Goal: Transaction & Acquisition: Purchase product/service

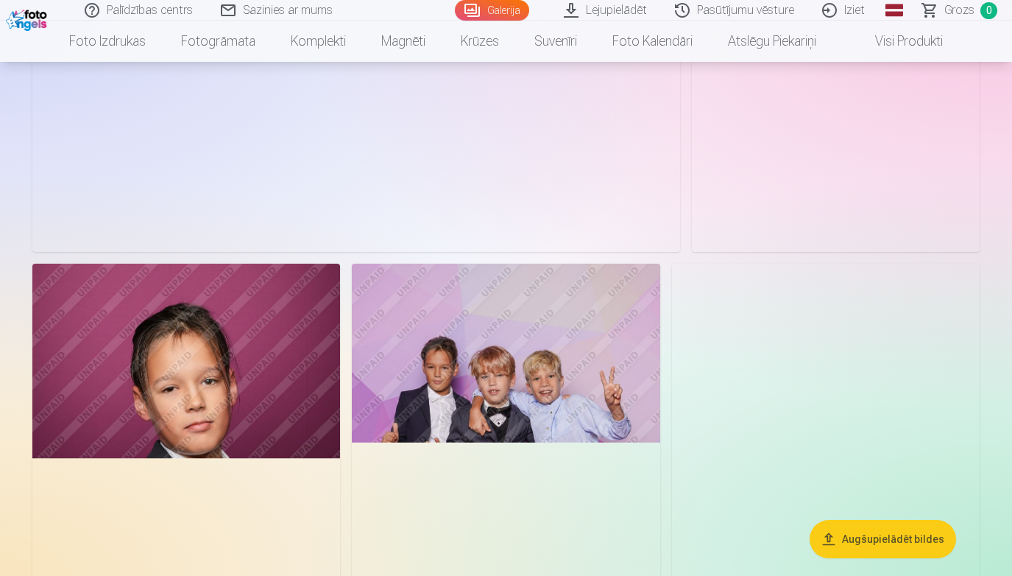
scroll to position [5535, 0]
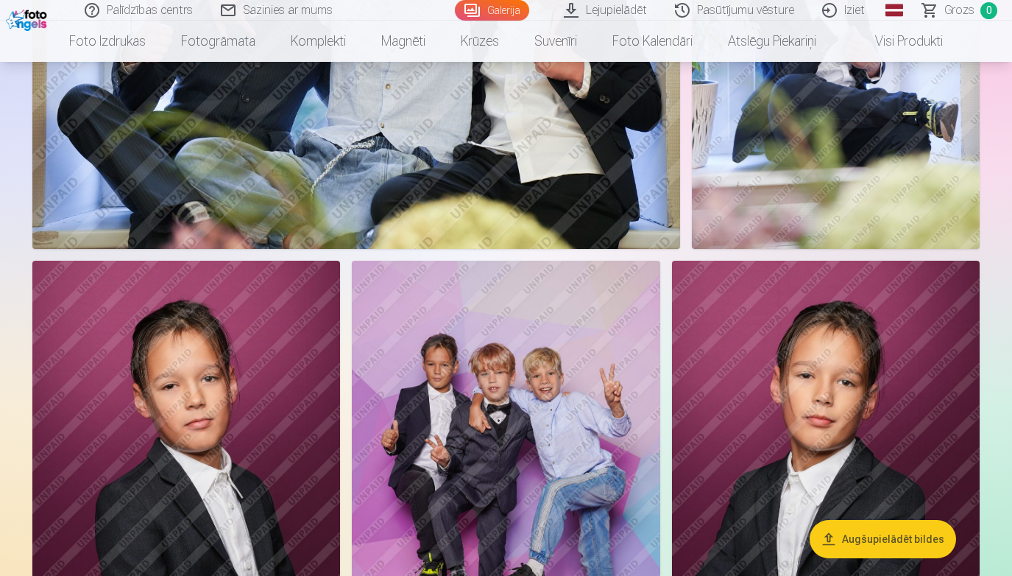
click at [586, 417] on img at bounding box center [506, 492] width 308 height 462
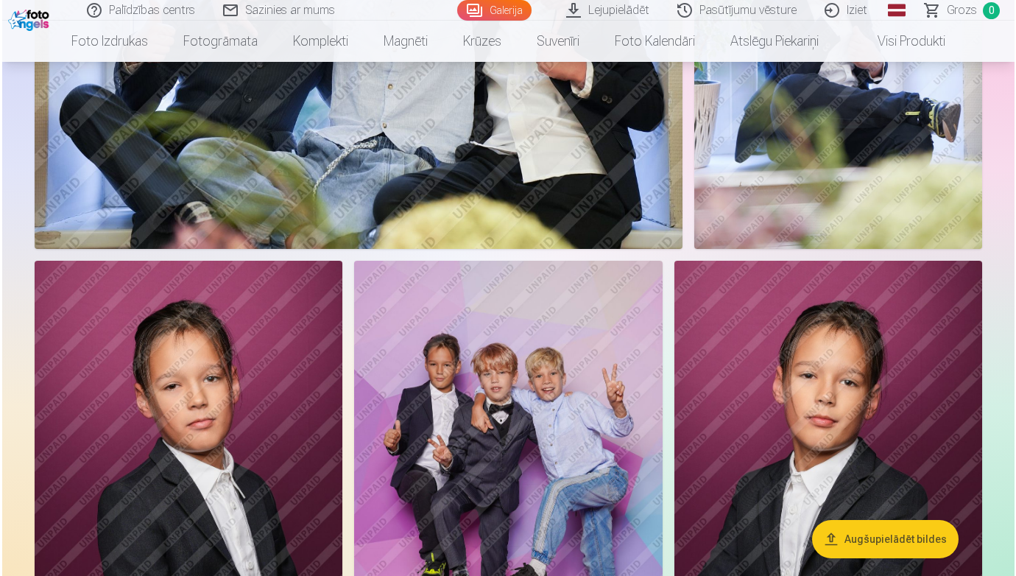
scroll to position [5555, 0]
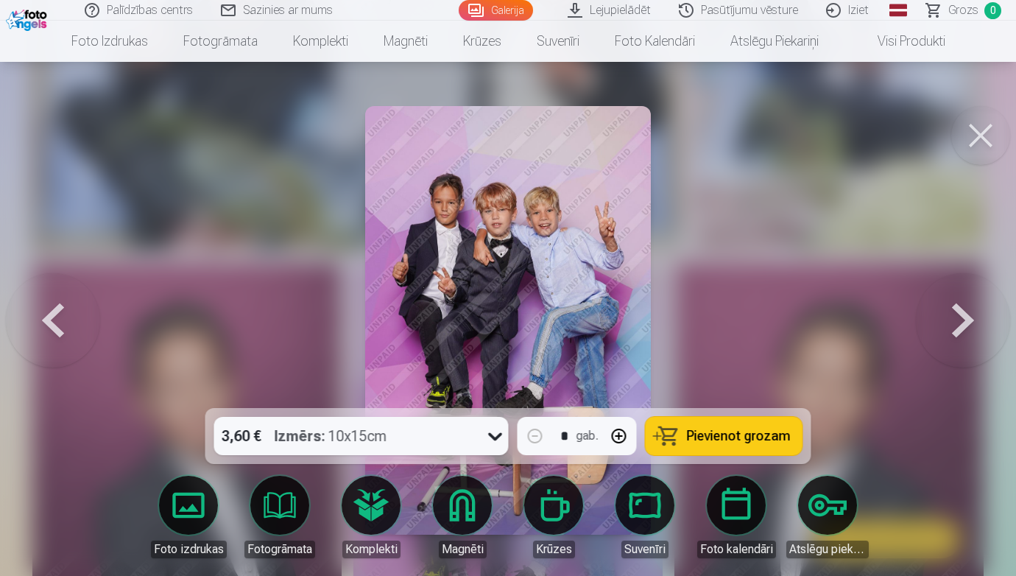
click at [962, 155] on button at bounding box center [980, 135] width 59 height 59
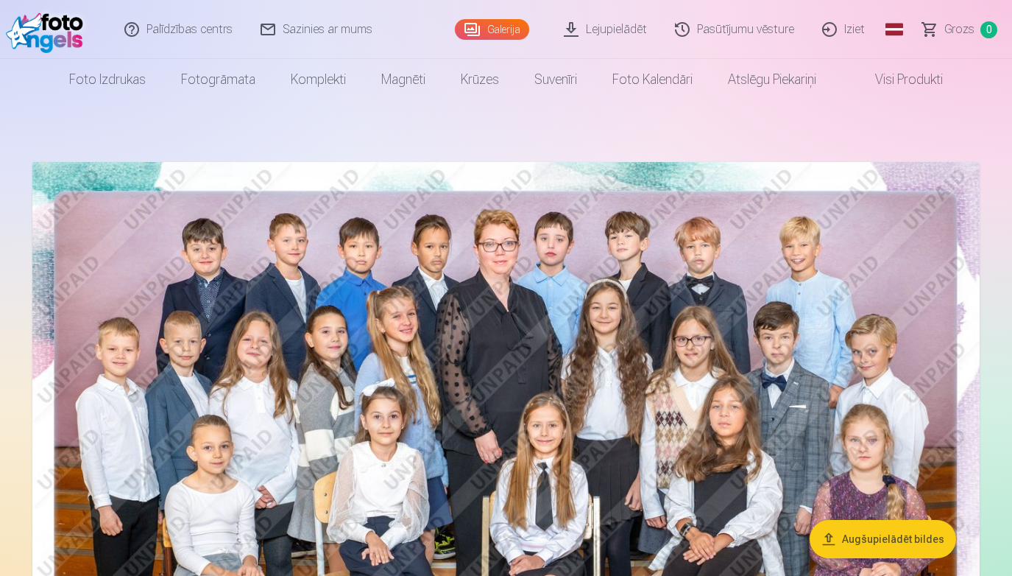
click at [187, 339] on img at bounding box center [505, 478] width 947 height 632
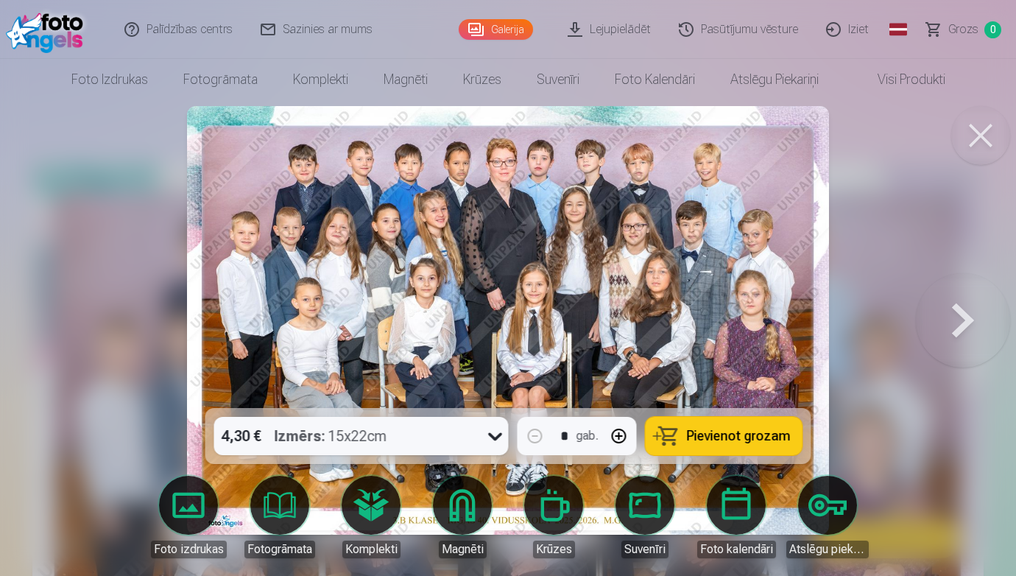
click at [500, 438] on icon at bounding box center [496, 436] width 24 height 24
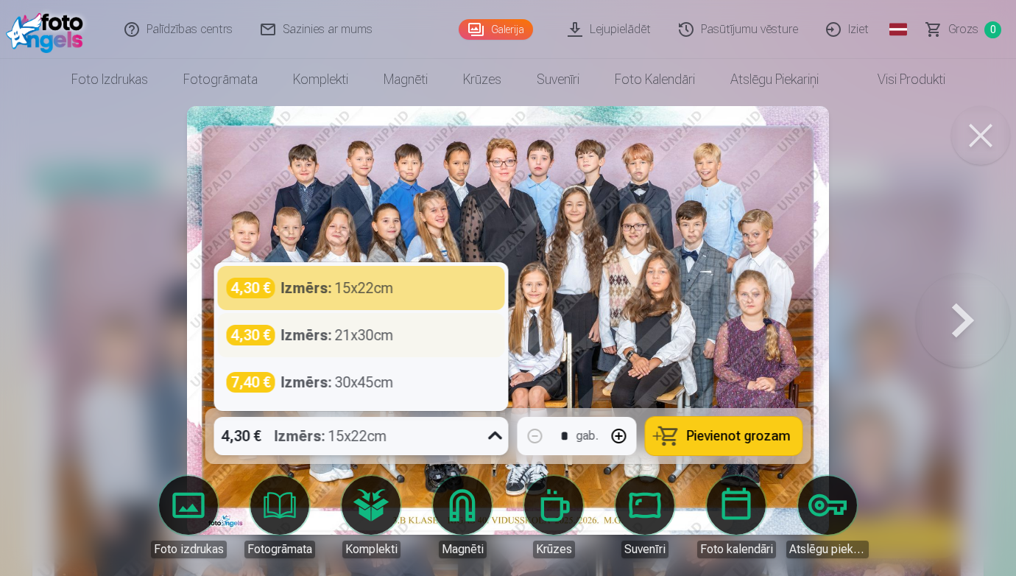
click at [371, 344] on div "Izmērs : 21x30cm" at bounding box center [337, 335] width 113 height 21
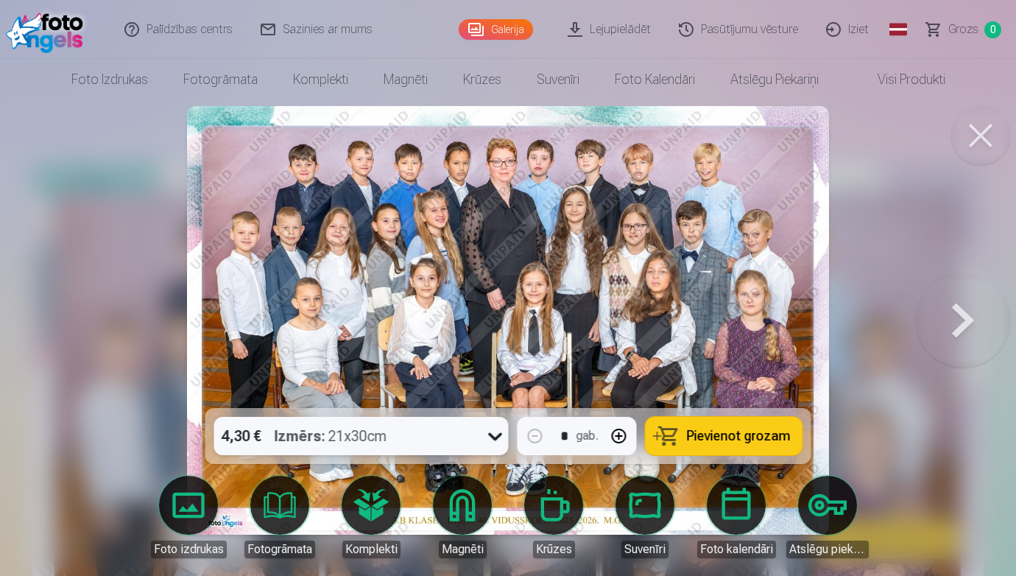
click at [707, 437] on span "Pievienot grozam" at bounding box center [739, 435] width 104 height 13
click at [967, 319] on button at bounding box center [963, 320] width 94 height 146
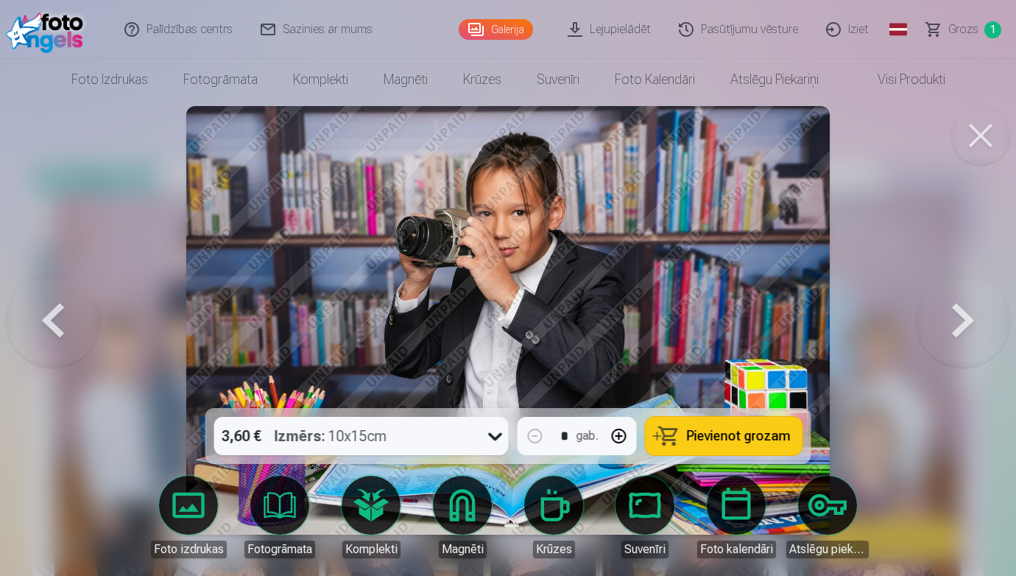
click at [715, 447] on button "Pievienot grozam" at bounding box center [723, 436] width 157 height 38
click at [972, 319] on button at bounding box center [963, 320] width 94 height 146
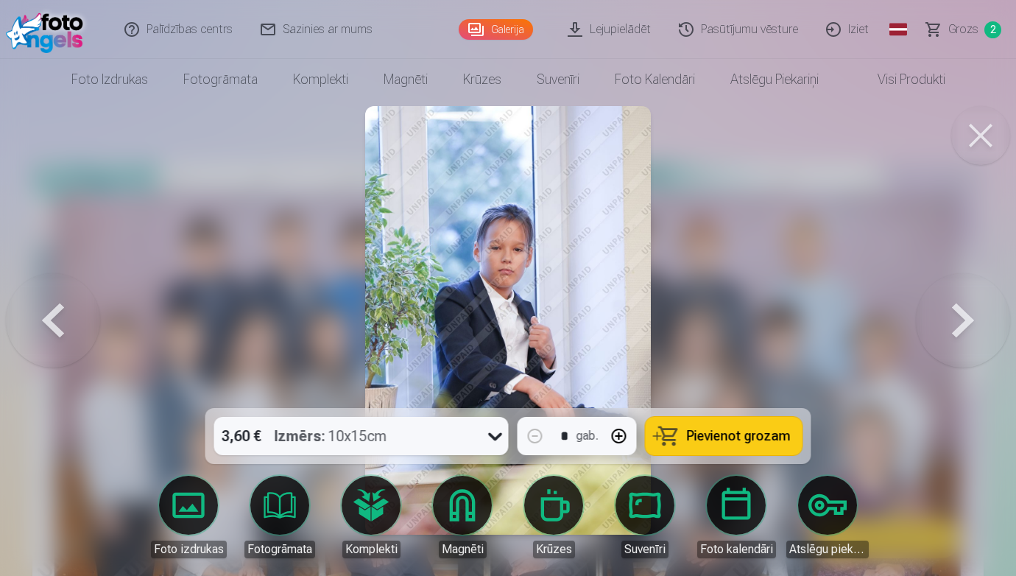
click at [972, 319] on button at bounding box center [963, 320] width 94 height 146
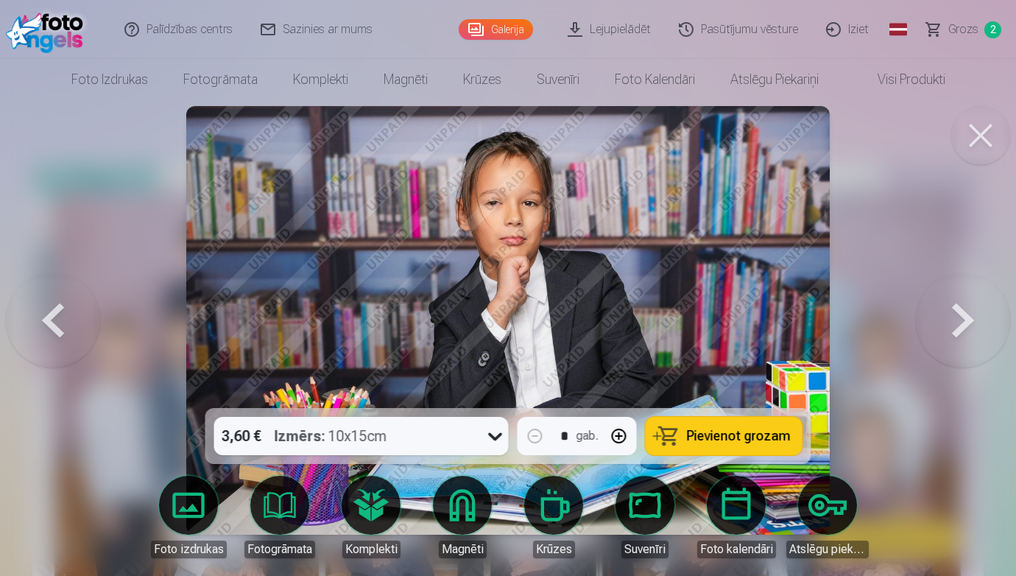
click at [972, 319] on button at bounding box center [963, 320] width 94 height 146
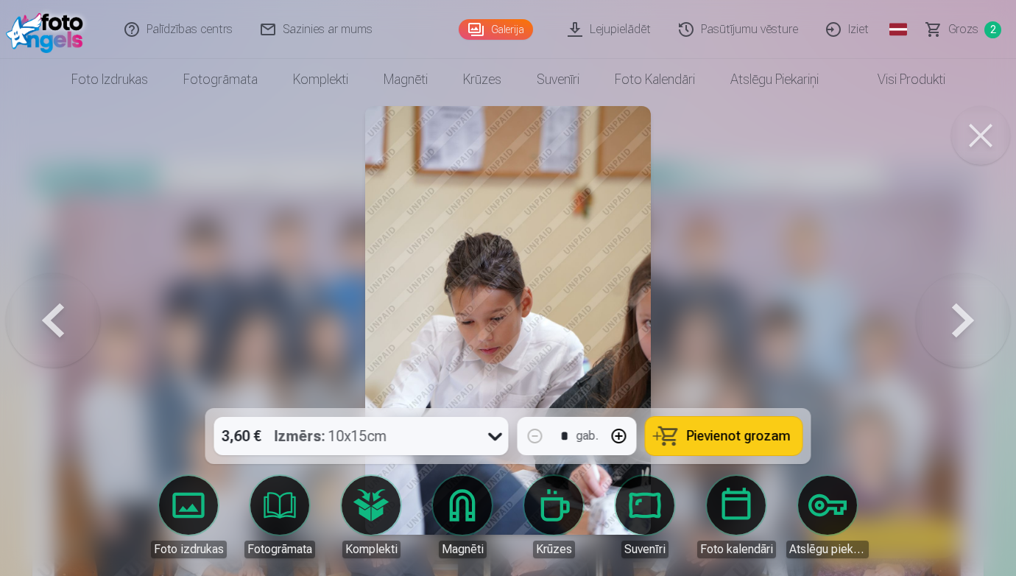
click at [972, 319] on button at bounding box center [963, 320] width 94 height 146
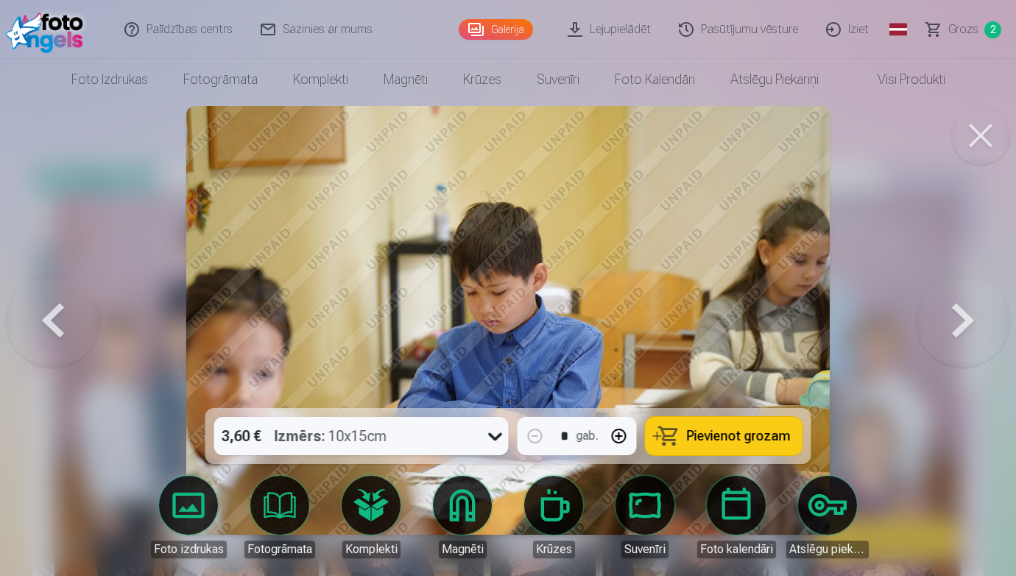
click at [972, 319] on button at bounding box center [963, 320] width 94 height 146
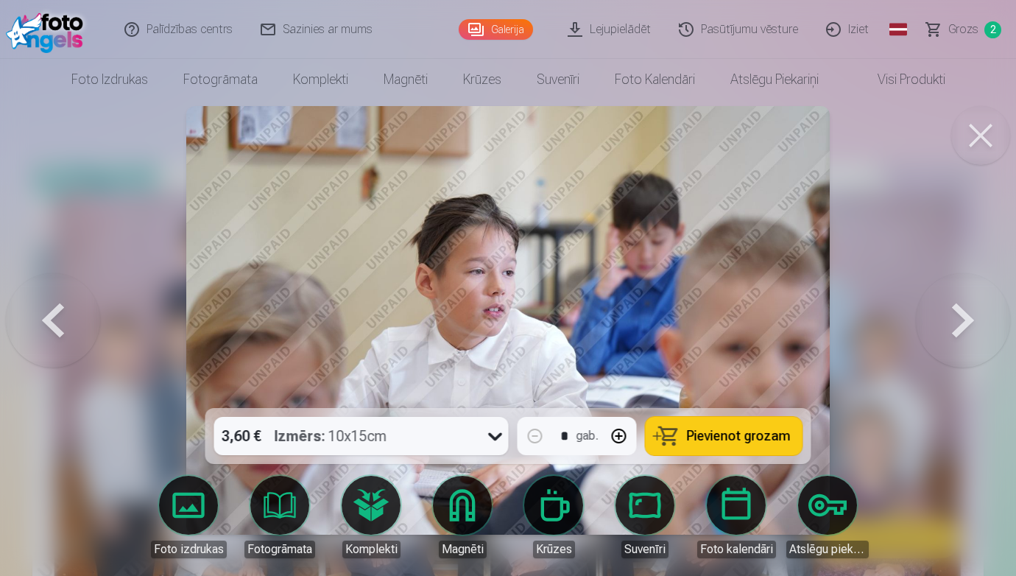
click at [49, 305] on button at bounding box center [53, 320] width 94 height 146
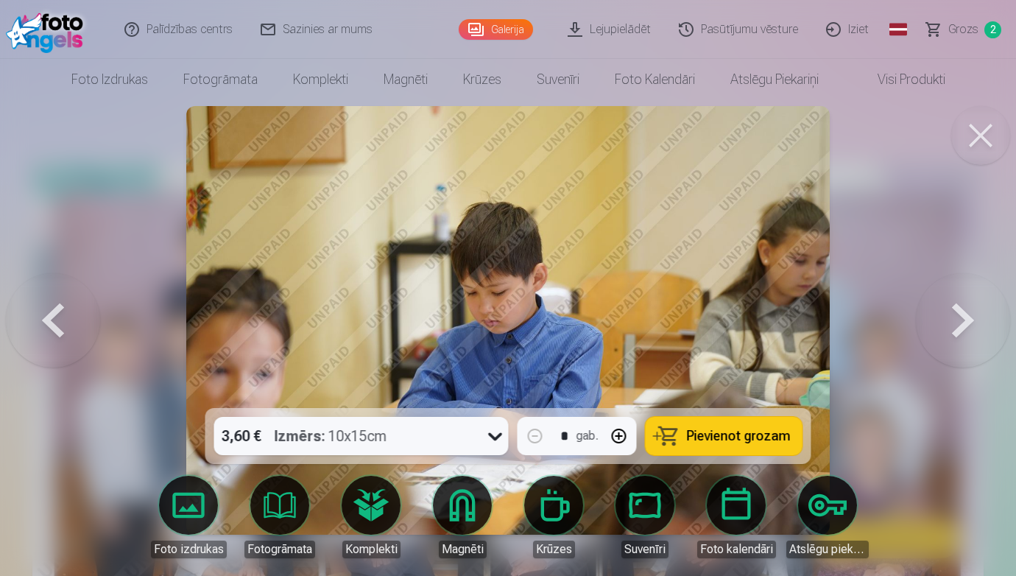
click at [970, 316] on button at bounding box center [963, 320] width 94 height 146
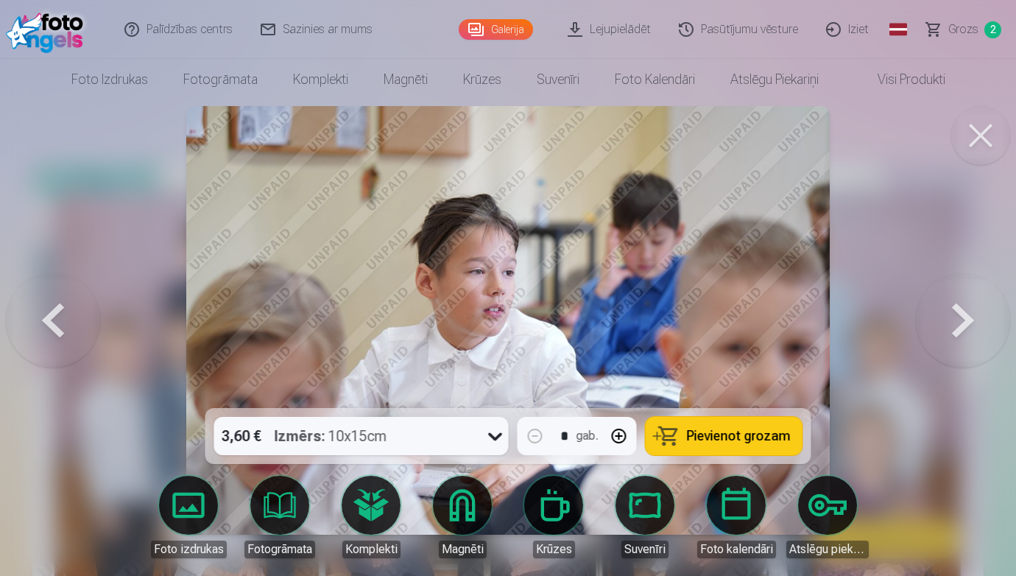
click at [970, 316] on button at bounding box center [963, 320] width 94 height 146
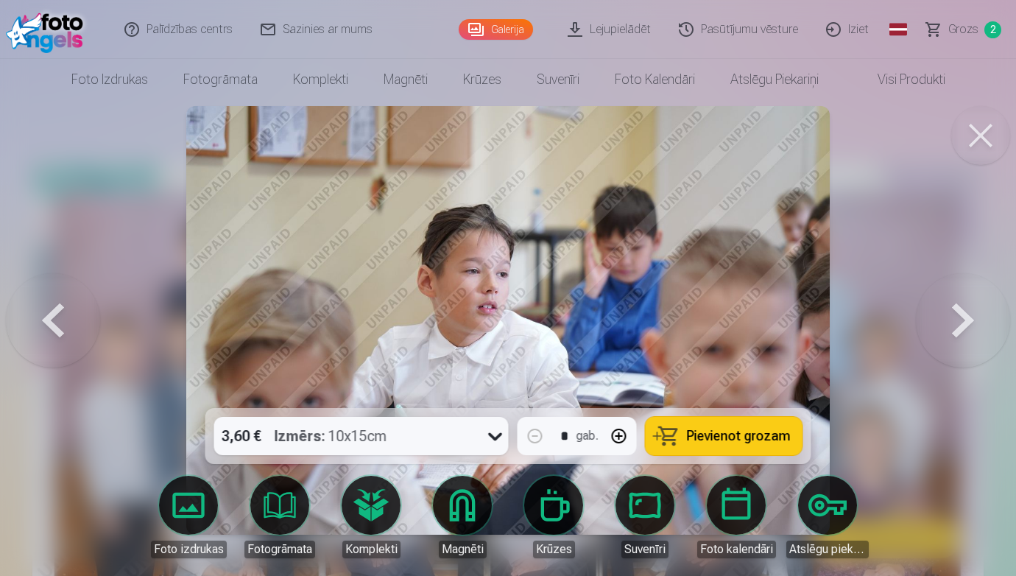
click at [970, 316] on button at bounding box center [963, 320] width 94 height 146
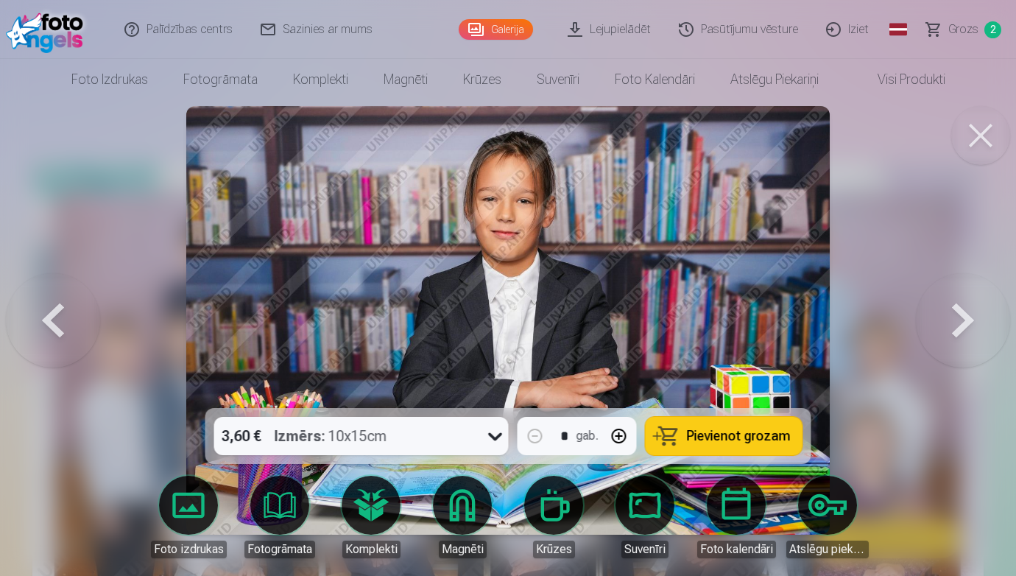
click at [970, 316] on button at bounding box center [963, 320] width 94 height 146
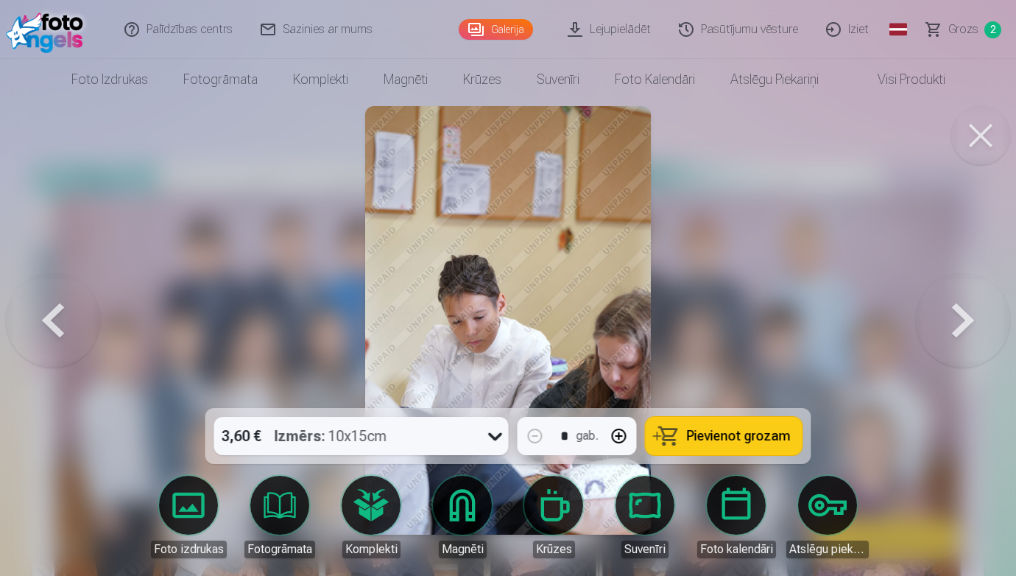
click at [970, 316] on button at bounding box center [963, 320] width 94 height 146
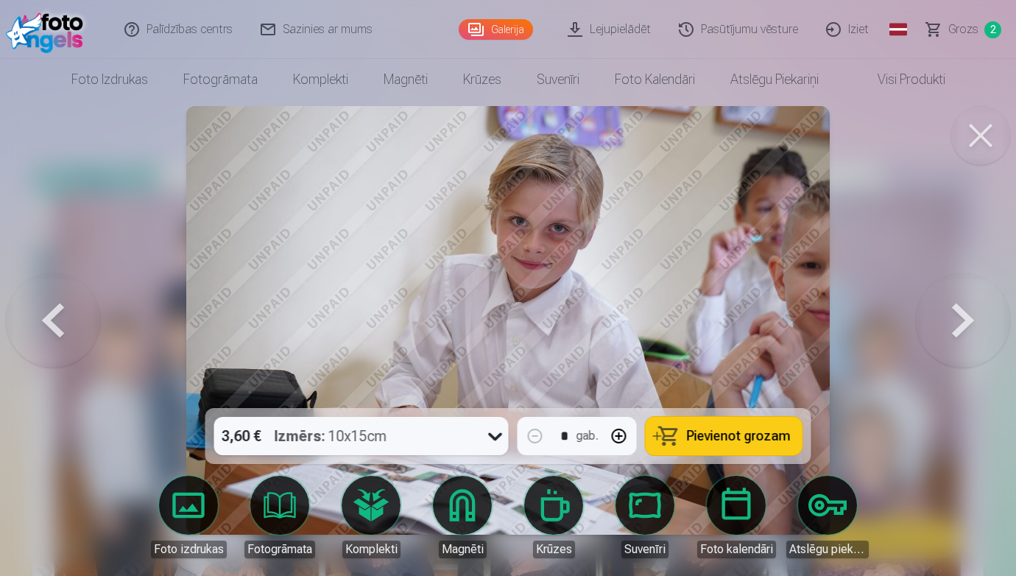
click at [970, 316] on button at bounding box center [963, 320] width 94 height 146
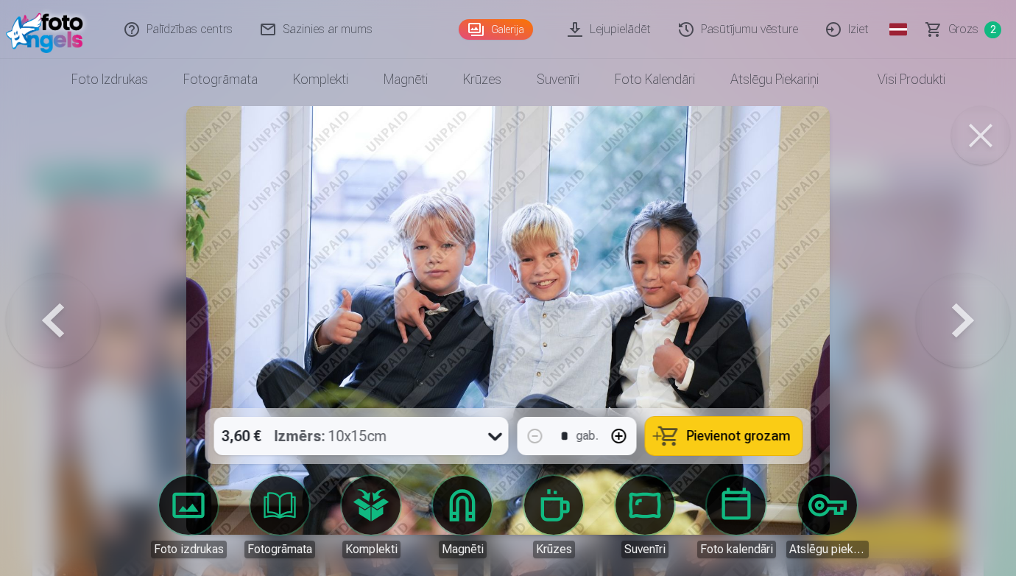
click at [712, 438] on span "Pievienot grozam" at bounding box center [739, 435] width 104 height 13
click at [959, 328] on button at bounding box center [963, 320] width 94 height 146
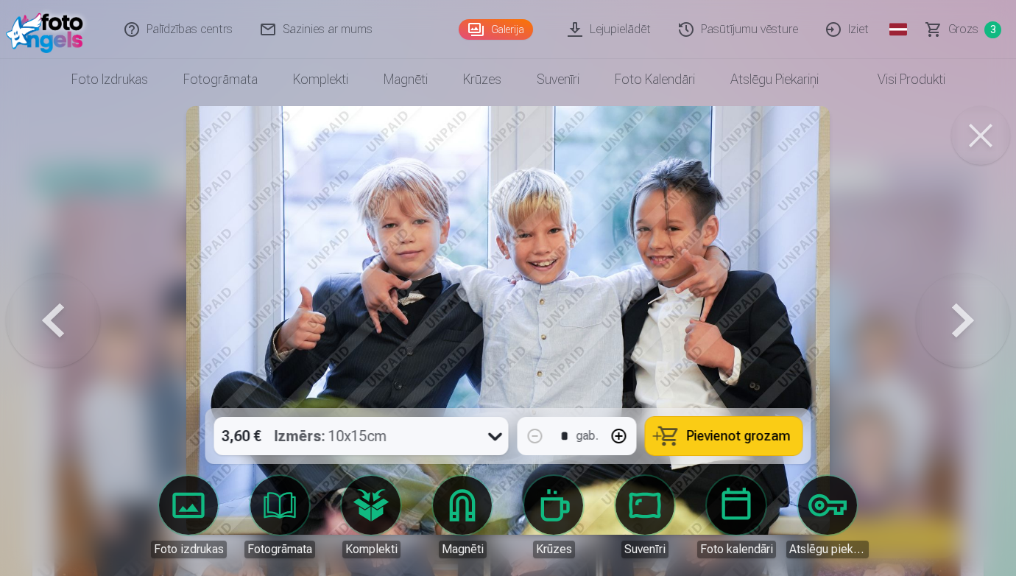
click at [52, 316] on button at bounding box center [53, 320] width 94 height 146
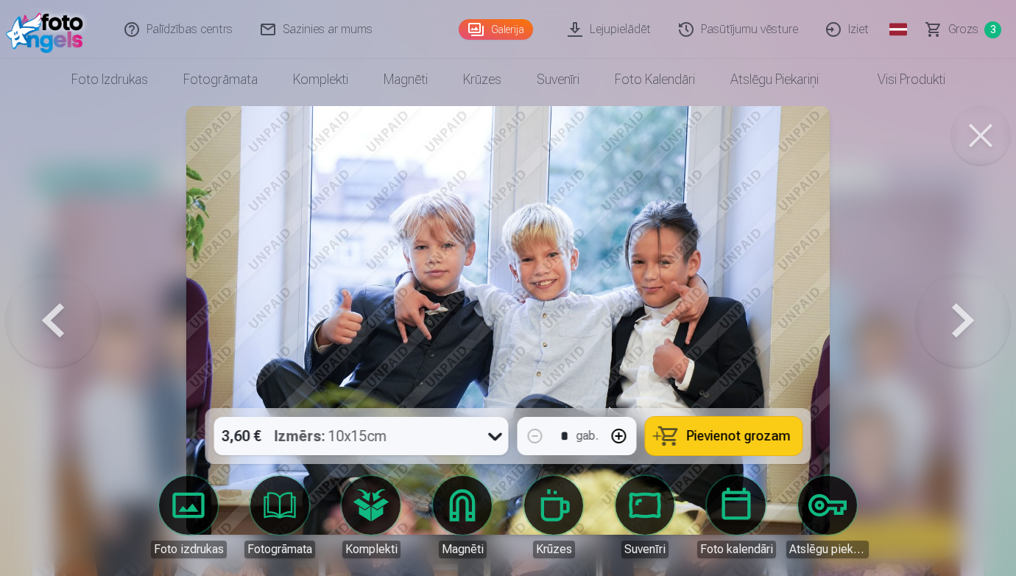
click at [969, 314] on button at bounding box center [963, 320] width 94 height 146
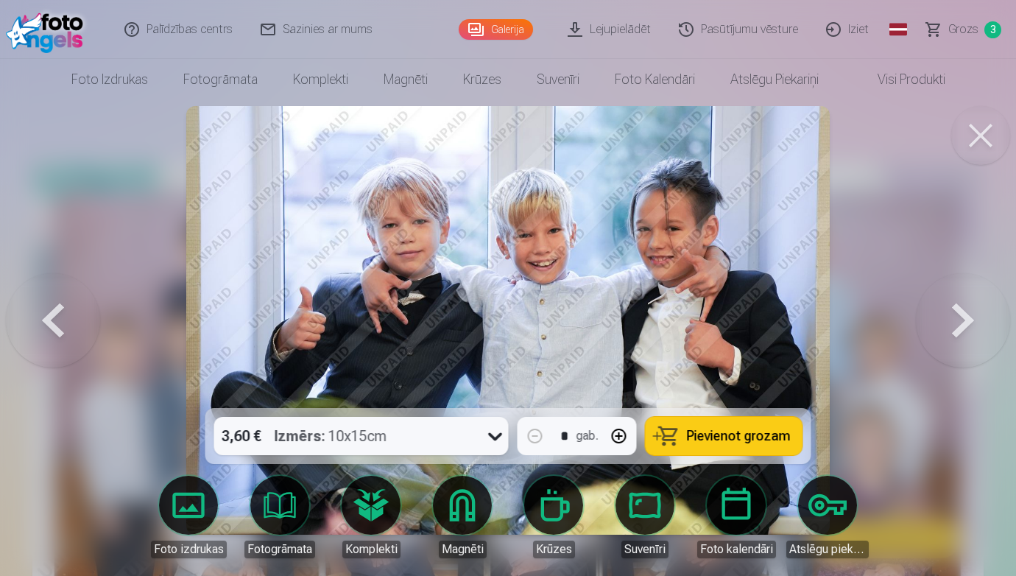
click at [46, 326] on button at bounding box center [53, 320] width 94 height 146
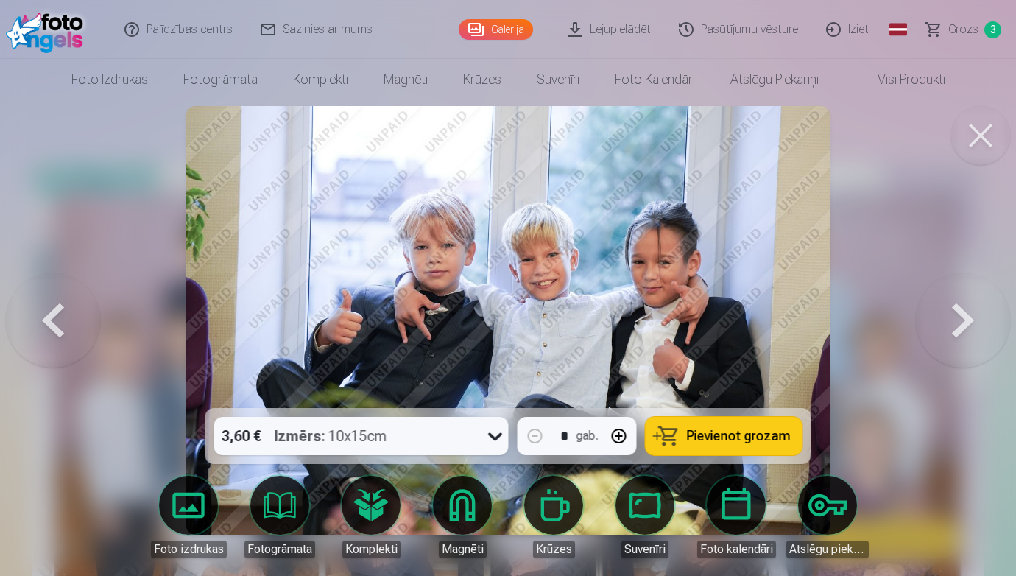
click at [67, 310] on button at bounding box center [53, 320] width 94 height 146
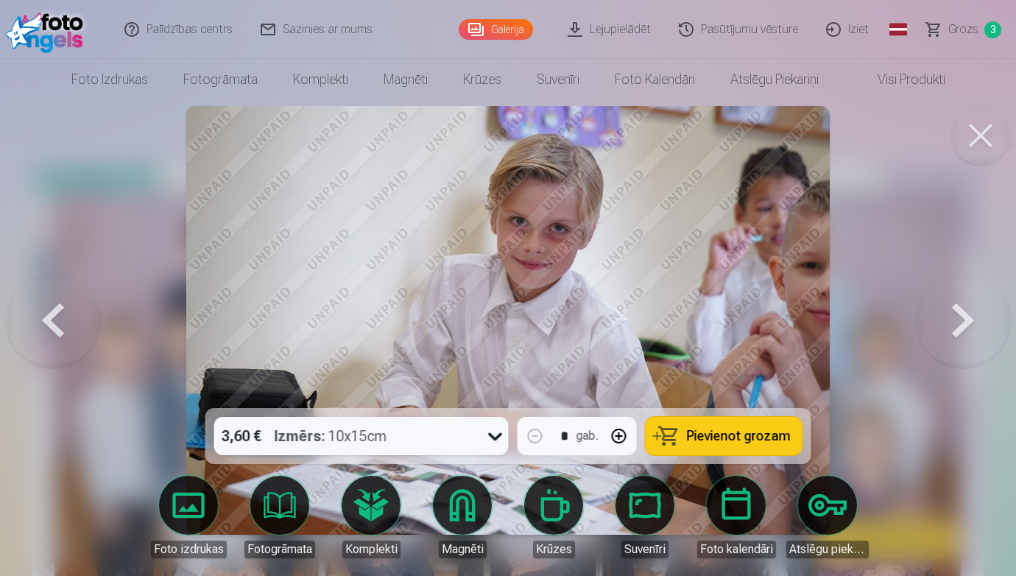
click at [935, 314] on button at bounding box center [963, 320] width 94 height 146
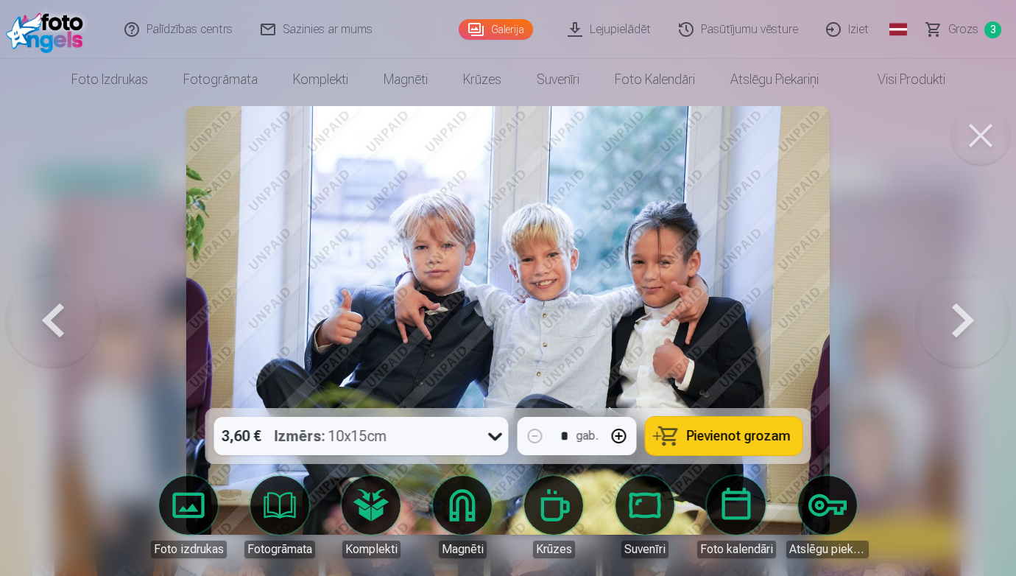
click at [935, 314] on button at bounding box center [963, 320] width 94 height 146
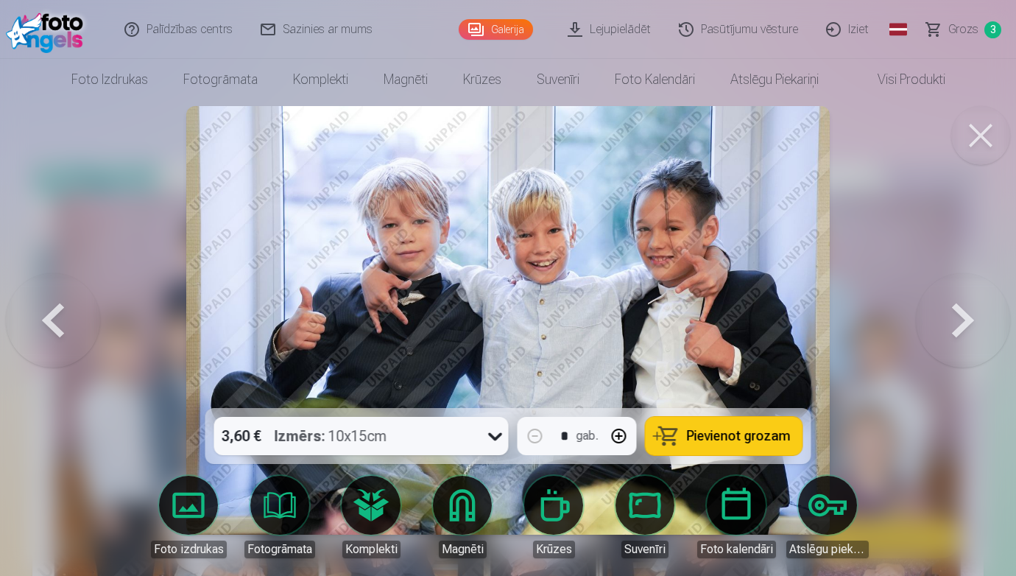
click at [935, 314] on button at bounding box center [963, 320] width 94 height 146
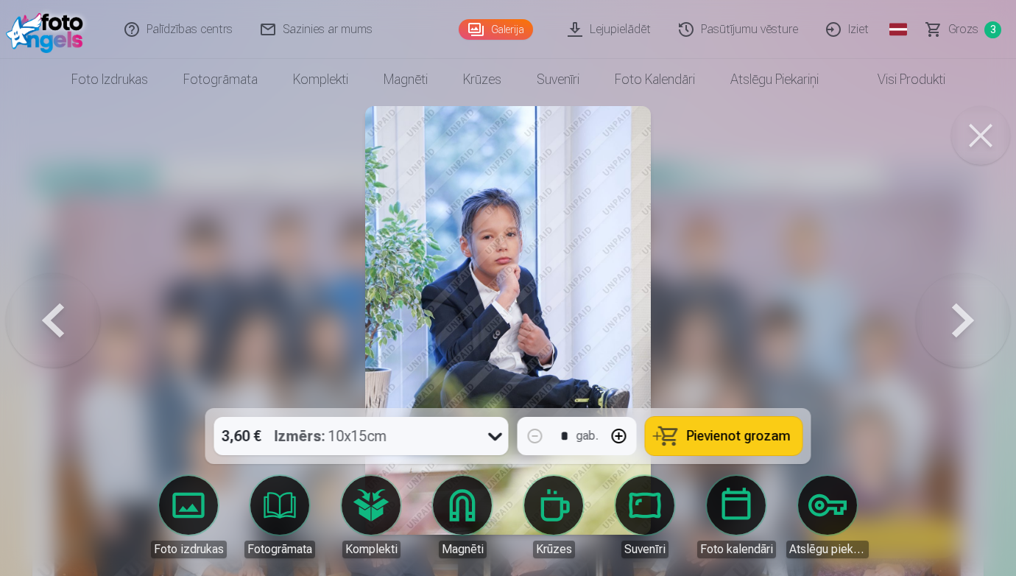
click at [935, 314] on button at bounding box center [963, 320] width 94 height 146
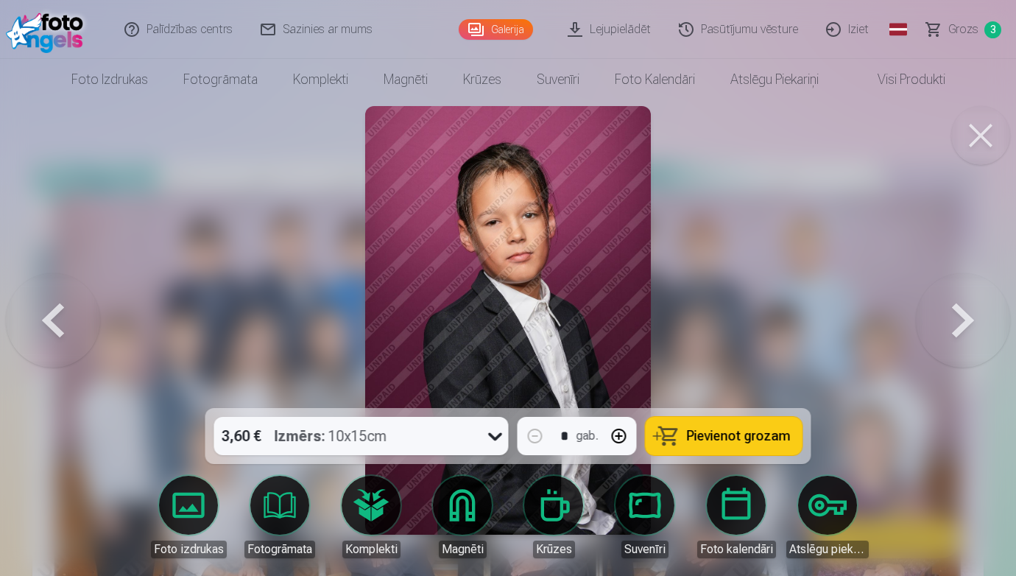
click at [740, 436] on span "Pievienot grozam" at bounding box center [739, 435] width 104 height 13
click at [972, 327] on button at bounding box center [963, 320] width 94 height 146
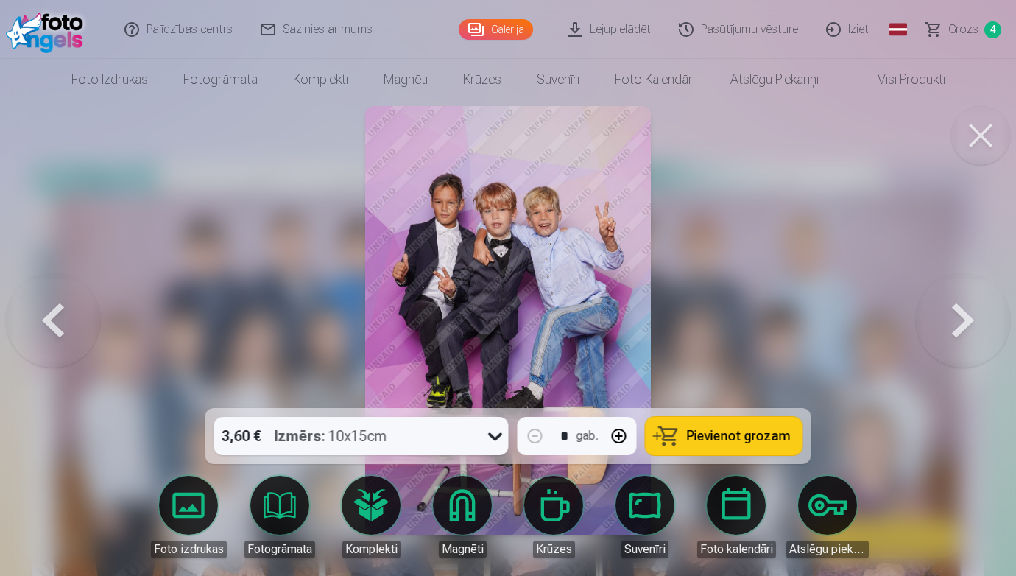
click at [747, 434] on span "Pievienot grozam" at bounding box center [739, 435] width 104 height 13
click at [972, 319] on button at bounding box center [963, 320] width 94 height 146
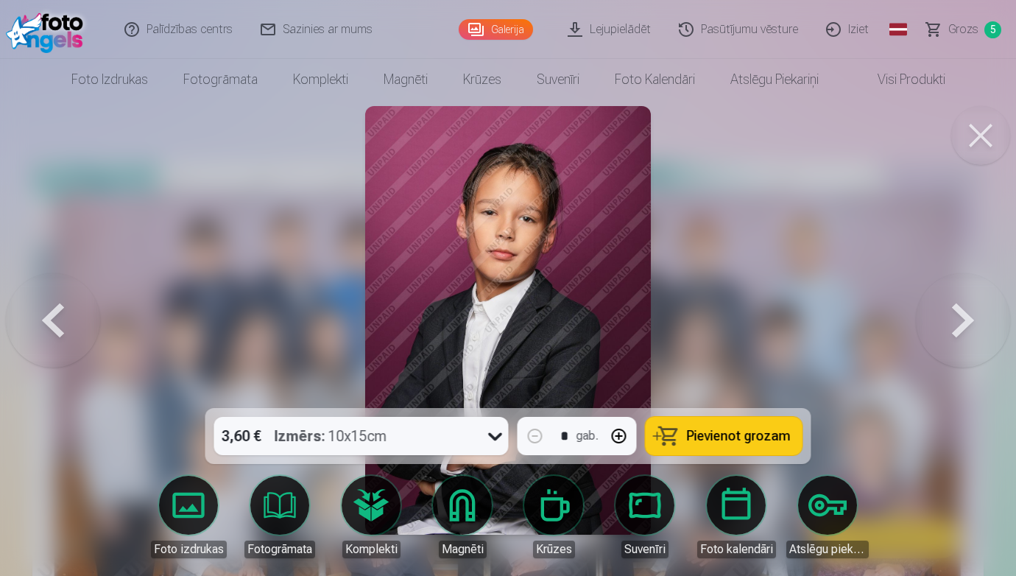
click at [972, 319] on button at bounding box center [963, 320] width 94 height 146
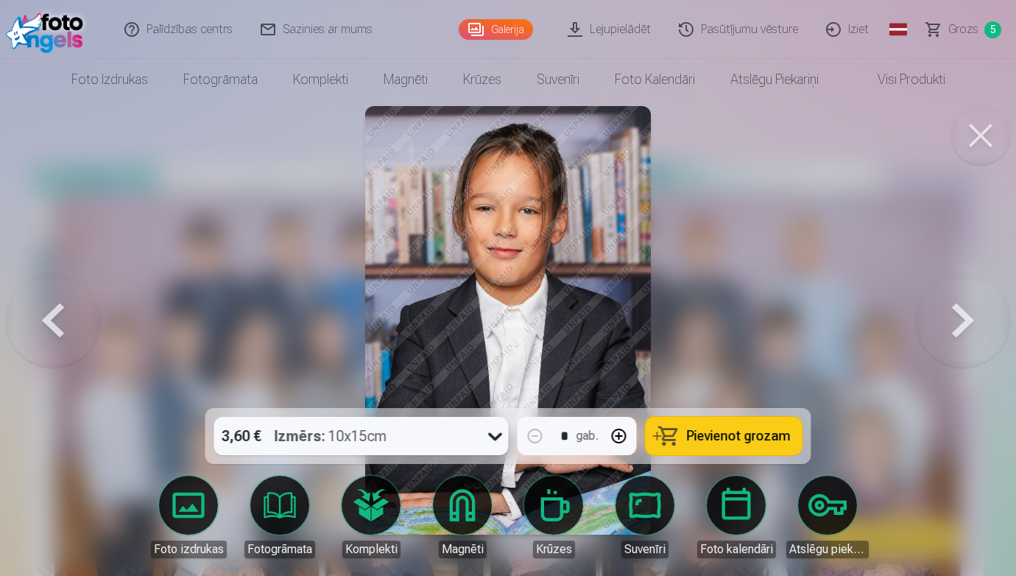
click at [972, 319] on button at bounding box center [963, 320] width 94 height 146
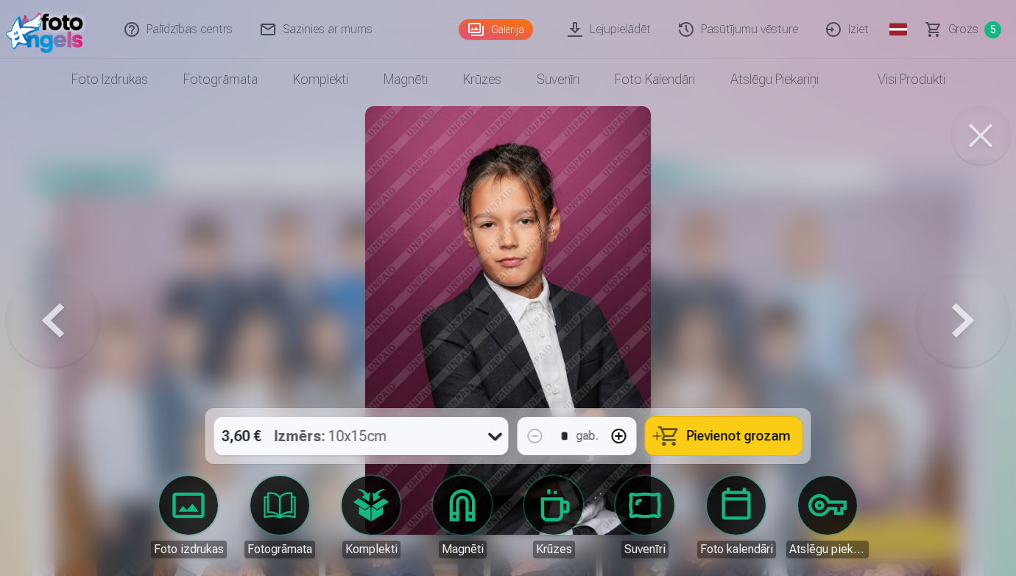
click at [726, 442] on span "Pievienot grozam" at bounding box center [739, 435] width 104 height 13
click at [961, 317] on button at bounding box center [963, 320] width 94 height 146
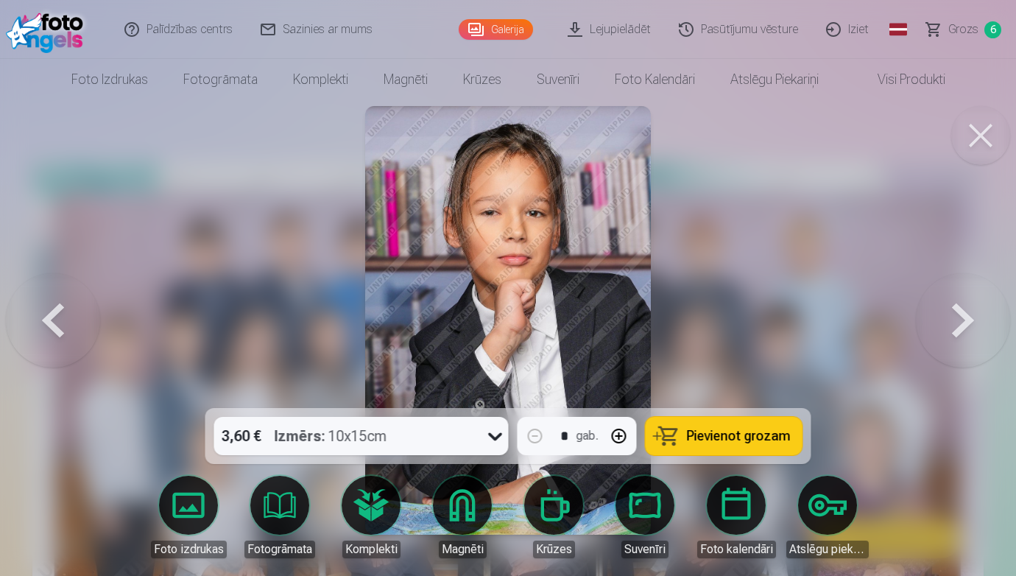
click at [961, 317] on button at bounding box center [963, 320] width 94 height 146
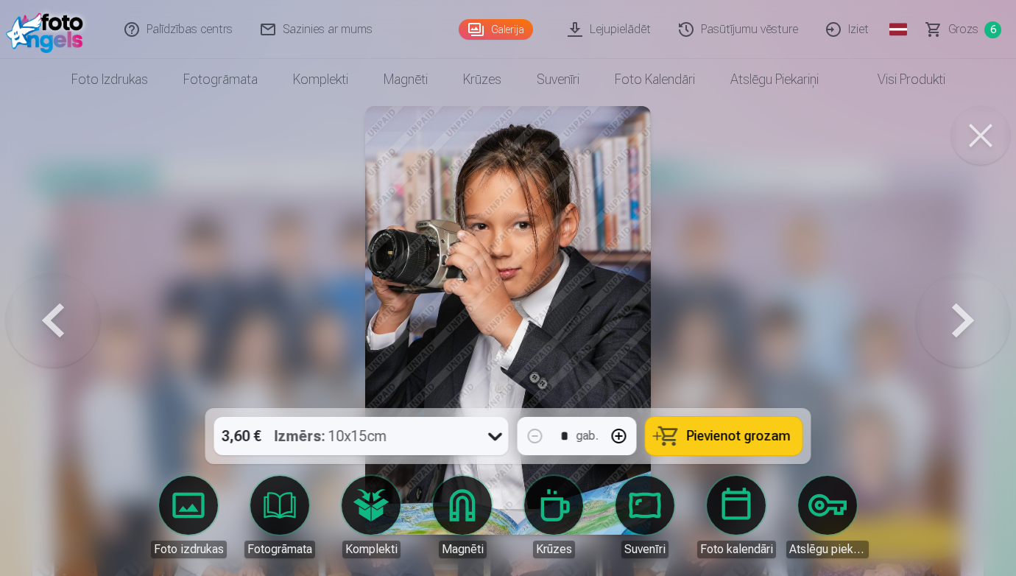
click at [961, 317] on button at bounding box center [963, 320] width 94 height 146
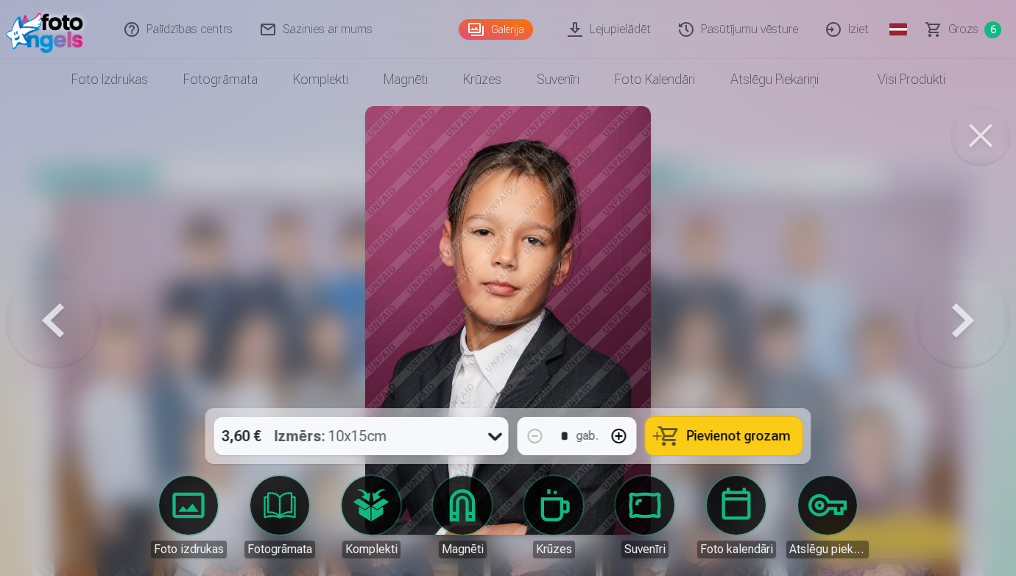
click at [961, 317] on button at bounding box center [963, 320] width 94 height 146
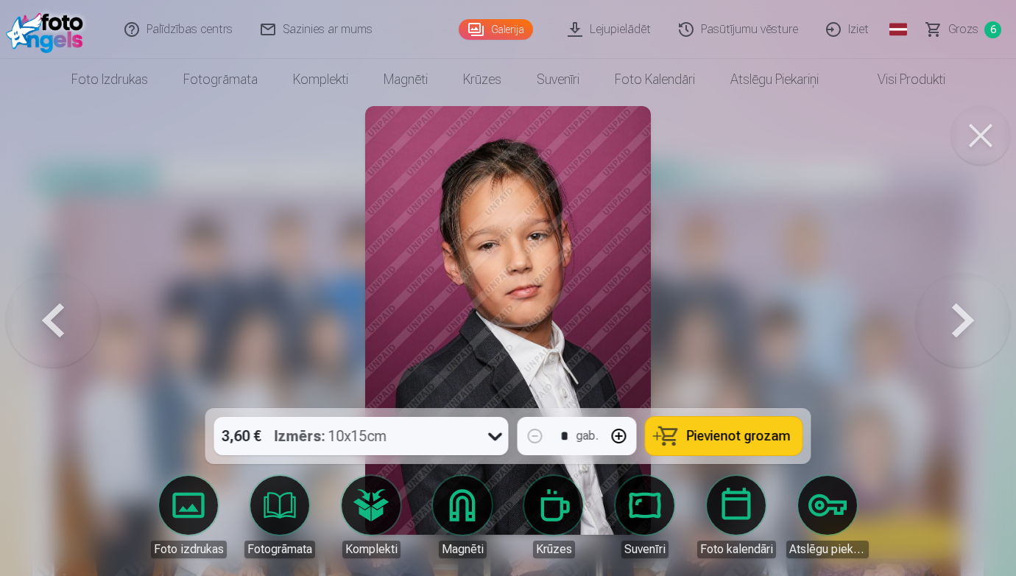
click at [961, 317] on button at bounding box center [963, 320] width 94 height 146
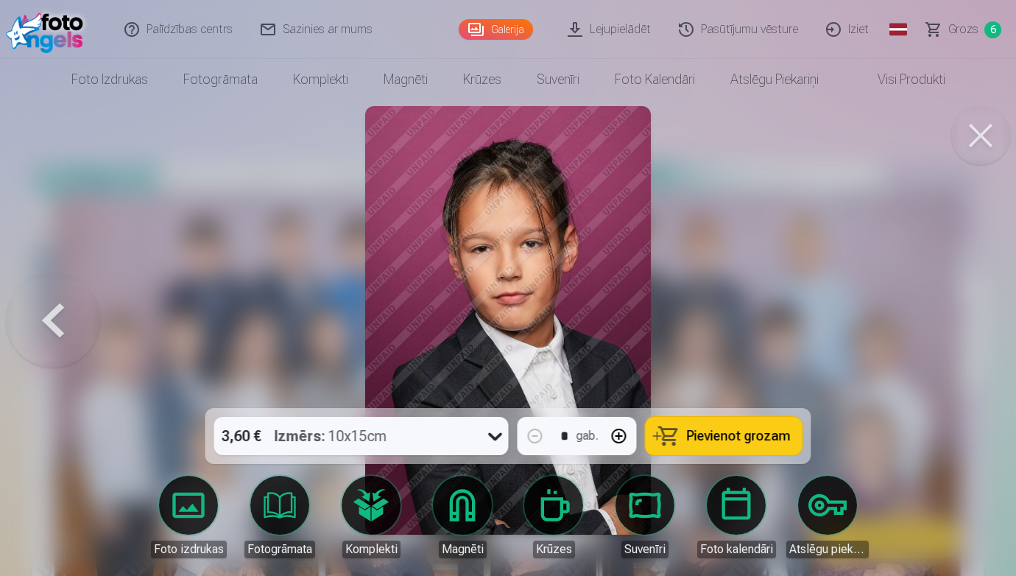
click at [983, 135] on button at bounding box center [980, 135] width 59 height 59
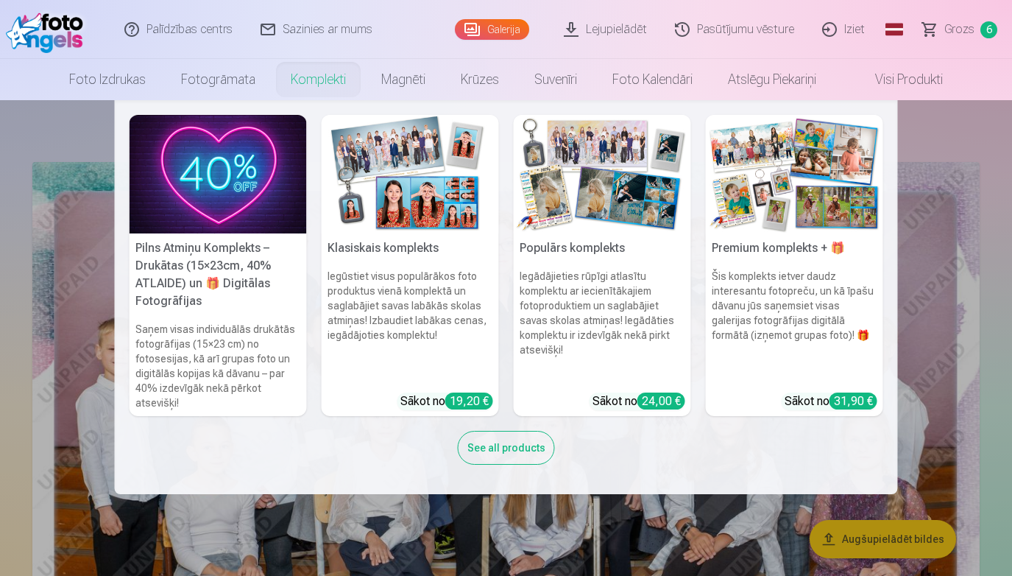
click at [320, 76] on link "Komplekti" at bounding box center [318, 79] width 91 height 41
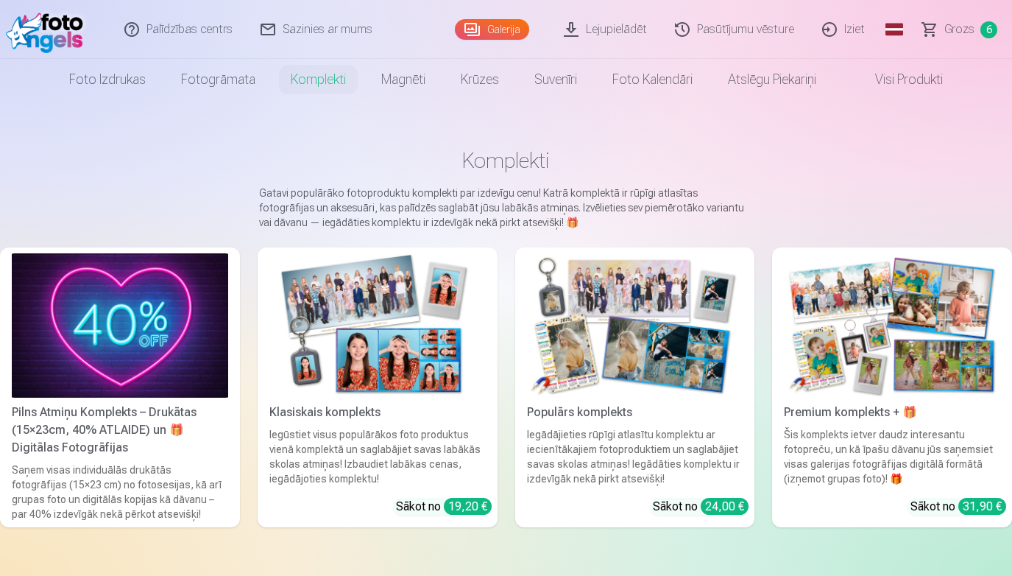
click at [956, 37] on span "Grozs" at bounding box center [959, 30] width 30 height 18
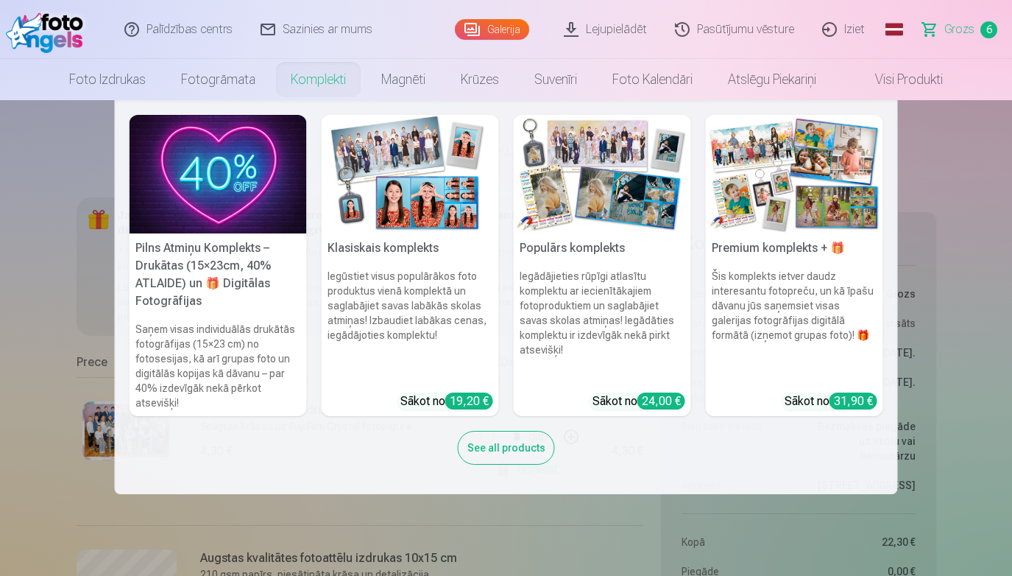
click at [308, 86] on link "Komplekti" at bounding box center [318, 79] width 91 height 41
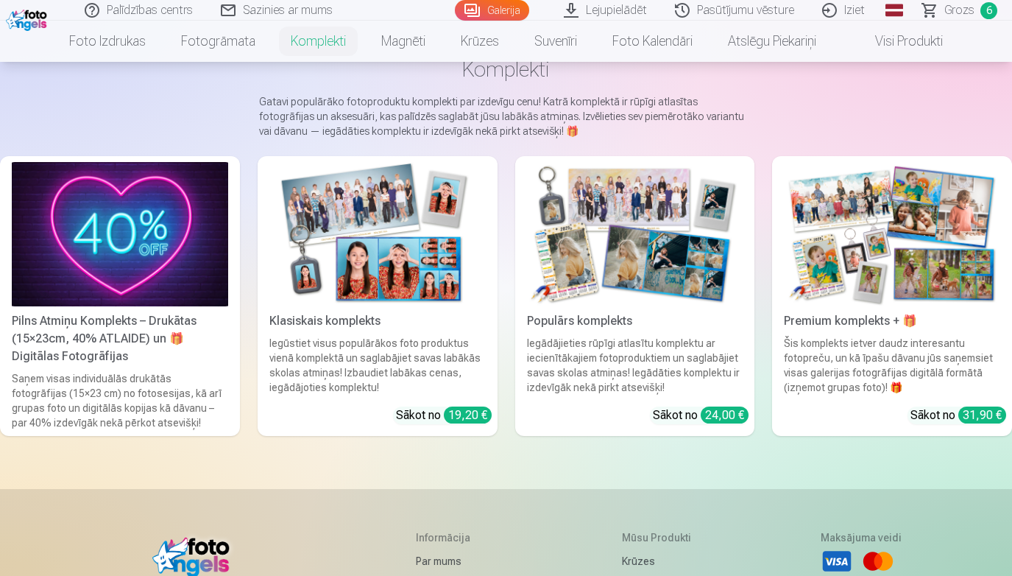
scroll to position [89, 0]
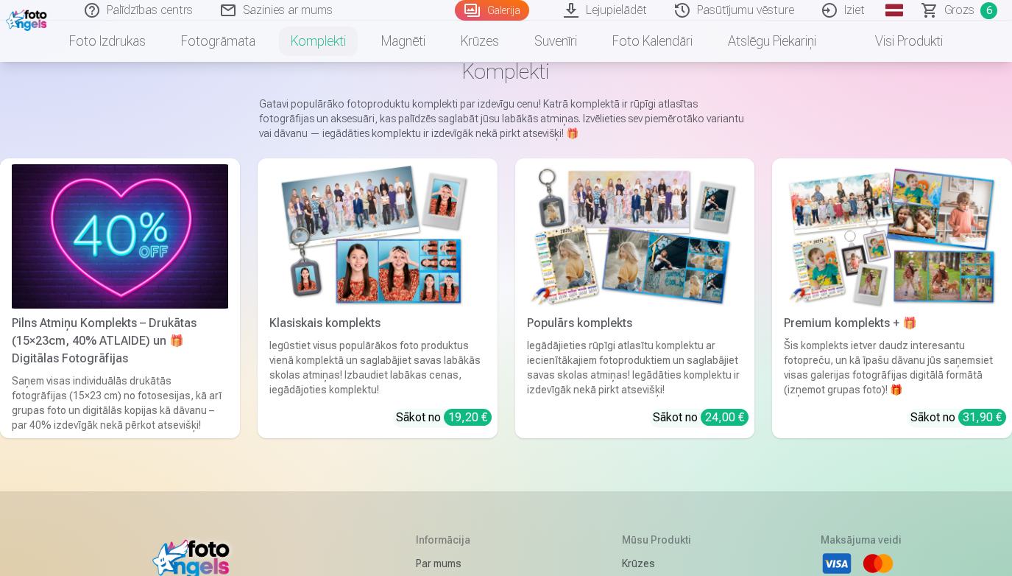
click at [388, 343] on div "Iegūstiet visus populārākos foto produktus vienā komplektā un saglabājiet savas…" at bounding box center [377, 367] width 228 height 59
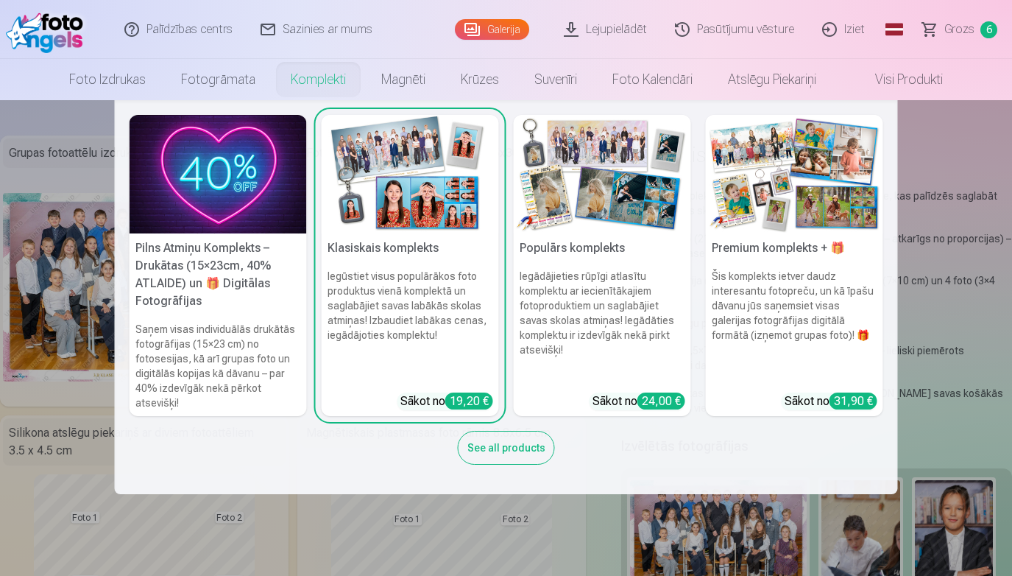
click at [590, 216] on img at bounding box center [602, 174] width 177 height 118
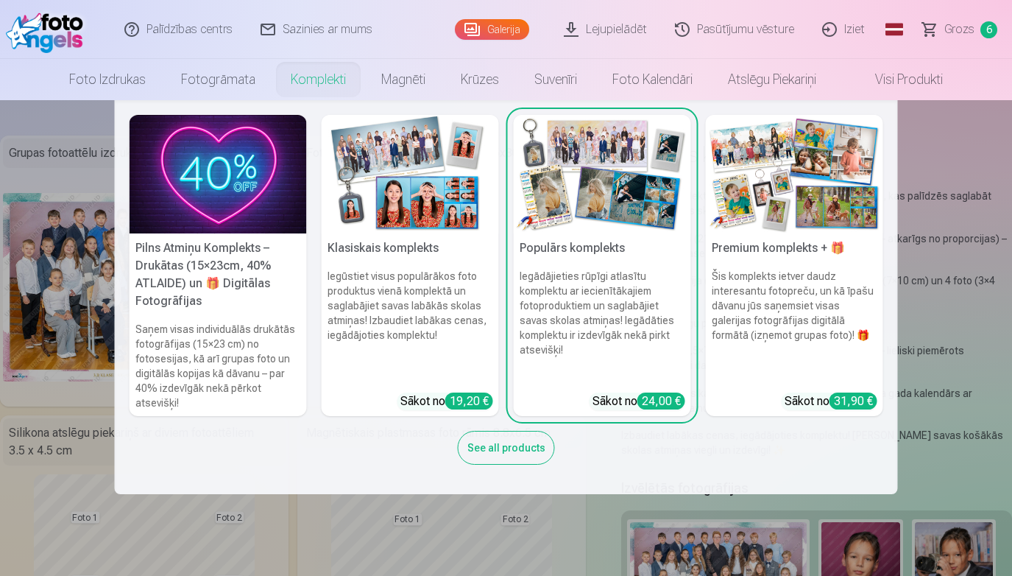
click at [793, 291] on h6 "Šis komplekts ietver daudz interesantu fotopreču, un kā īpašu dāvanu jūs saņems…" at bounding box center [794, 325] width 177 height 124
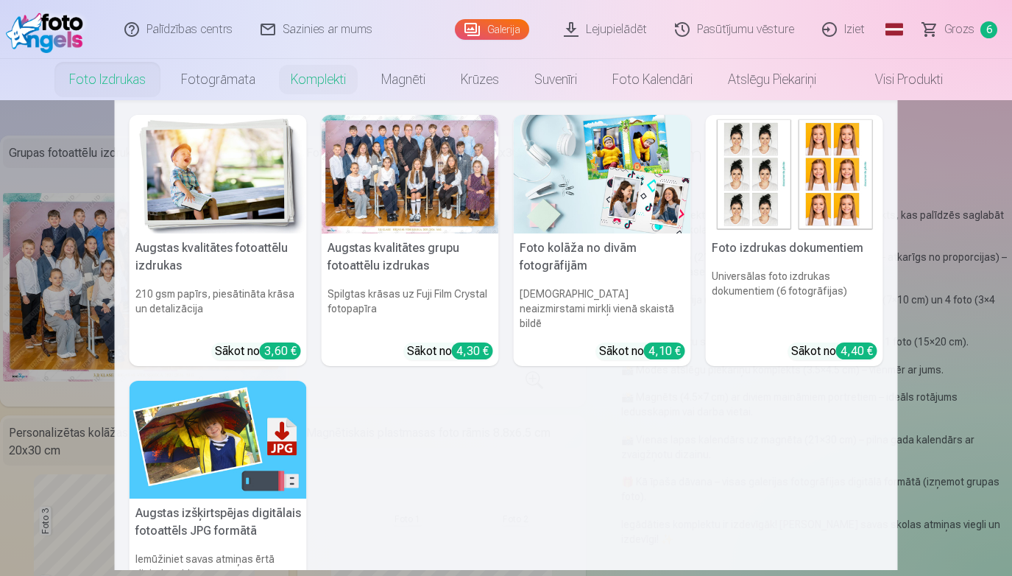
click at [96, 121] on nav "Augstas kvalitātes fotoattēlu izdrukas 210 gsm papīrs, piesātināta krāsa un det…" at bounding box center [506, 335] width 1012 height 470
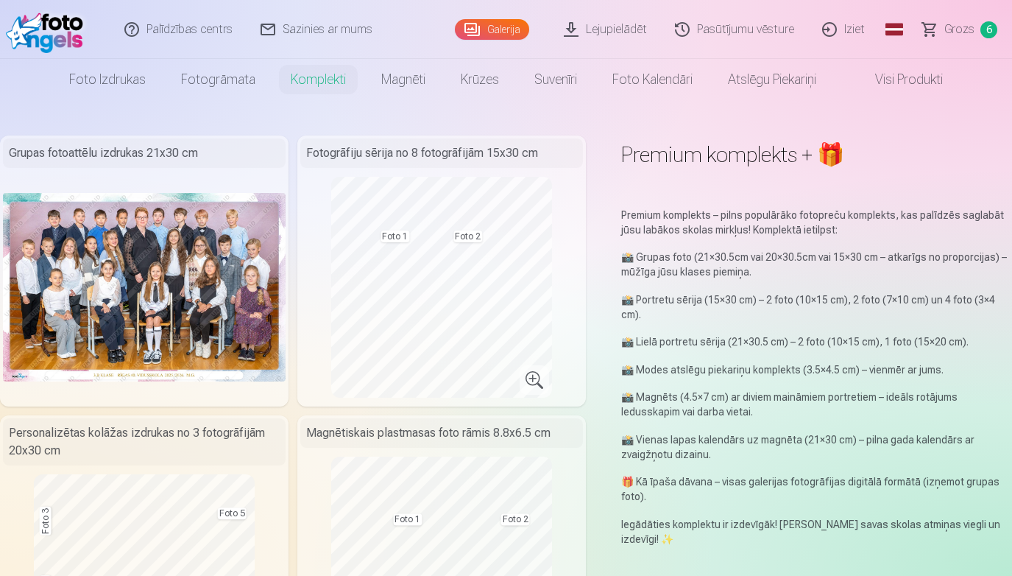
click at [937, 26] on link "Grozs 6" at bounding box center [960, 29] width 103 height 59
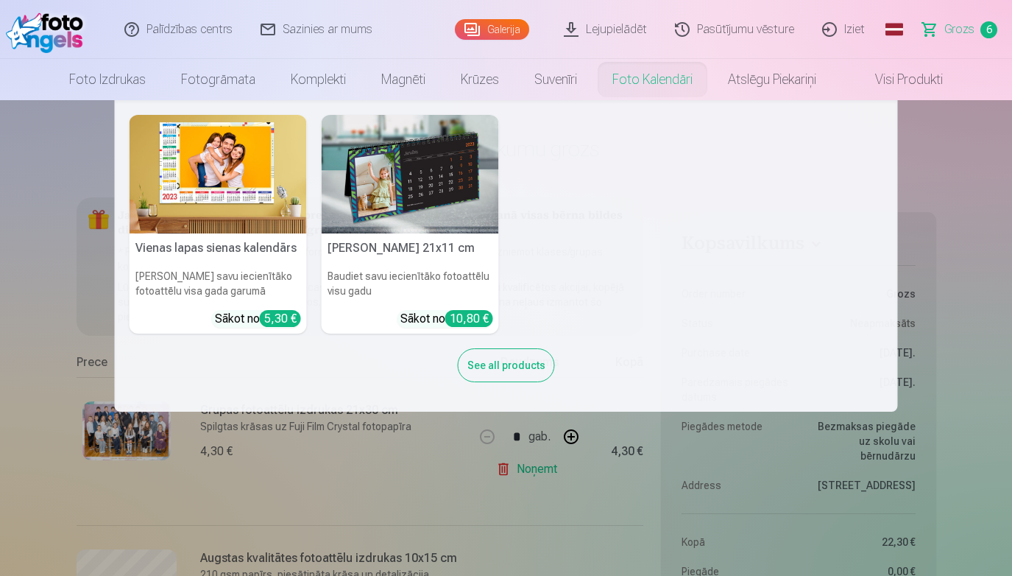
click at [401, 204] on img at bounding box center [410, 174] width 177 height 118
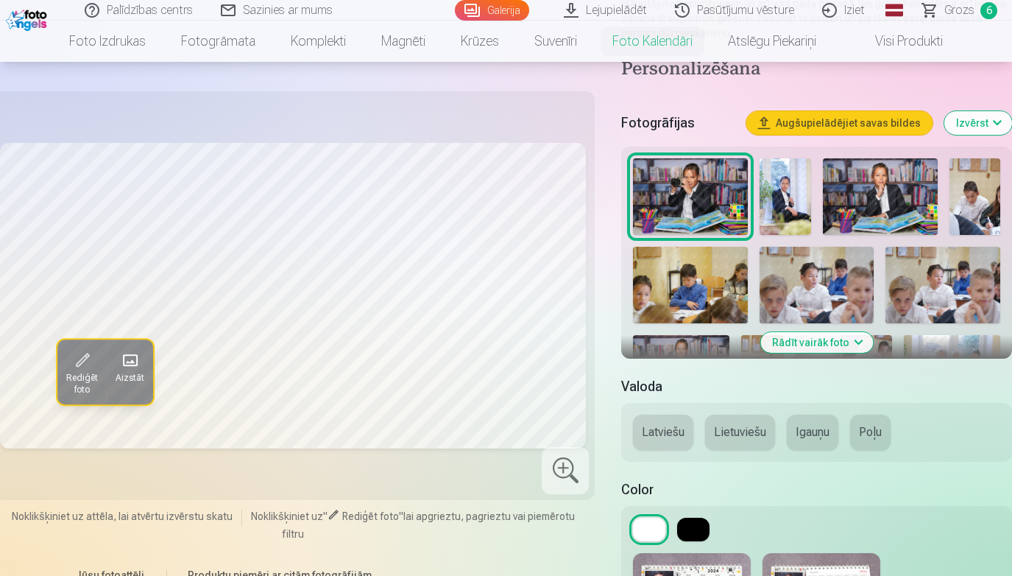
scroll to position [222, 0]
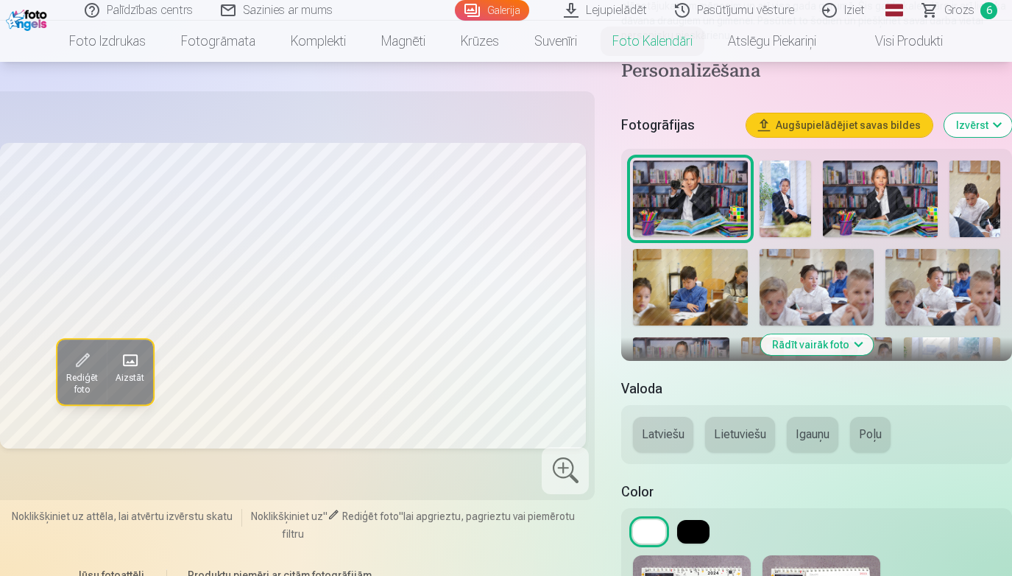
click at [826, 351] on button "Rādīt vairāk foto" at bounding box center [816, 344] width 113 height 21
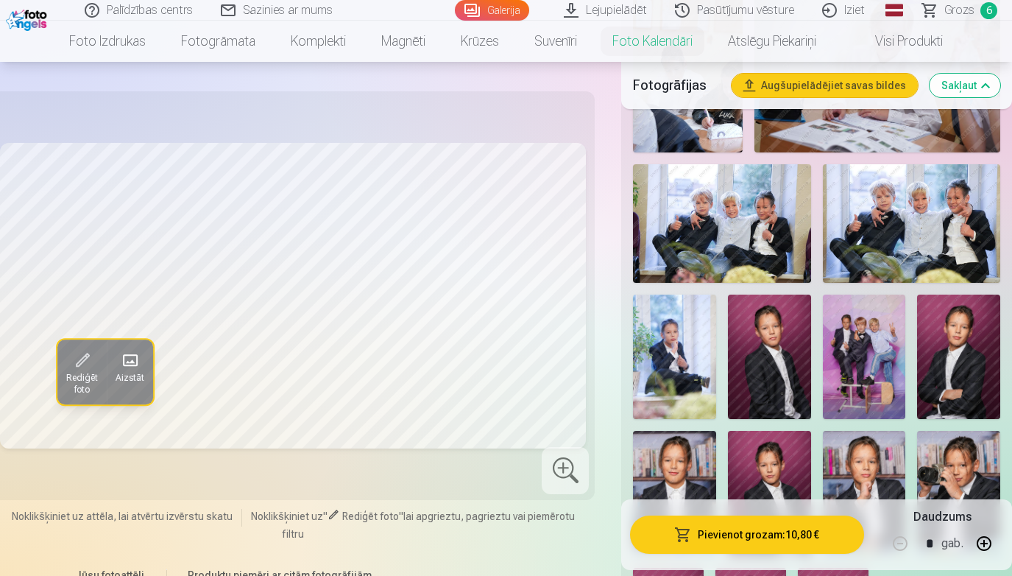
scroll to position [1008, 0]
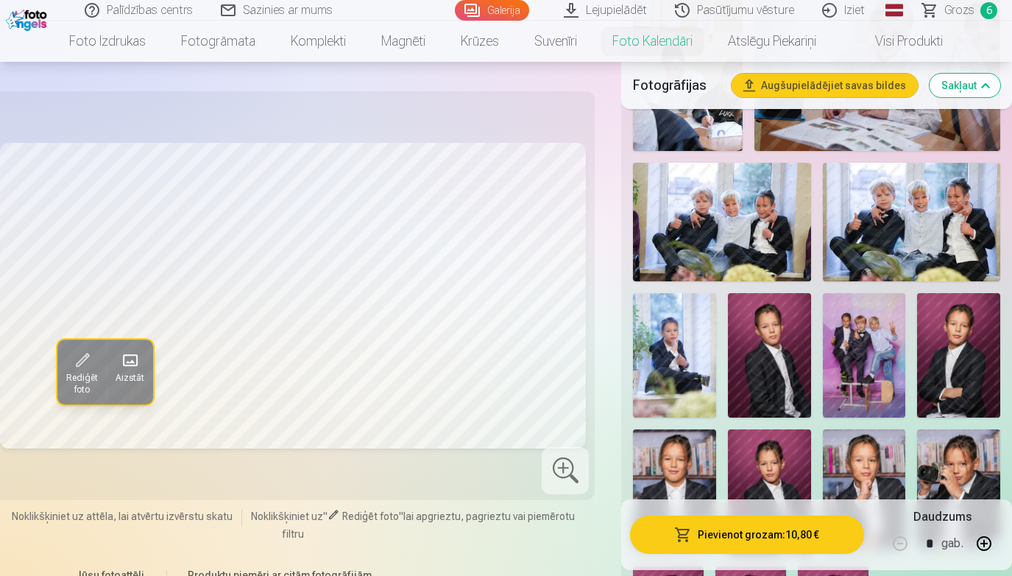
click at [661, 365] on img at bounding box center [674, 355] width 83 height 124
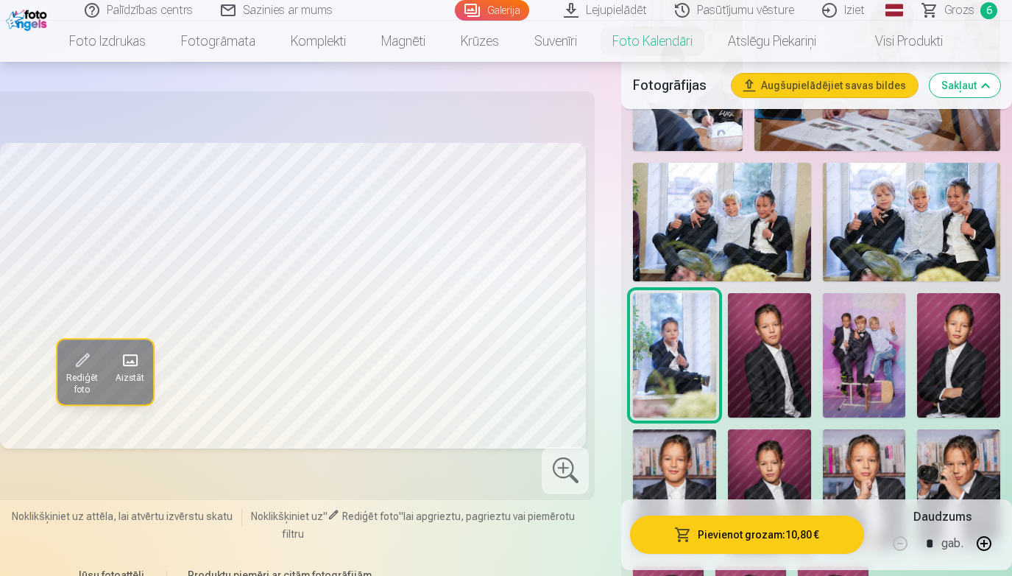
click at [663, 460] on img at bounding box center [674, 491] width 83 height 124
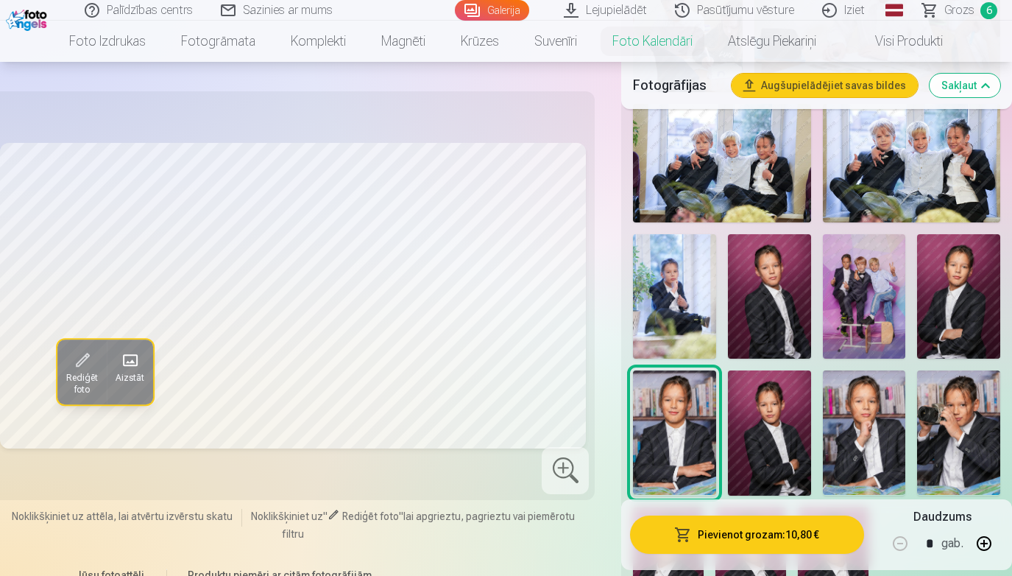
scroll to position [1069, 0]
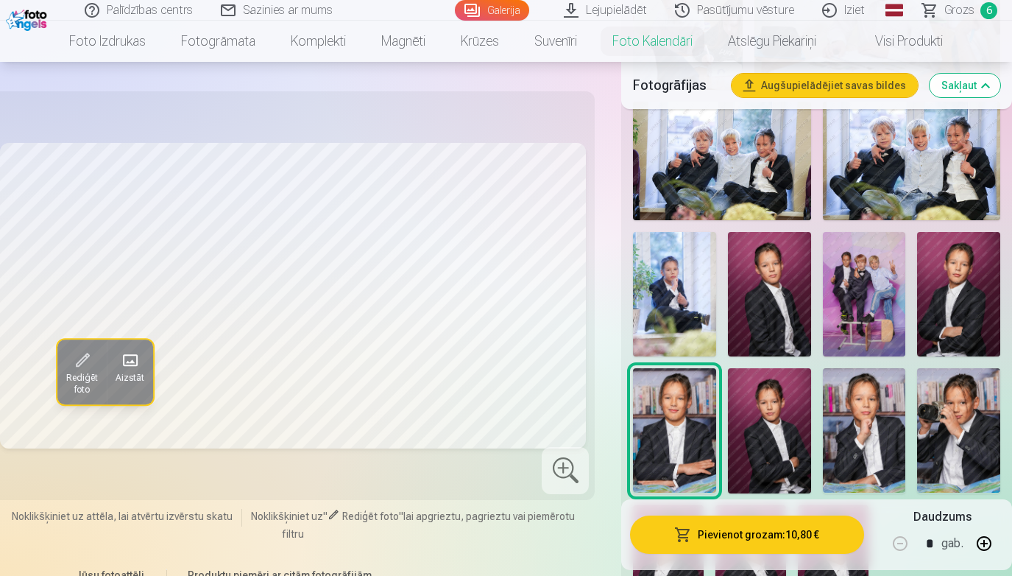
click at [770, 433] on img at bounding box center [769, 430] width 83 height 124
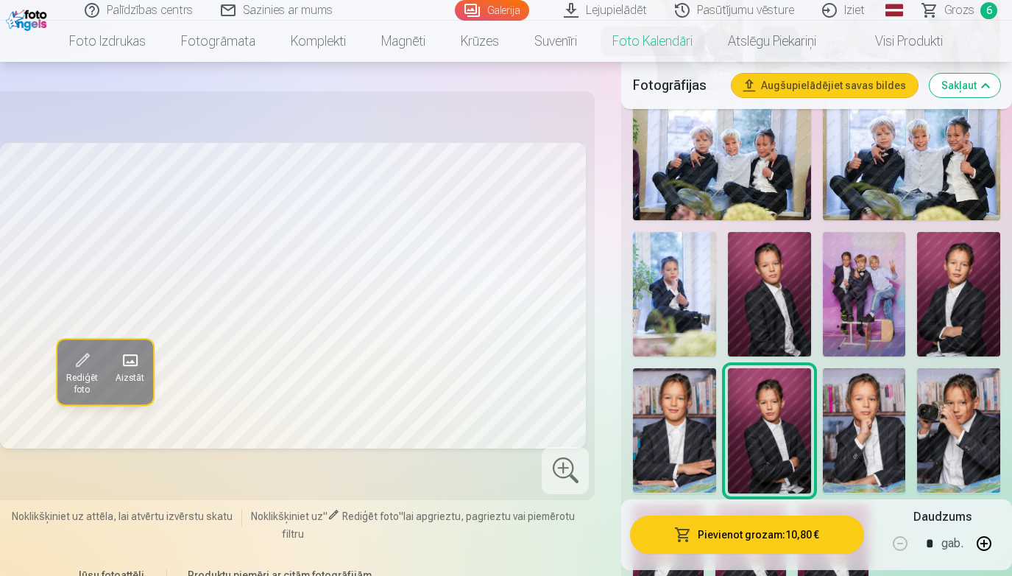
click at [871, 415] on img at bounding box center [864, 430] width 83 height 124
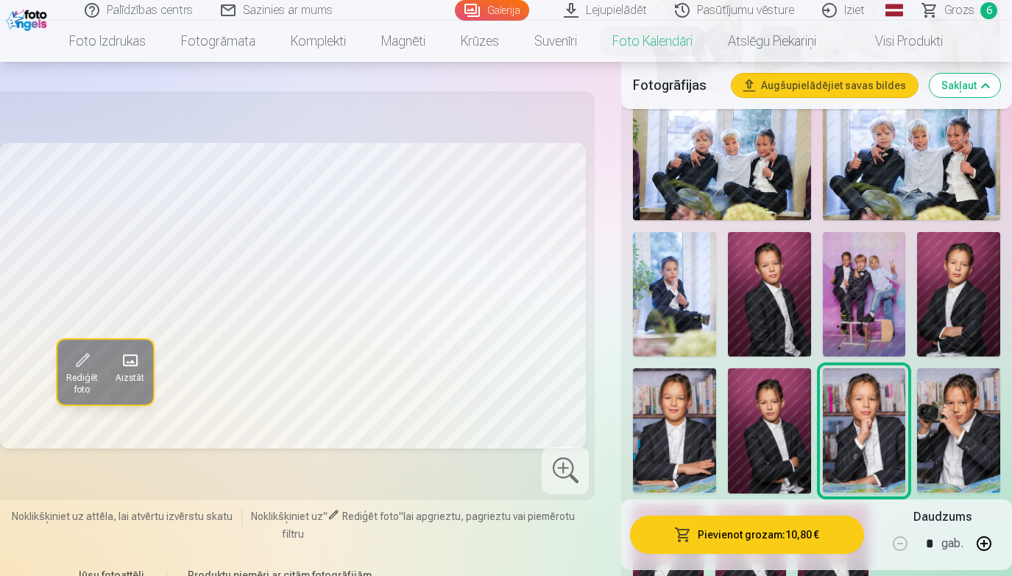
click at [976, 430] on img at bounding box center [958, 430] width 83 height 124
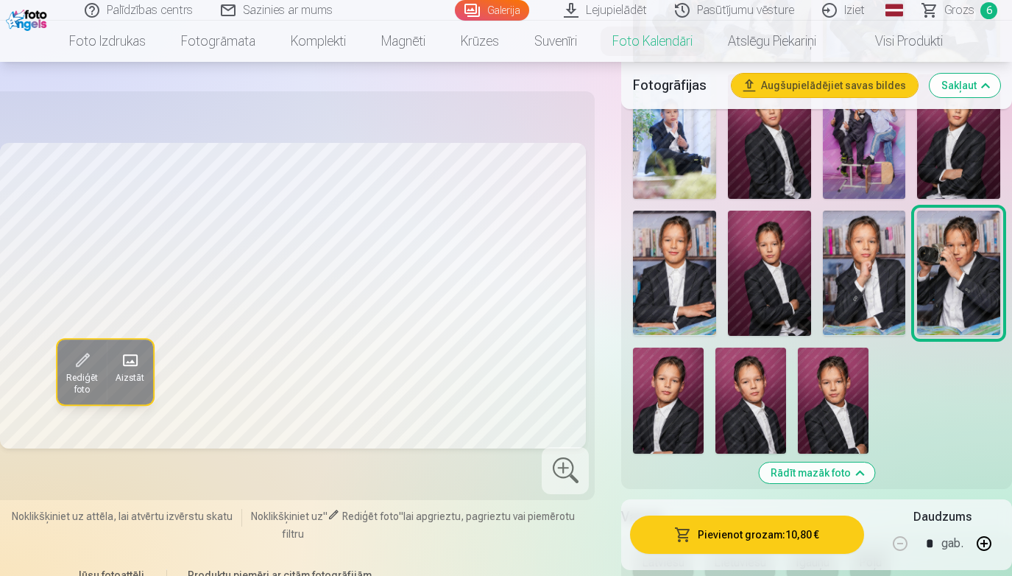
scroll to position [1225, 0]
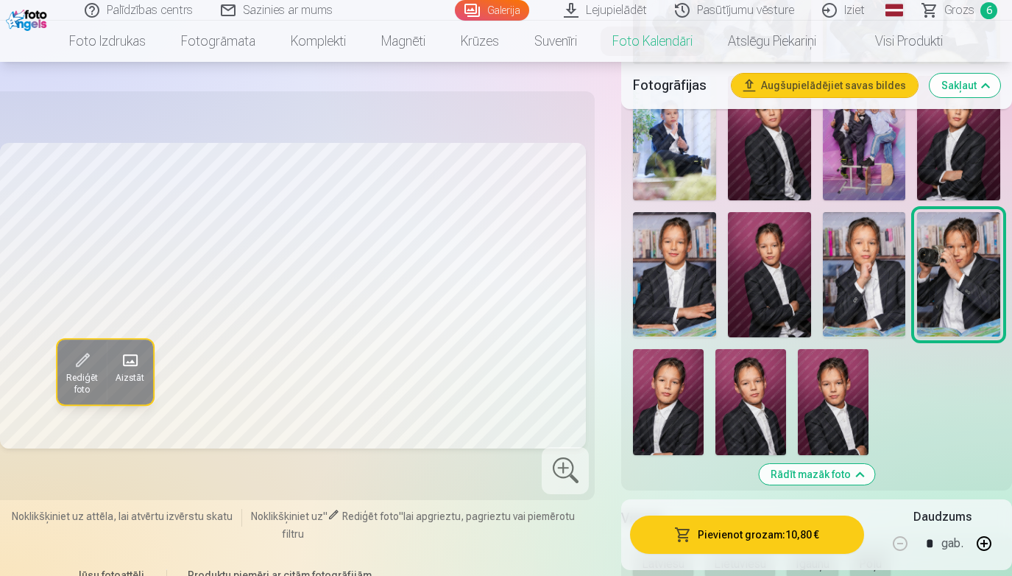
click at [826, 409] on img at bounding box center [833, 402] width 71 height 106
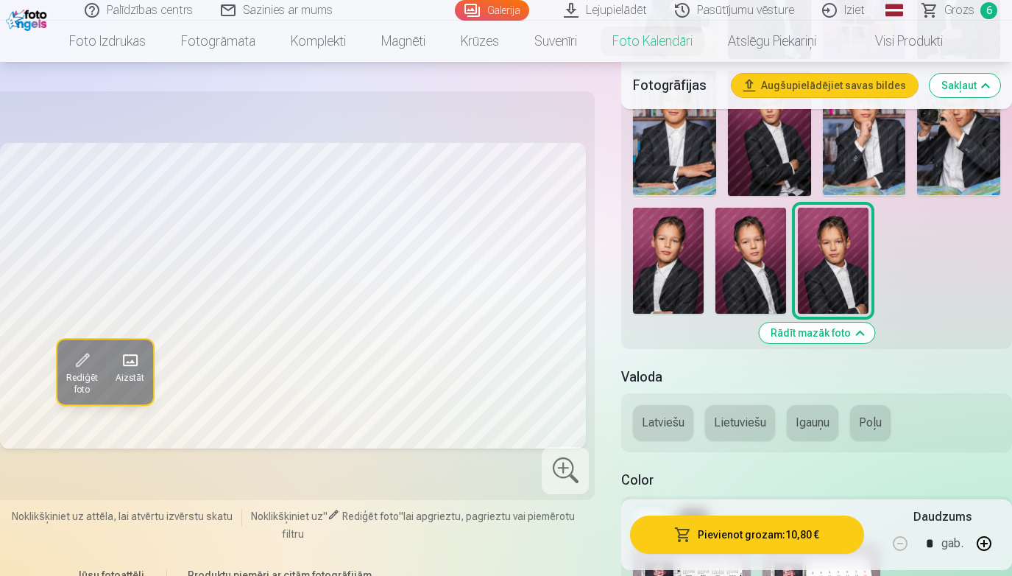
scroll to position [1375, 0]
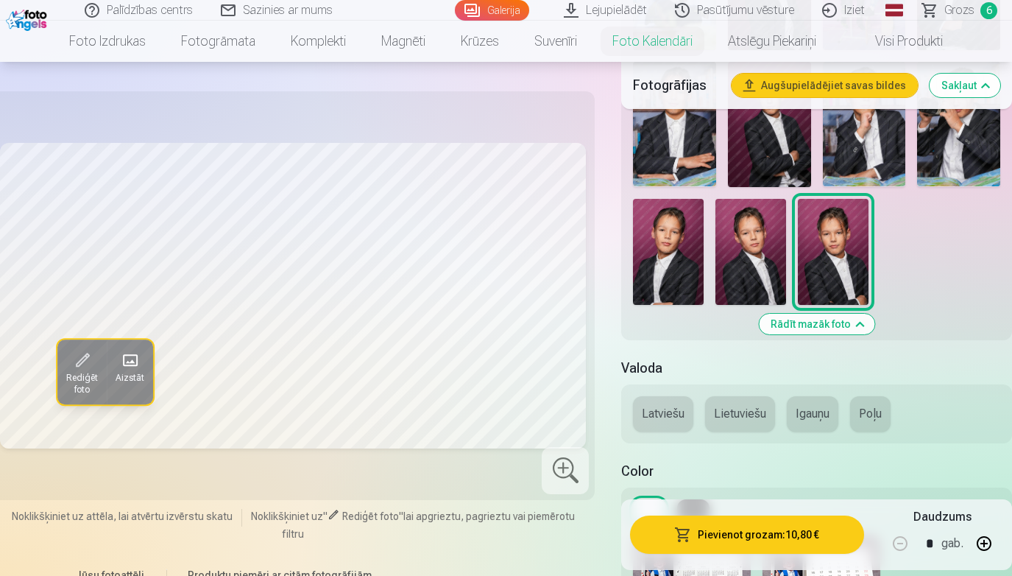
click at [656, 419] on button "Latviešu" at bounding box center [663, 413] width 60 height 35
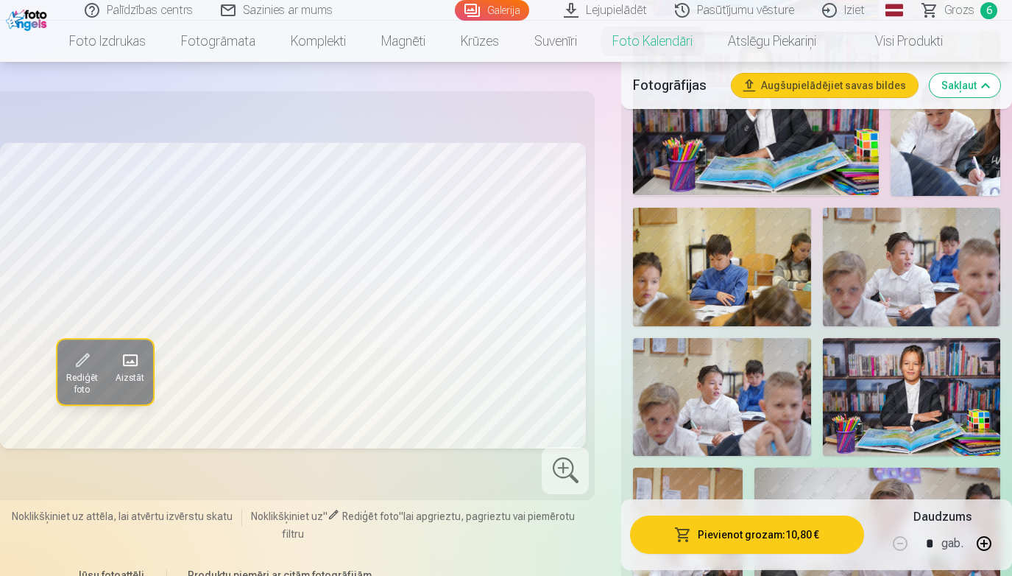
scroll to position [531, 0]
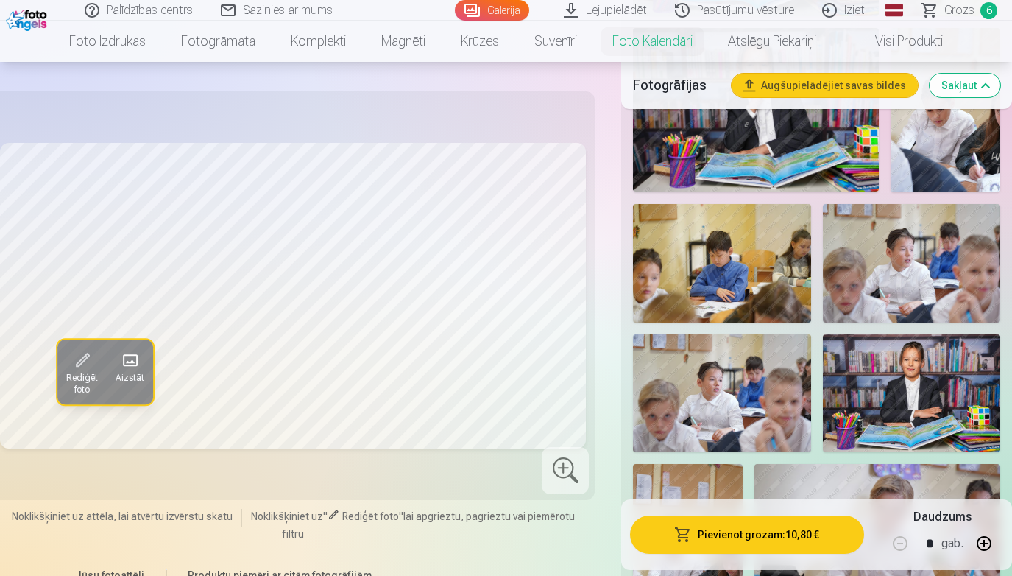
click at [905, 375] on img at bounding box center [911, 393] width 177 height 118
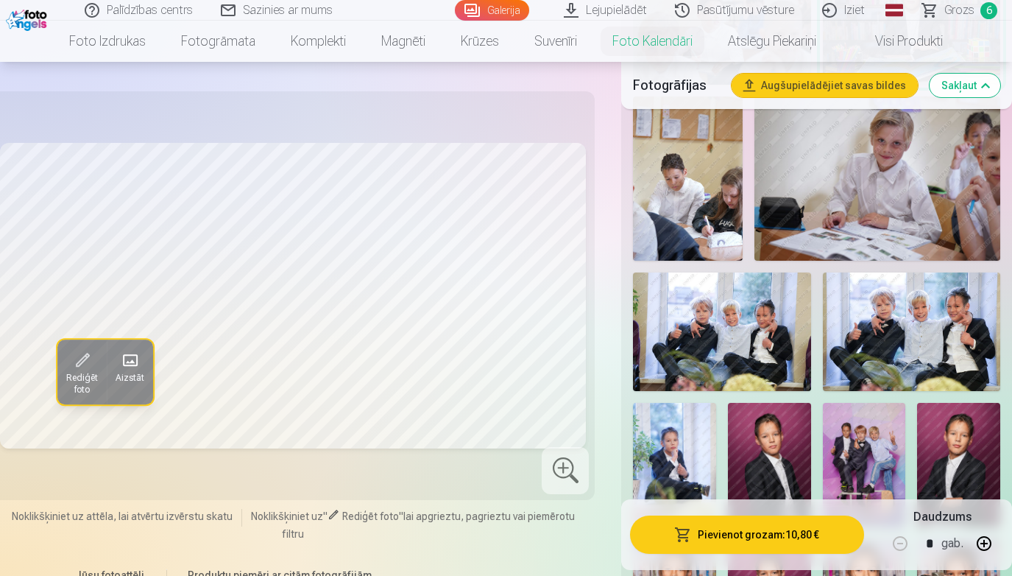
scroll to position [899, 0]
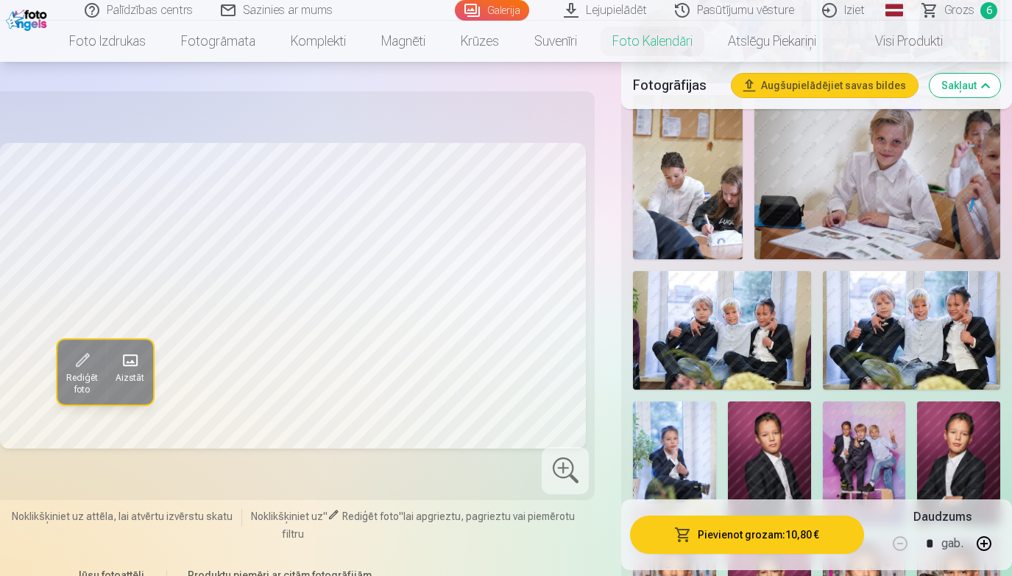
click at [742, 317] on img at bounding box center [721, 330] width 177 height 118
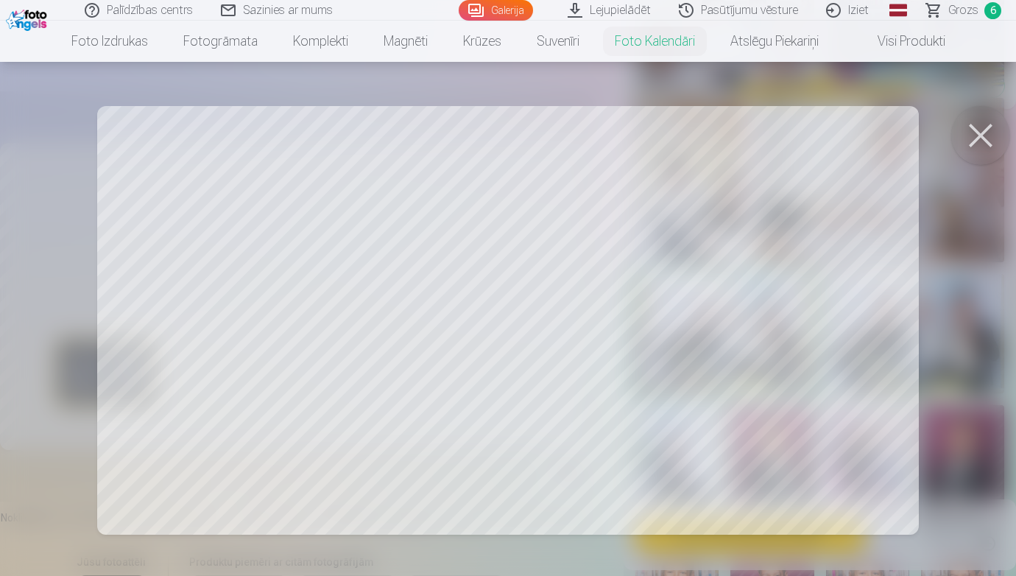
click at [985, 136] on button at bounding box center [980, 135] width 59 height 59
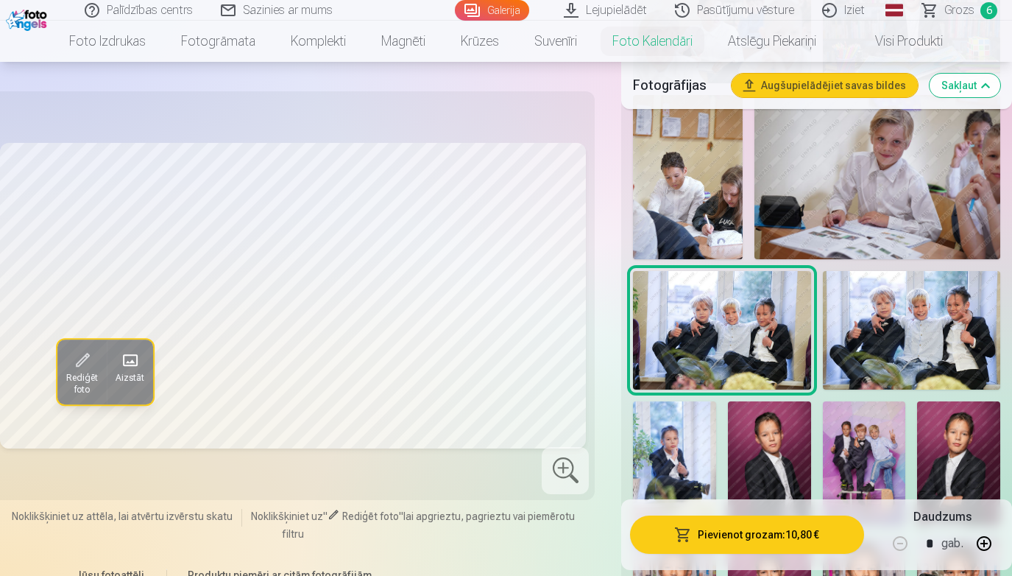
click at [946, 449] on img at bounding box center [958, 463] width 83 height 124
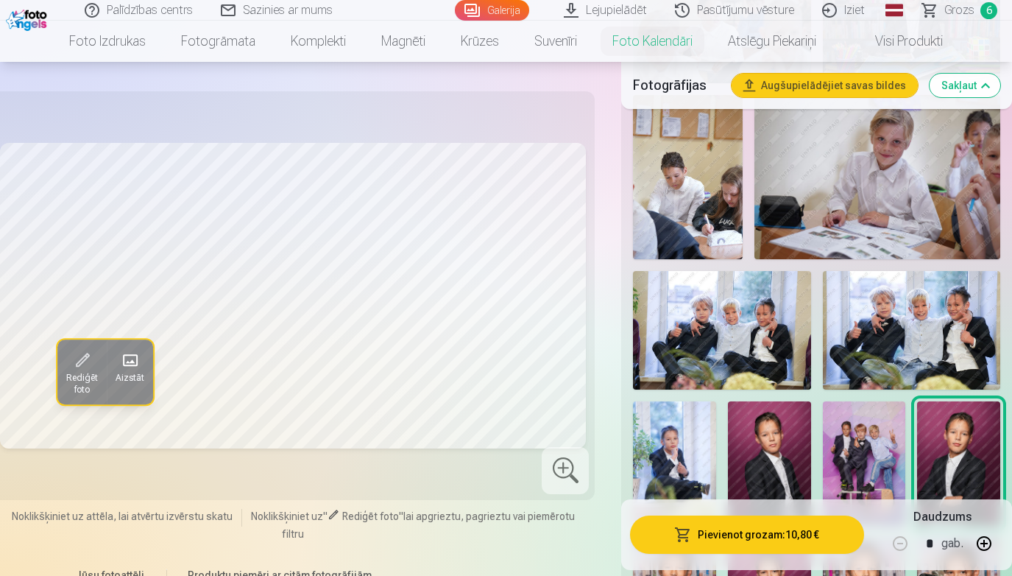
click at [768, 447] on img at bounding box center [769, 463] width 83 height 124
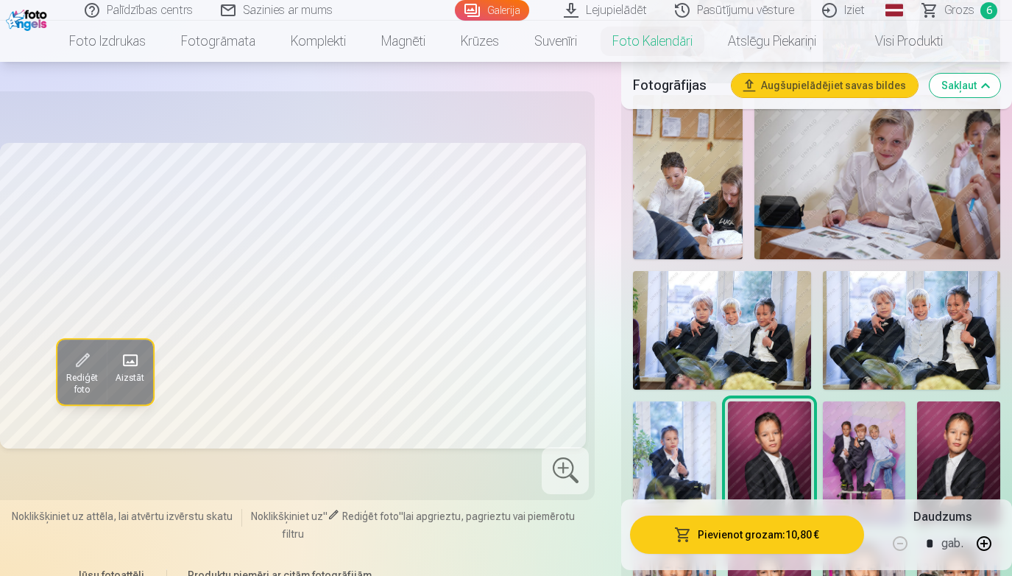
click at [673, 456] on img at bounding box center [674, 463] width 83 height 124
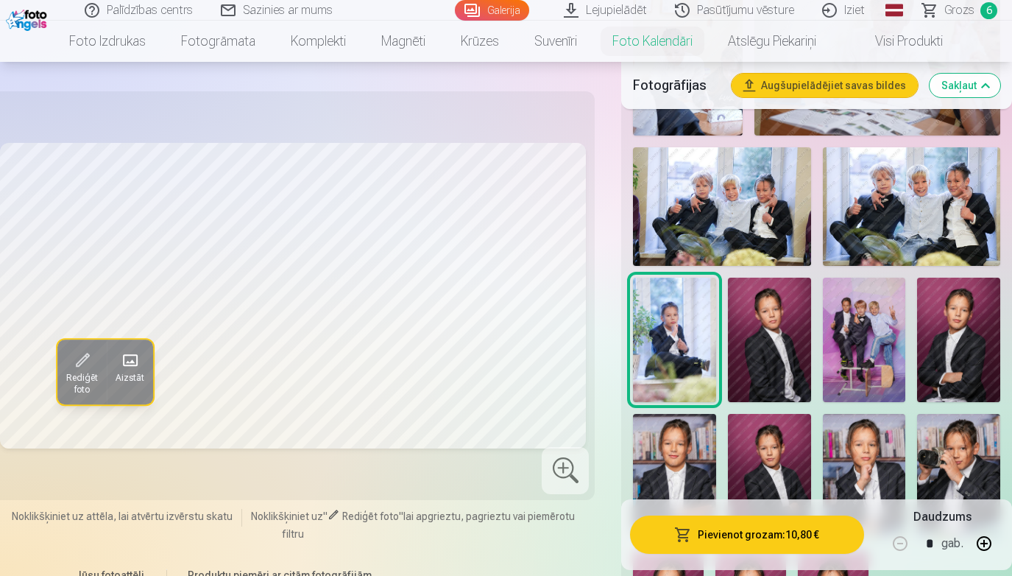
scroll to position [1020, 0]
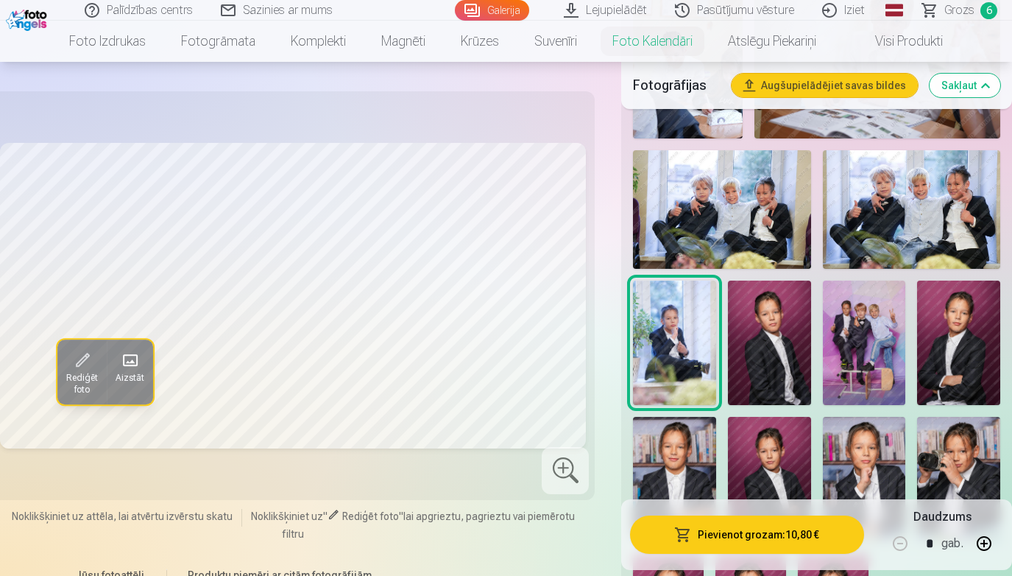
click at [686, 464] on img at bounding box center [674, 479] width 83 height 124
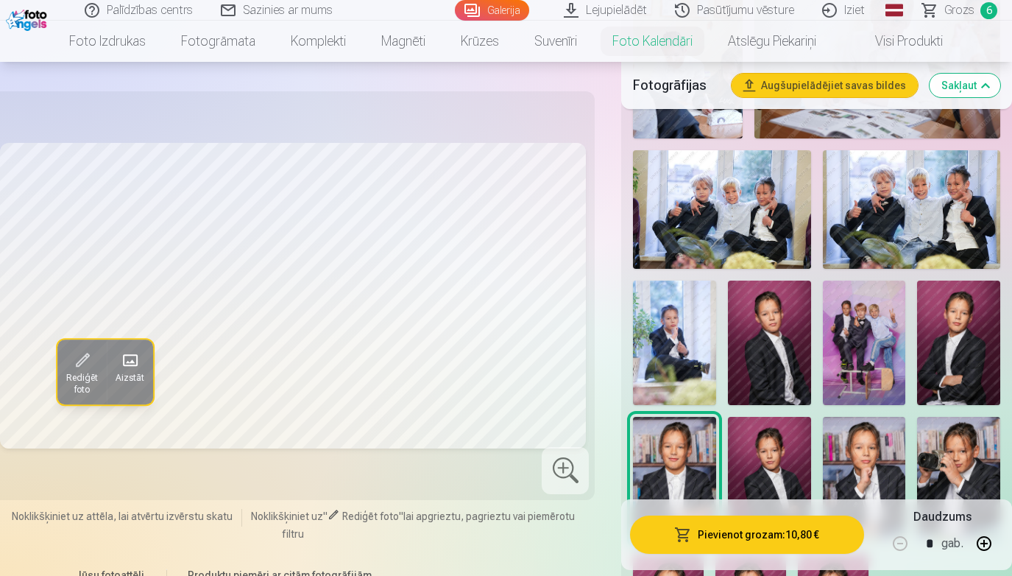
click at [752, 473] on img at bounding box center [769, 479] width 83 height 124
click at [867, 458] on img at bounding box center [864, 479] width 83 height 124
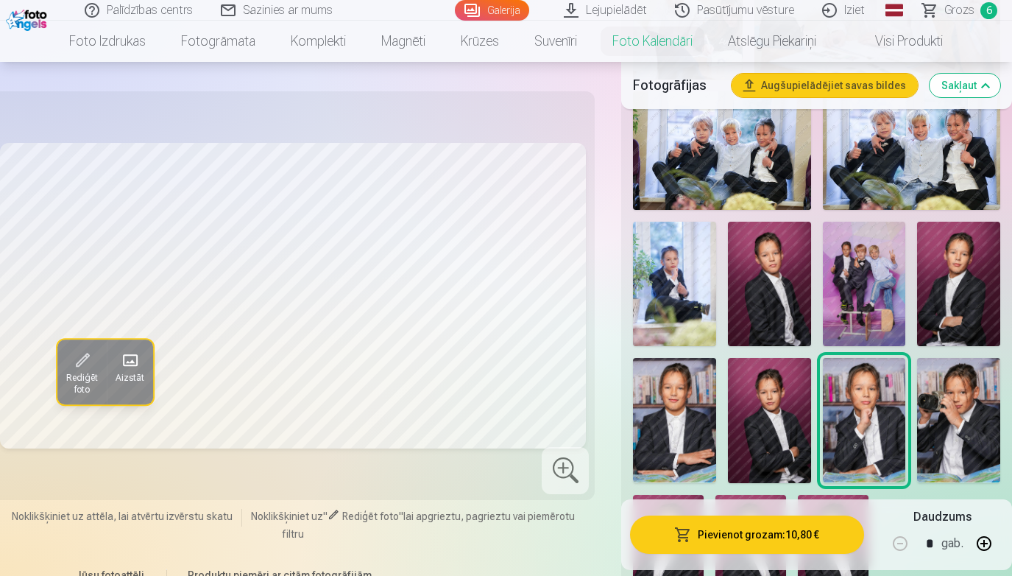
scroll to position [1100, 0]
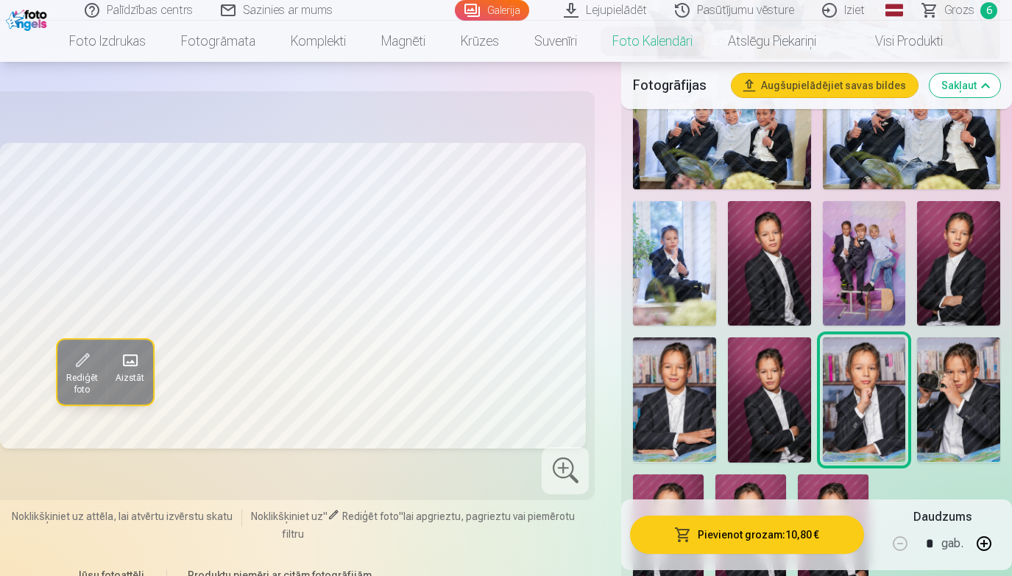
click at [965, 244] on img at bounding box center [958, 263] width 83 height 124
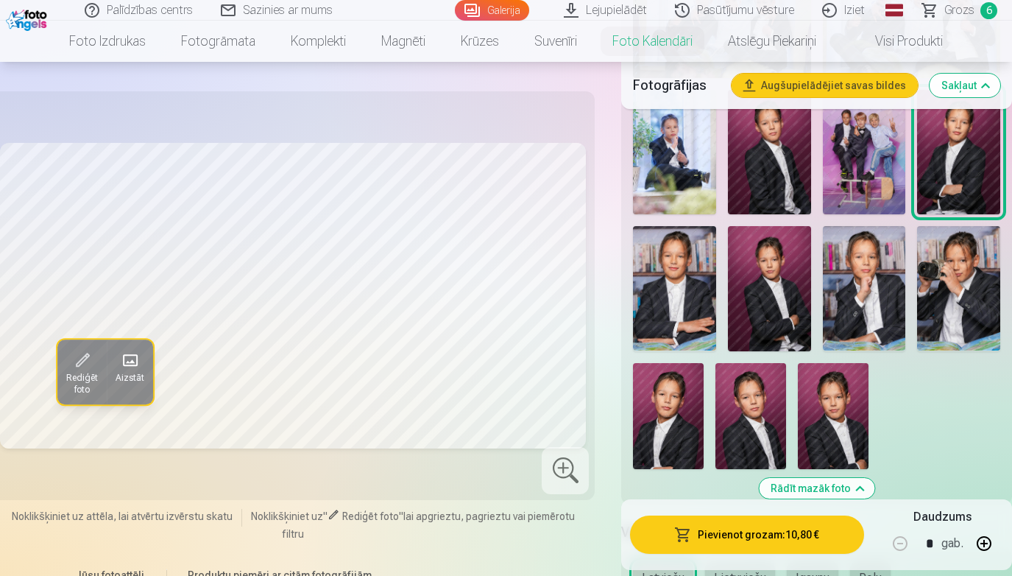
scroll to position [1216, 0]
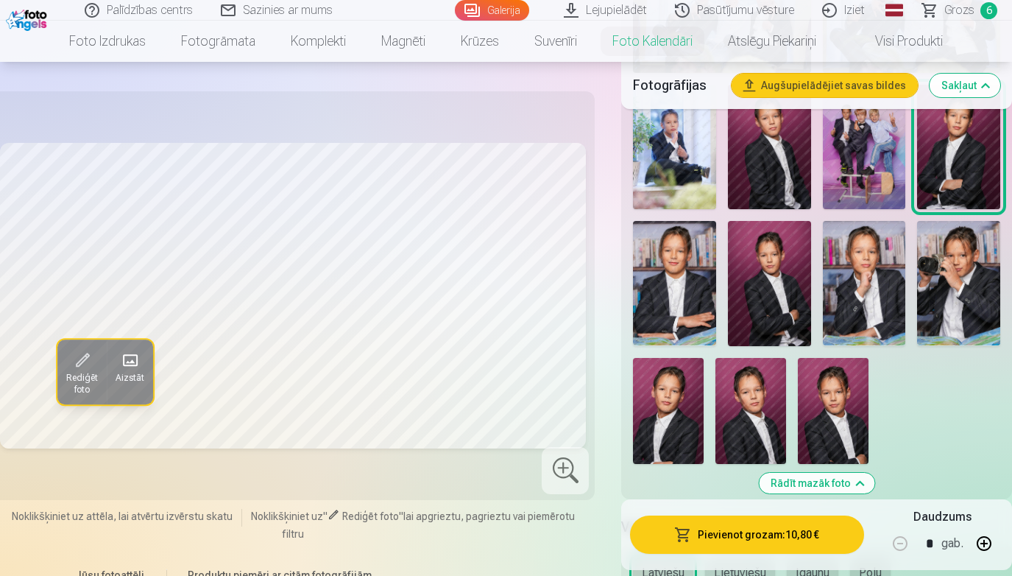
click at [838, 423] on img at bounding box center [833, 411] width 71 height 106
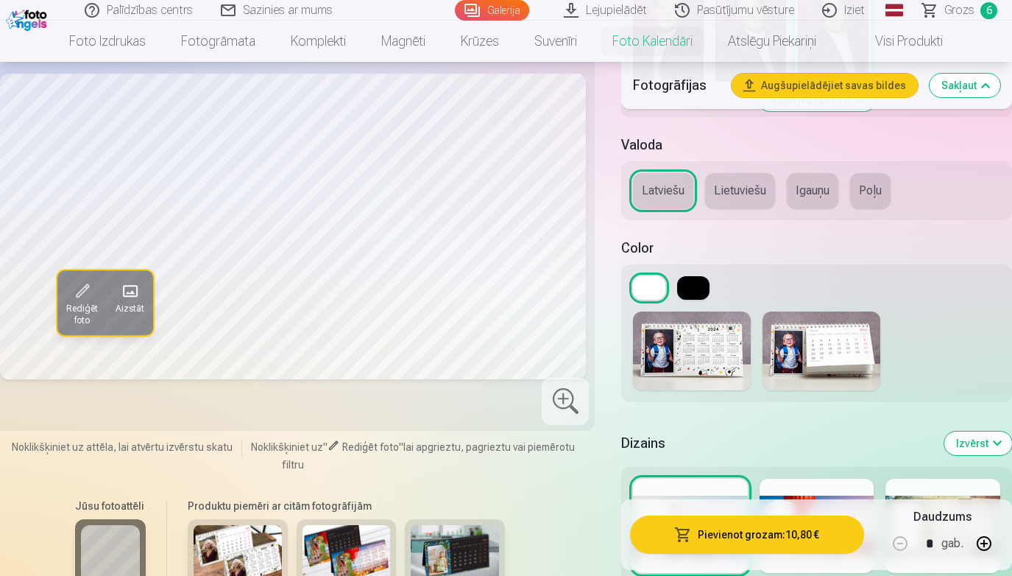
scroll to position [1599, 0]
click at [822, 367] on img at bounding box center [821, 350] width 118 height 79
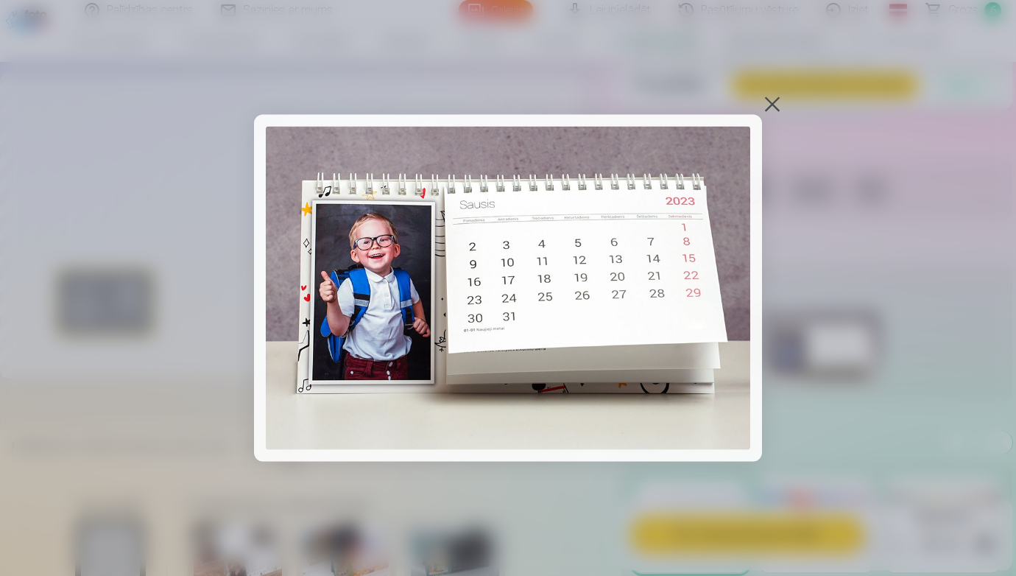
click at [770, 106] on div at bounding box center [772, 104] width 21 height 21
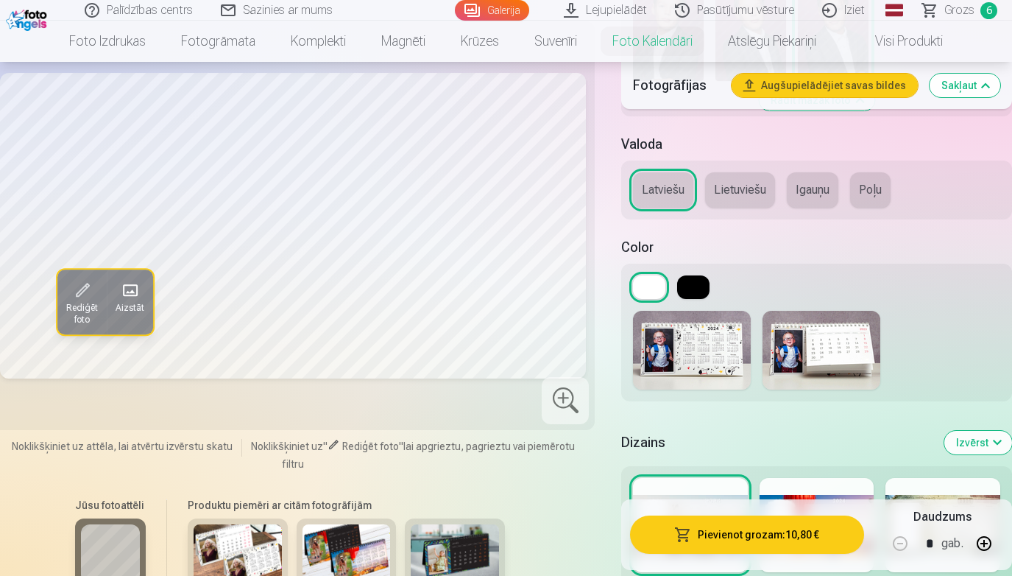
click at [700, 352] on img at bounding box center [692, 350] width 118 height 79
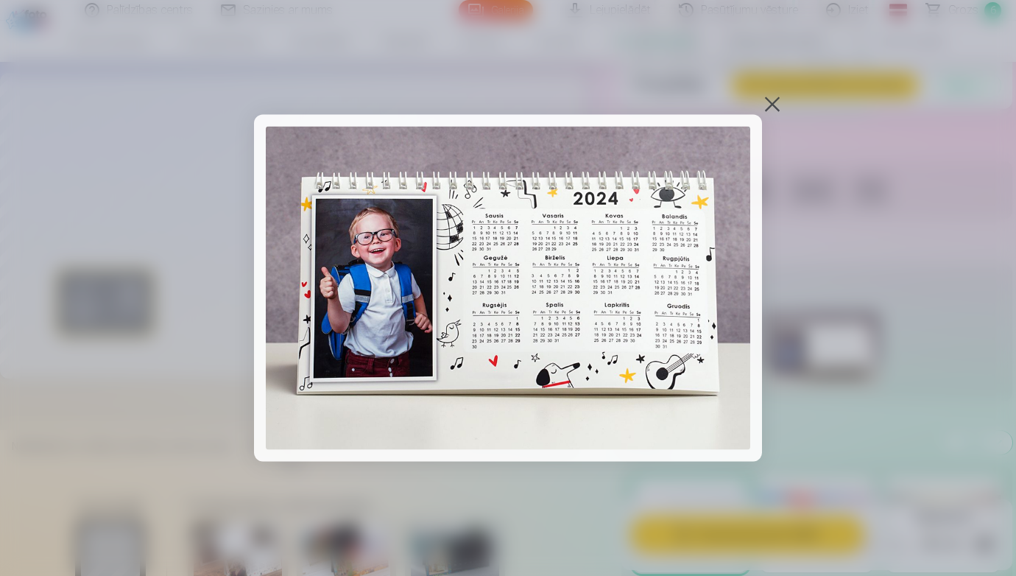
click at [768, 106] on div at bounding box center [772, 104] width 21 height 21
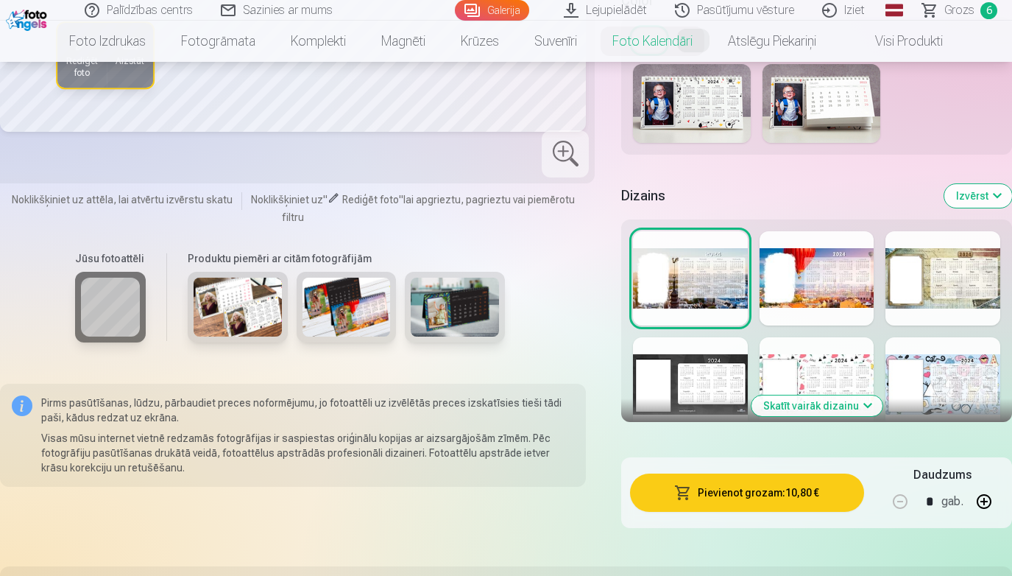
scroll to position [1825, 0]
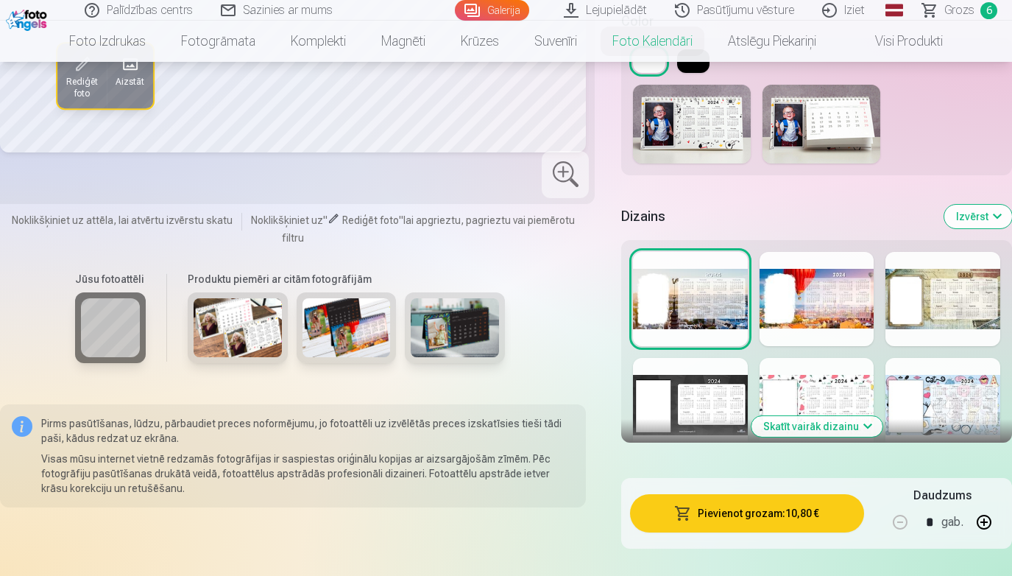
click at [985, 223] on button "Izvērst" at bounding box center [978, 217] width 68 height 24
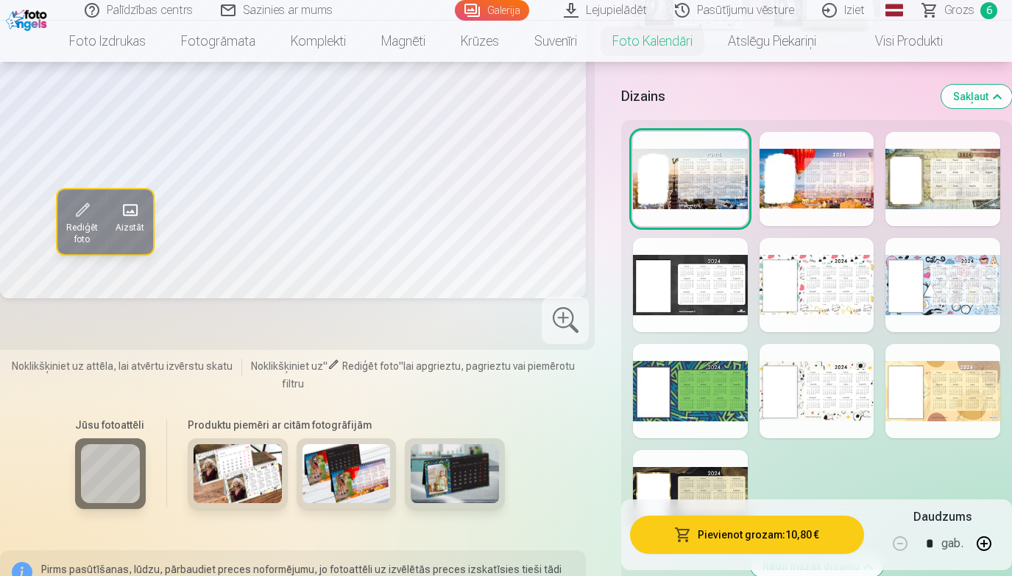
scroll to position [1946, 0]
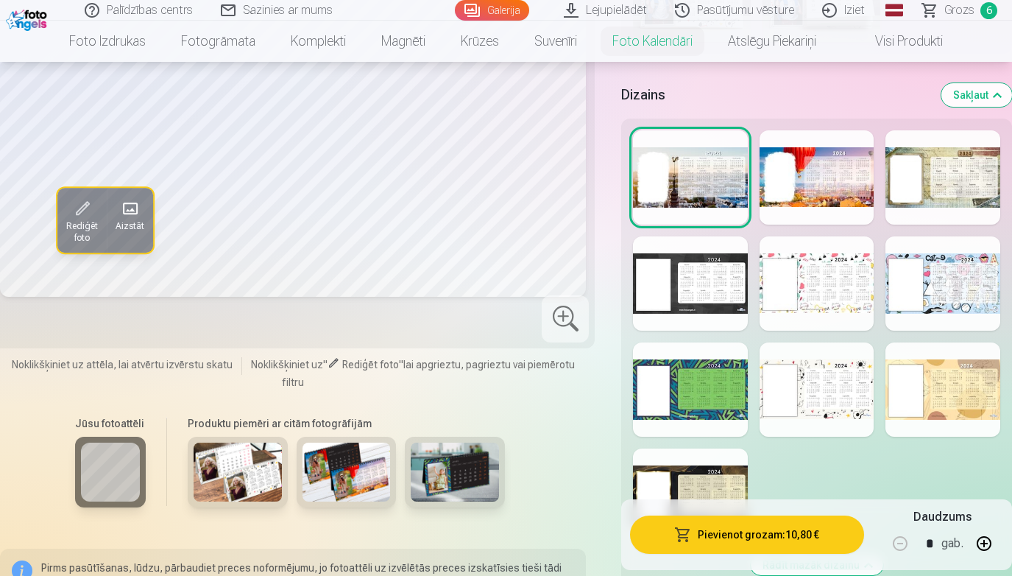
click at [975, 400] on div at bounding box center [942, 389] width 115 height 94
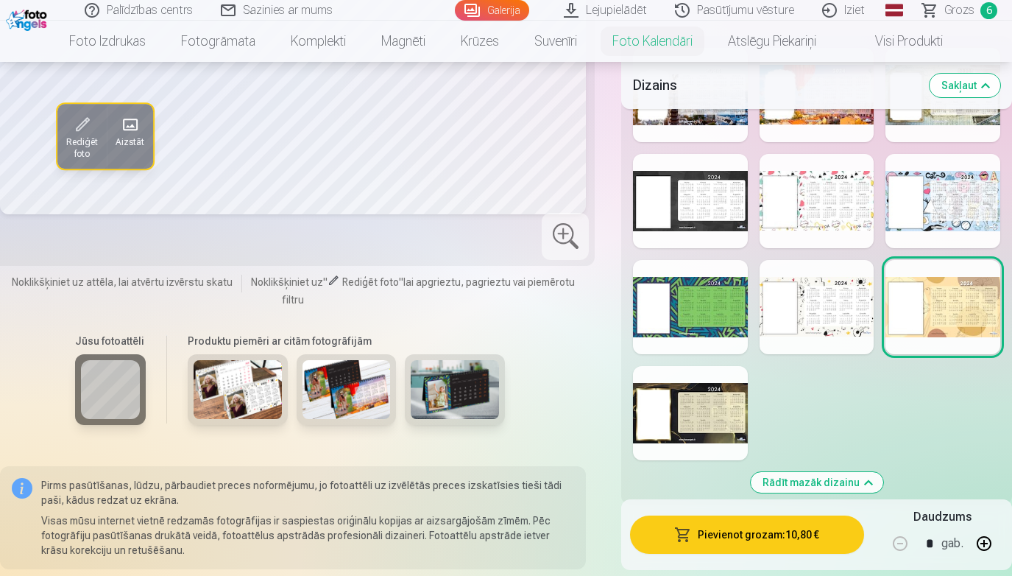
scroll to position [2034, 0]
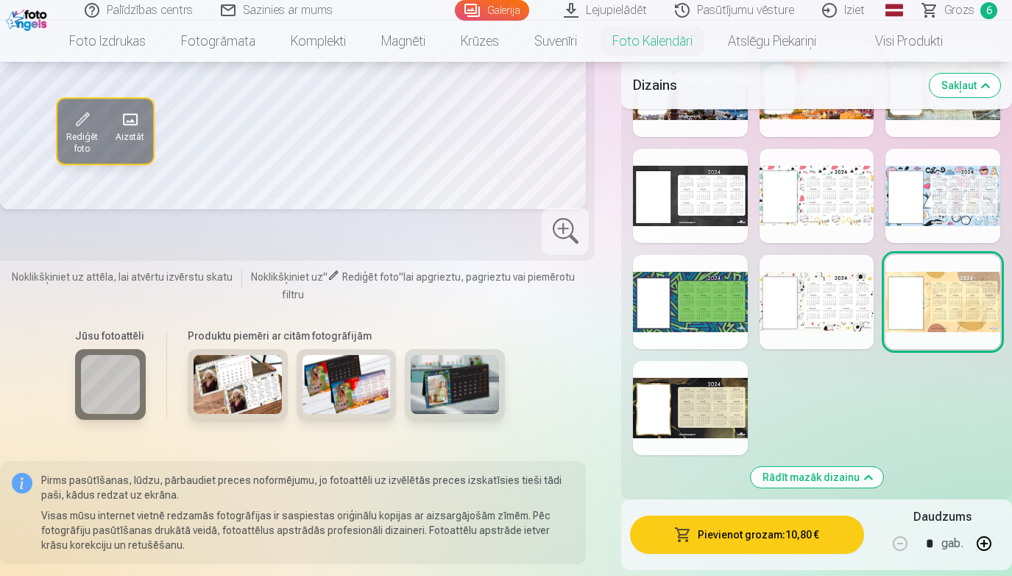
click at [709, 392] on div at bounding box center [690, 408] width 115 height 94
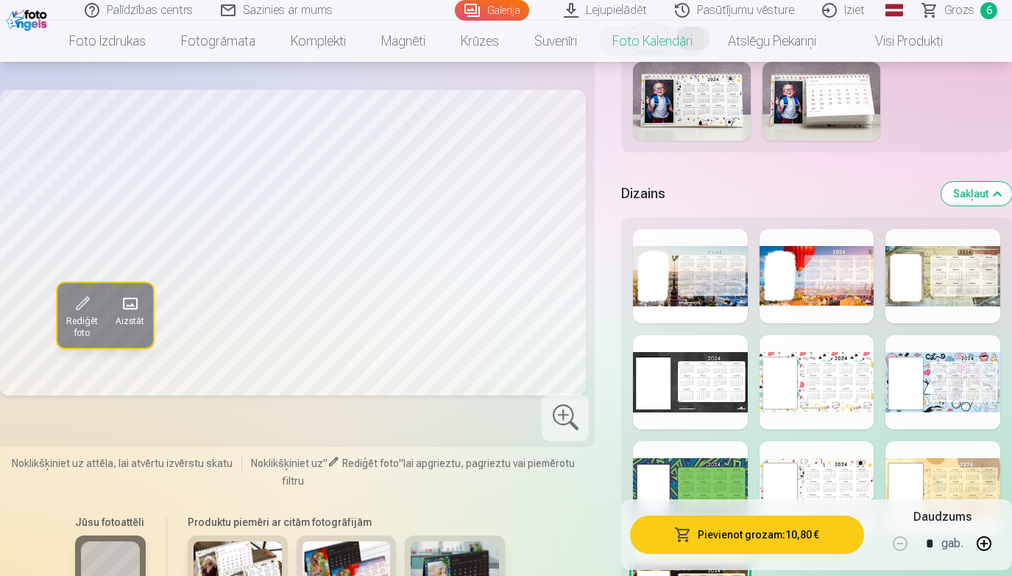
scroll to position [1841, 0]
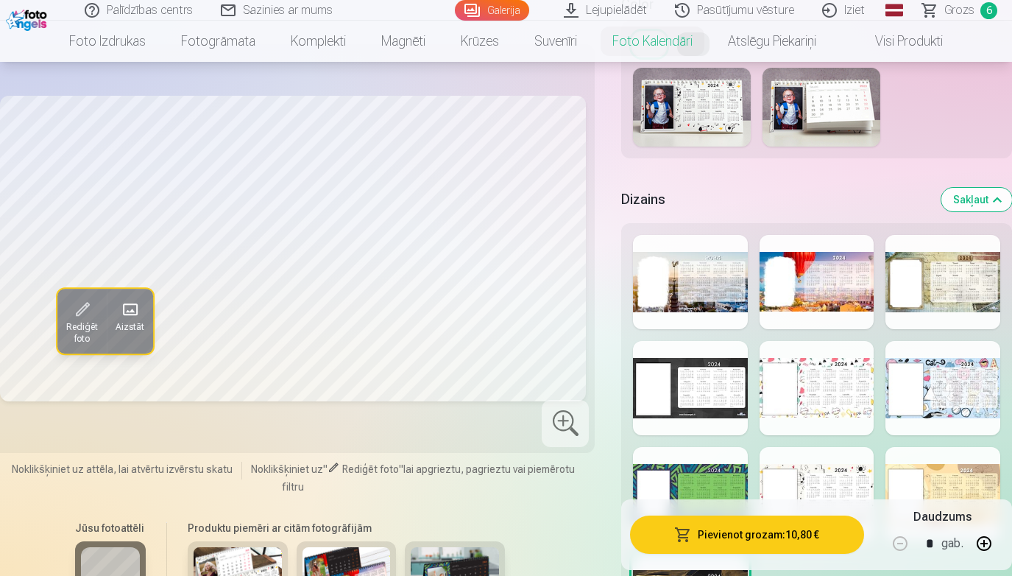
click at [801, 308] on div at bounding box center [817, 282] width 115 height 94
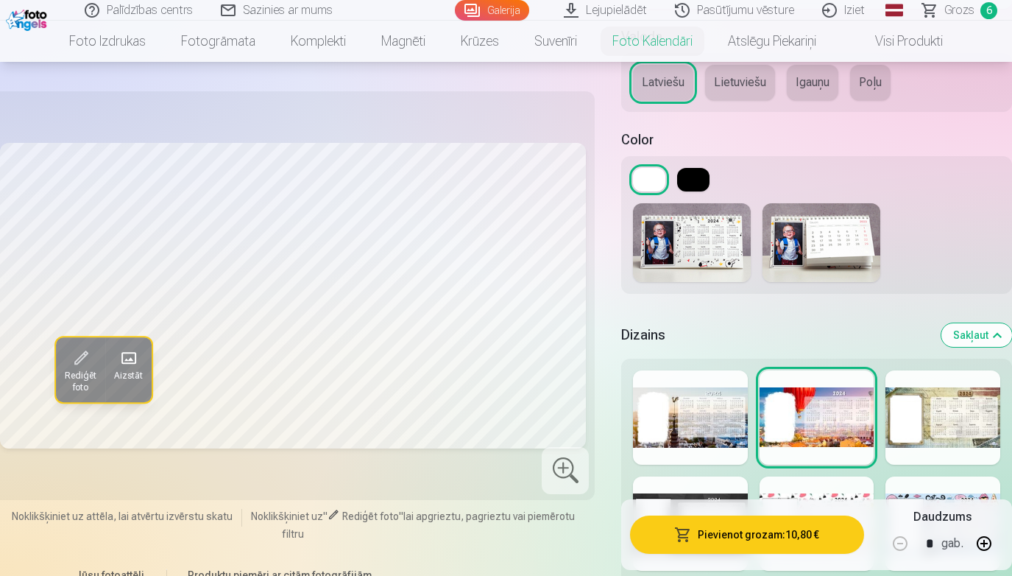
scroll to position [1705, 0]
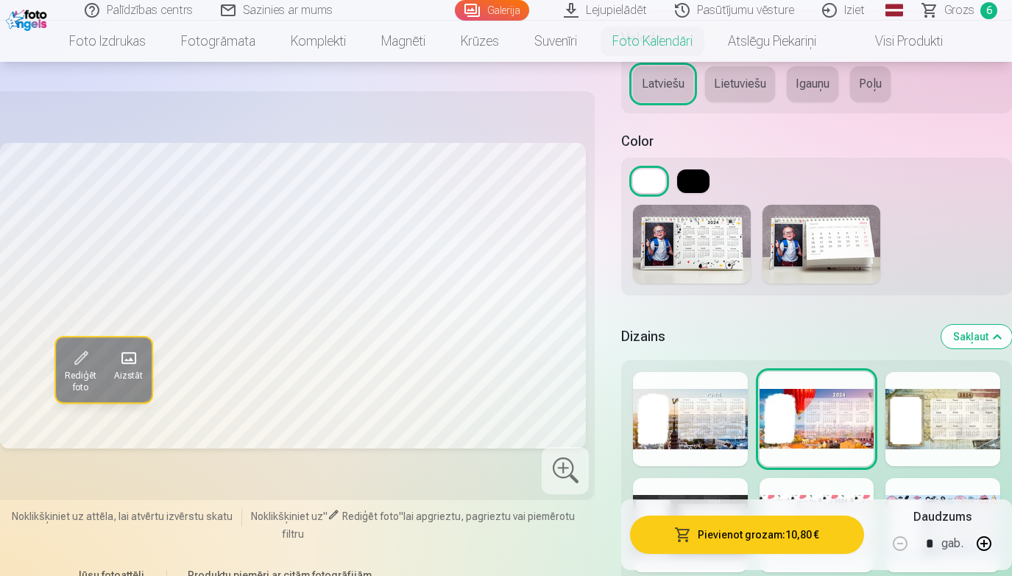
click at [958, 411] on div at bounding box center [942, 419] width 115 height 94
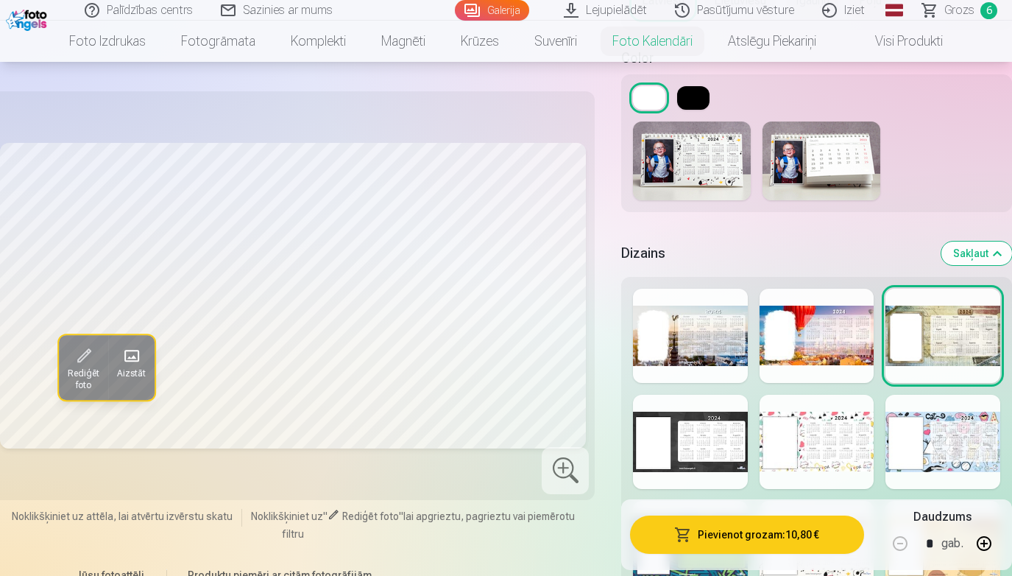
scroll to position [1789, 0]
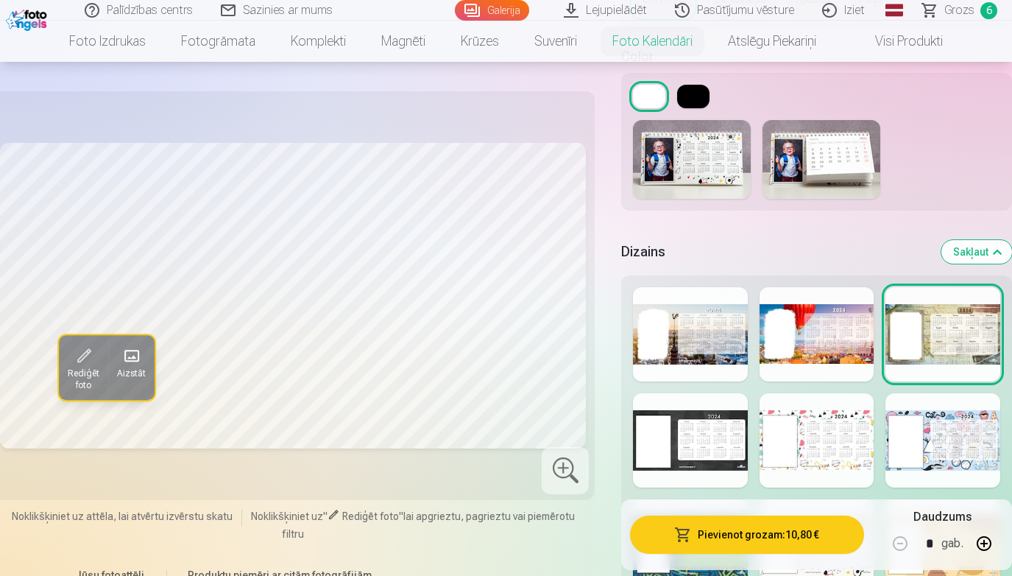
click at [812, 442] on div at bounding box center [817, 440] width 115 height 94
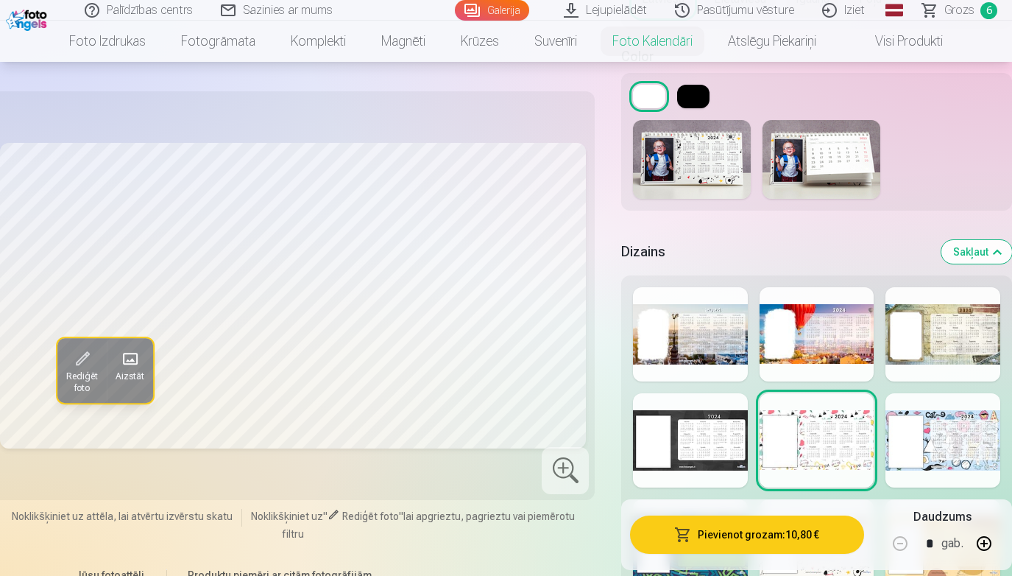
click at [949, 446] on div at bounding box center [942, 440] width 115 height 94
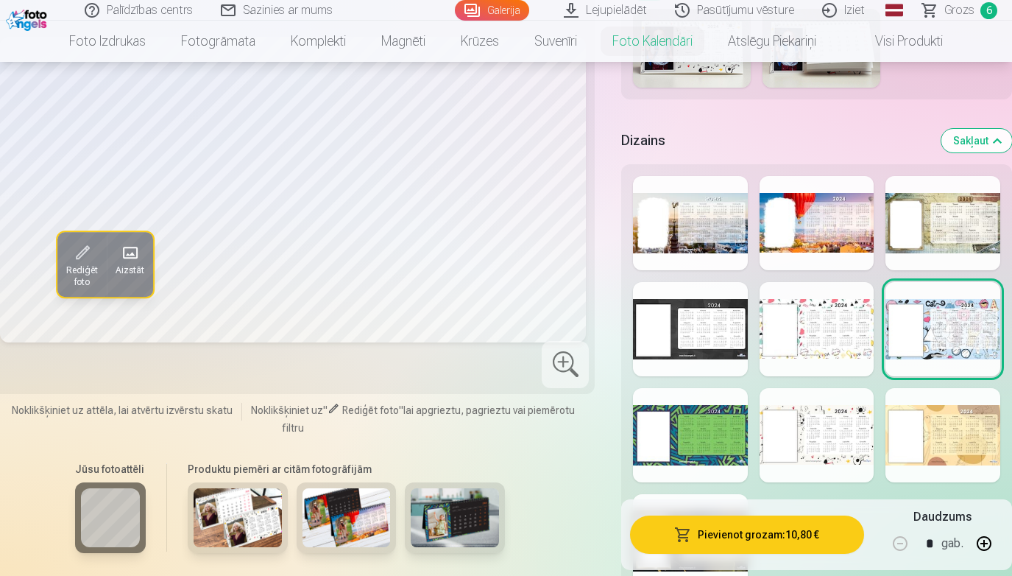
scroll to position [1903, 0]
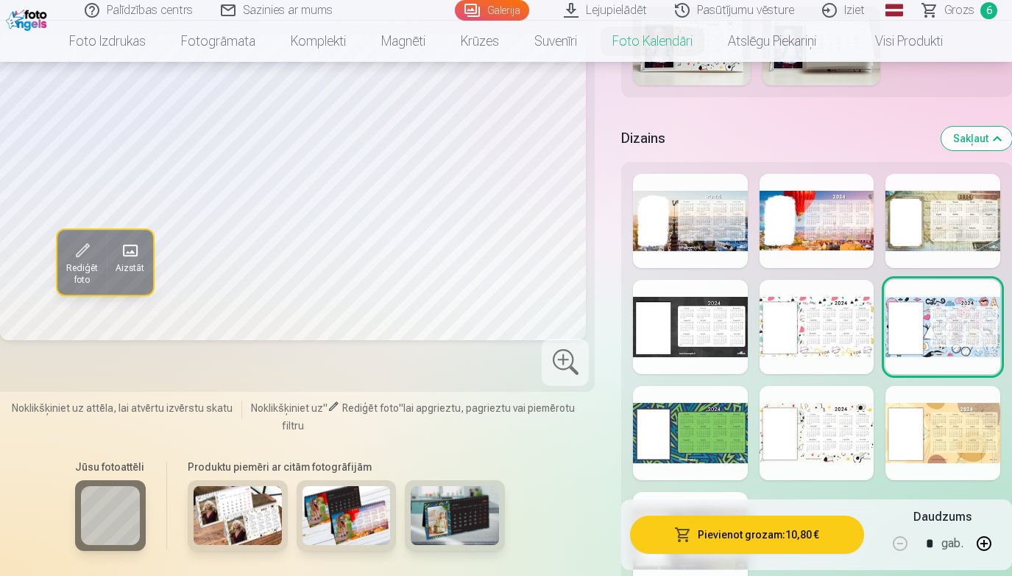
click at [846, 442] on div at bounding box center [817, 433] width 115 height 94
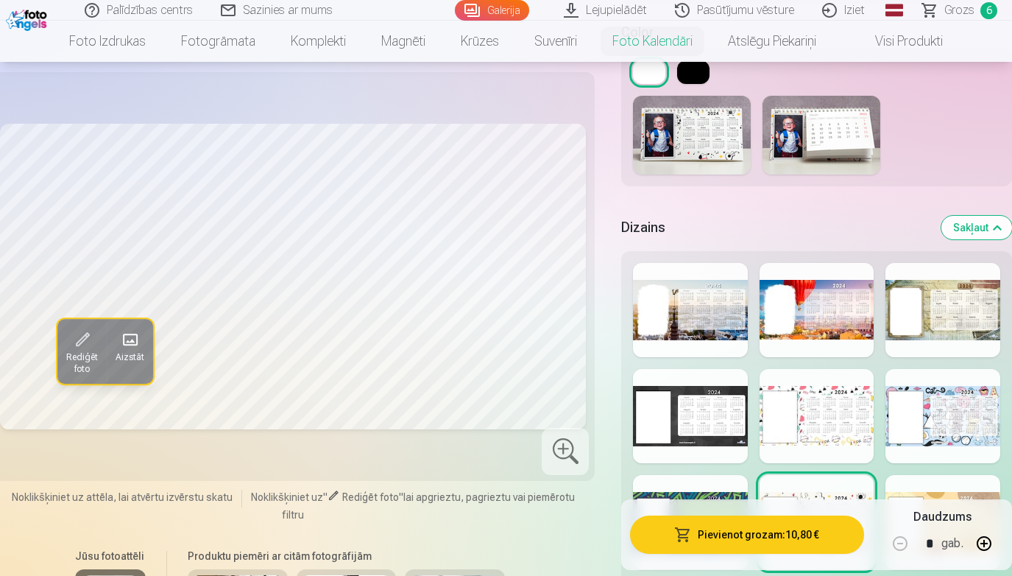
scroll to position [1799, 0]
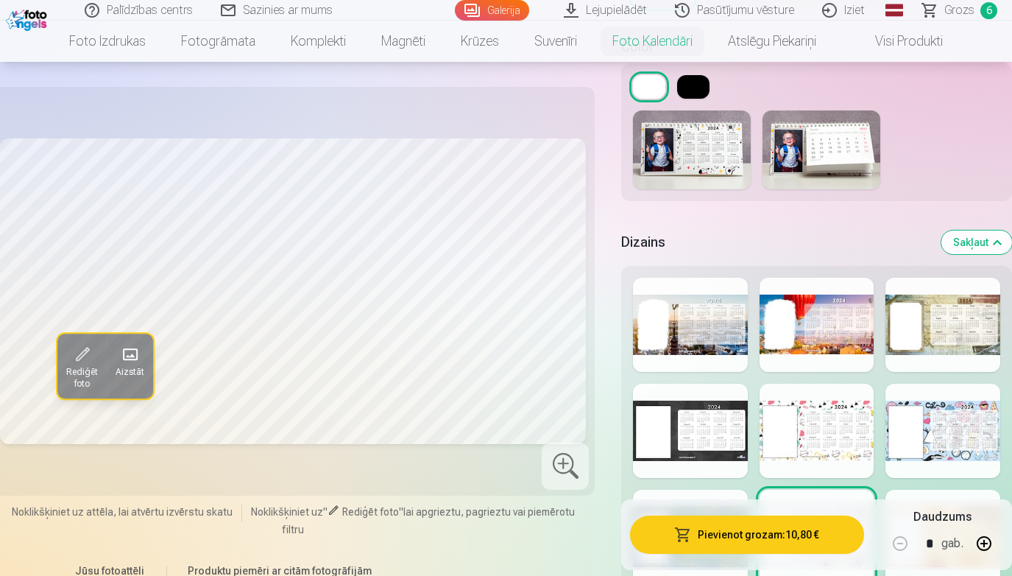
click at [824, 292] on div at bounding box center [817, 324] width 115 height 94
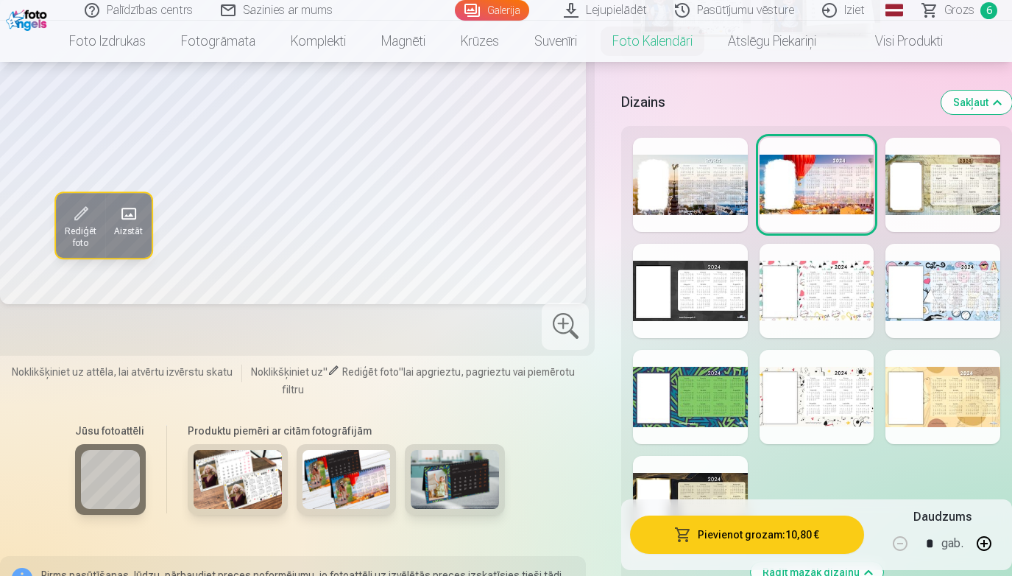
scroll to position [1942, 0]
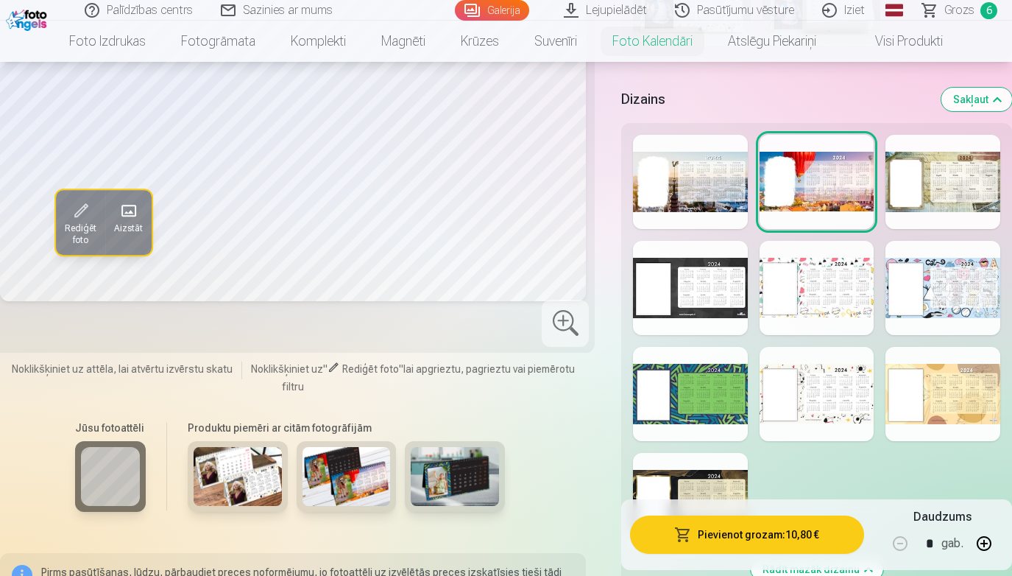
click at [978, 397] on div at bounding box center [942, 394] width 115 height 94
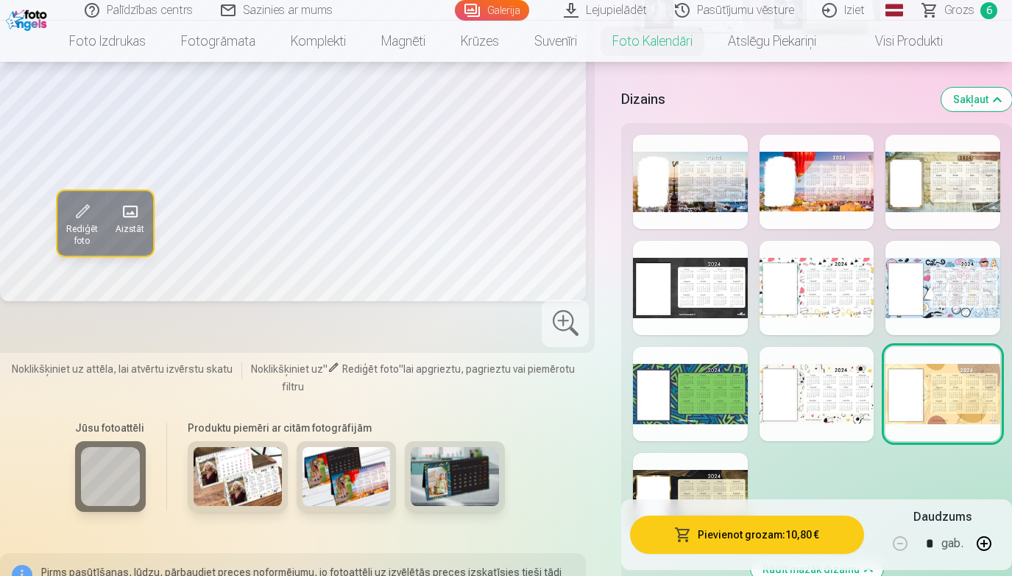
click at [839, 406] on div at bounding box center [817, 394] width 115 height 94
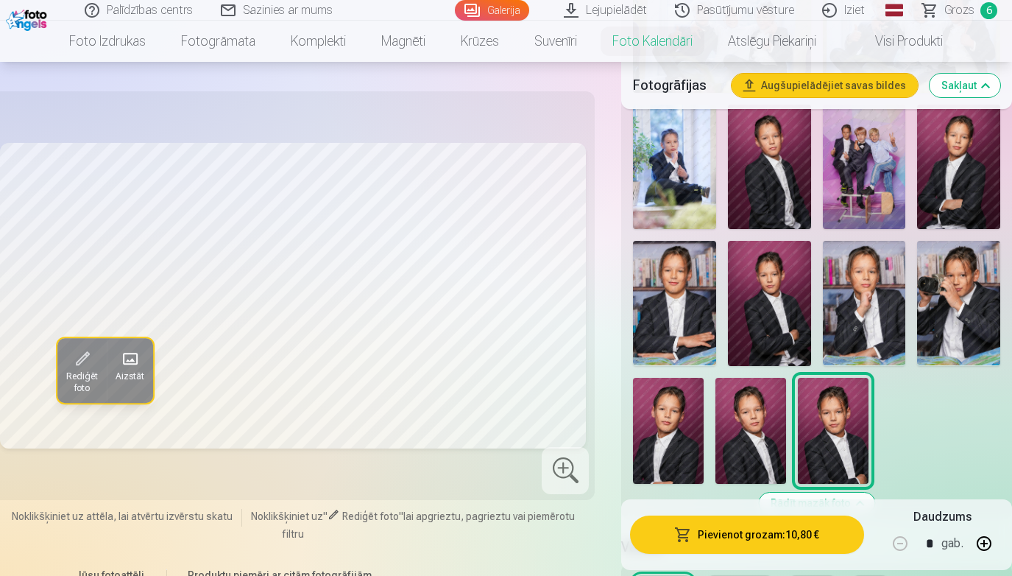
scroll to position [1195, 0]
click at [698, 297] on img at bounding box center [674, 303] width 83 height 124
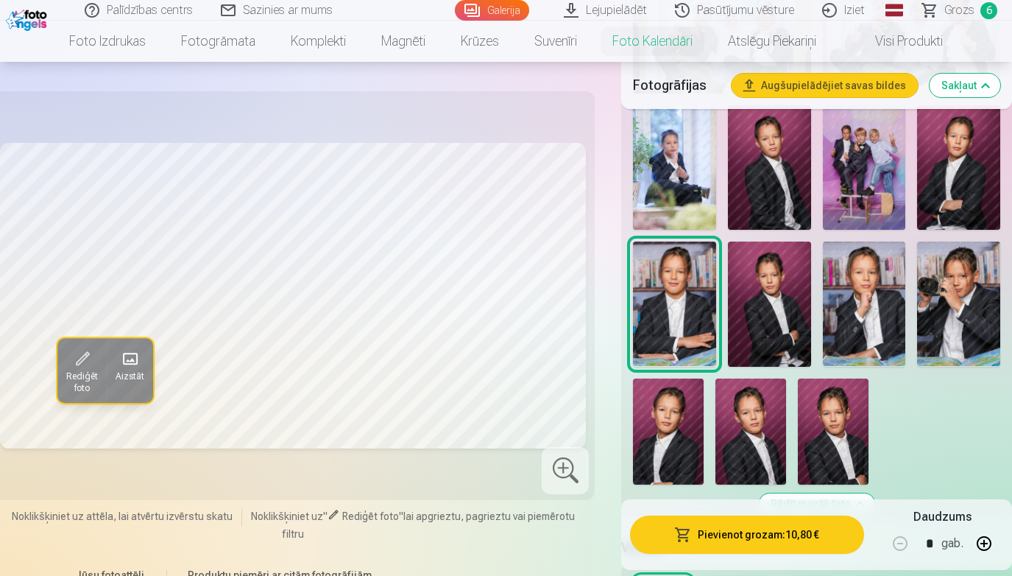
click at [888, 293] on img at bounding box center [864, 303] width 83 height 124
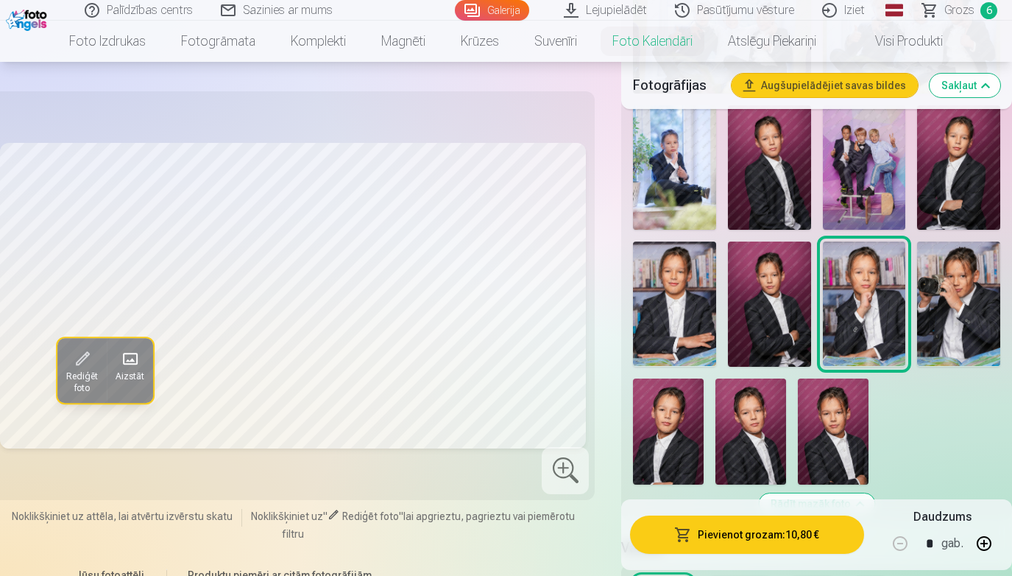
click at [972, 297] on img at bounding box center [958, 303] width 83 height 124
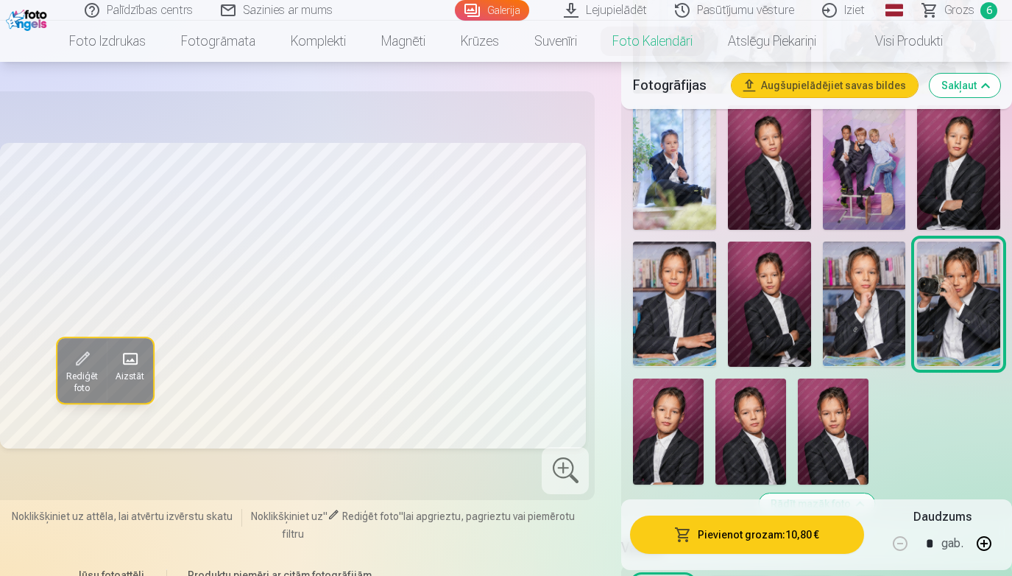
click at [666, 297] on img at bounding box center [674, 303] width 83 height 124
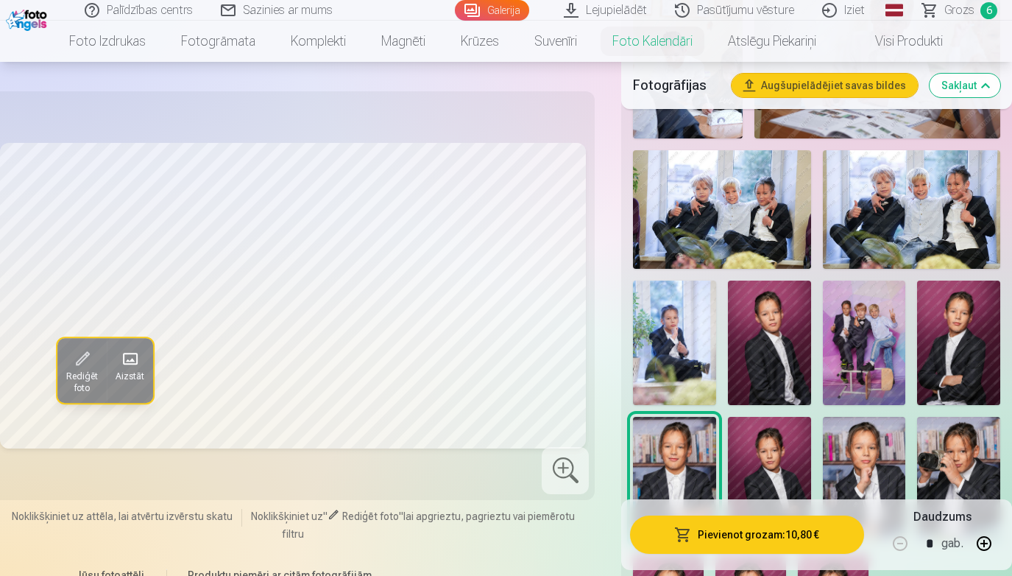
scroll to position [1017, 0]
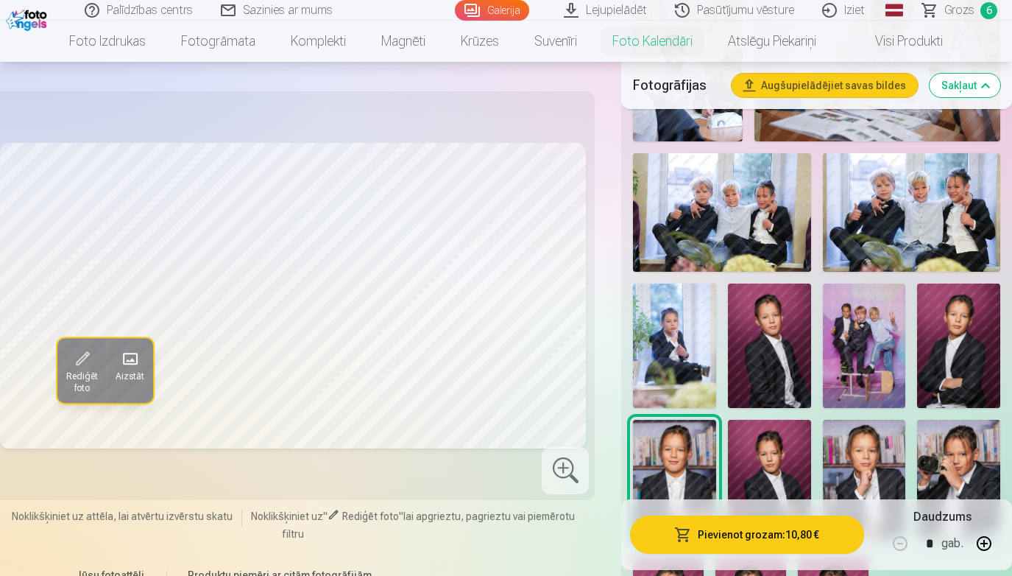
click at [666, 297] on img at bounding box center [674, 345] width 83 height 124
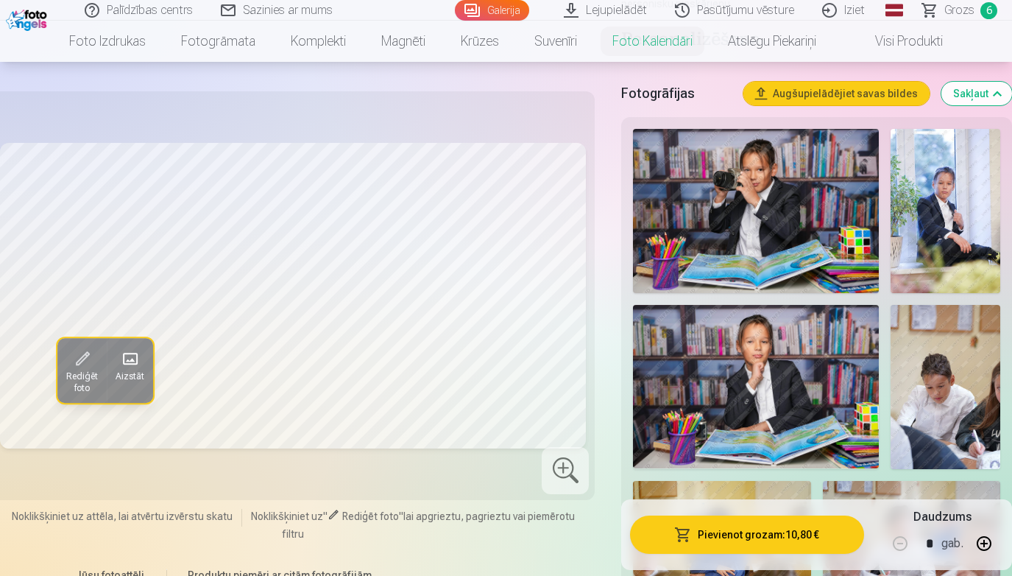
scroll to position [255, 0]
click at [862, 361] on img at bounding box center [756, 386] width 246 height 164
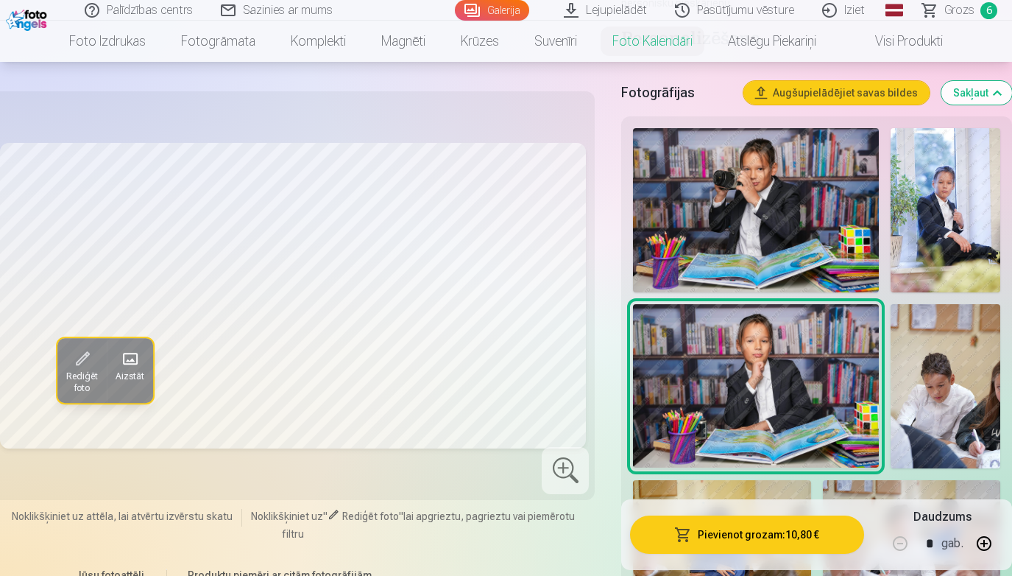
click at [939, 224] on img at bounding box center [946, 210] width 110 height 164
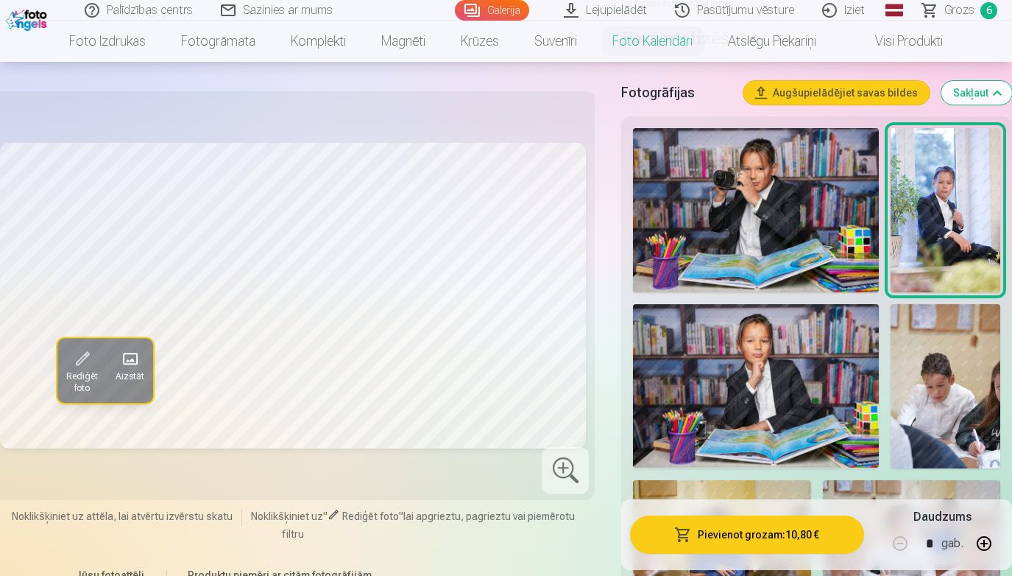
click at [750, 393] on img at bounding box center [756, 386] width 246 height 164
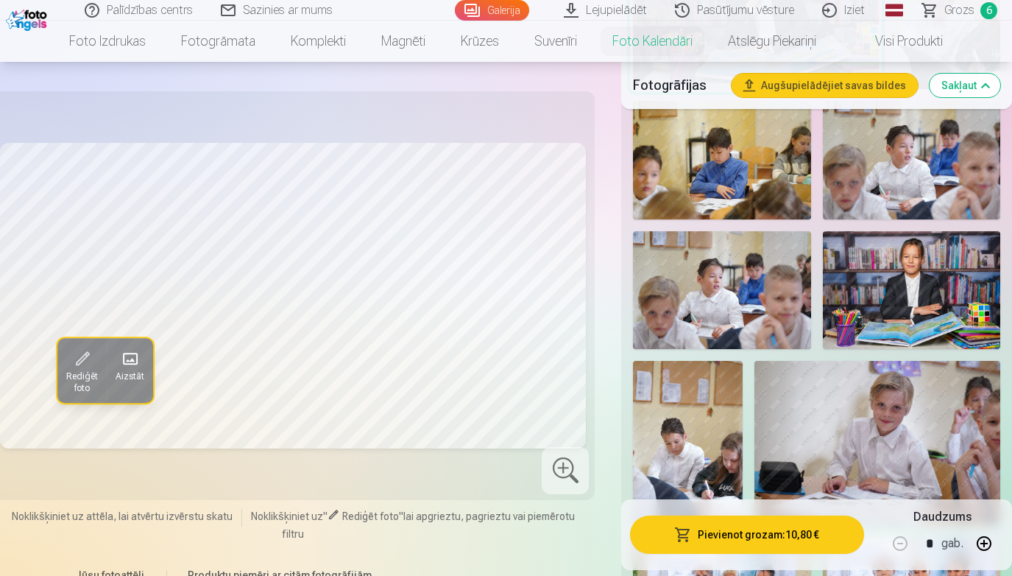
scroll to position [640, 0]
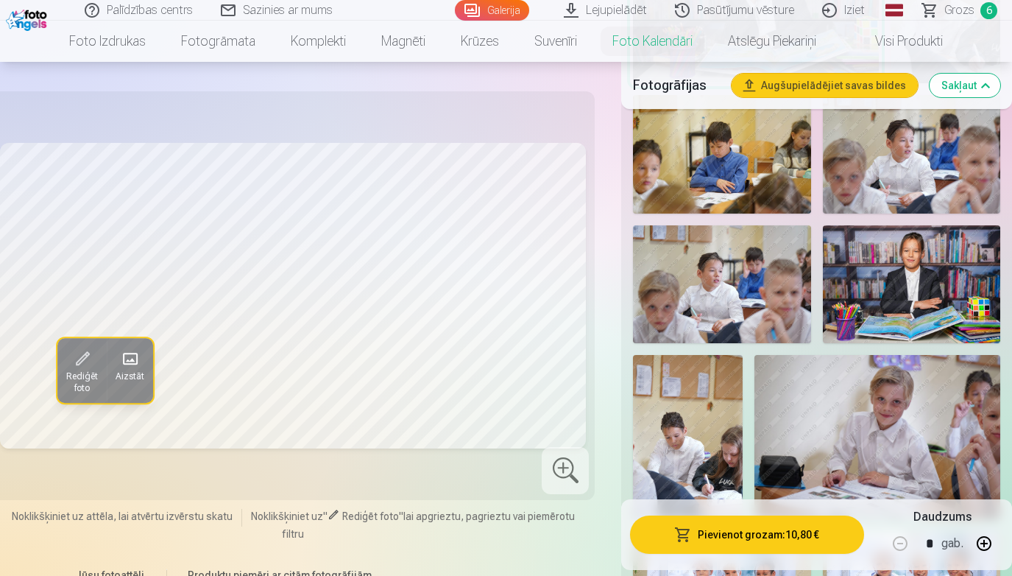
click at [915, 289] on img at bounding box center [911, 284] width 177 height 118
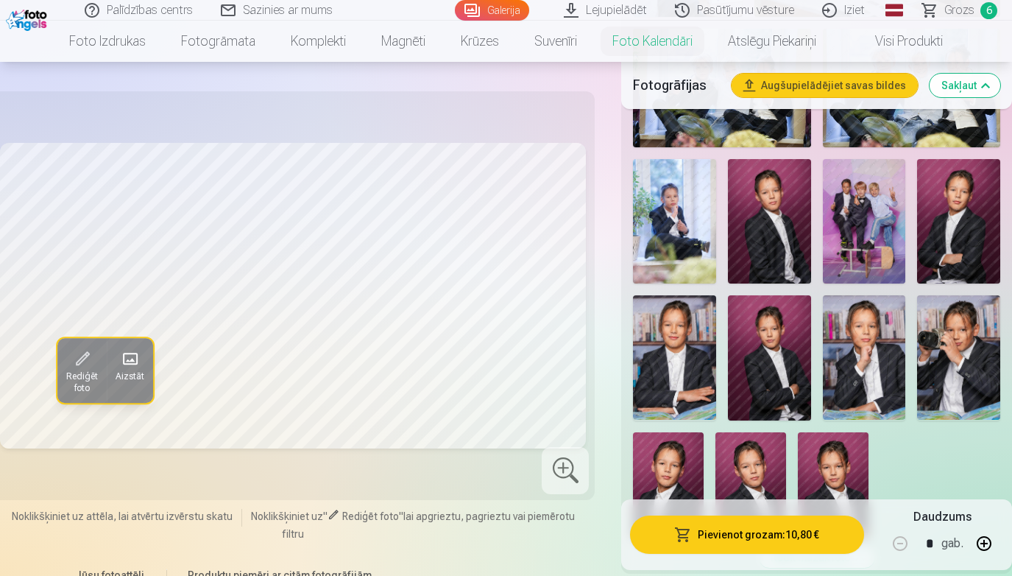
scroll to position [1144, 0]
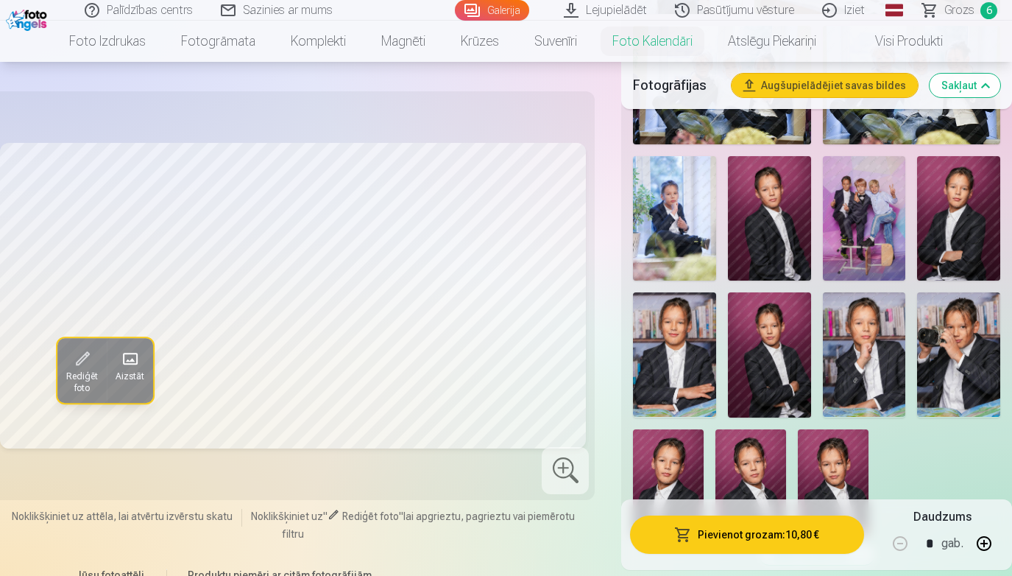
click at [687, 356] on img at bounding box center [674, 354] width 83 height 124
click at [967, 367] on img at bounding box center [958, 354] width 83 height 124
click at [857, 328] on img at bounding box center [864, 354] width 83 height 124
click at [657, 386] on img at bounding box center [674, 354] width 83 height 124
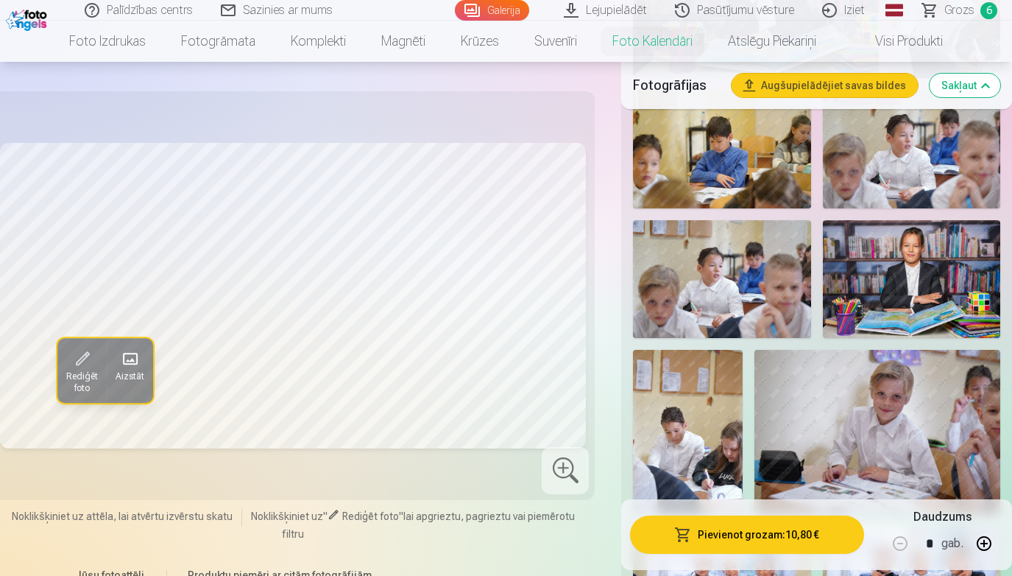
scroll to position [645, 0]
click at [673, 414] on img at bounding box center [688, 431] width 110 height 164
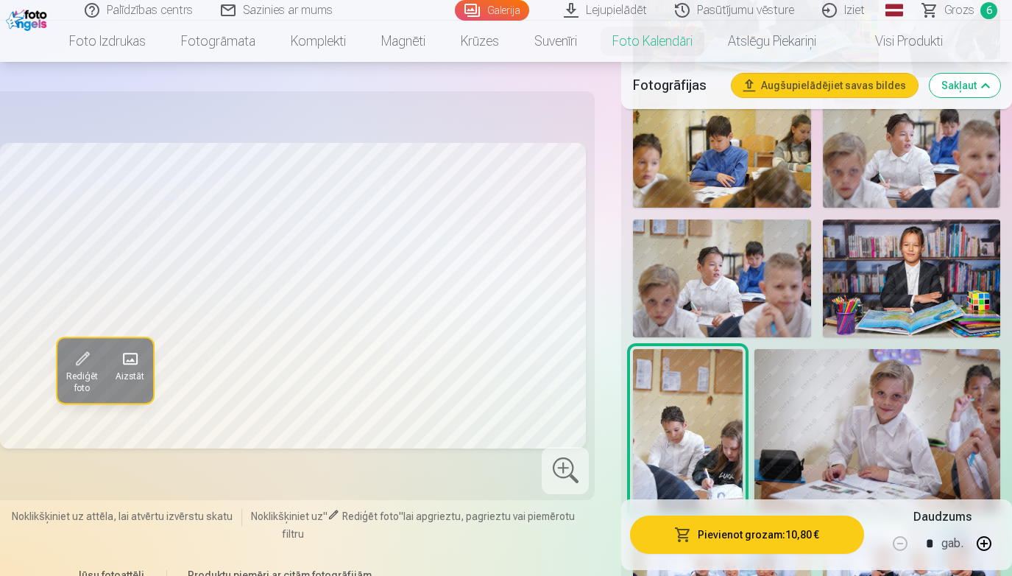
click at [916, 268] on img at bounding box center [911, 278] width 177 height 118
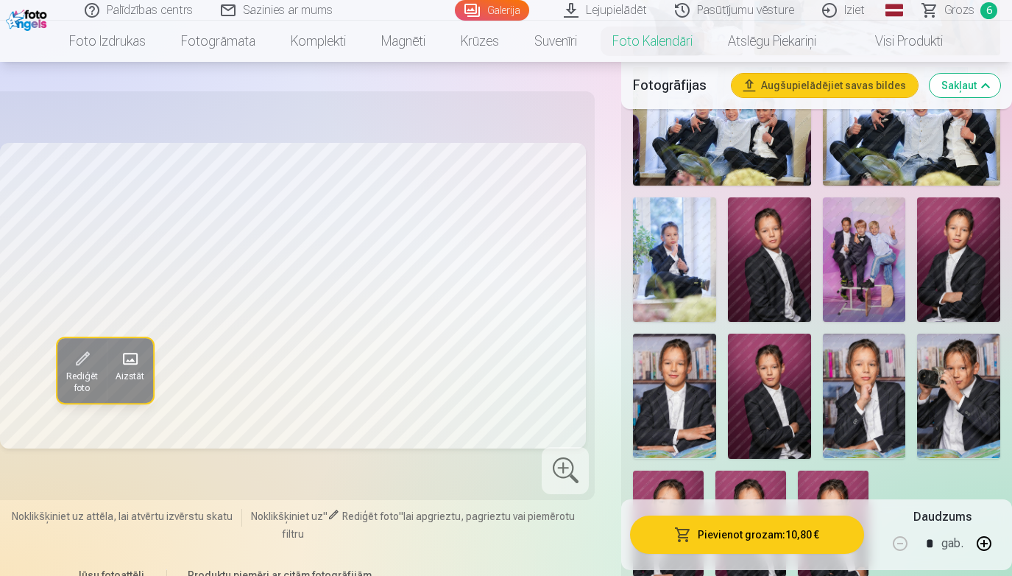
scroll to position [1110, 0]
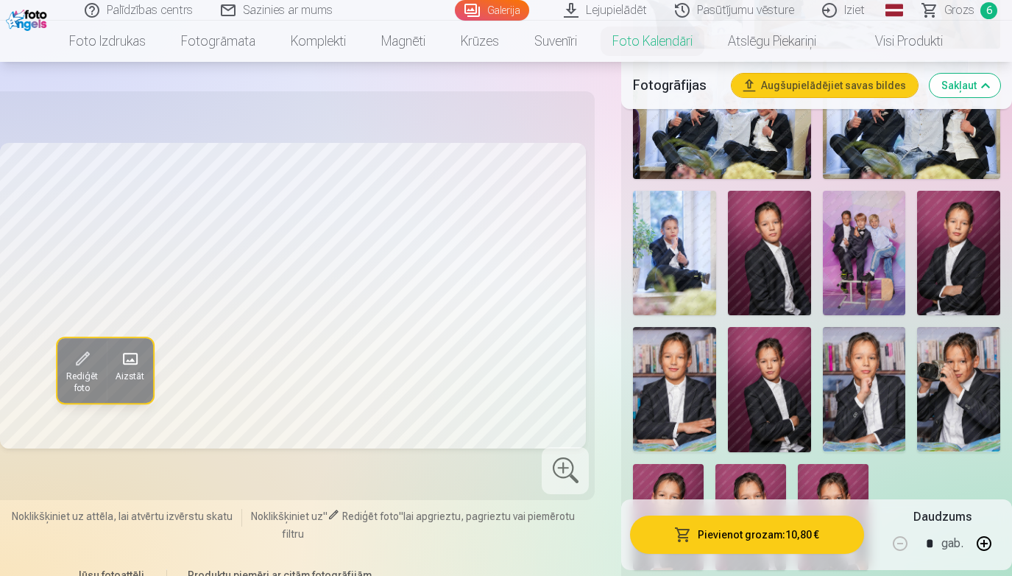
click at [673, 353] on img at bounding box center [674, 389] width 83 height 124
click at [801, 381] on img at bounding box center [769, 389] width 83 height 124
click at [883, 389] on img at bounding box center [864, 389] width 83 height 124
click at [755, 403] on img at bounding box center [769, 389] width 83 height 124
click at [677, 403] on img at bounding box center [674, 389] width 83 height 124
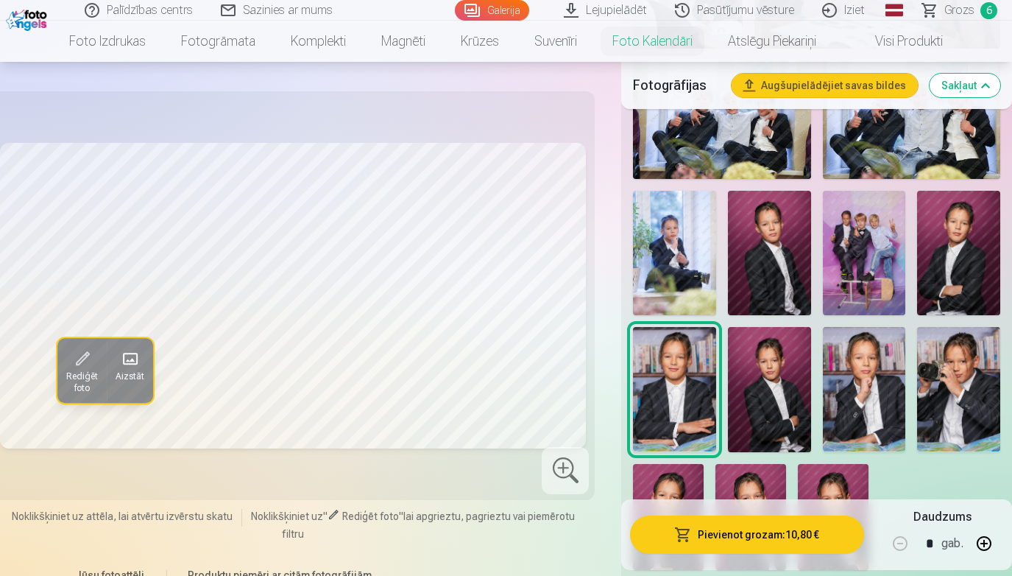
click at [761, 395] on img at bounding box center [769, 389] width 83 height 124
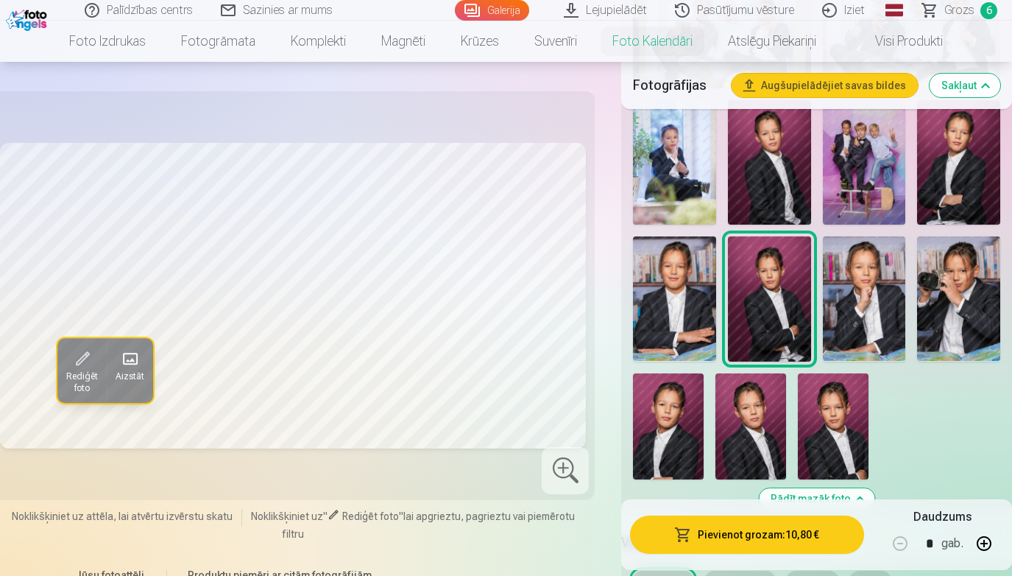
scroll to position [1203, 0]
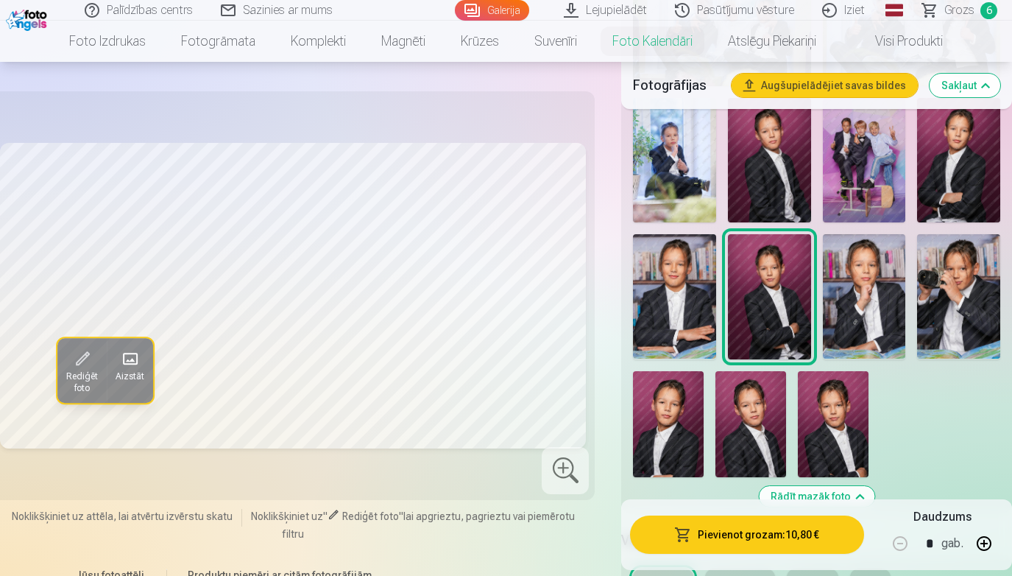
click at [679, 277] on img at bounding box center [674, 296] width 83 height 124
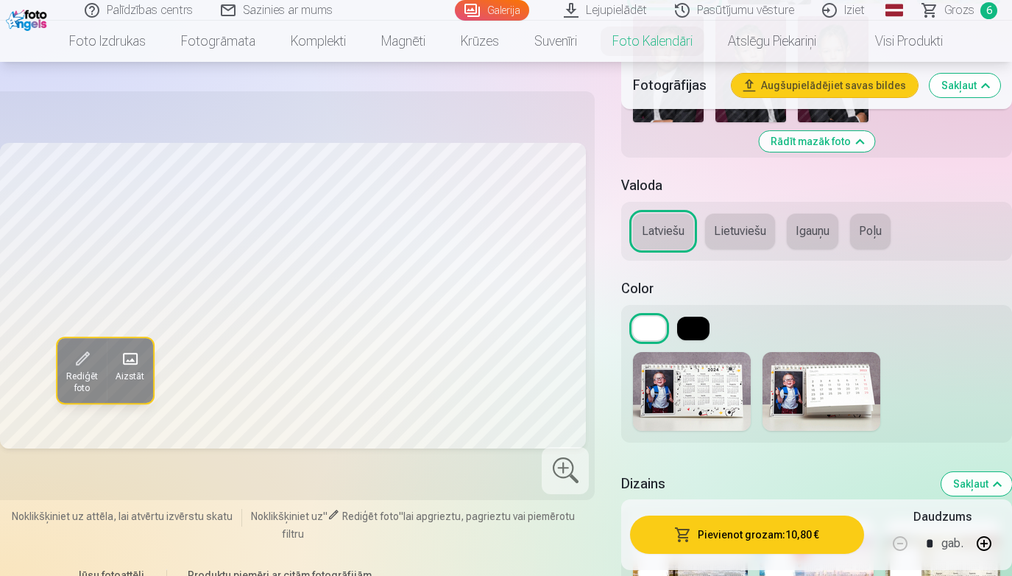
scroll to position [1562, 0]
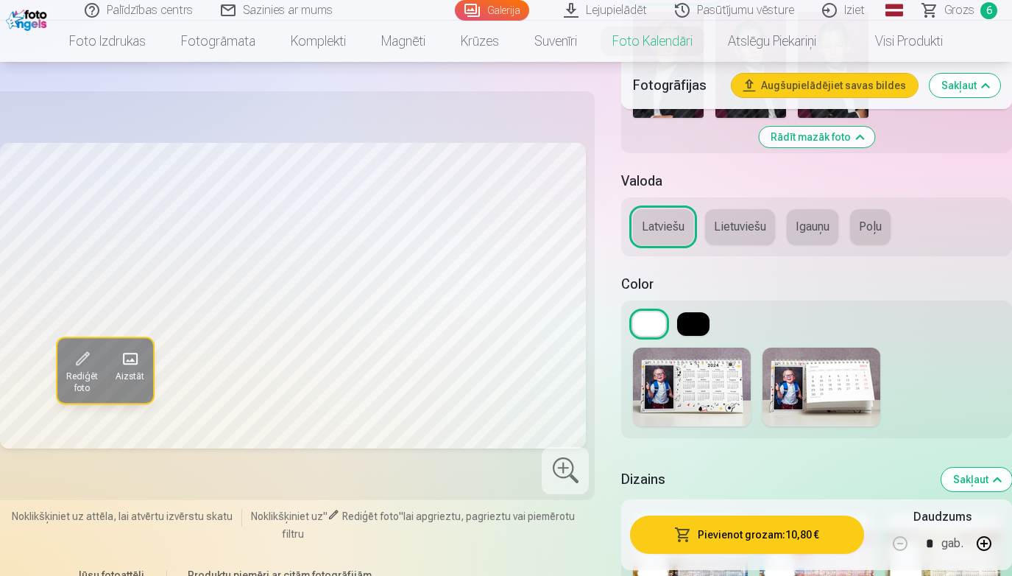
click at [708, 323] on button at bounding box center [693, 324] width 32 height 24
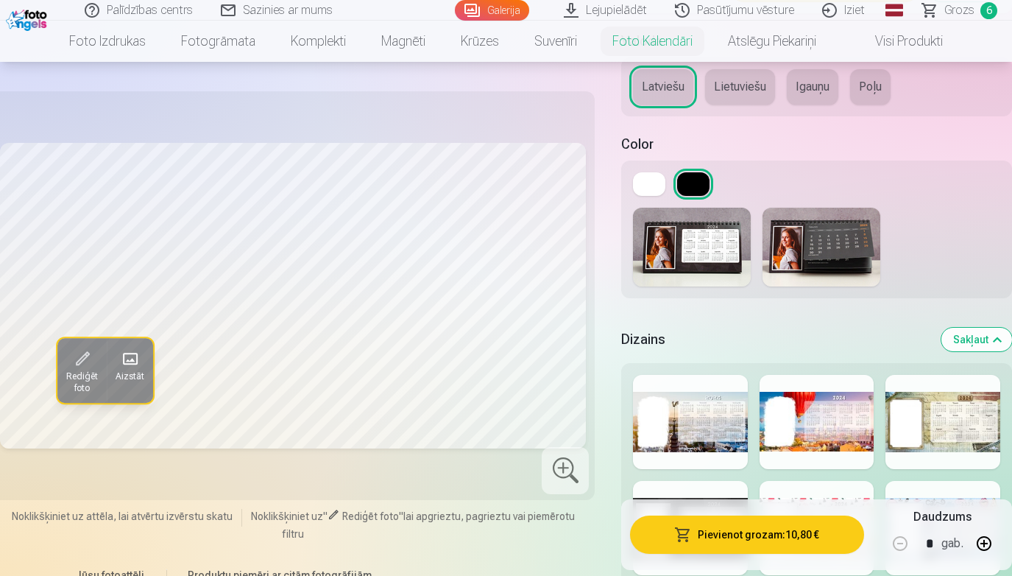
scroll to position [1705, 0]
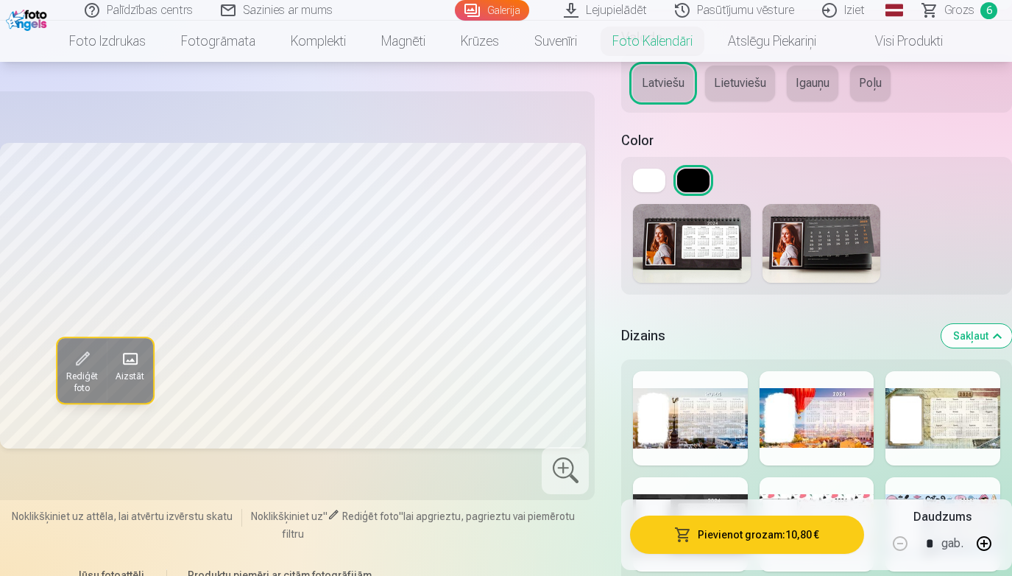
click at [645, 178] on button at bounding box center [649, 181] width 32 height 24
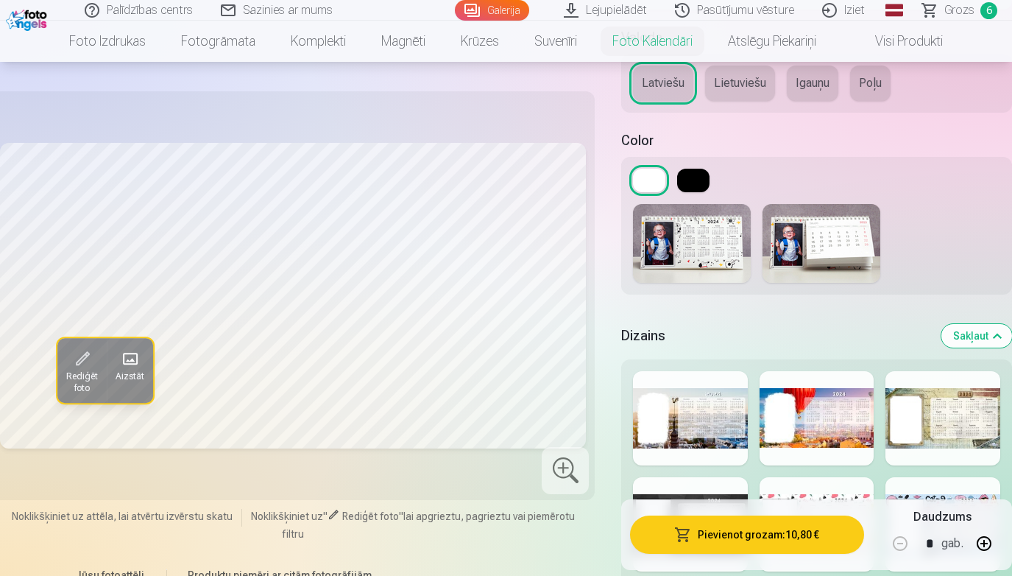
click at [843, 250] on img at bounding box center [821, 243] width 118 height 79
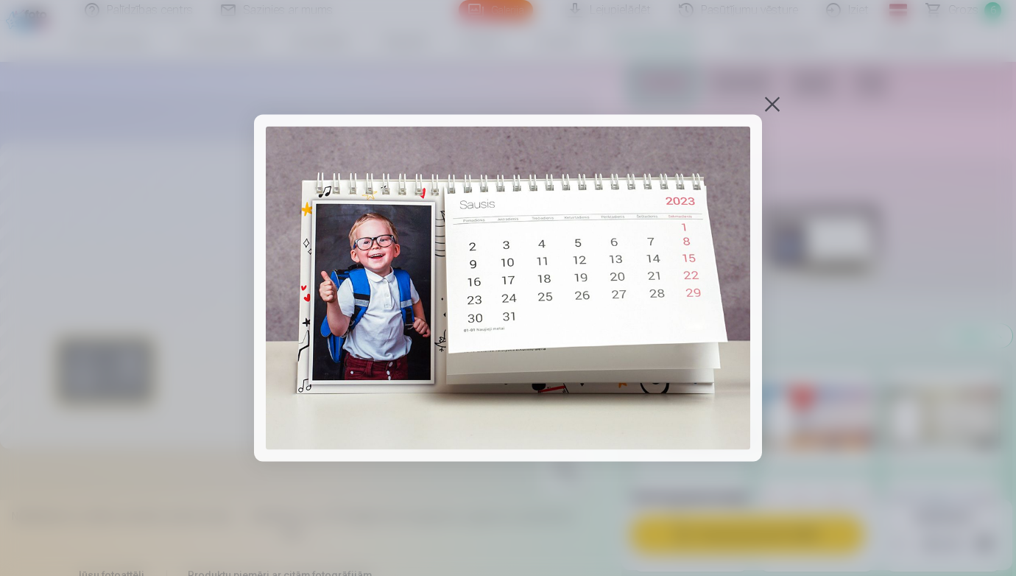
click at [771, 105] on div at bounding box center [772, 104] width 21 height 21
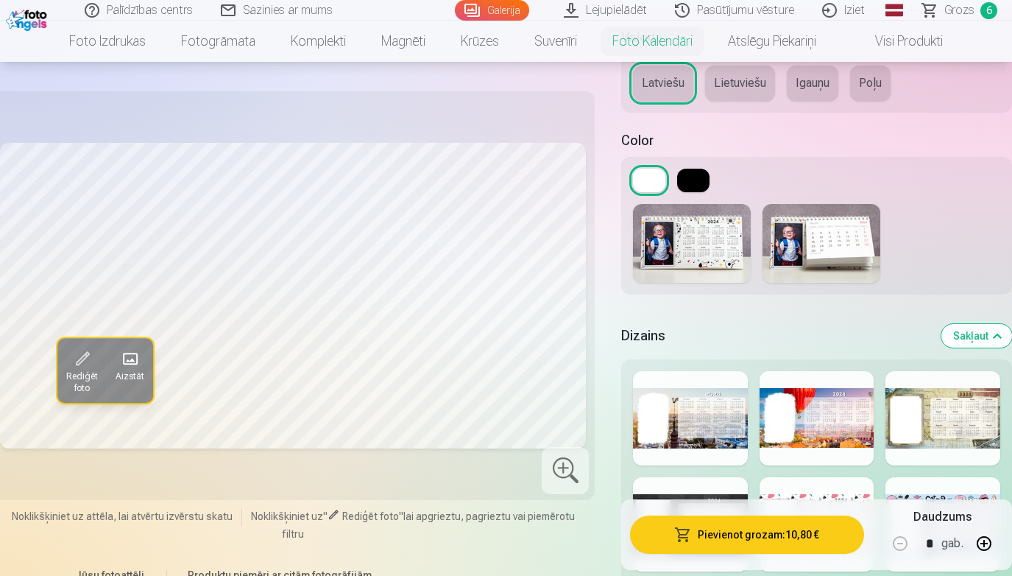
click at [687, 276] on img at bounding box center [692, 243] width 118 height 79
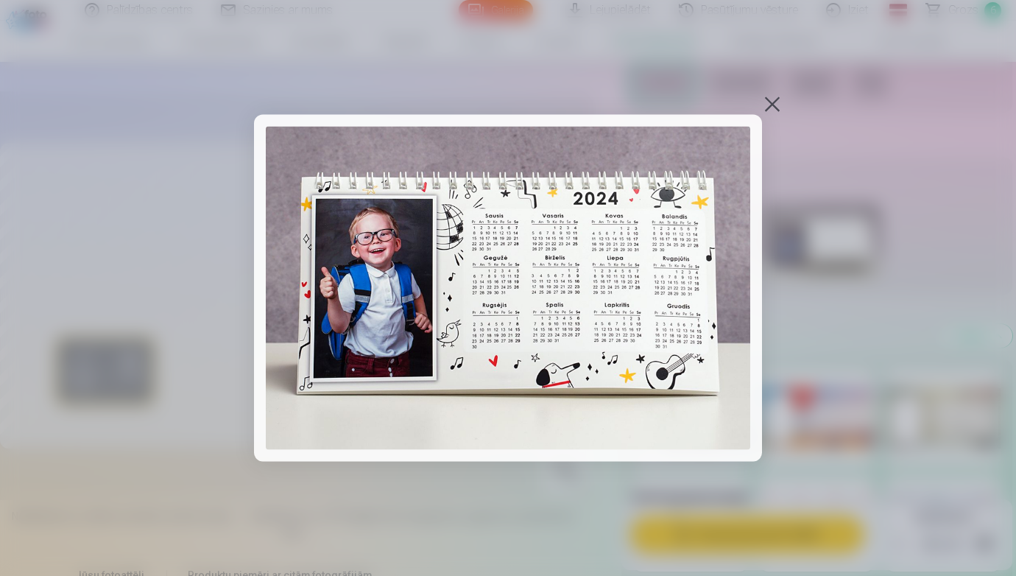
click at [770, 109] on div at bounding box center [772, 104] width 21 height 21
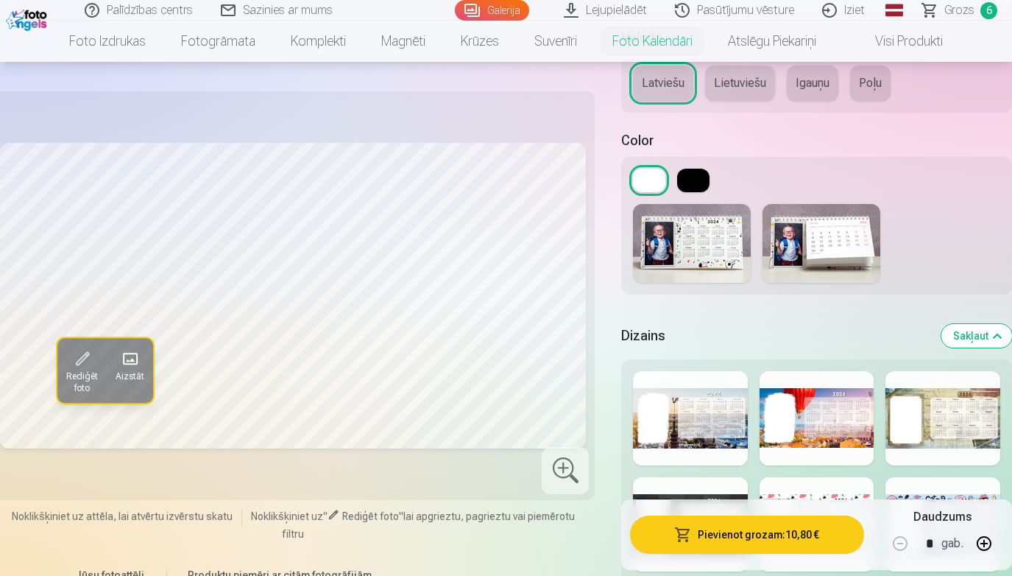
click at [818, 243] on img at bounding box center [821, 243] width 118 height 79
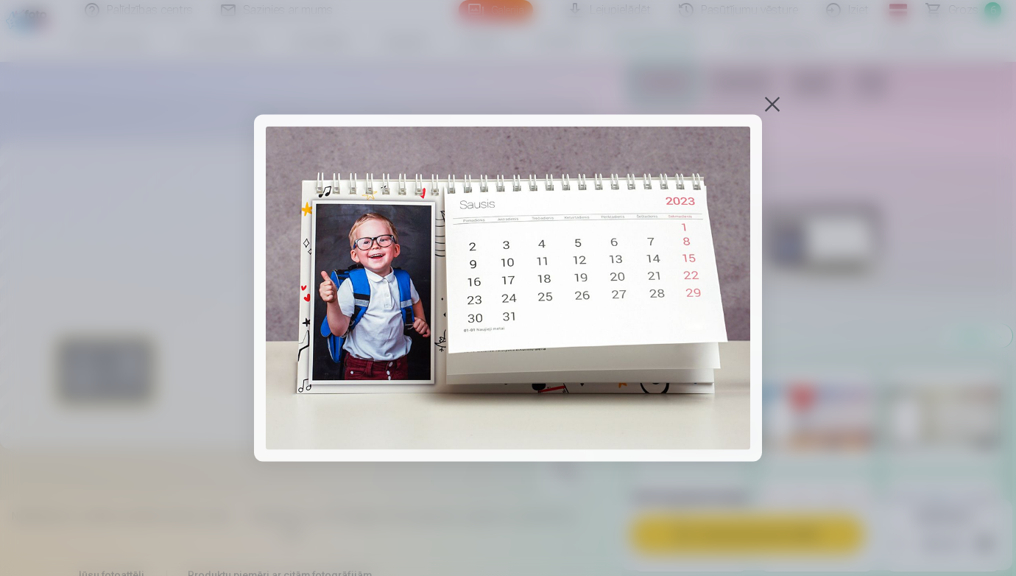
click at [771, 105] on div at bounding box center [772, 104] width 21 height 21
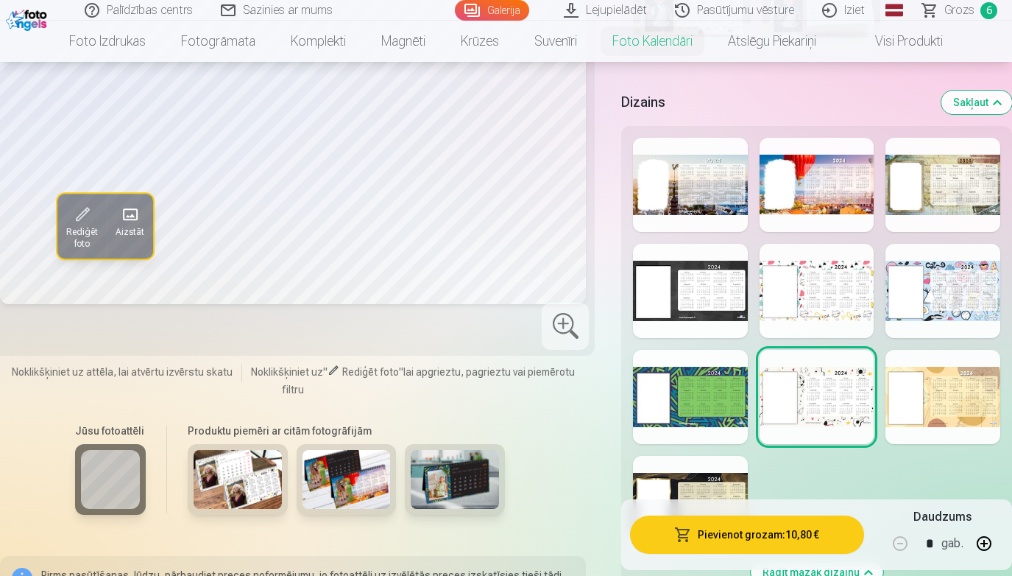
scroll to position [1941, 0]
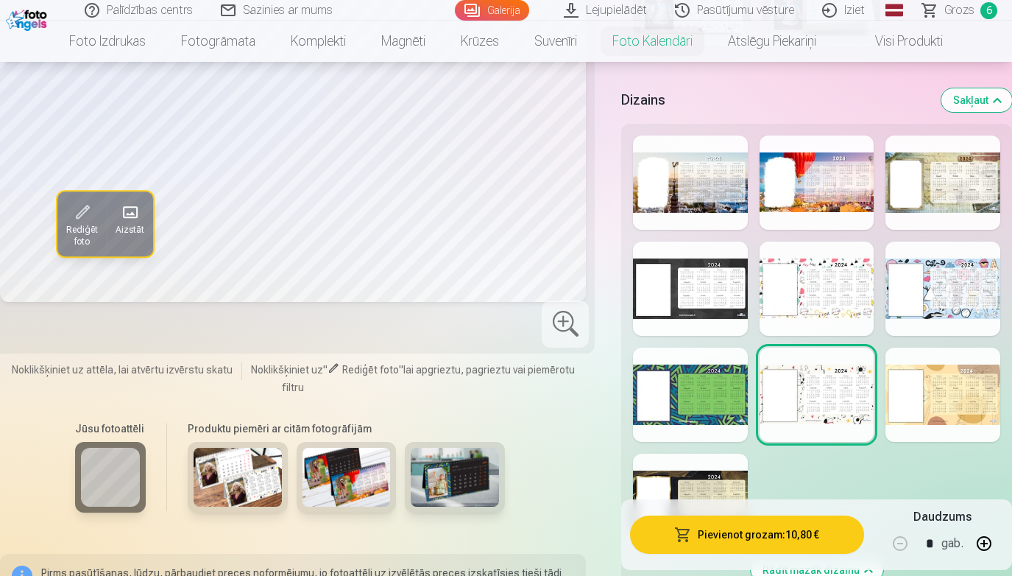
click at [818, 298] on div at bounding box center [817, 288] width 115 height 94
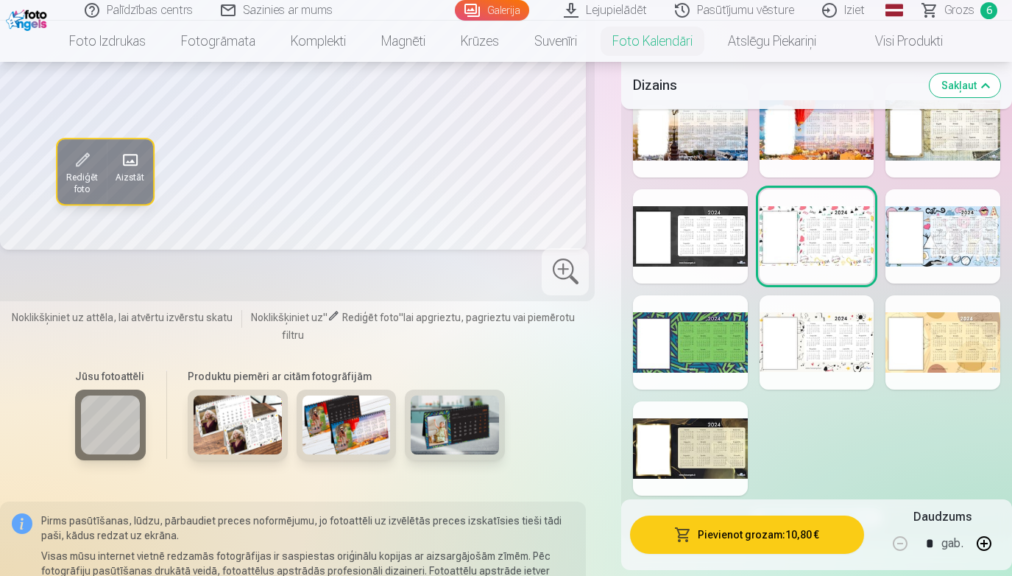
scroll to position [1994, 0]
click at [907, 367] on div at bounding box center [942, 341] width 115 height 94
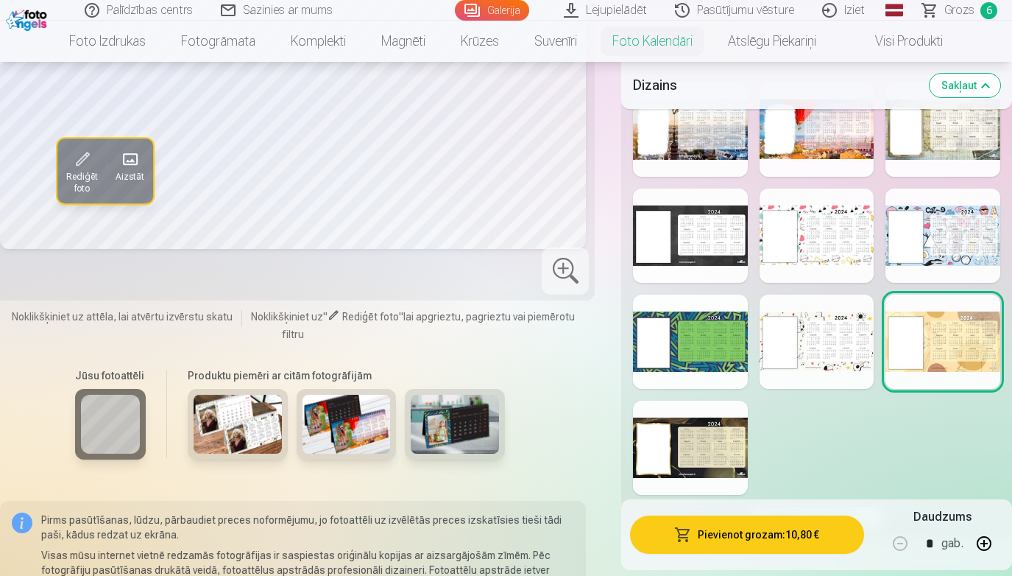
click at [700, 446] on div at bounding box center [690, 447] width 115 height 94
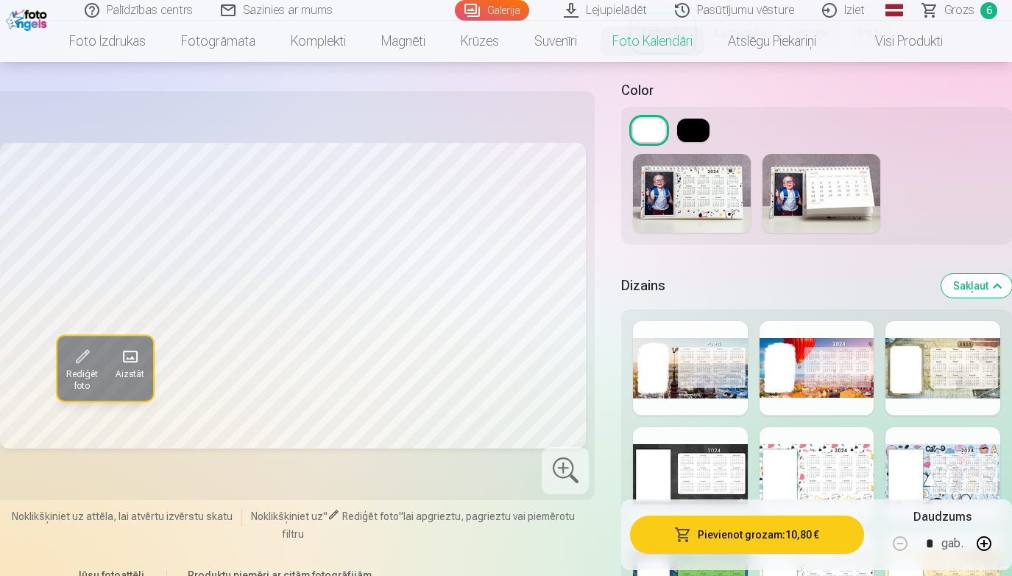
scroll to position [1777, 0]
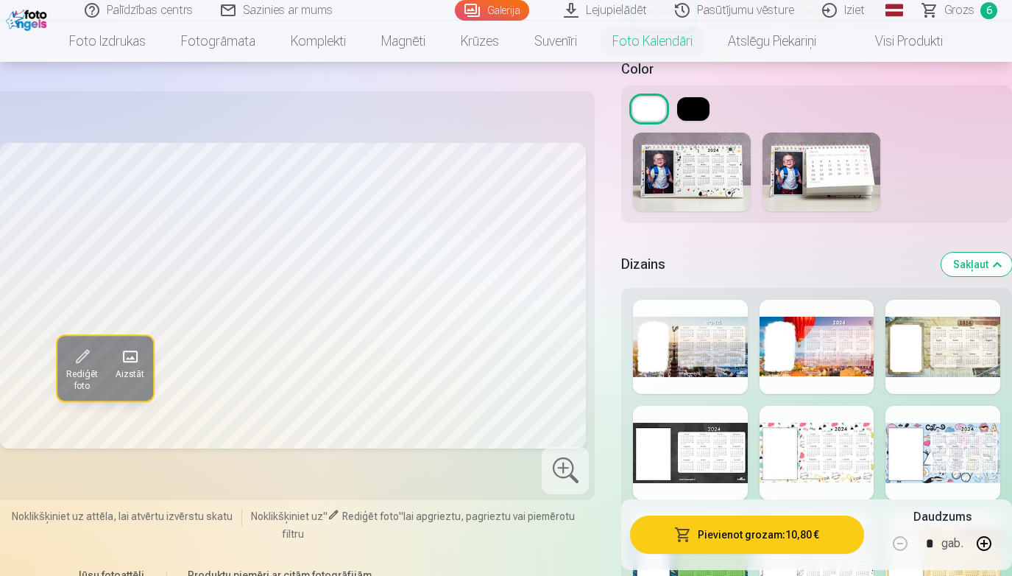
click at [827, 355] on div at bounding box center [817, 347] width 115 height 94
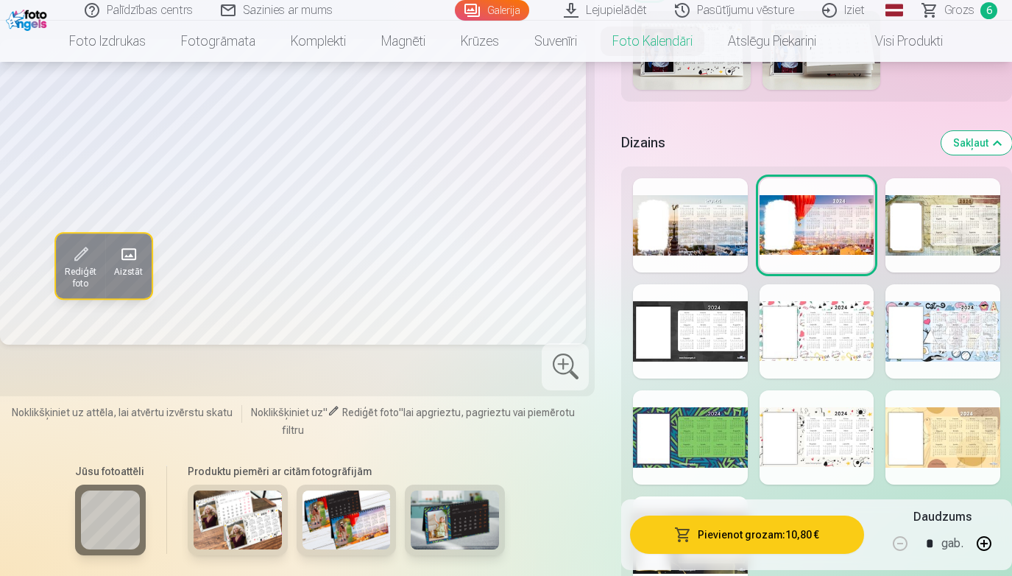
scroll to position [1905, 0]
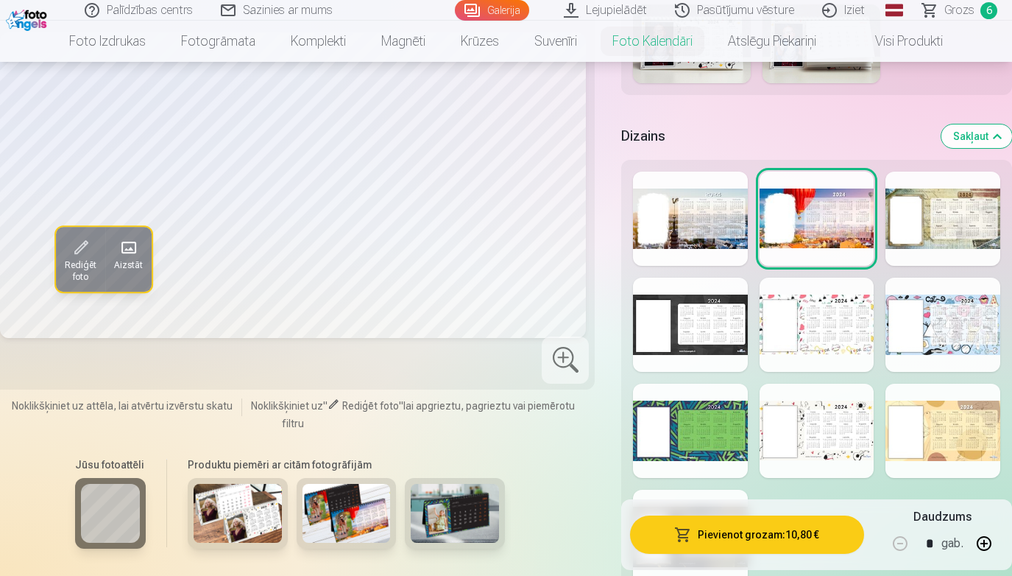
click at [832, 436] on div at bounding box center [817, 430] width 115 height 94
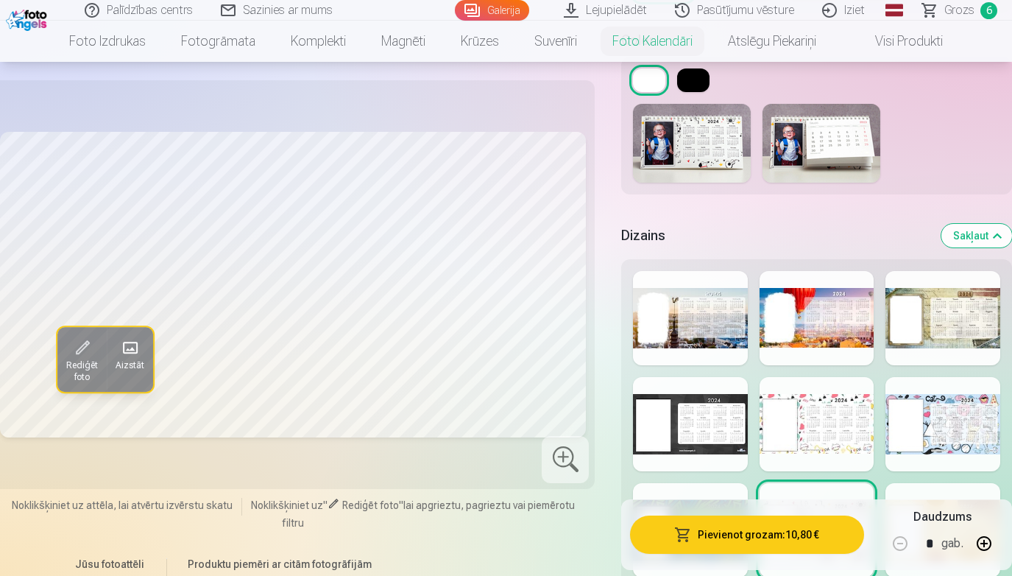
scroll to position [1804, 0]
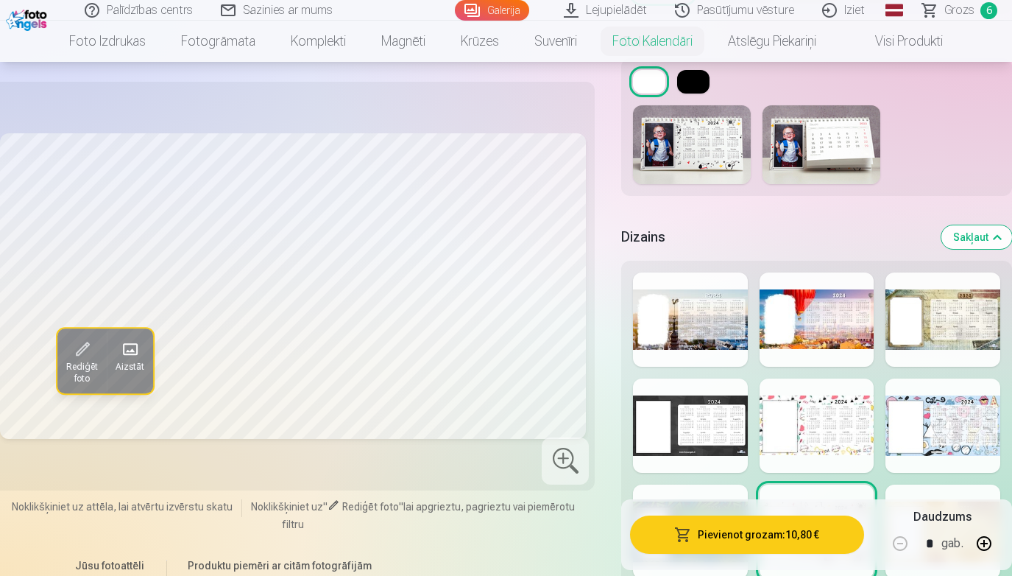
click at [939, 345] on div at bounding box center [942, 319] width 115 height 94
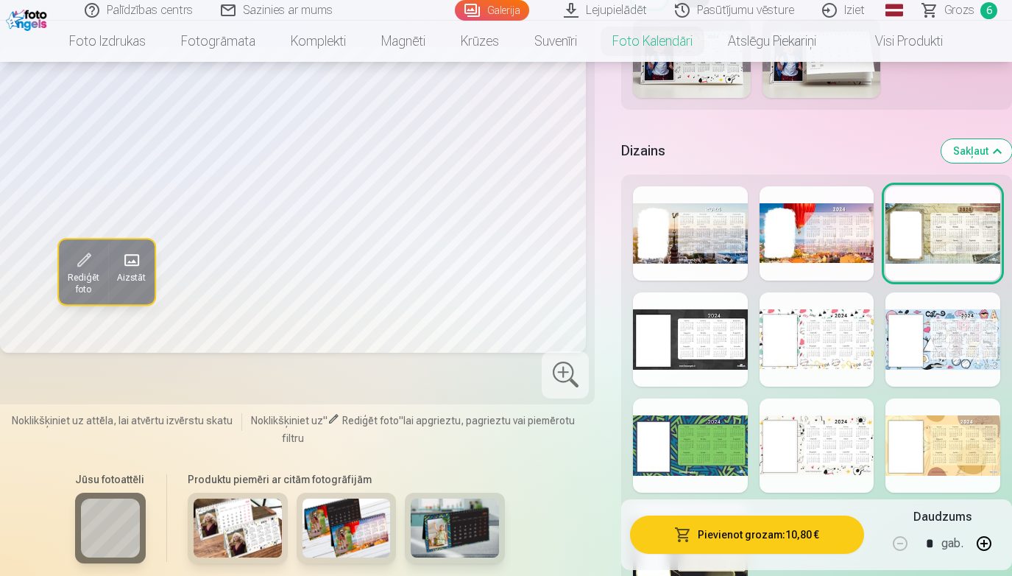
scroll to position [1906, 0]
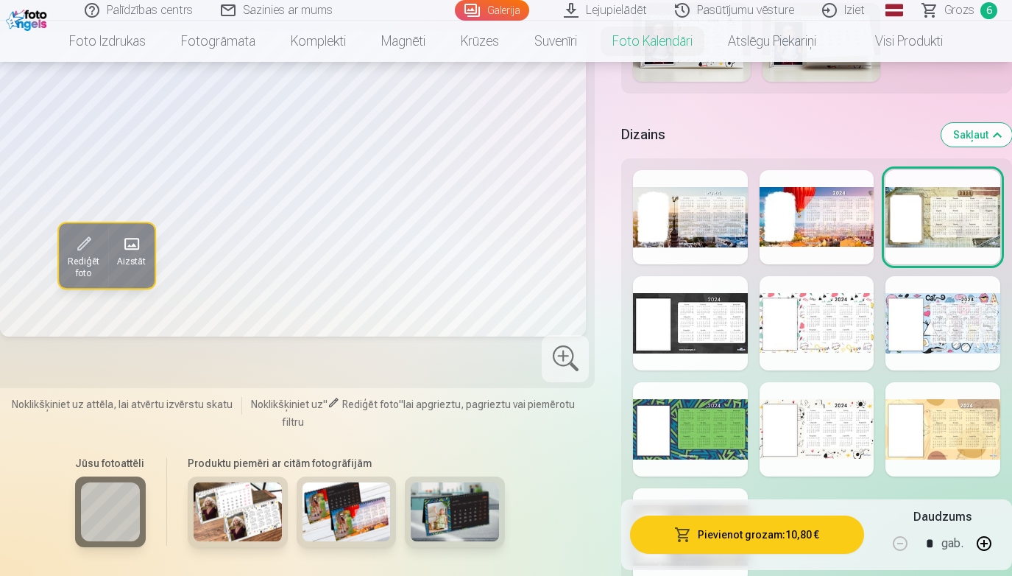
click at [813, 445] on div at bounding box center [817, 429] width 115 height 94
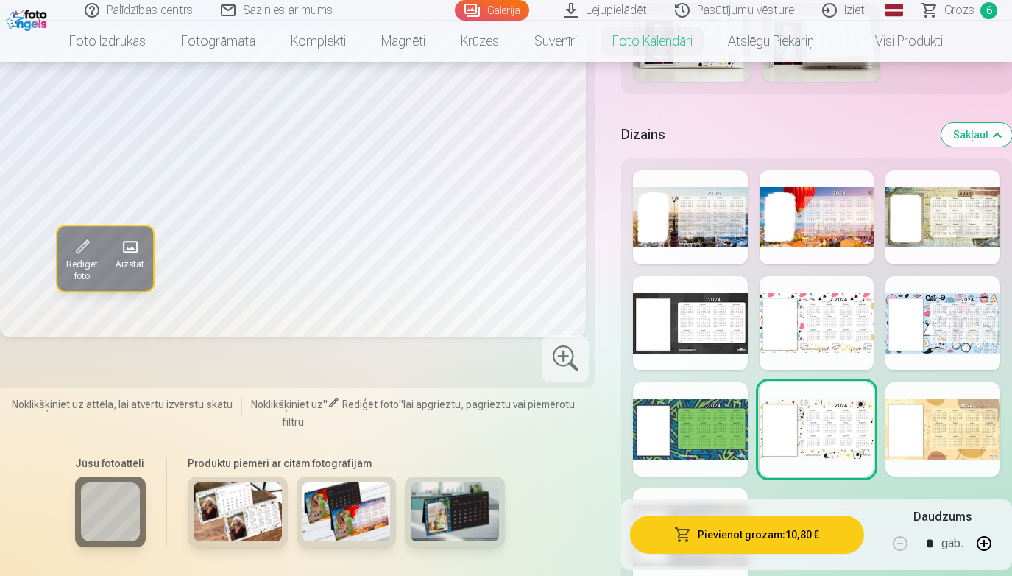
click at [241, 491] on img at bounding box center [238, 511] width 88 height 59
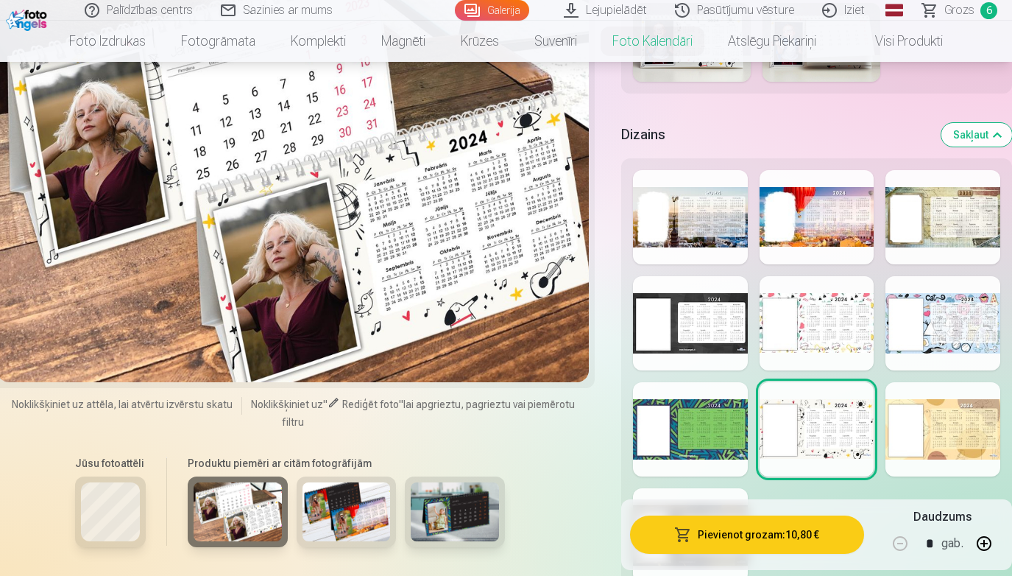
click at [342, 528] on img at bounding box center [346, 511] width 88 height 59
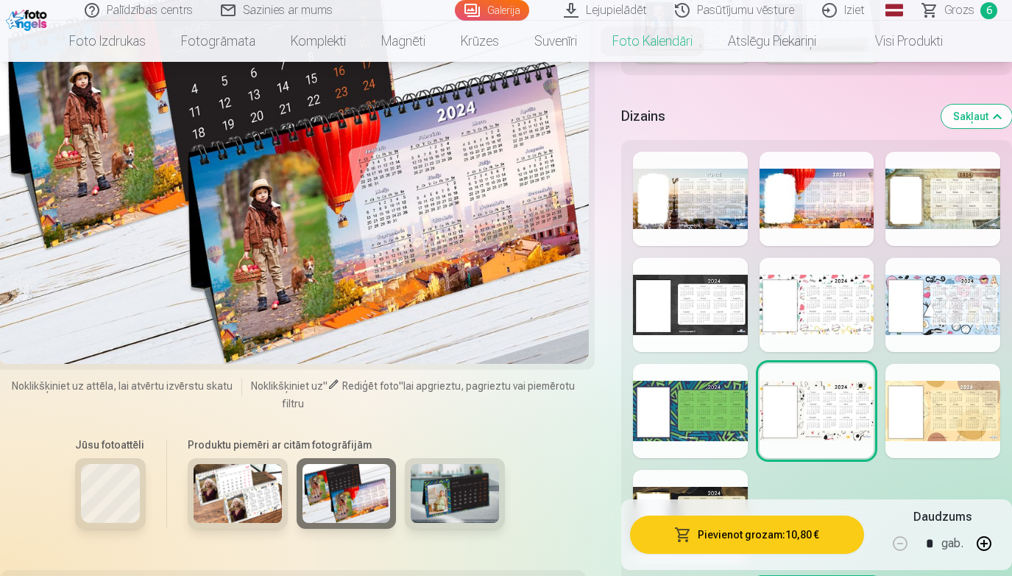
scroll to position [1928, 0]
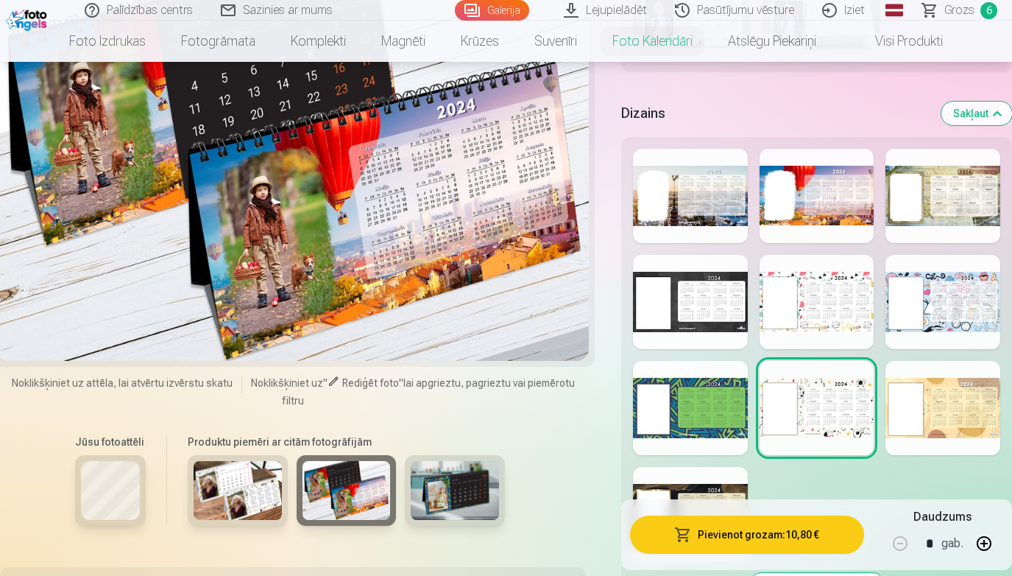
click at [456, 494] on img at bounding box center [455, 490] width 88 height 59
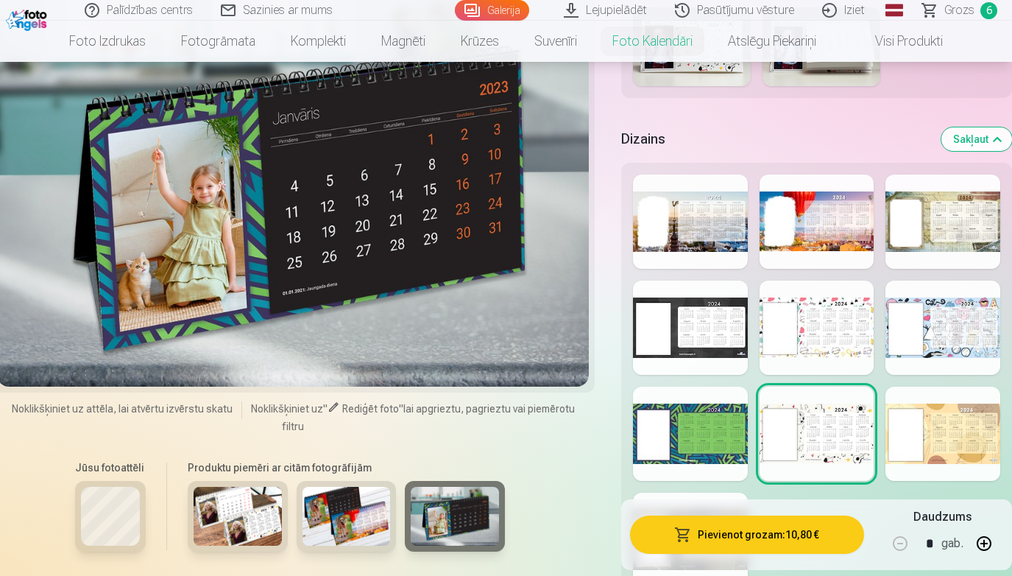
scroll to position [1903, 0]
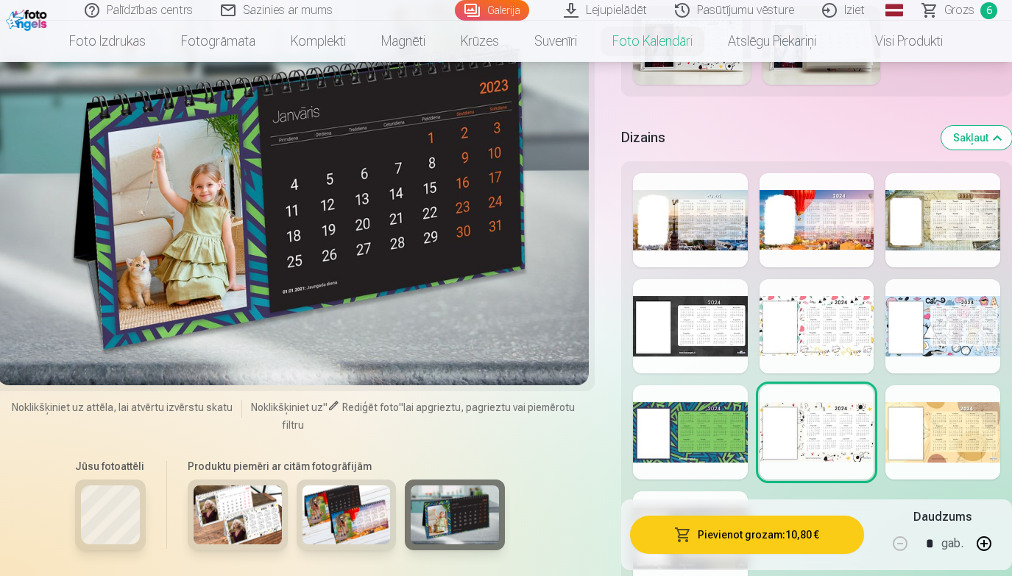
click at [712, 214] on div at bounding box center [690, 220] width 115 height 94
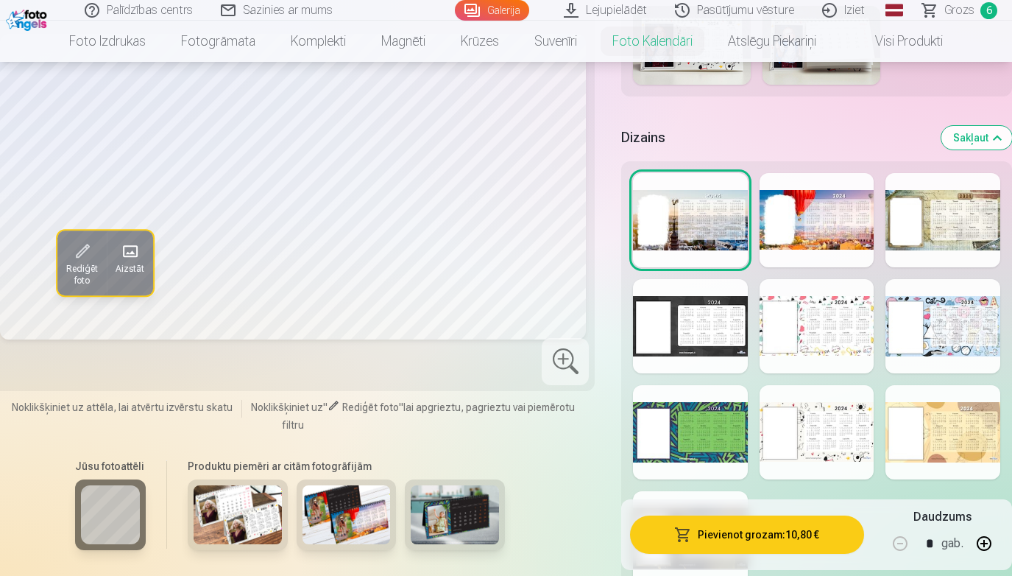
click at [837, 205] on div at bounding box center [817, 220] width 115 height 94
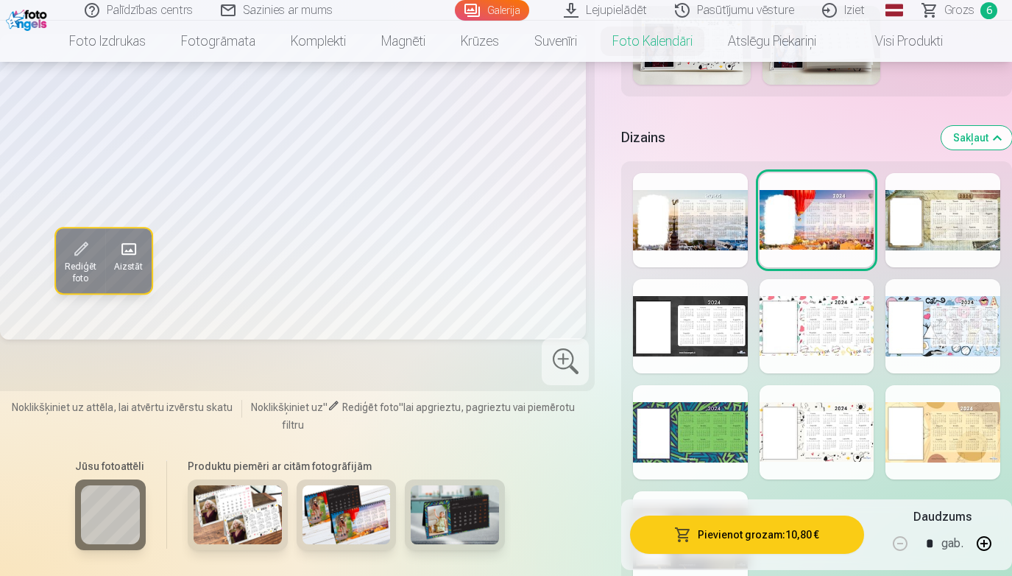
click at [721, 357] on div at bounding box center [690, 326] width 115 height 94
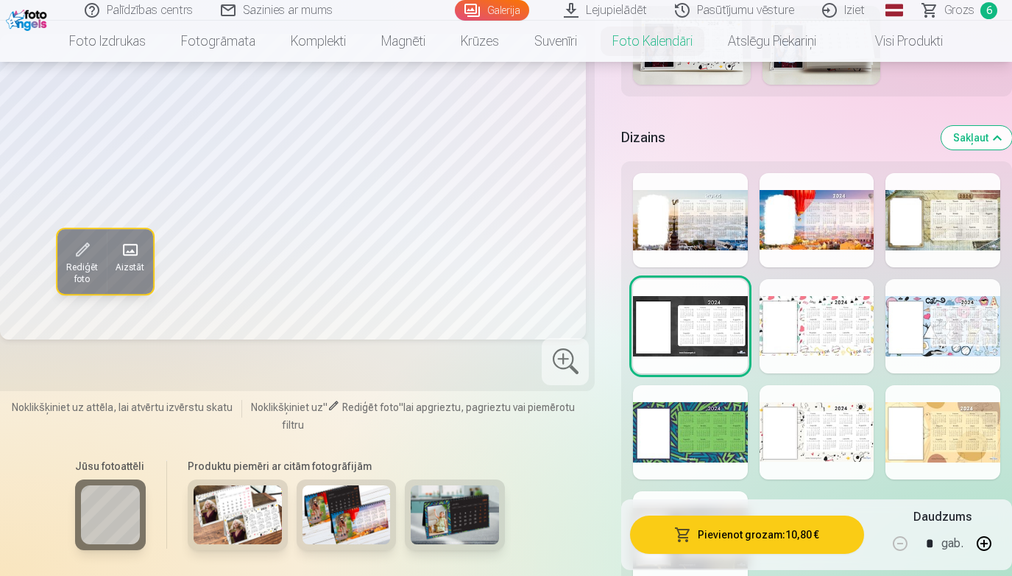
click at [825, 350] on div at bounding box center [817, 326] width 115 height 94
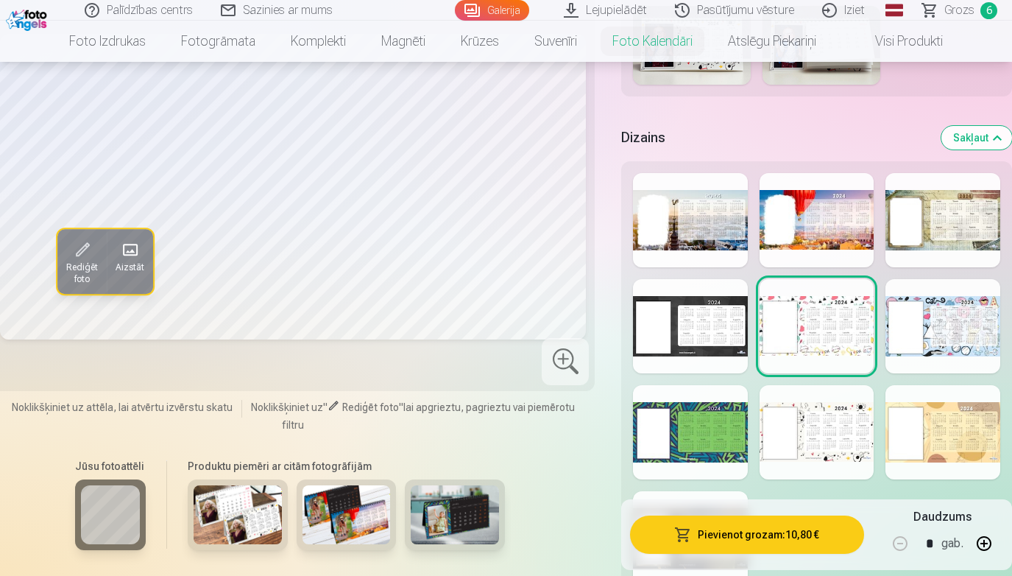
click at [938, 334] on div at bounding box center [942, 326] width 115 height 94
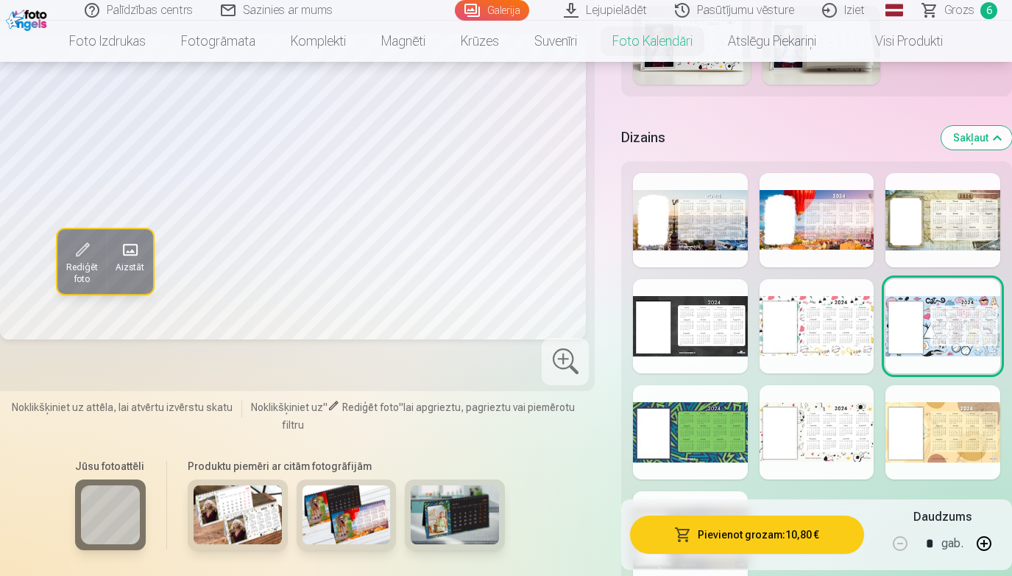
click at [789, 434] on div at bounding box center [817, 432] width 115 height 94
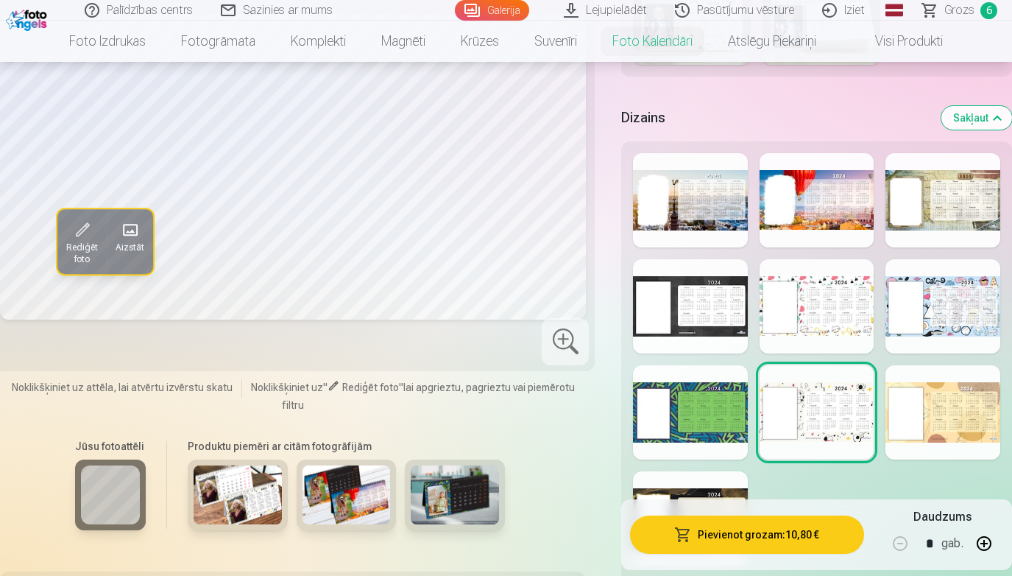
scroll to position [1922, 0]
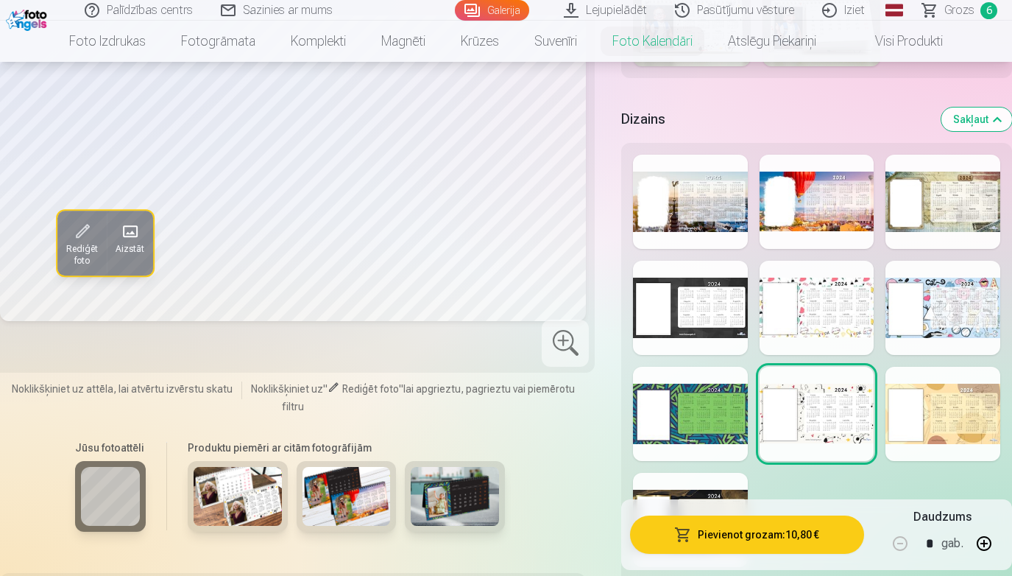
click at [959, 426] on div at bounding box center [942, 414] width 115 height 94
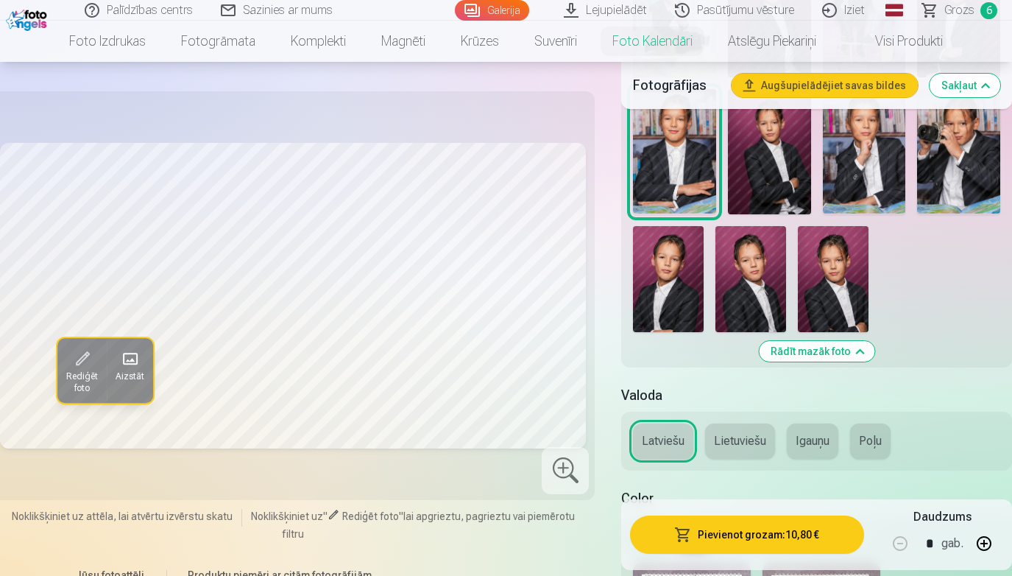
scroll to position [1346, 0]
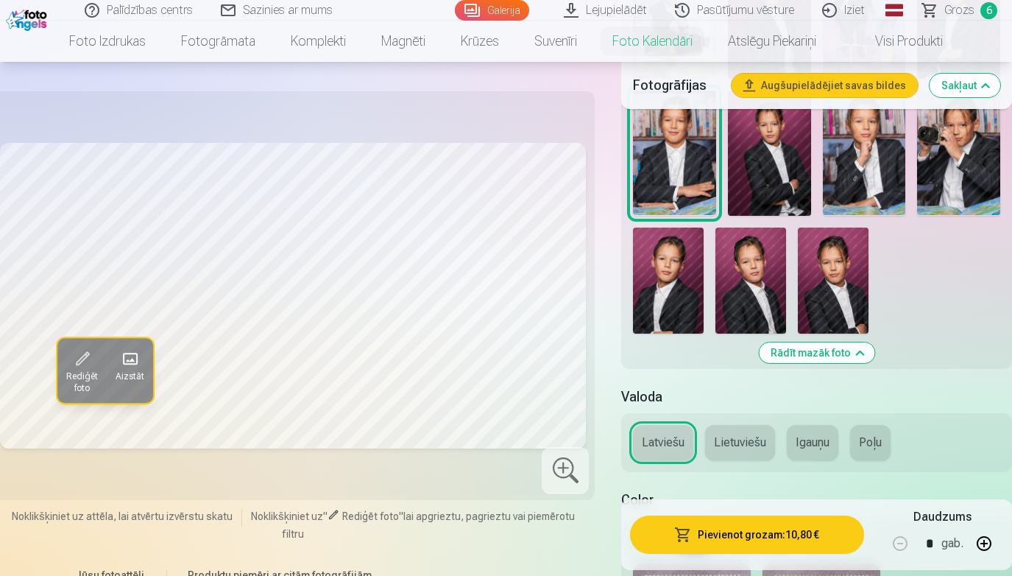
click at [743, 311] on img at bounding box center [750, 280] width 71 height 106
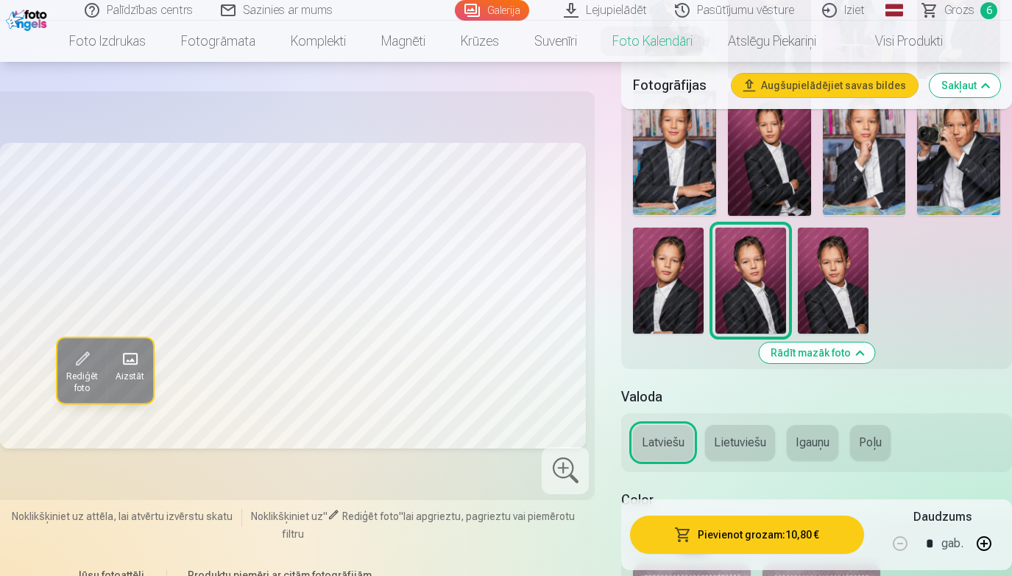
click at [842, 282] on img at bounding box center [833, 280] width 71 height 106
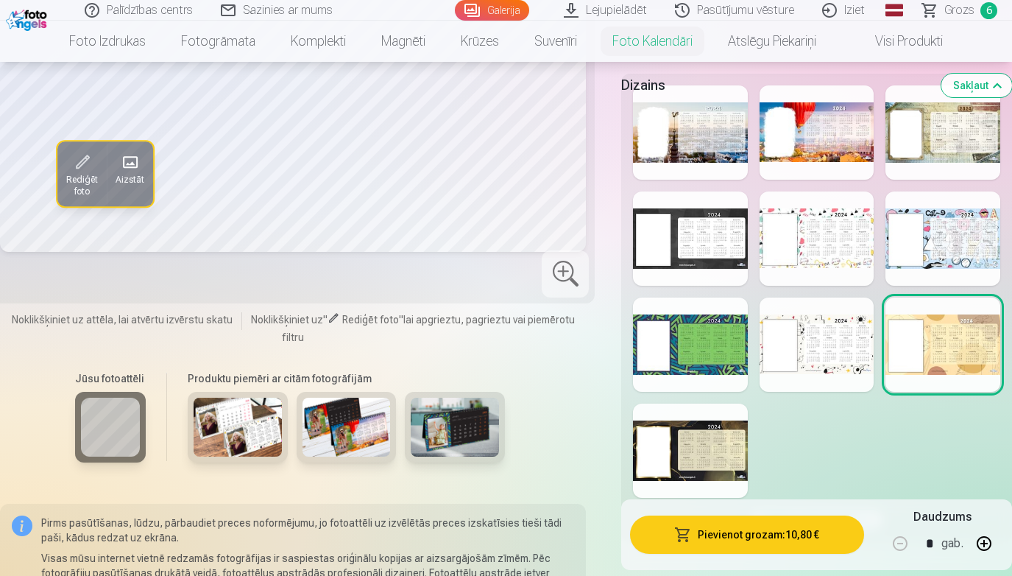
scroll to position [2016, 0]
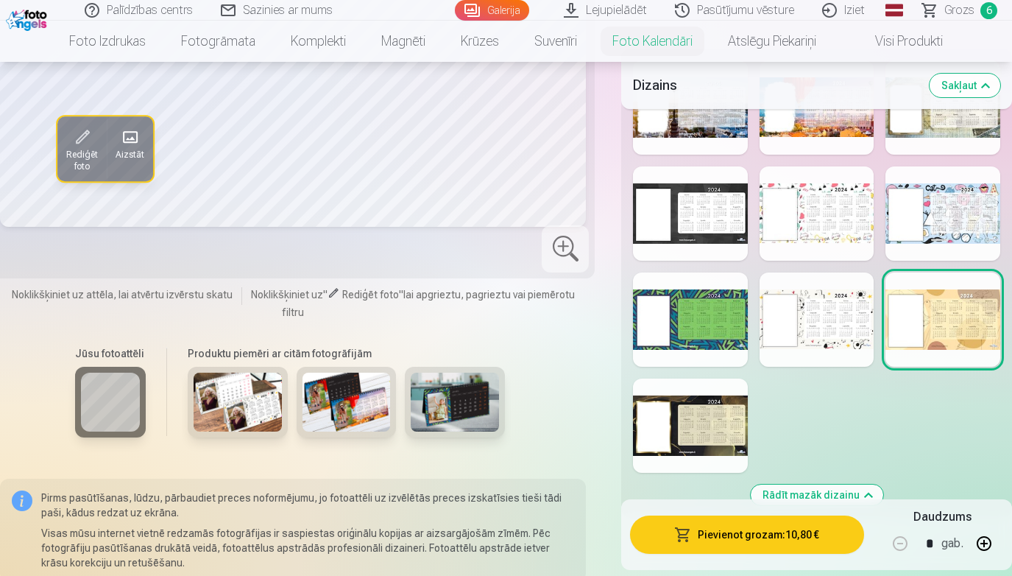
click at [833, 316] on div at bounding box center [817, 319] width 115 height 94
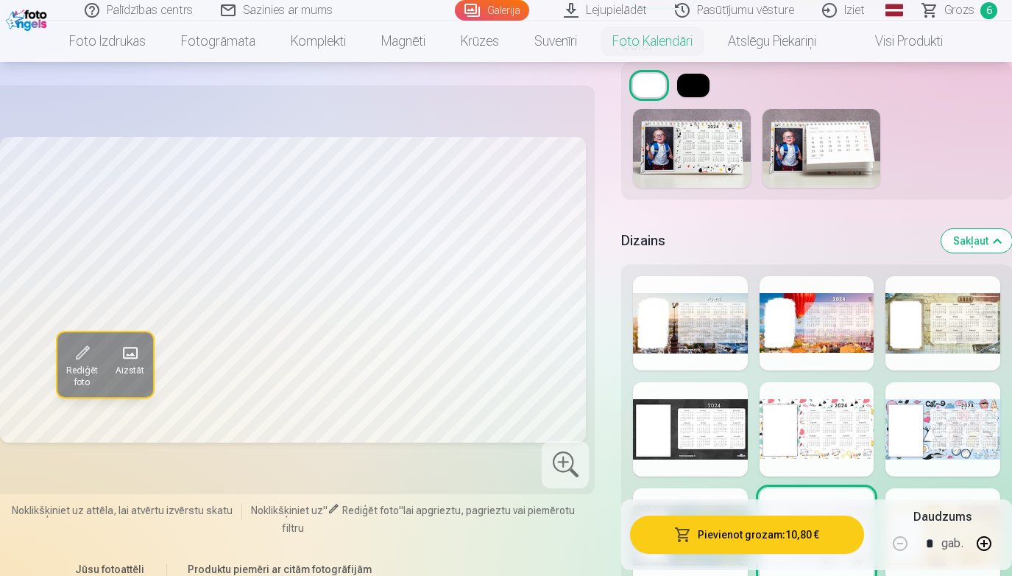
scroll to position [1804, 0]
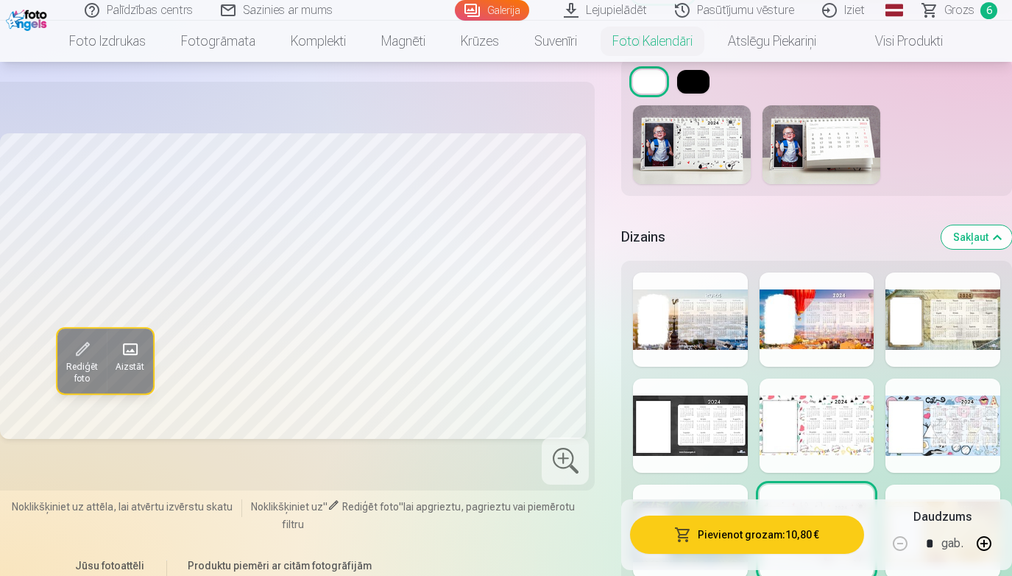
click at [822, 127] on img at bounding box center [821, 144] width 118 height 79
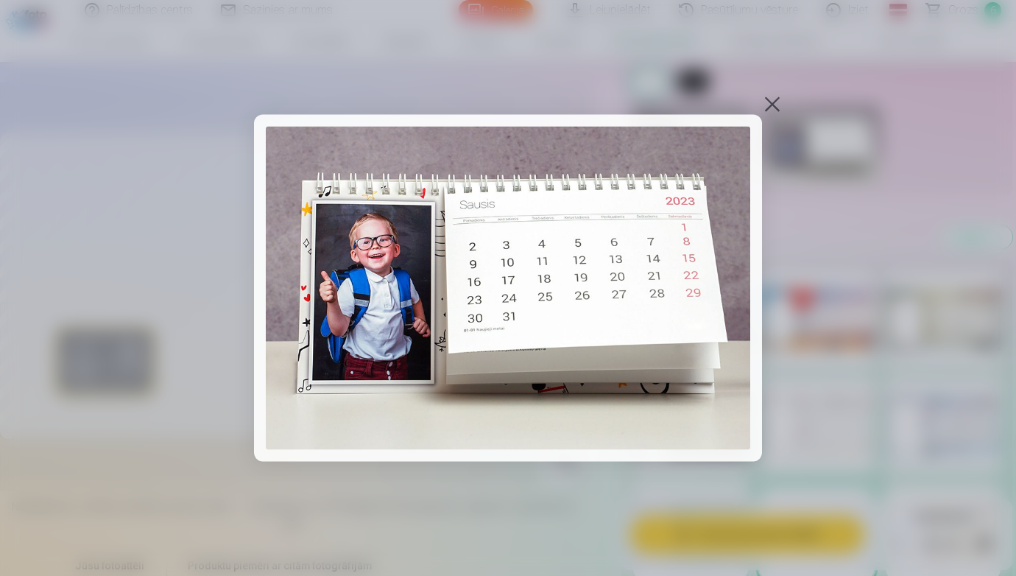
click at [779, 102] on div at bounding box center [772, 104] width 21 height 21
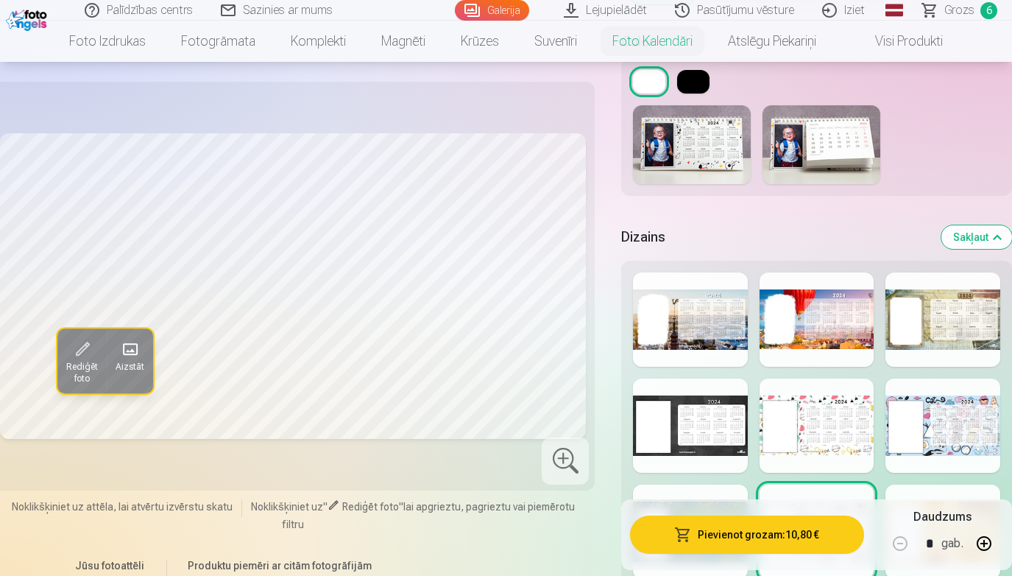
click at [667, 149] on img at bounding box center [692, 144] width 118 height 79
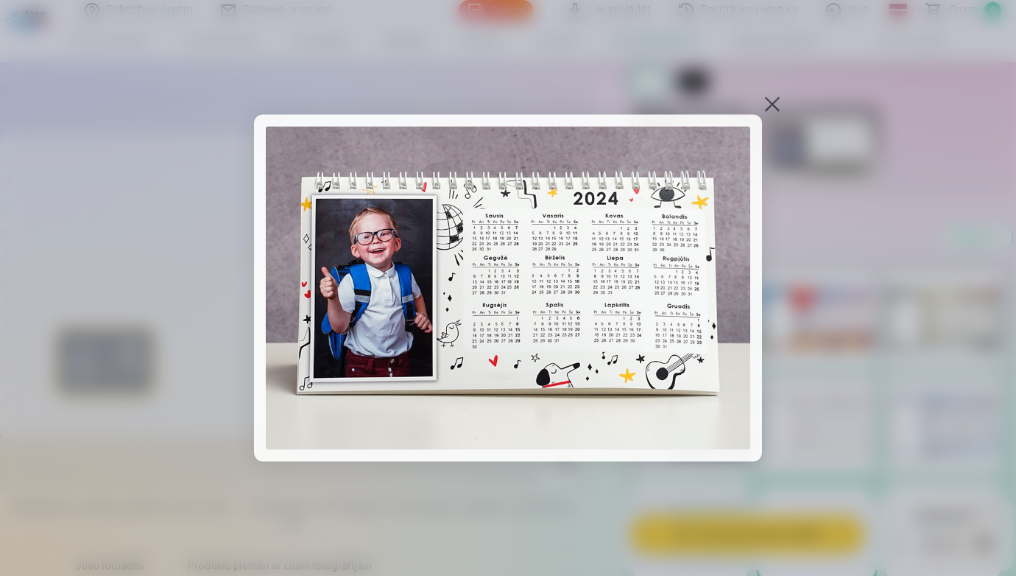
click at [770, 106] on div at bounding box center [772, 104] width 21 height 21
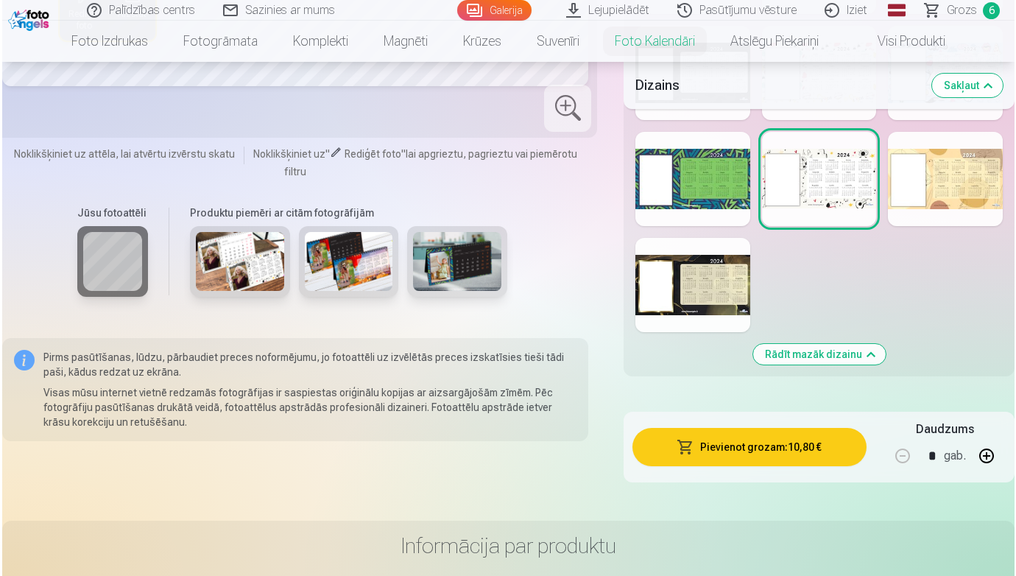
scroll to position [2170, 0]
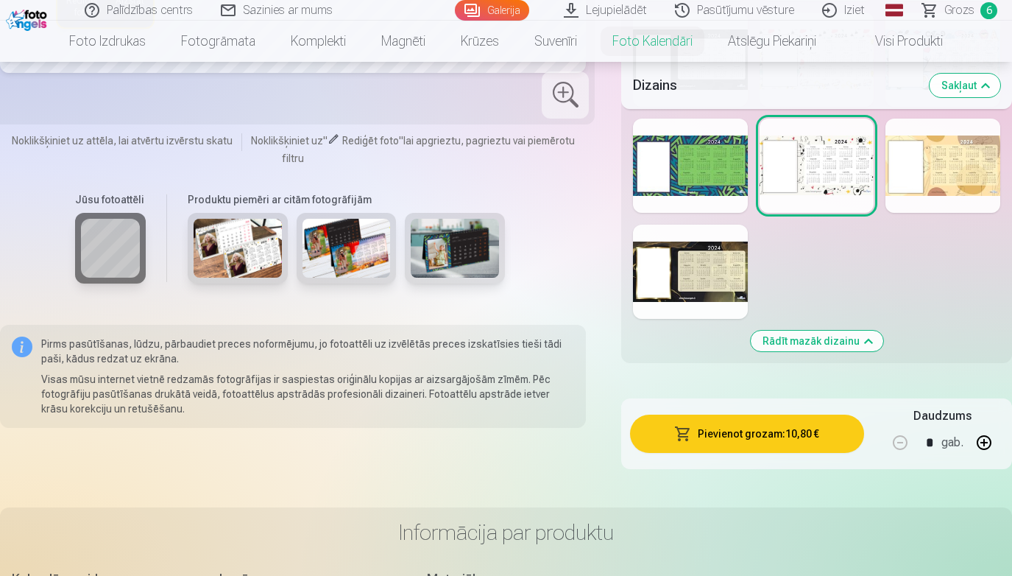
click at [759, 436] on button "Pievienot grozam : 10,80 €" at bounding box center [746, 433] width 233 height 38
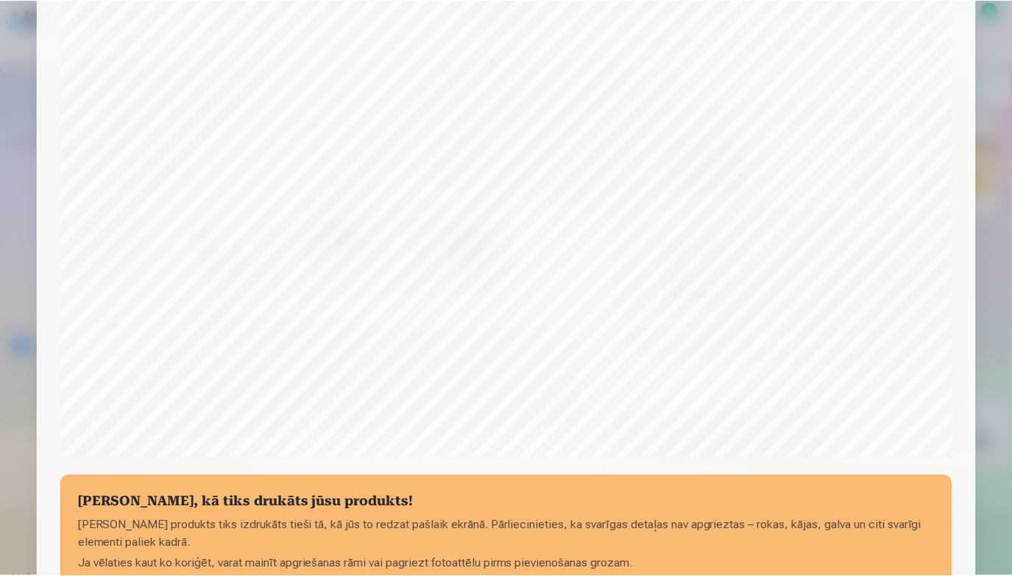
scroll to position [484, 0]
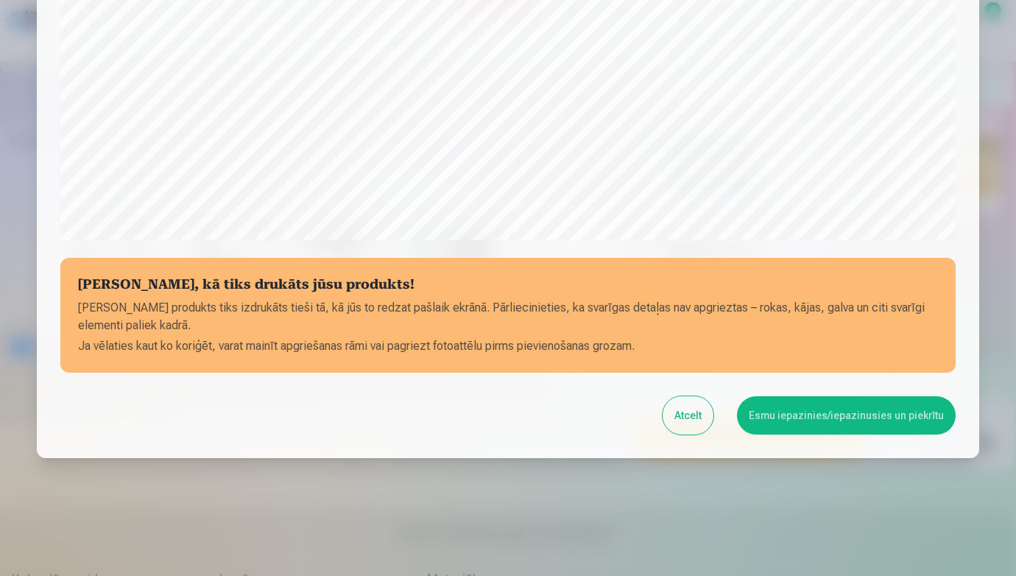
click at [891, 413] on button "Esmu iepazinies/iepazinusies un piekrītu" at bounding box center [846, 415] width 219 height 38
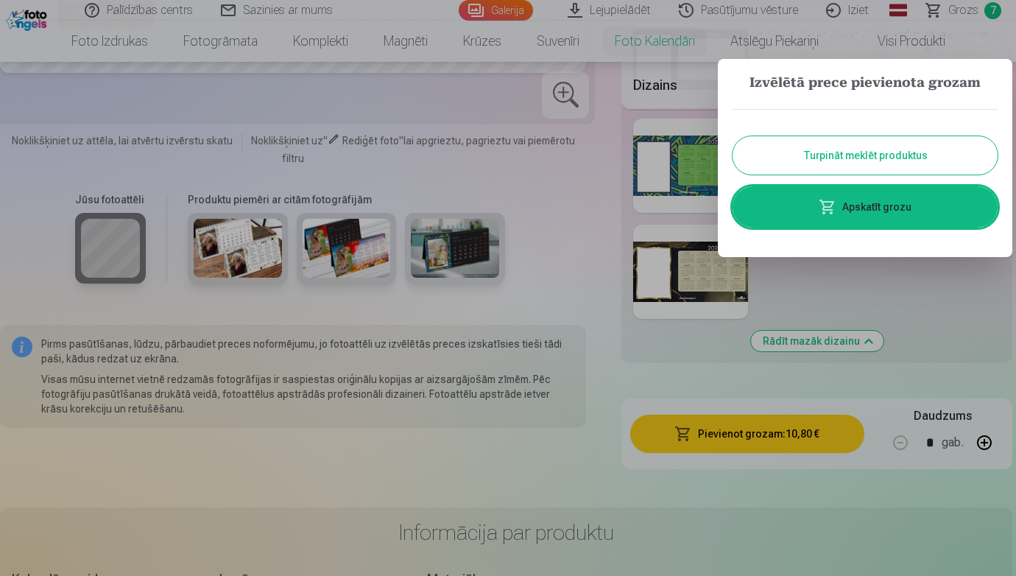
click at [871, 148] on button "Turpināt meklēt produktus" at bounding box center [864, 155] width 265 height 38
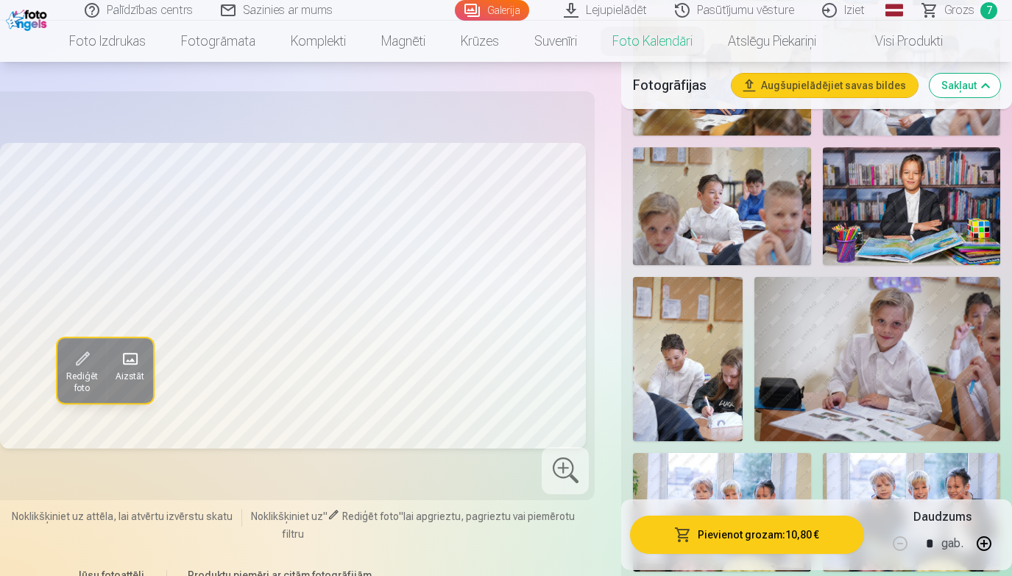
scroll to position [0, 0]
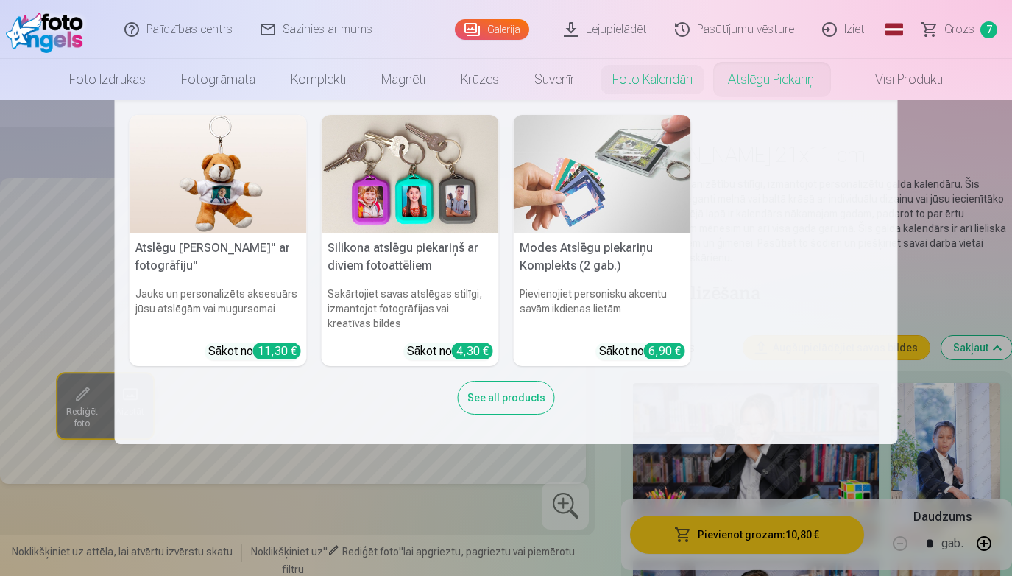
click at [615, 167] on img at bounding box center [602, 174] width 177 height 118
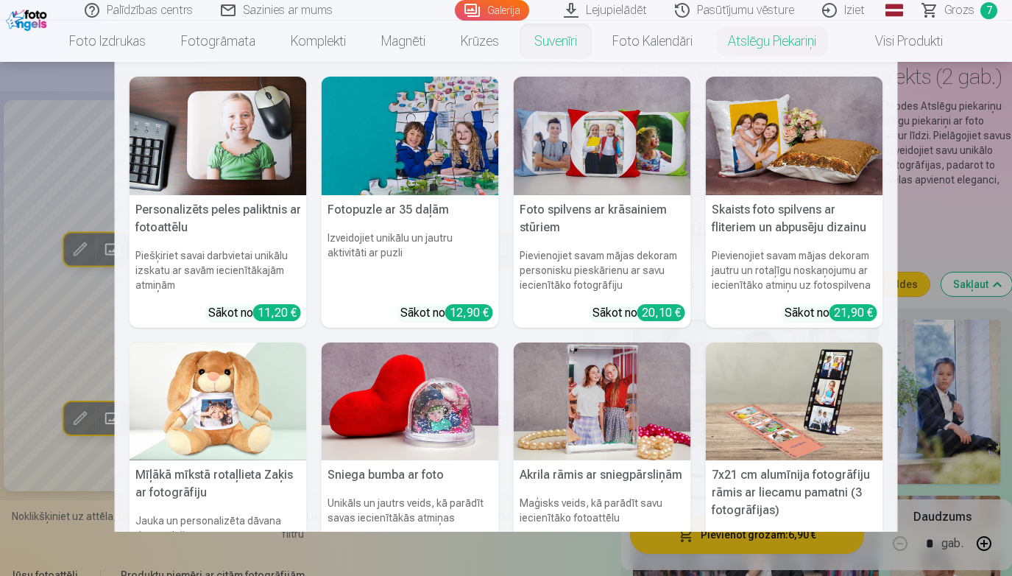
scroll to position [109, 0]
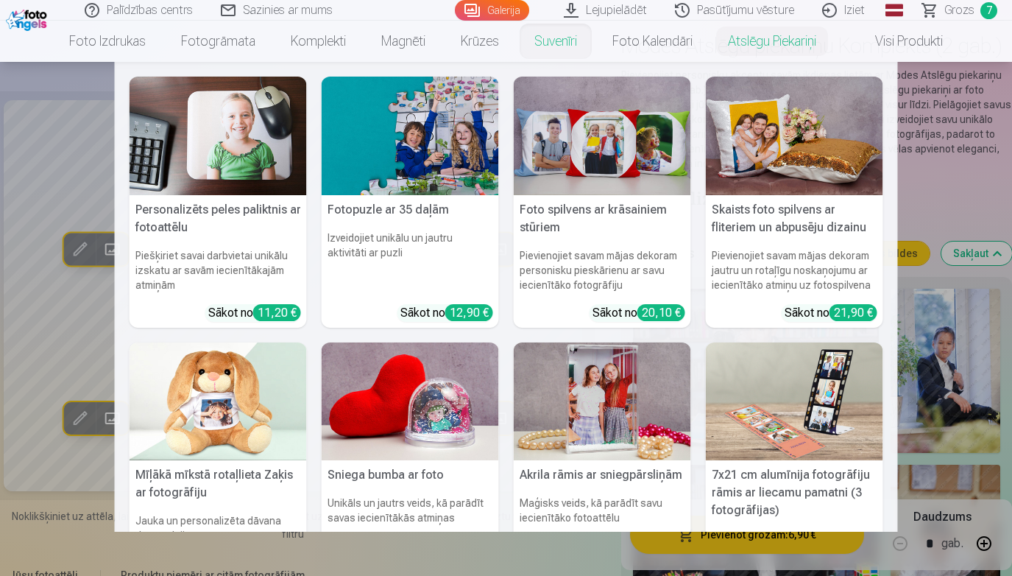
click at [593, 431] on img at bounding box center [602, 401] width 177 height 118
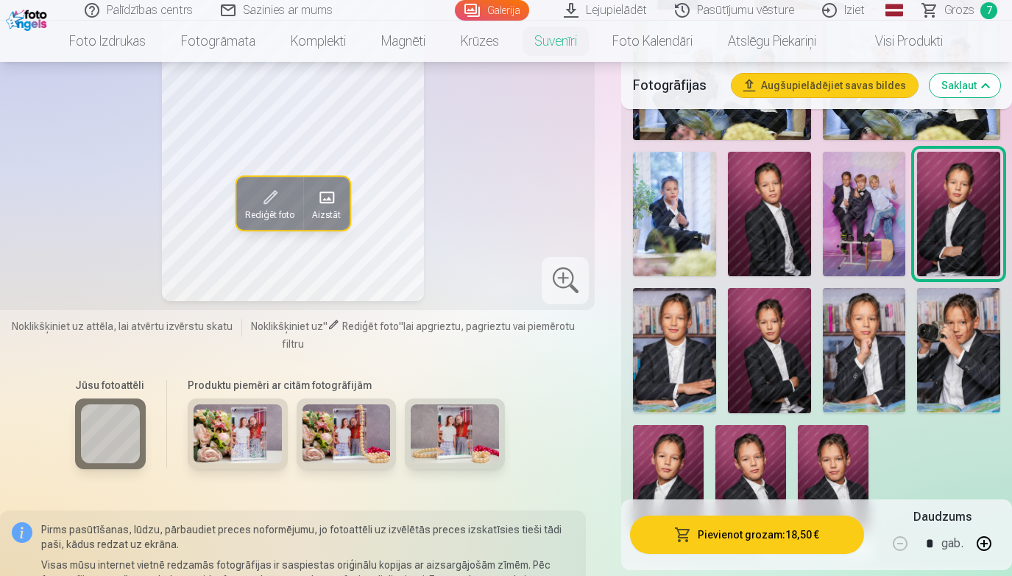
scroll to position [1136, 0]
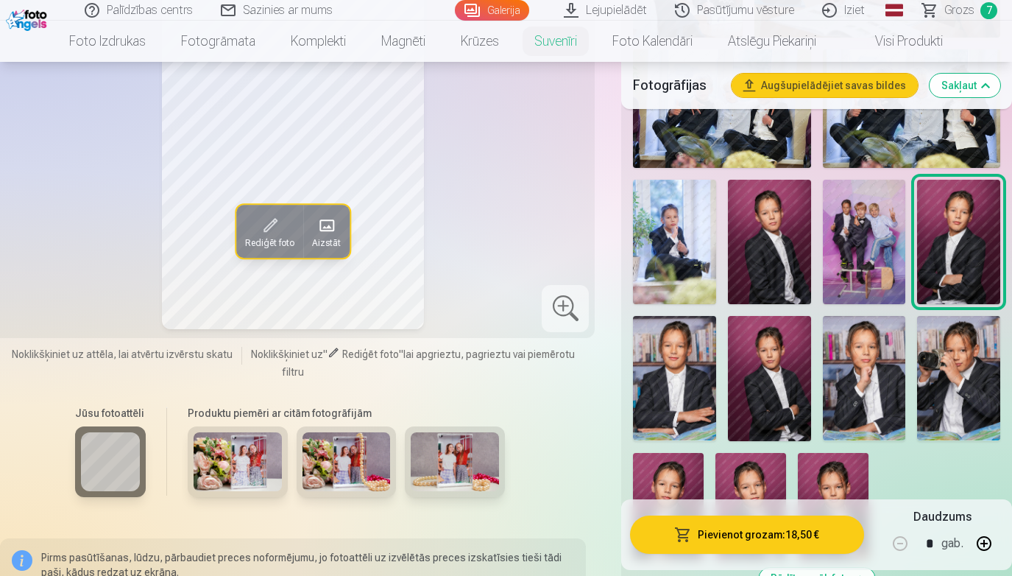
click at [238, 490] on div at bounding box center [238, 461] width 100 height 71
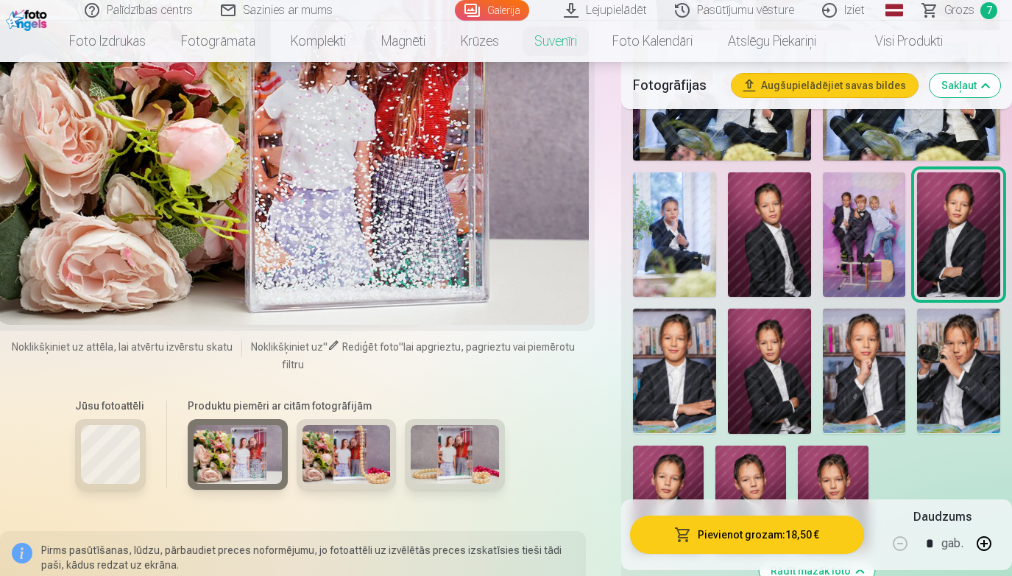
scroll to position [1142, 0]
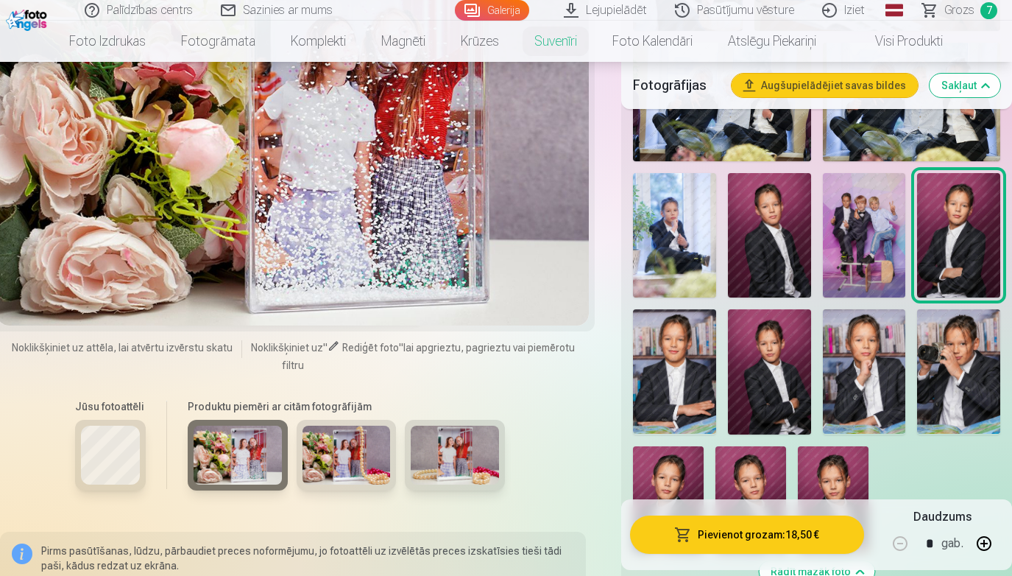
click at [364, 459] on img at bounding box center [346, 454] width 88 height 59
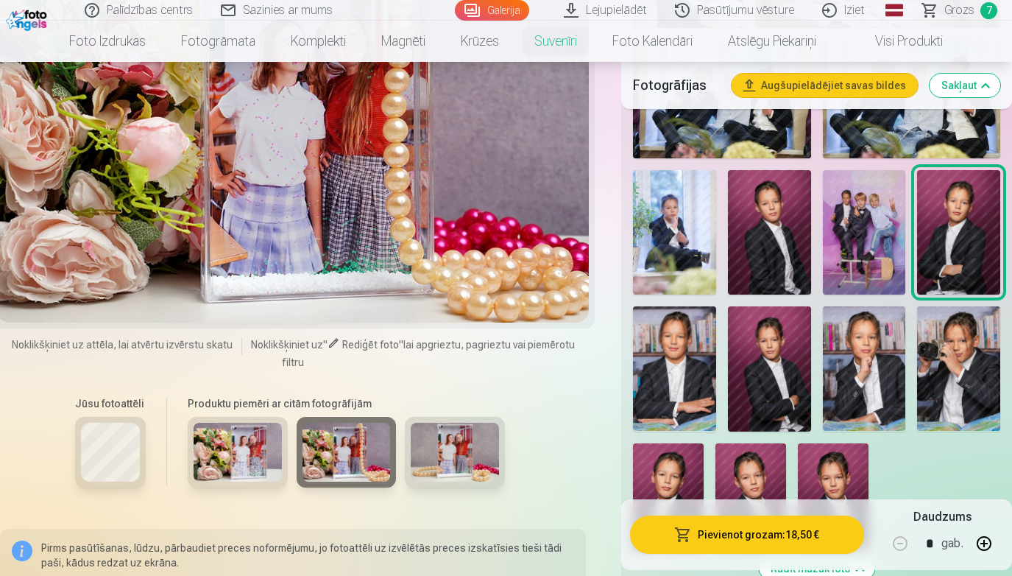
scroll to position [1146, 0]
click at [463, 456] on img at bounding box center [455, 451] width 88 height 59
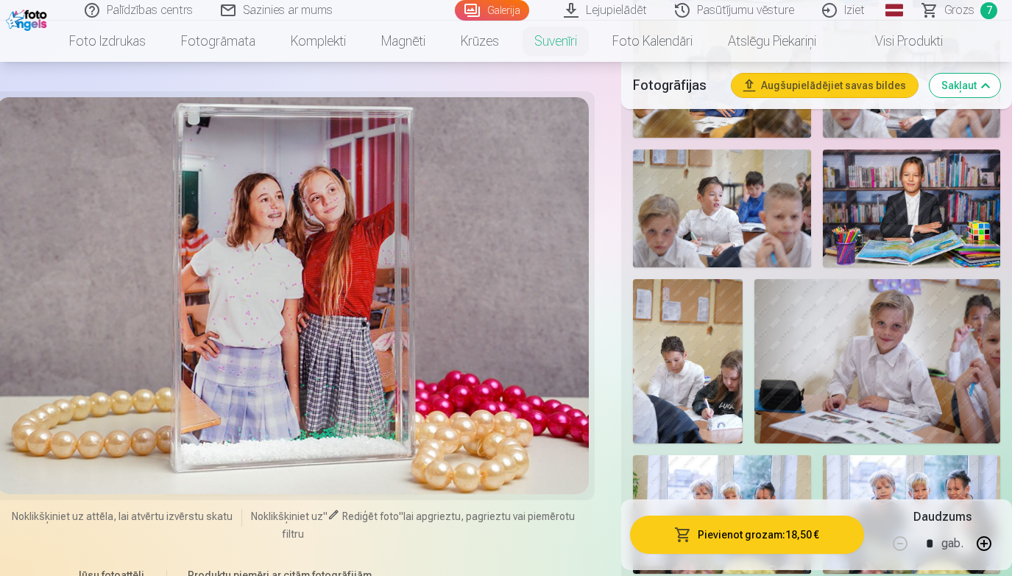
scroll to position [0, 0]
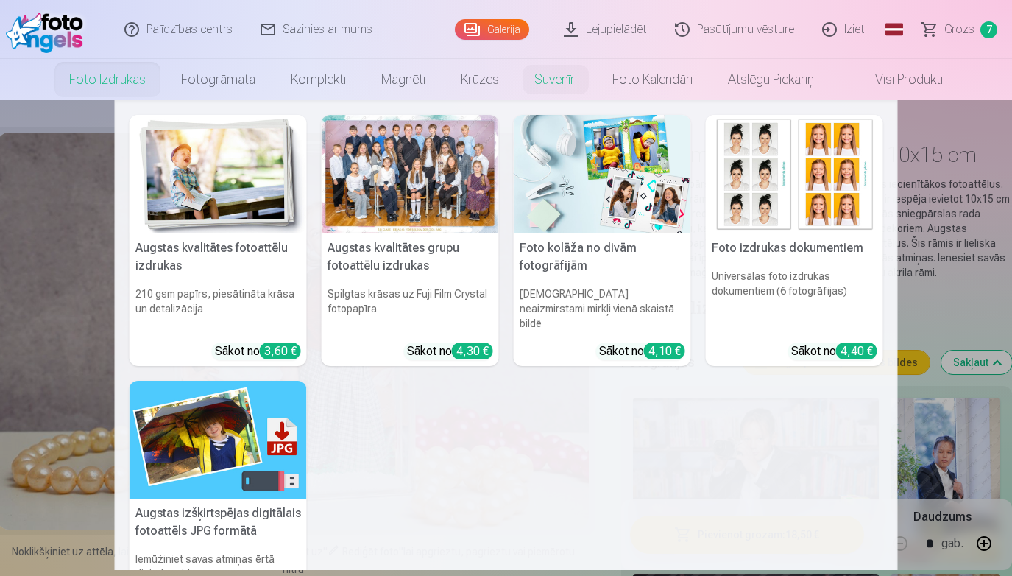
click at [610, 187] on img at bounding box center [602, 174] width 177 height 118
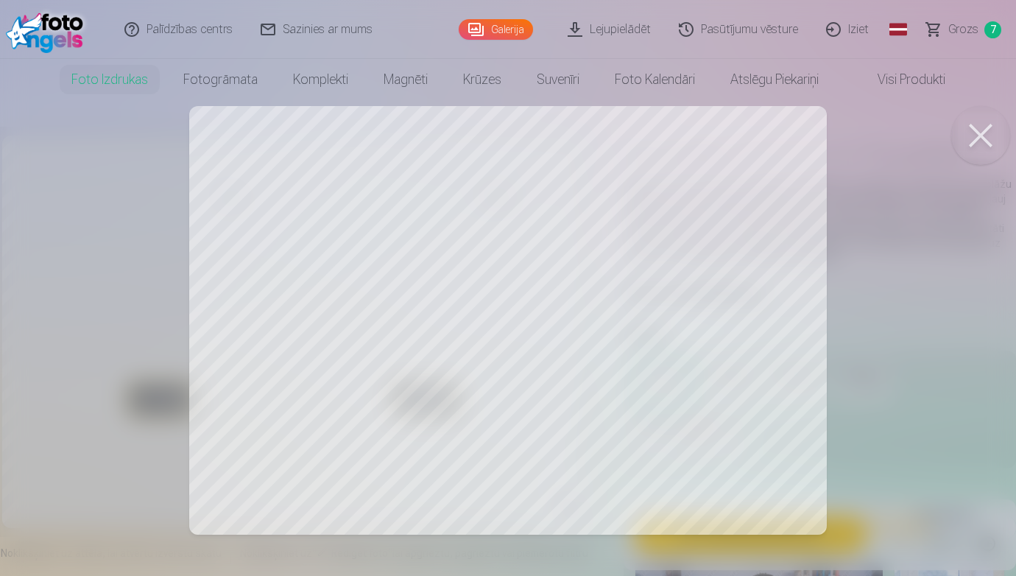
click at [985, 130] on button at bounding box center [980, 135] width 59 height 59
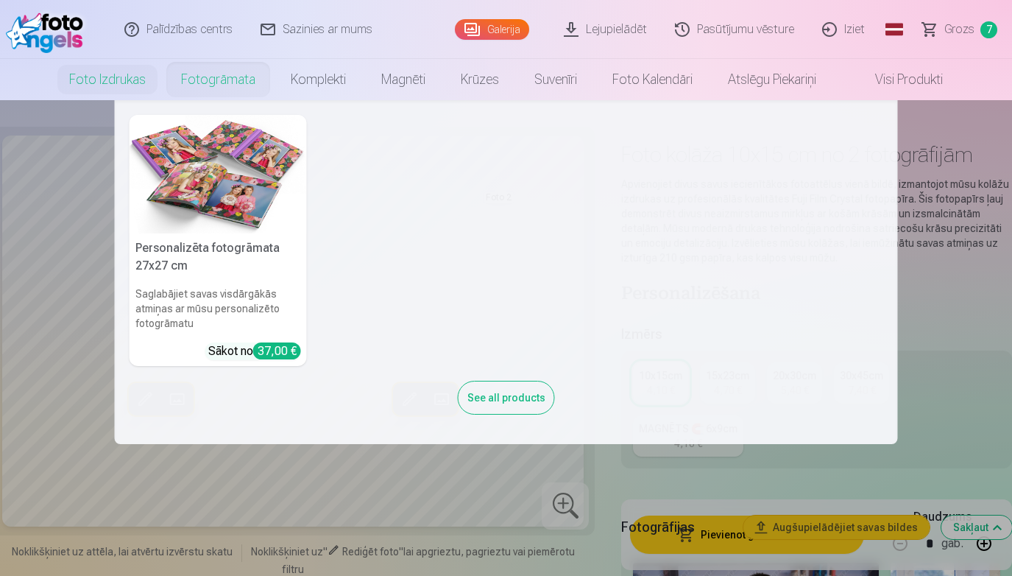
click at [220, 222] on img at bounding box center [218, 174] width 177 height 118
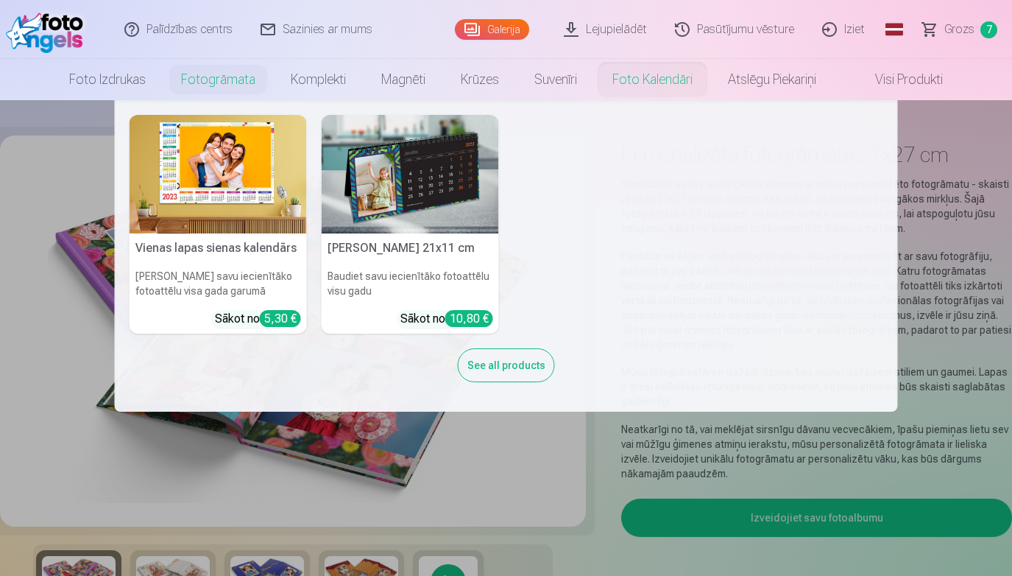
click at [969, 283] on nav "Vienas lapas sienas kalendārs Parādiet savu iecienītāko fotoattēlu visa gada ga…" at bounding box center [506, 255] width 1012 height 311
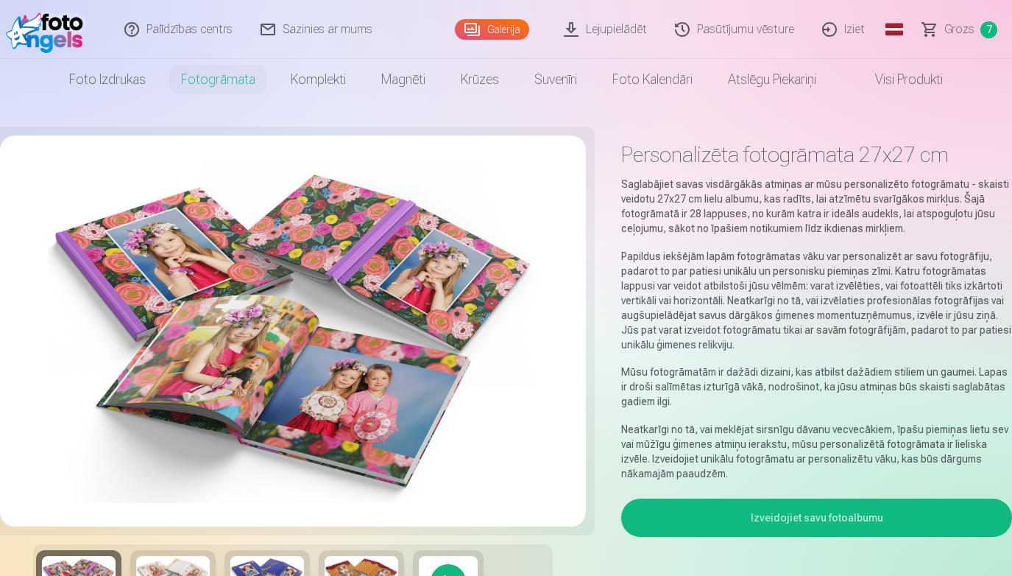
click at [910, 92] on link "Visi produkti" at bounding box center [897, 79] width 127 height 41
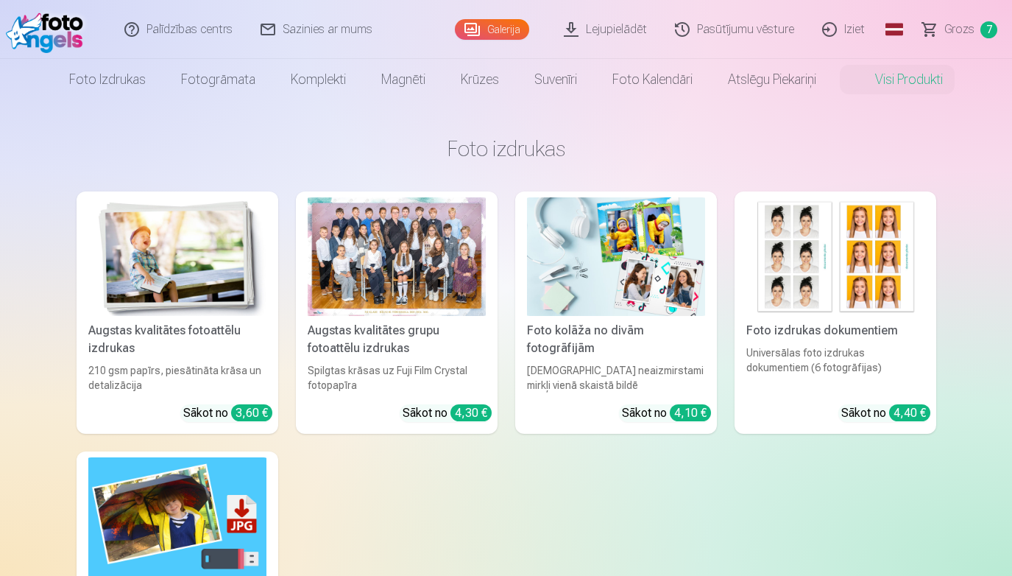
click at [955, 24] on span "Grozs" at bounding box center [959, 30] width 30 height 18
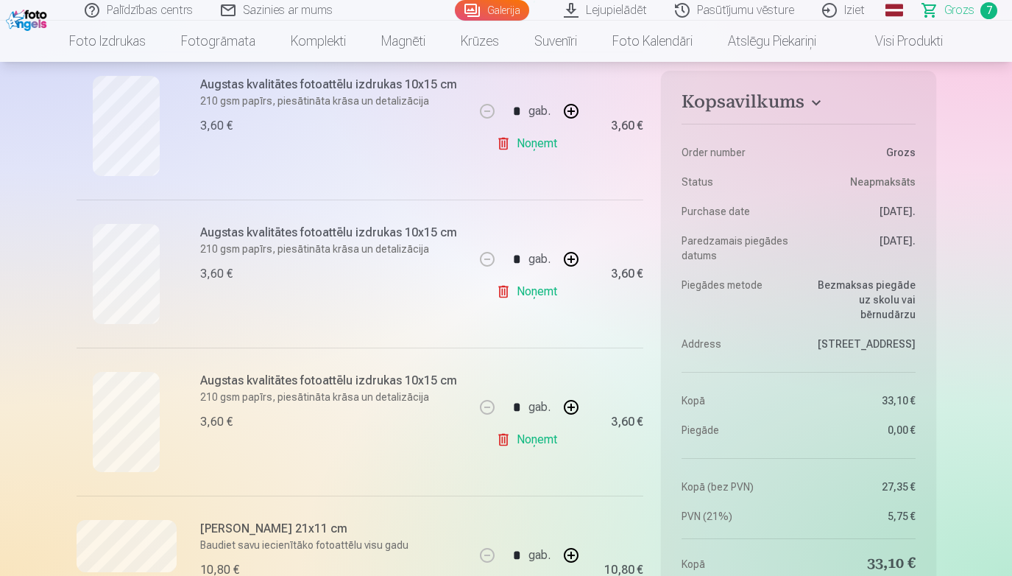
scroll to position [756, 0]
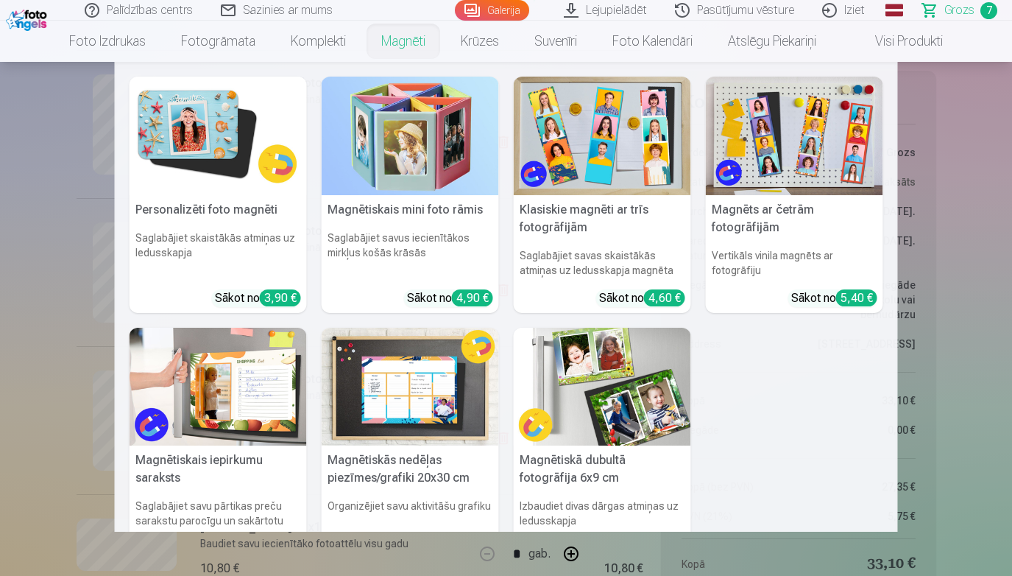
click at [46, 158] on nav "Personalizēti foto magnēti Saglabājiet skaistākās atmiņas uz ledusskapja Sākot …" at bounding box center [506, 297] width 1012 height 470
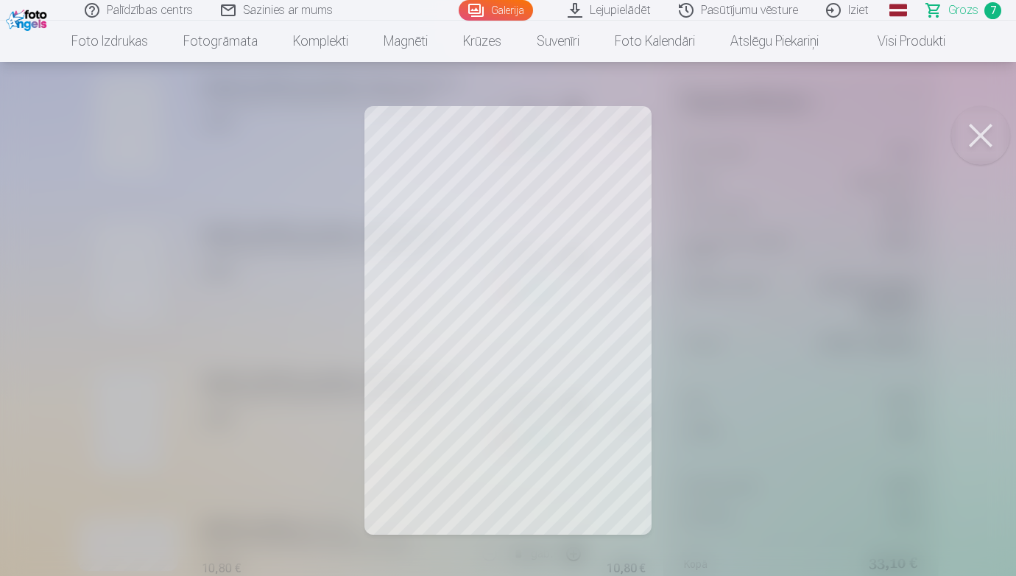
click at [821, 364] on div at bounding box center [508, 288] width 1016 height 576
click at [127, 437] on div at bounding box center [508, 288] width 1016 height 576
click at [283, 348] on div at bounding box center [508, 288] width 1016 height 576
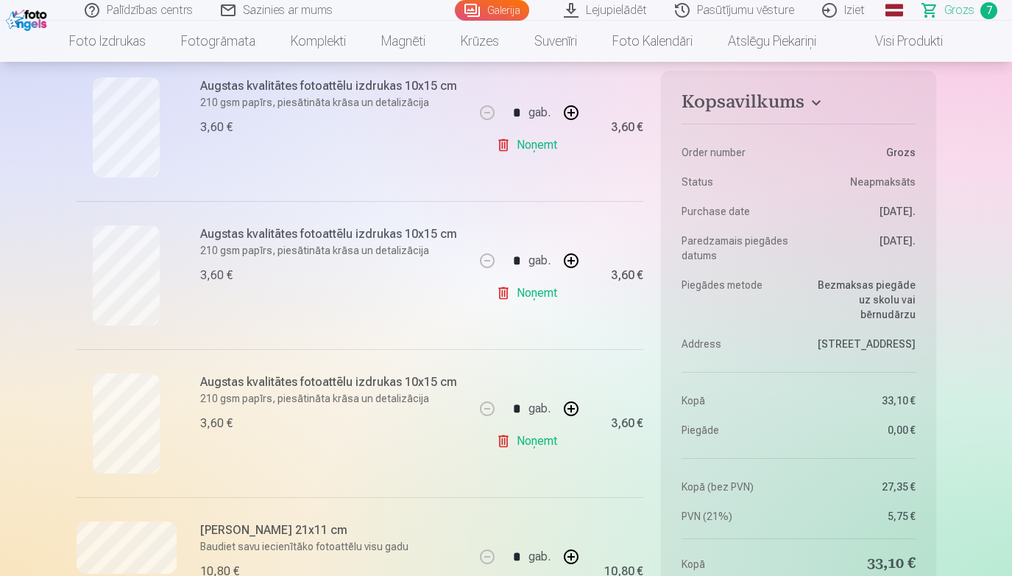
scroll to position [751, 0]
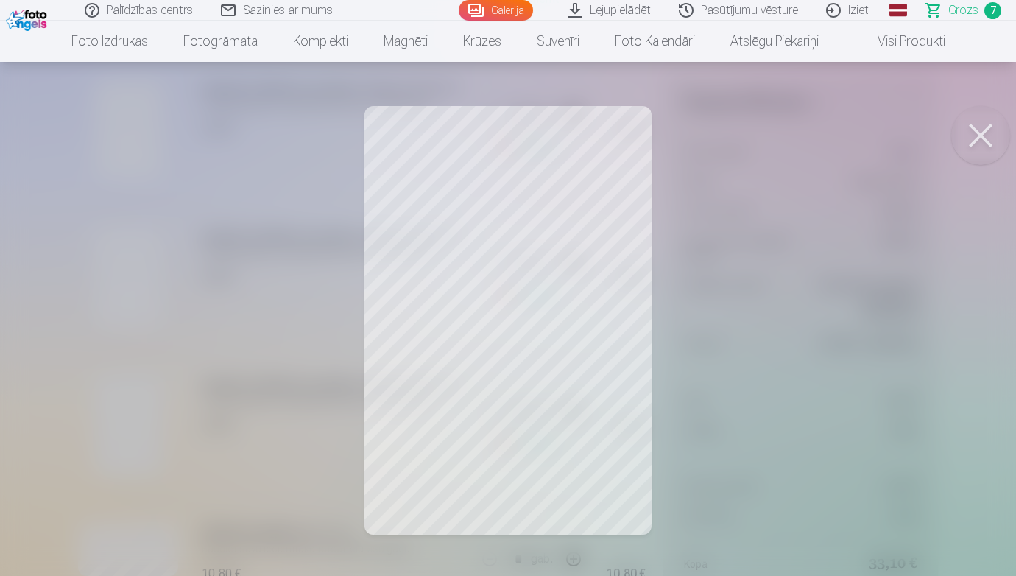
click at [261, 244] on div at bounding box center [508, 288] width 1016 height 576
click at [251, 445] on div at bounding box center [508, 288] width 1016 height 576
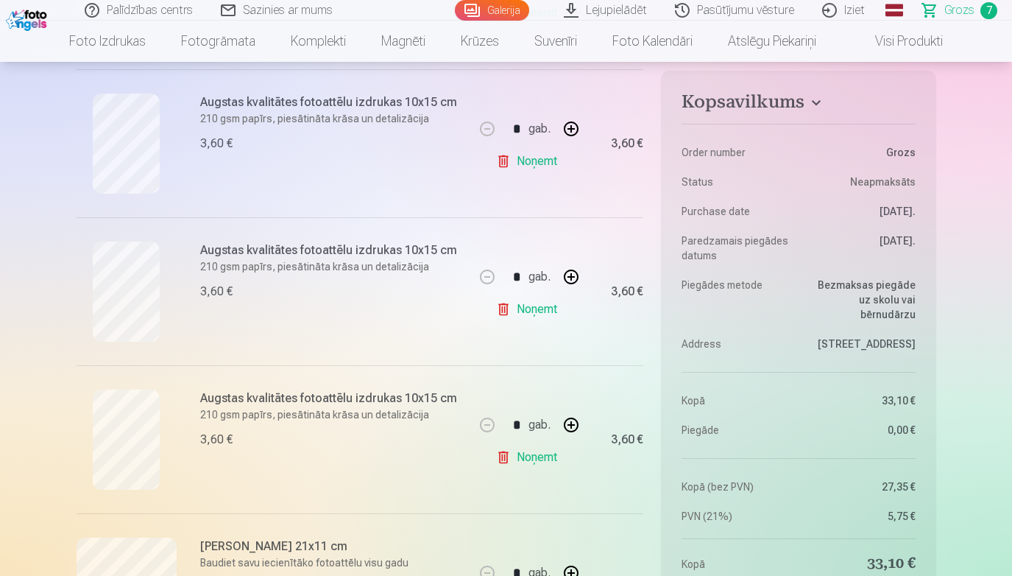
scroll to position [743, 0]
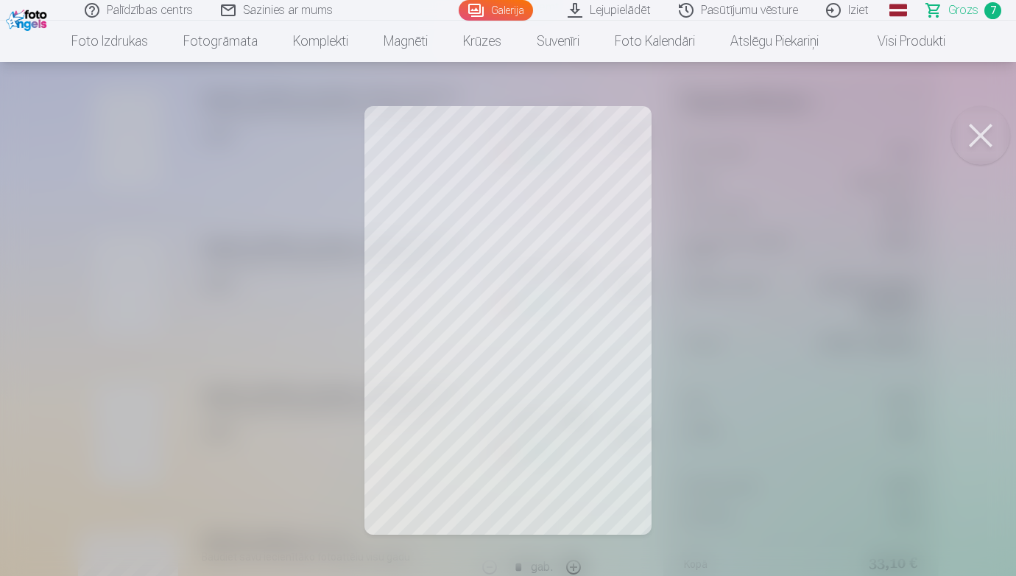
click at [134, 411] on div at bounding box center [508, 288] width 1016 height 576
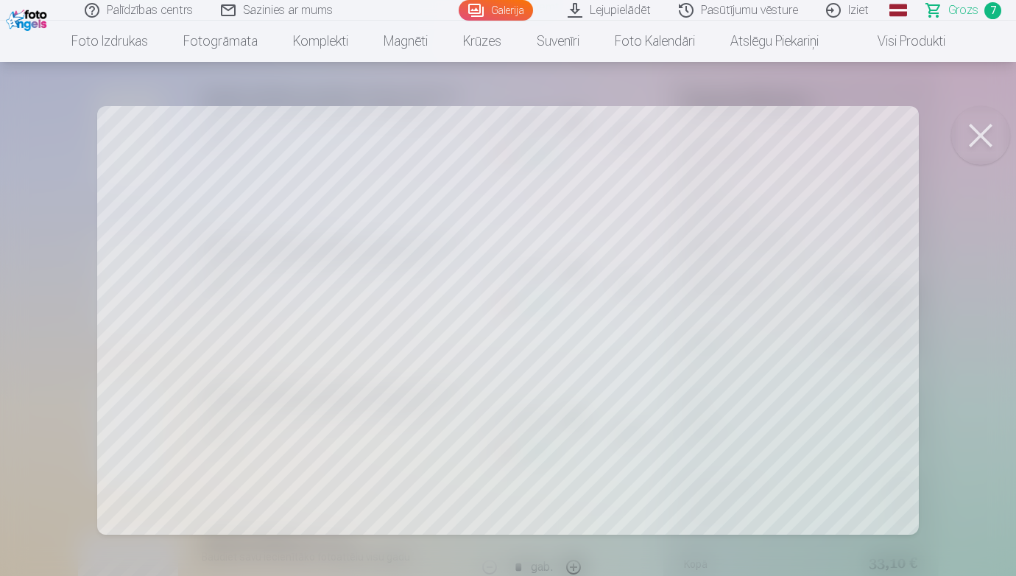
click at [62, 383] on div at bounding box center [508, 288] width 1016 height 576
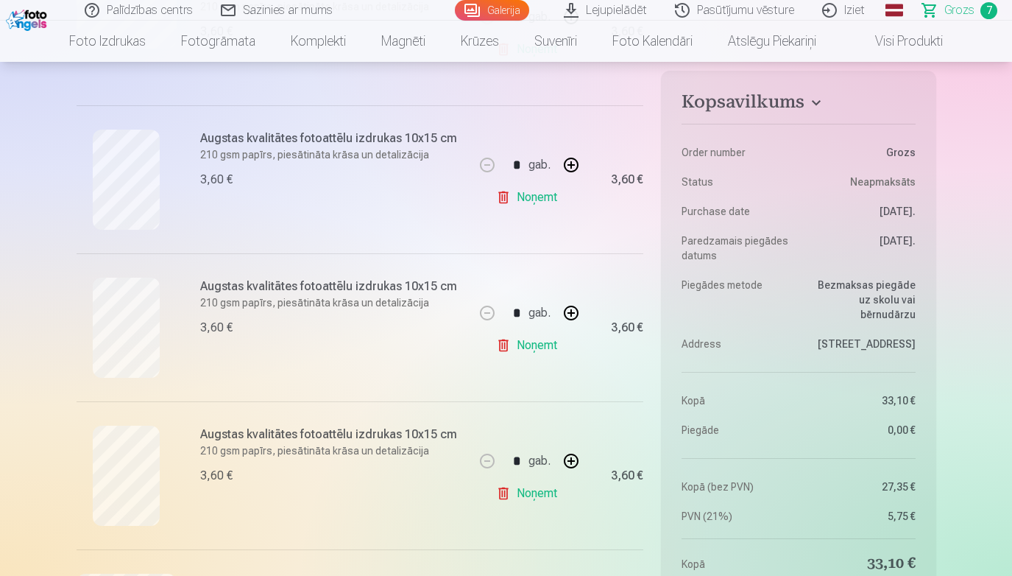
scroll to position [698, 0]
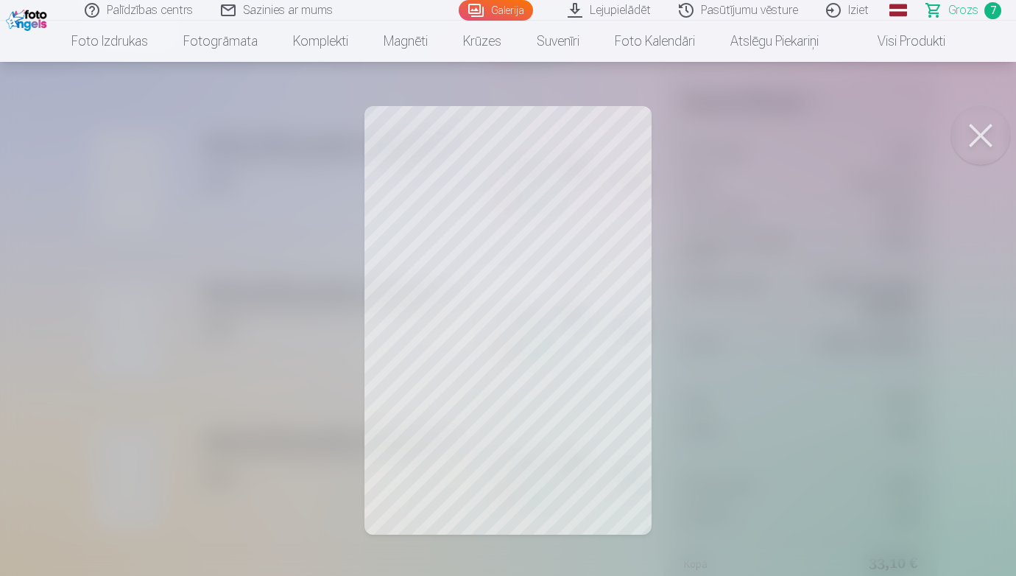
click at [975, 129] on button at bounding box center [980, 135] width 59 height 59
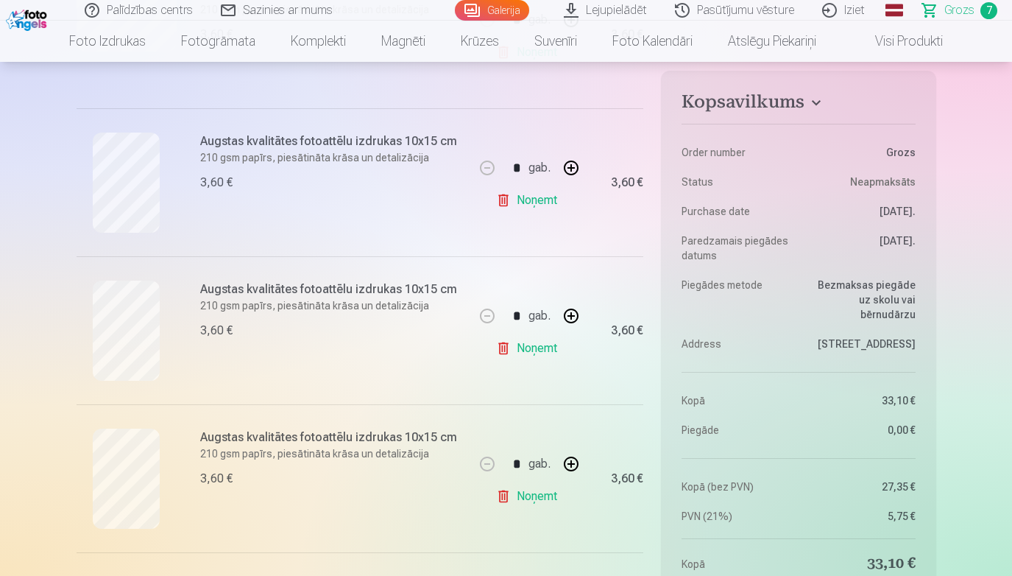
click at [506, 201] on link "Noņemt" at bounding box center [529, 199] width 67 height 29
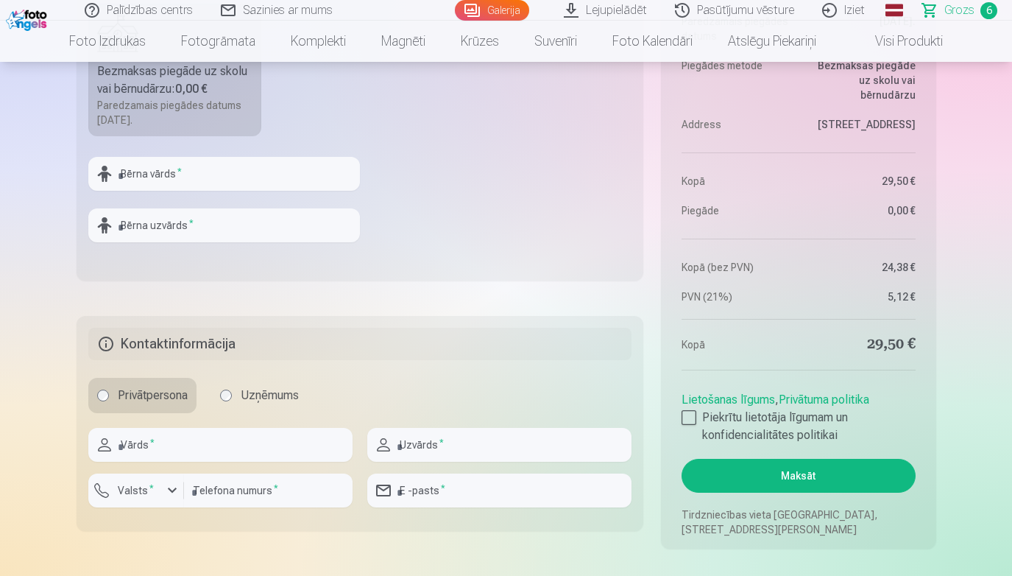
scroll to position [1337, 0]
click at [260, 446] on input "text" at bounding box center [220, 445] width 264 height 34
click at [381, 384] on div "Privātpersona Uzņēmums" at bounding box center [360, 395] width 544 height 35
click at [266, 454] on input "text" at bounding box center [220, 445] width 264 height 34
type input "*****"
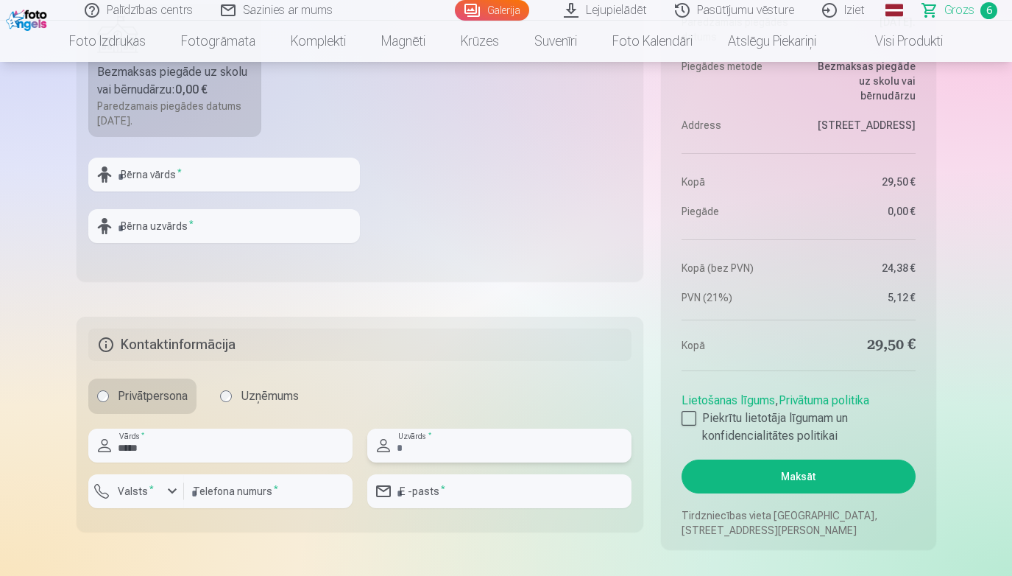
click at [487, 447] on input "text" at bounding box center [499, 445] width 264 height 34
type input "**********"
click at [551, 386] on div "Privātpersona Uzņēmums" at bounding box center [360, 395] width 544 height 35
click at [244, 495] on input "number" at bounding box center [268, 491] width 169 height 34
click at [168, 491] on div "button" at bounding box center [172, 491] width 18 height 18
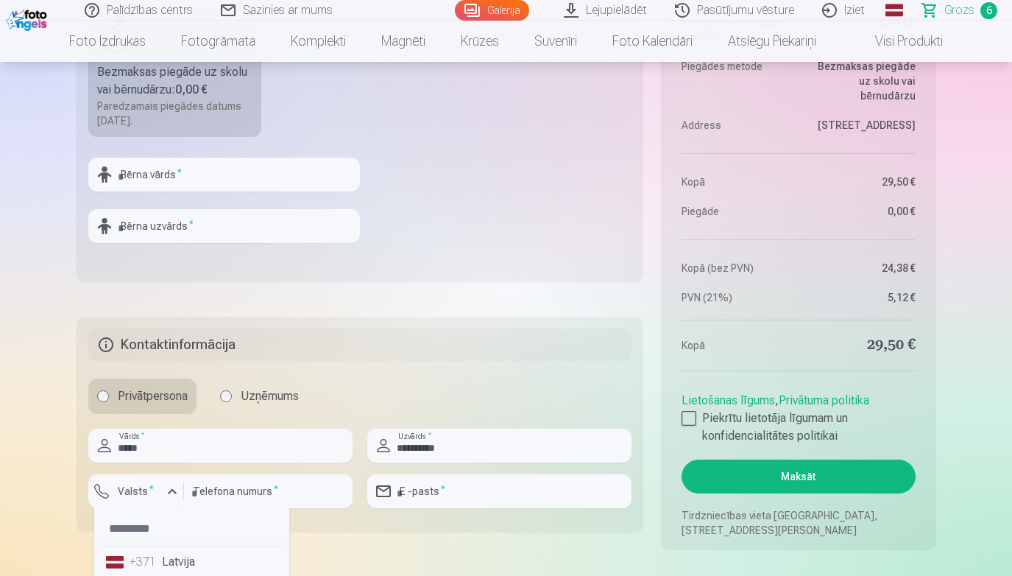
click at [188, 559] on li "+371 Latvija" at bounding box center [191, 561] width 183 height 29
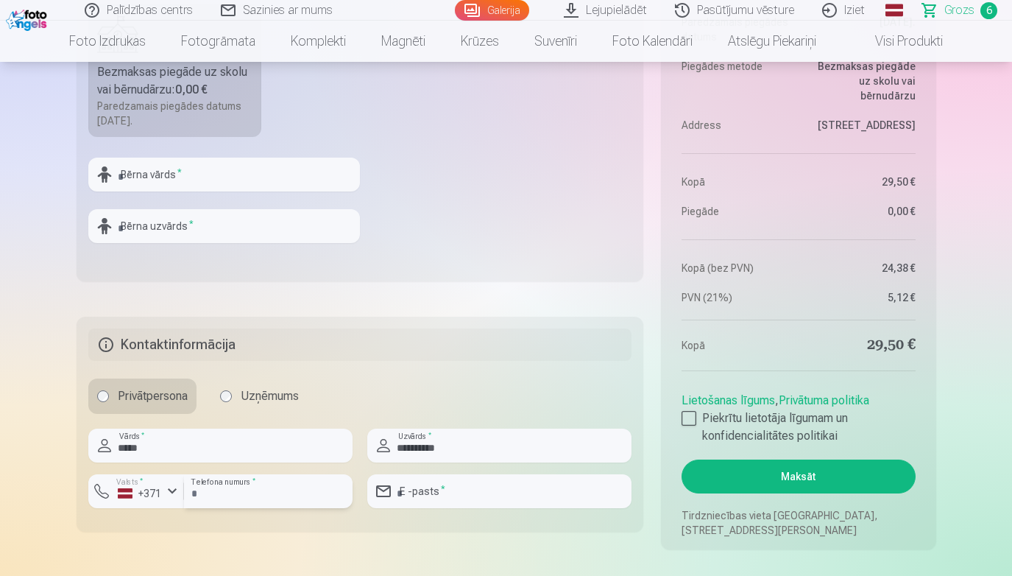
click at [262, 492] on input "number" at bounding box center [268, 491] width 169 height 34
click at [272, 493] on input "number" at bounding box center [268, 491] width 169 height 34
type input "********"
click at [475, 492] on input "email" at bounding box center [499, 491] width 264 height 34
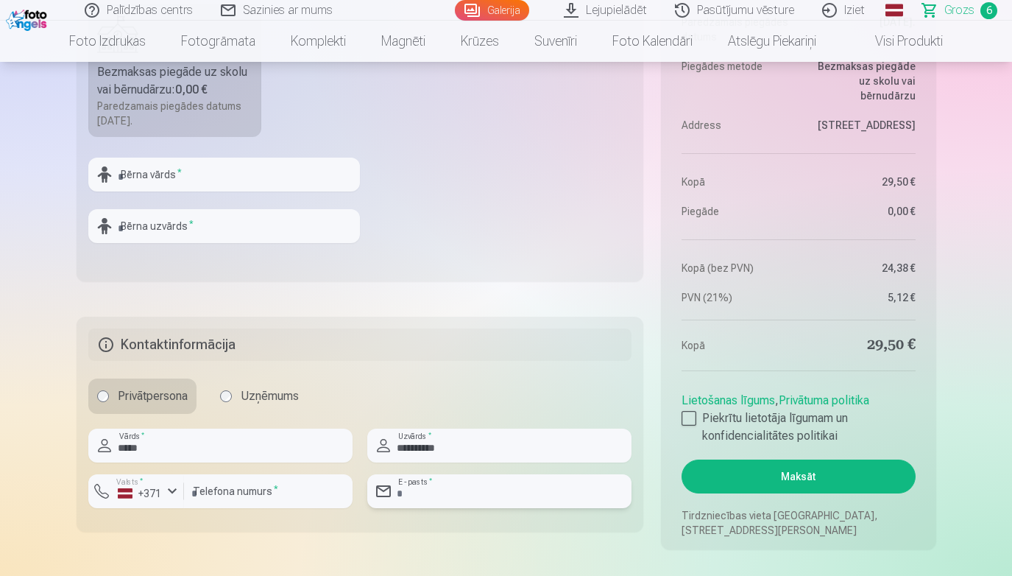
type input "**********"
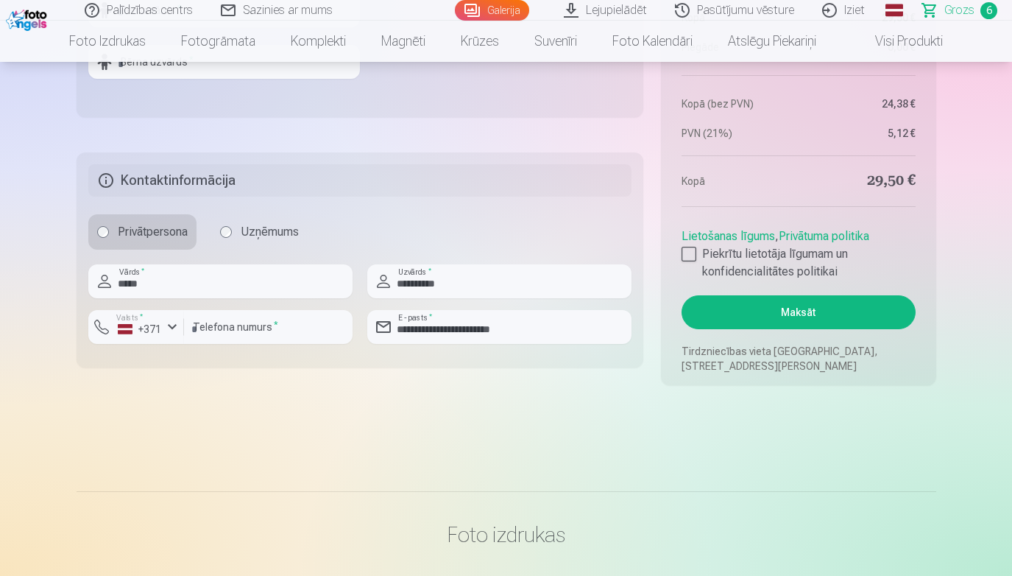
scroll to position [1504, 0]
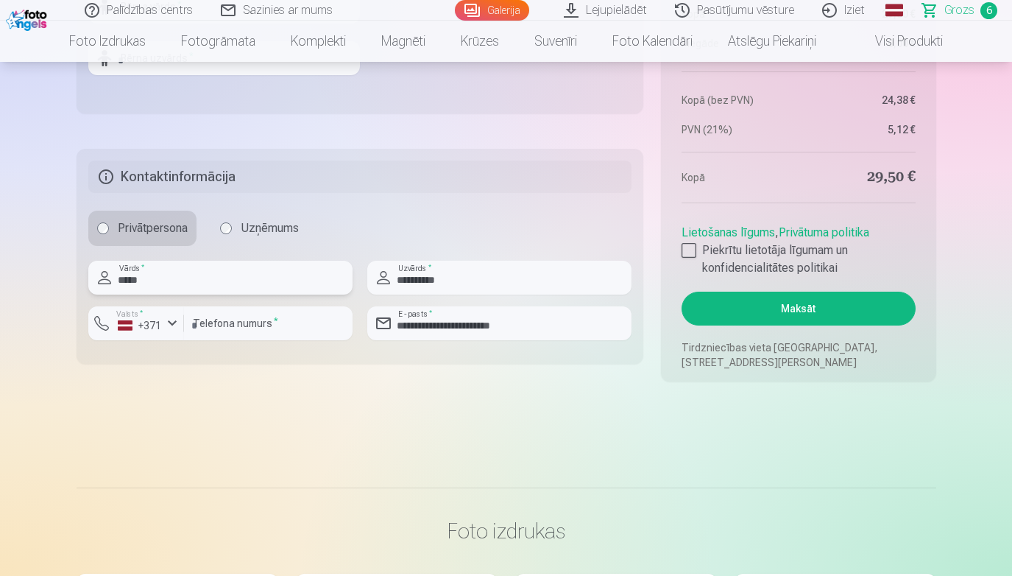
click at [244, 282] on input "*****" at bounding box center [220, 278] width 264 height 34
click at [232, 289] on input "text" at bounding box center [220, 278] width 264 height 34
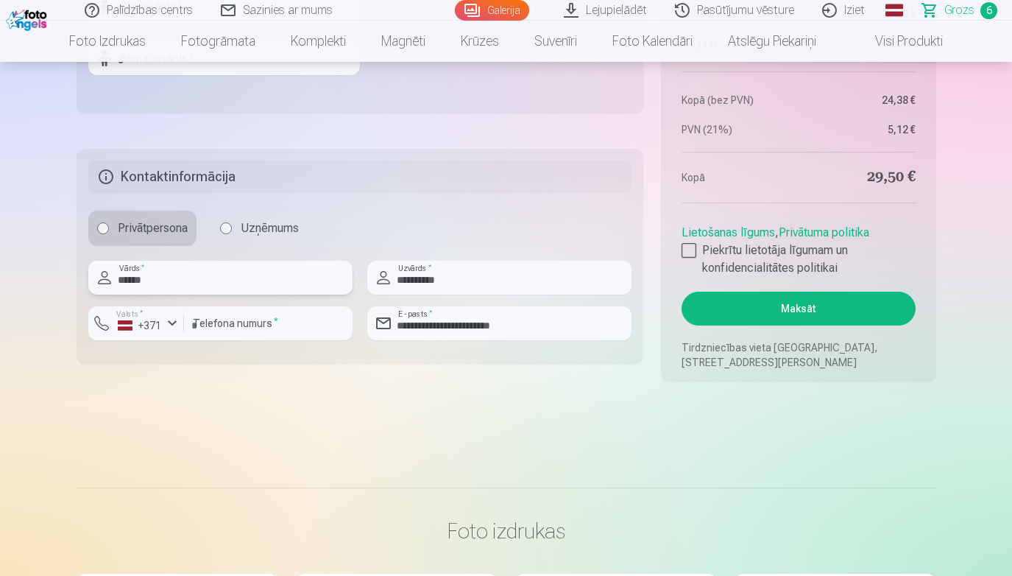
type input "******"
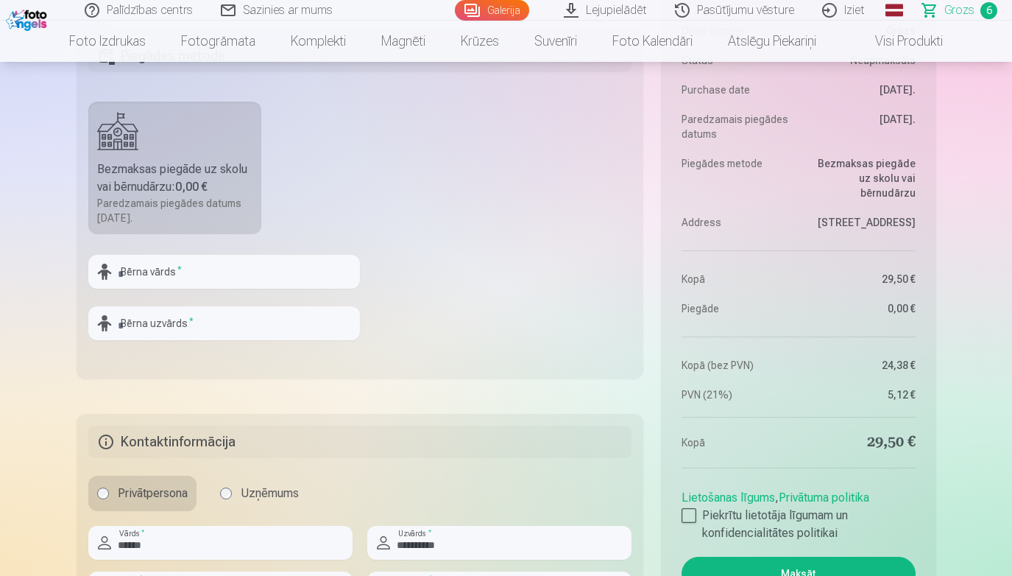
scroll to position [1238, 0]
click at [275, 285] on input "text" at bounding box center [224, 273] width 272 height 34
click at [442, 192] on fieldset "Piegādes metode Bezmaksas piegāde uz skolu vai bērnudārzu : 0,00 € Paredzamais …" at bounding box center [360, 204] width 567 height 350
click at [297, 273] on input "text" at bounding box center [224, 273] width 272 height 34
type input "*****"
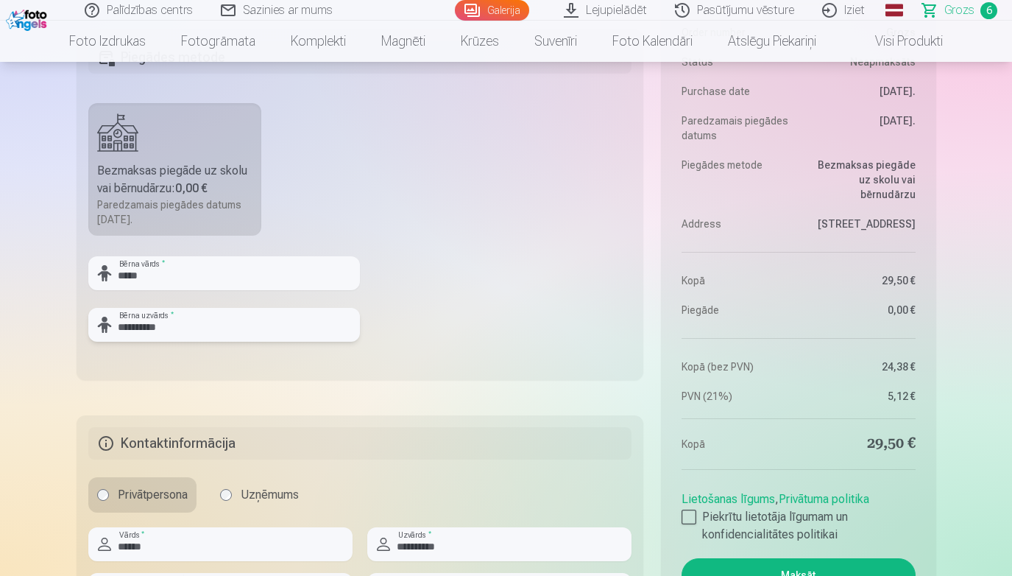
type input "**********"
click at [538, 342] on fieldset "**********" at bounding box center [360, 204] width 567 height 350
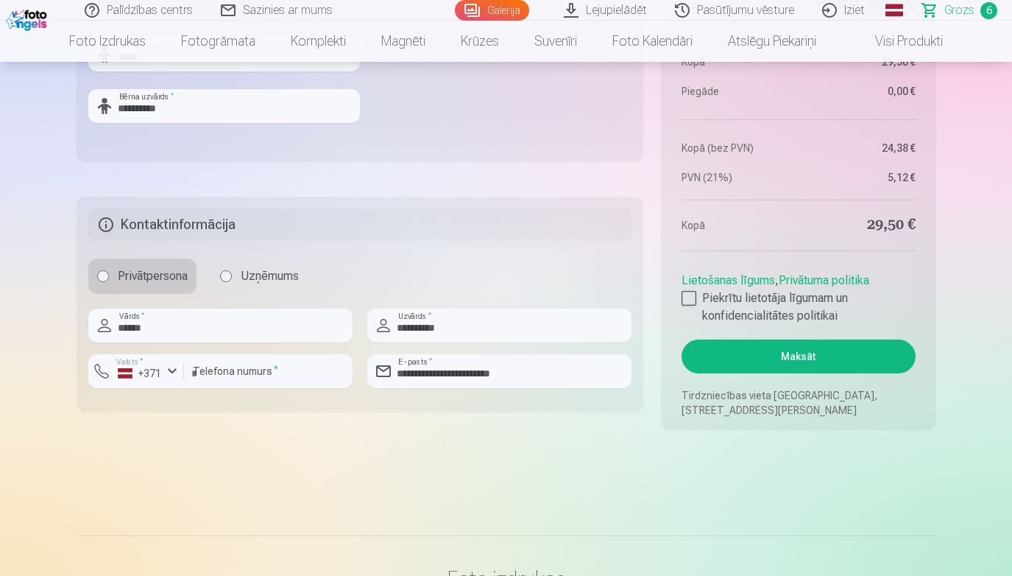
scroll to position [1456, 0]
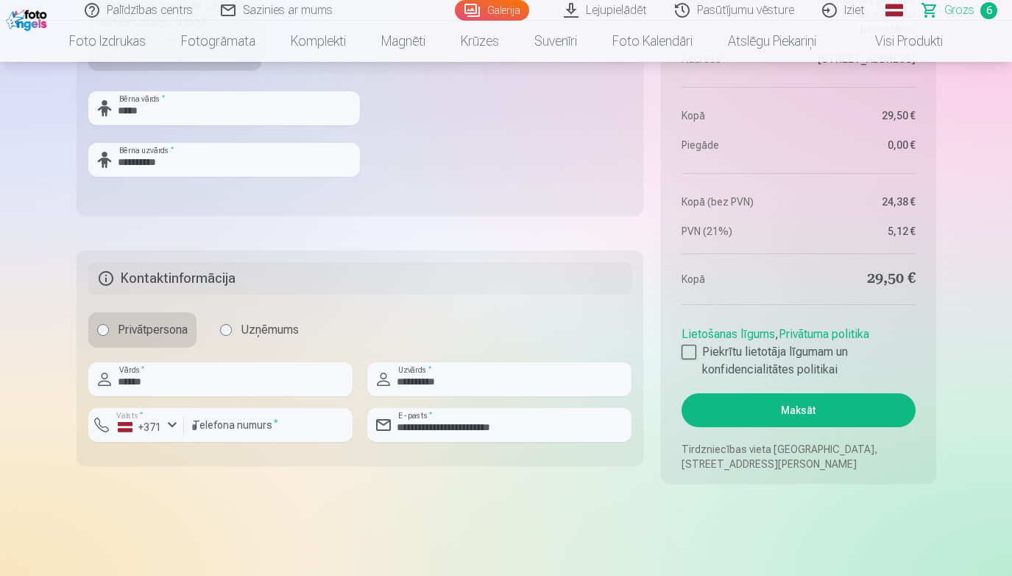
scroll to position [1400, 0]
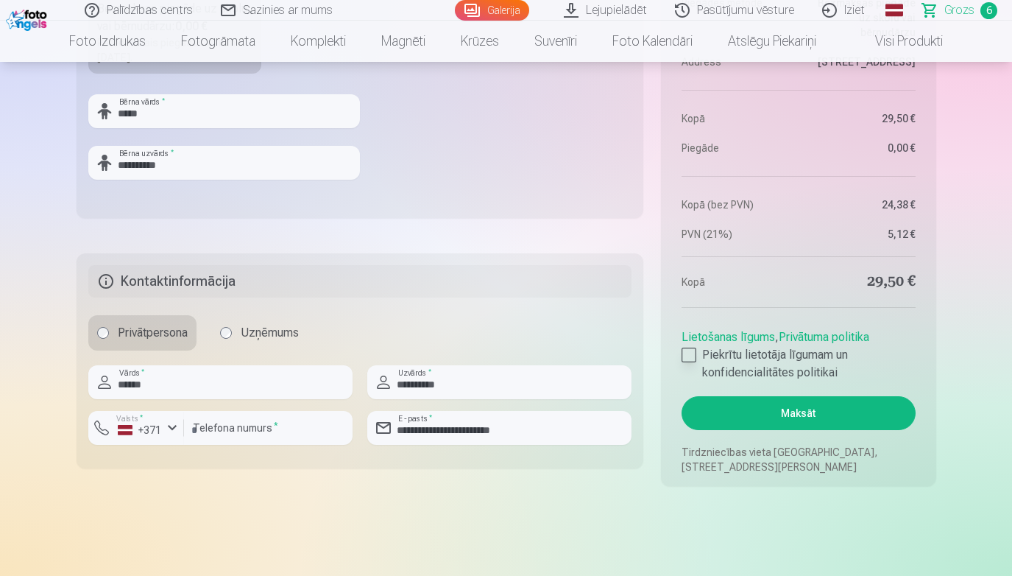
click at [693, 353] on div at bounding box center [689, 354] width 15 height 15
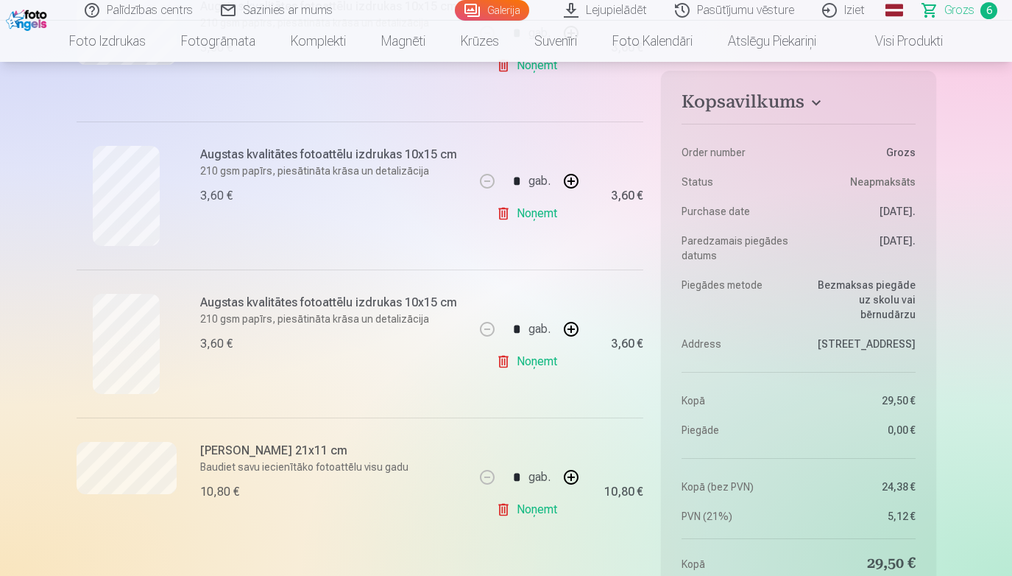
scroll to position [693, 0]
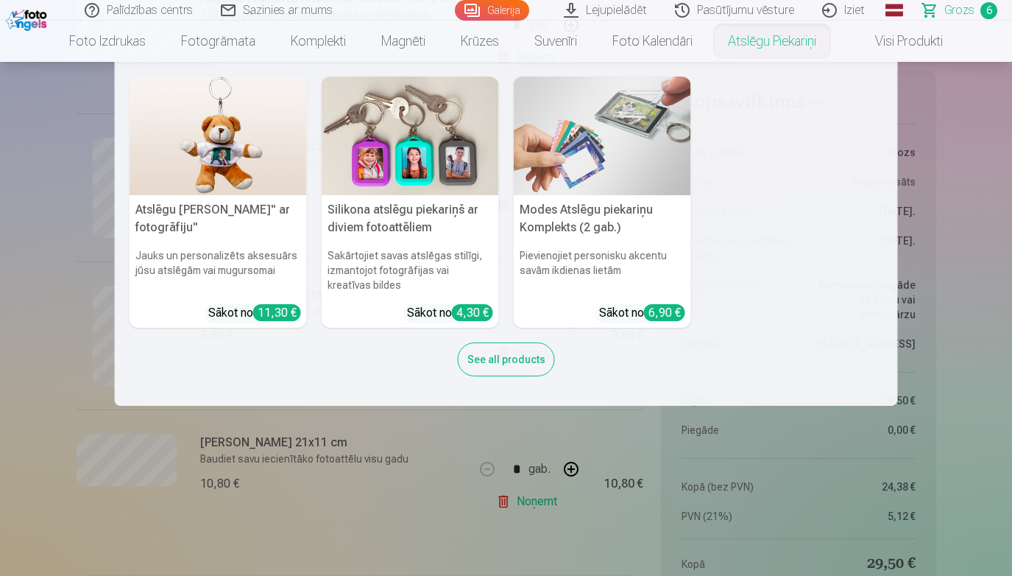
click at [527, 359] on div "See all products" at bounding box center [506, 359] width 97 height 34
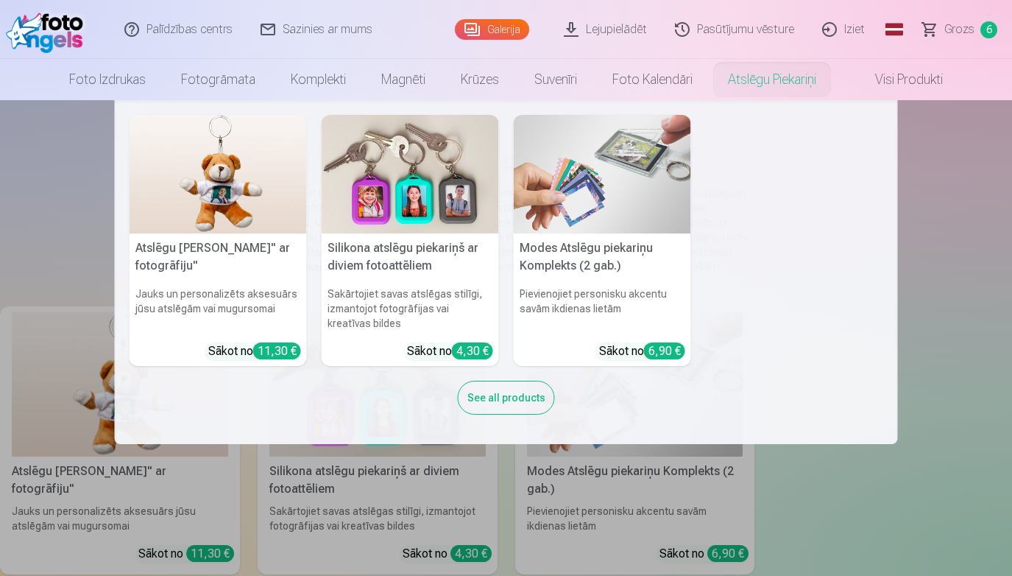
click at [970, 399] on nav "Atslēgu piekariņš Lācītis" ar fotogrāfiju" Jauks un personalizēts aksesuārs jūs…" at bounding box center [506, 272] width 1012 height 344
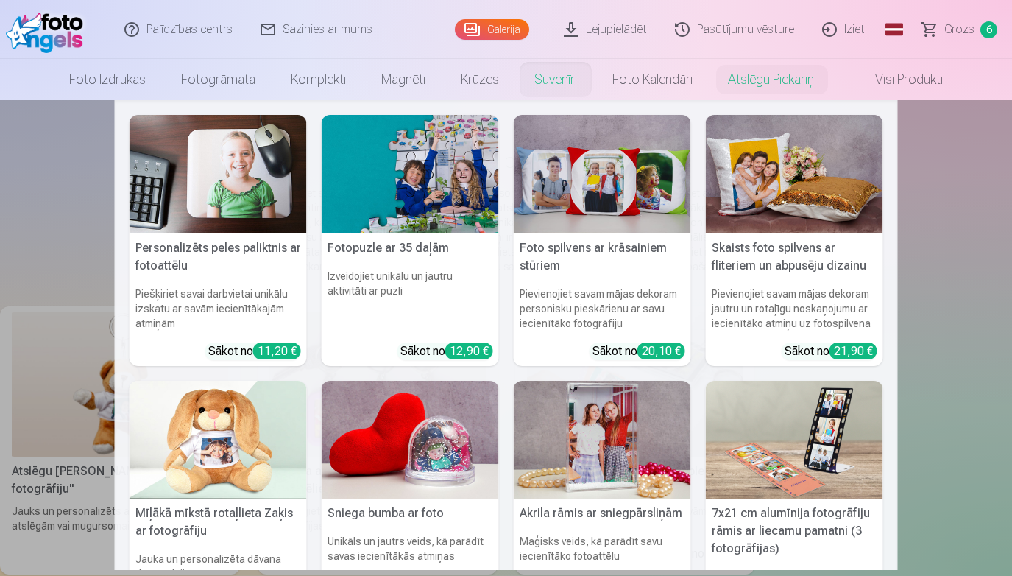
click at [38, 191] on nav "Personalizēts peles paliktnis ar fotoattēlu Piešķiriet savai darbvietai unikālu…" at bounding box center [506, 335] width 1012 height 470
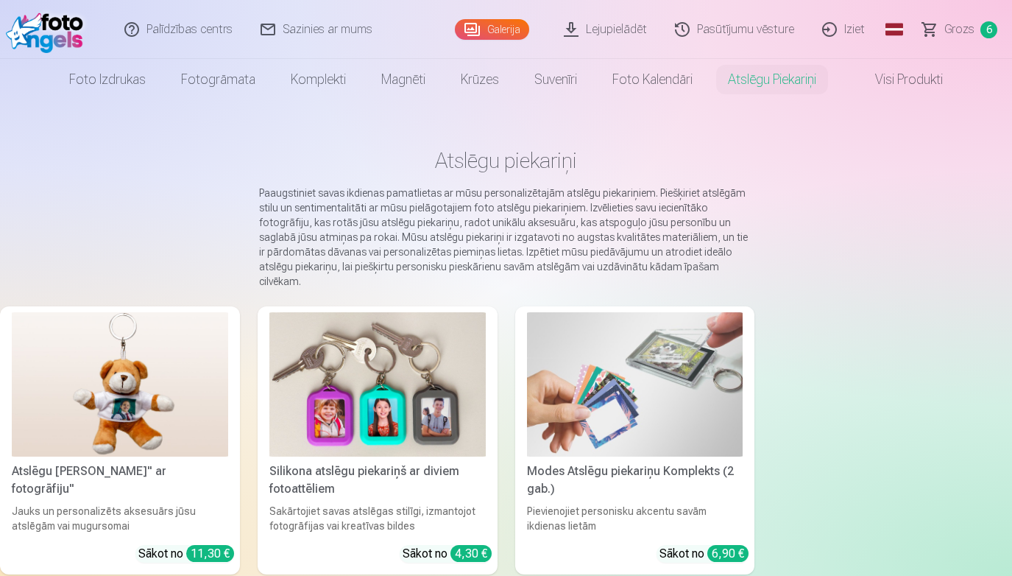
click at [910, 269] on main "Atslēgu piekariņi Paaugstiniet savas ikdienas pamatlietas ar mūsu personalizēta…" at bounding box center [506, 363] width 1012 height 527
click at [952, 27] on span "Grozs" at bounding box center [959, 30] width 30 height 18
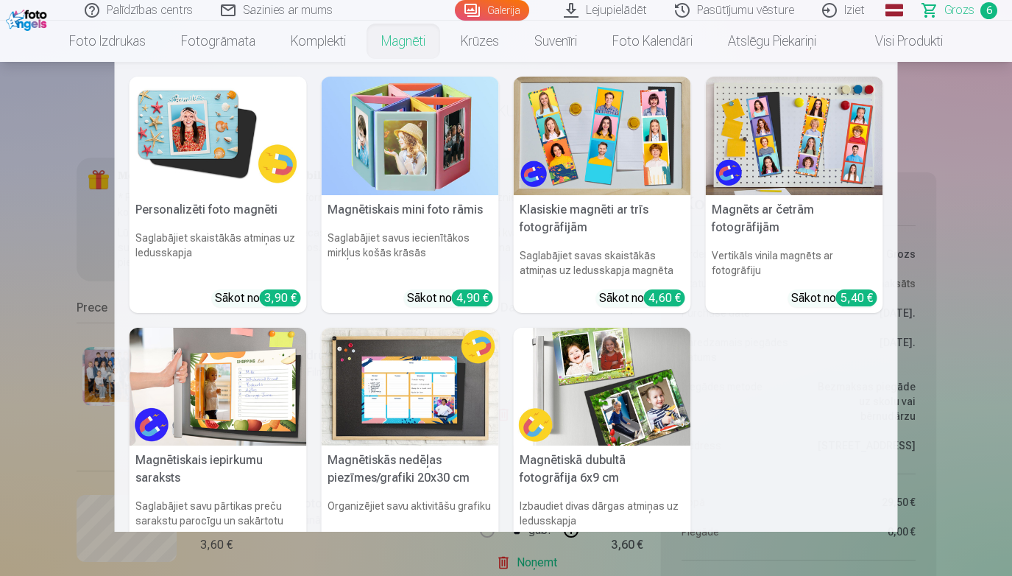
click at [433, 233] on h6 "Saglabājiet savus iecienītākos mirkļus košās krāsās" at bounding box center [410, 253] width 177 height 59
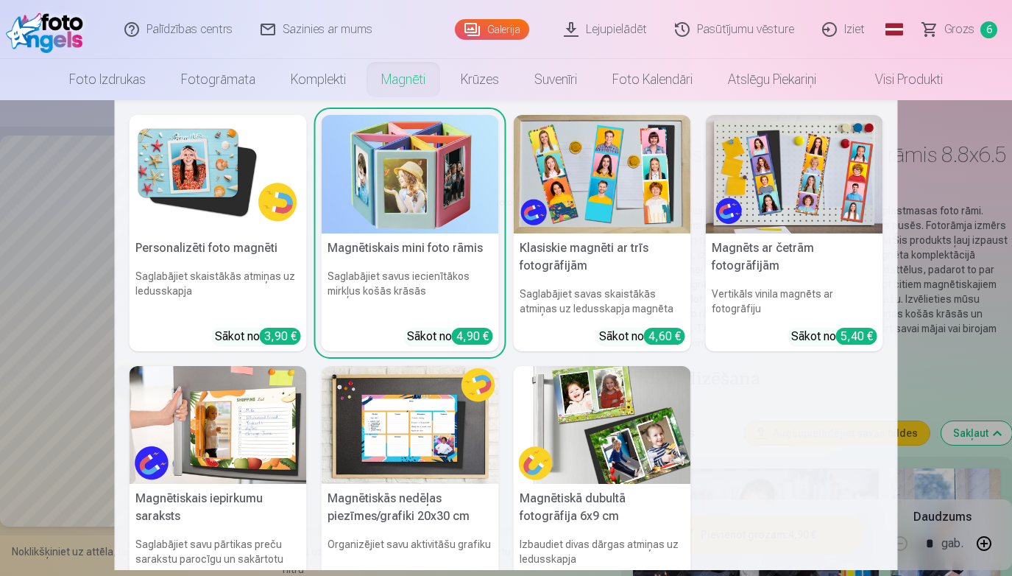
click at [32, 149] on nav "Personalizēti foto magnēti Saglabājiet skaistākās atmiņas uz ledusskapja Sākot …" at bounding box center [506, 335] width 1012 height 470
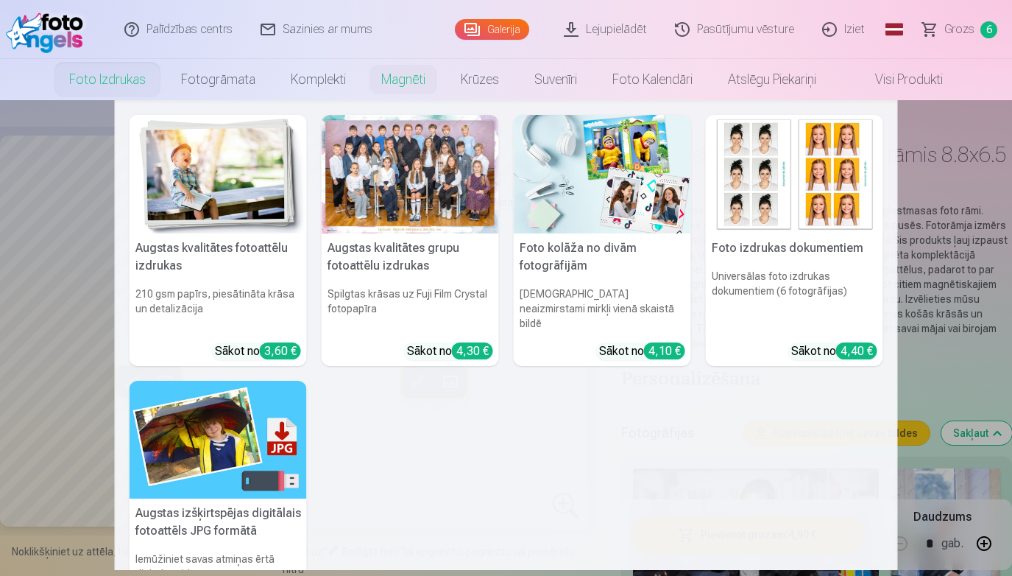
click at [815, 196] on img at bounding box center [794, 174] width 177 height 118
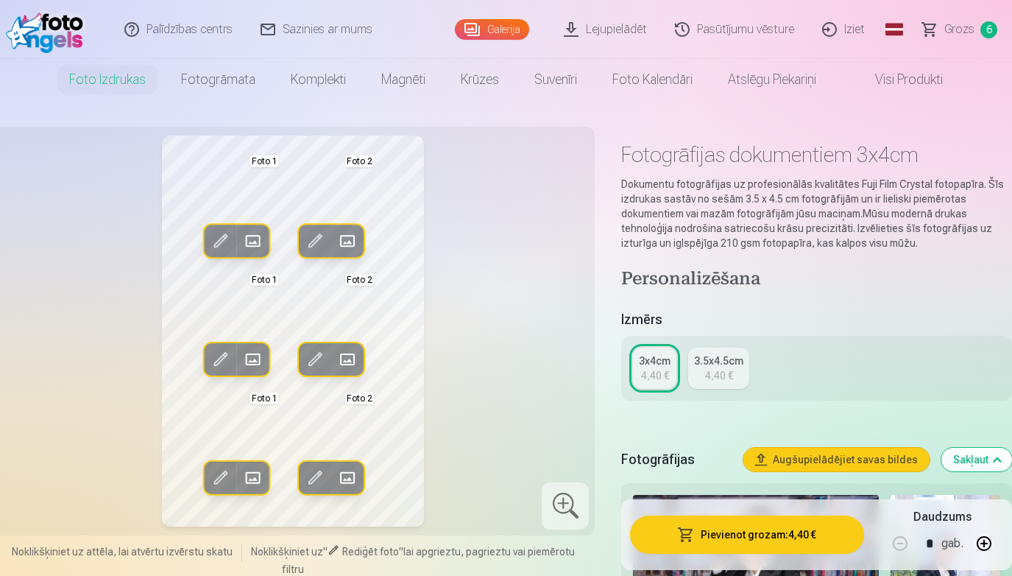
click at [75, 219] on div "Rediģēt foto Aizstāt Foto 1 Rediģēt foto Aizstāt Foto 2 Rediģēt foto Aizstāt Fo…" at bounding box center [293, 330] width 586 height 391
click at [586, 219] on div "Rediģēt foto Aizstāt Foto 1 Rediģēt foto Aizstāt Foto 2 Rediģēt foto Aizstāt Fo…" at bounding box center [293, 330] width 586 height 391
click at [948, 29] on span "Grozs" at bounding box center [959, 30] width 30 height 18
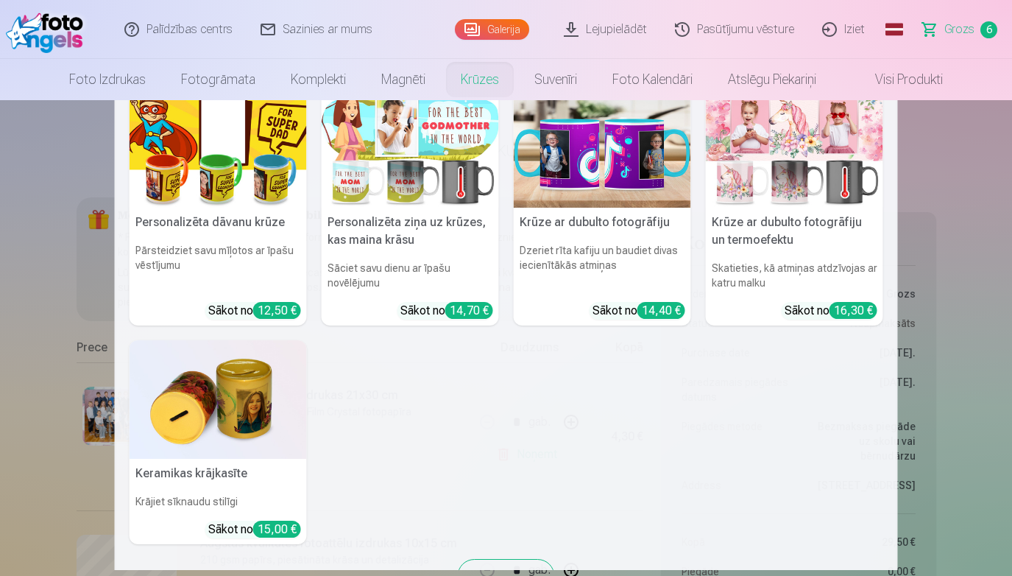
click at [240, 210] on h5 "Personalizēta dāvanu krūze" at bounding box center [218, 222] width 177 height 29
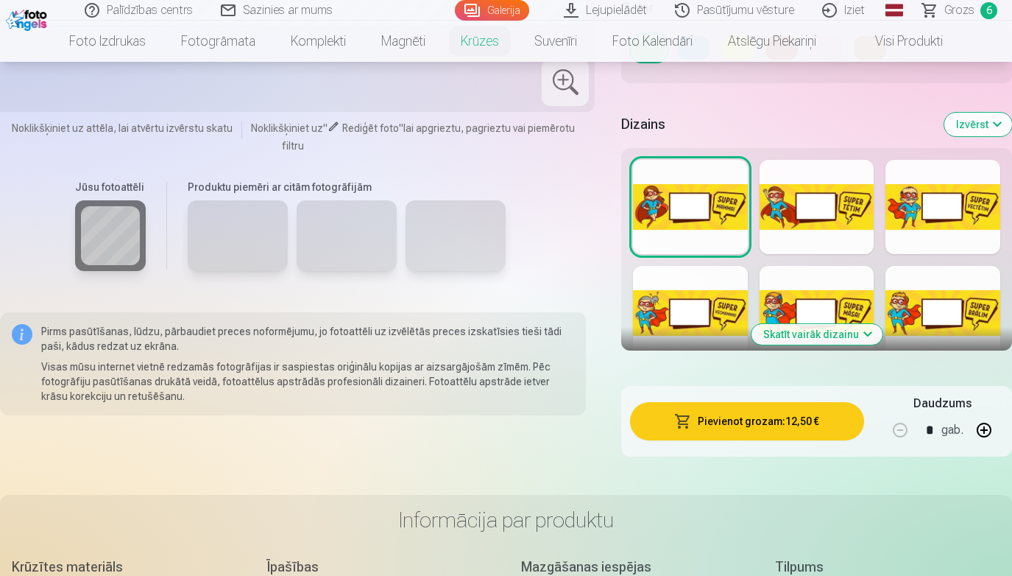
scroll to position [1794, 0]
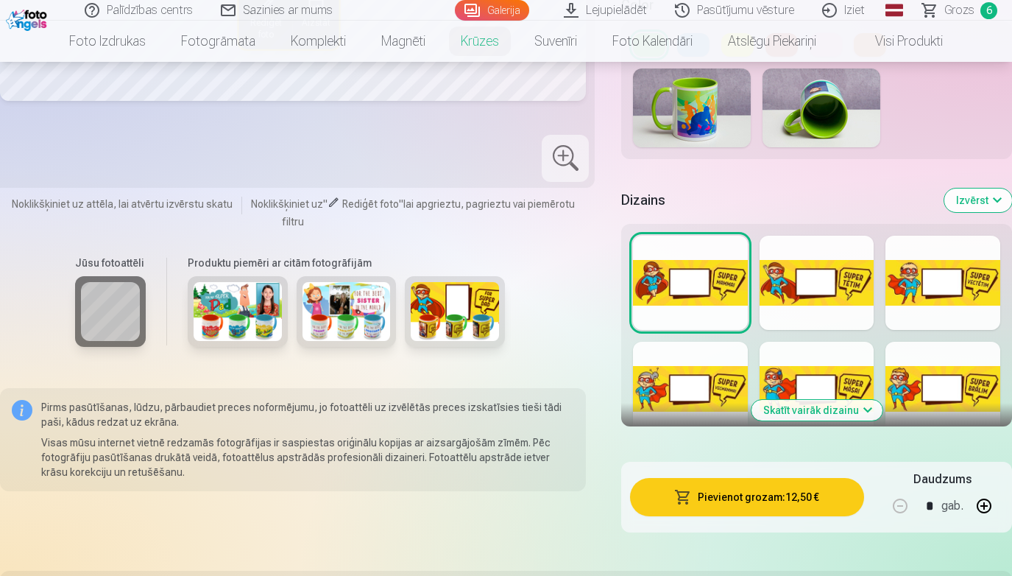
click at [815, 400] on button "Skatīt vairāk dizainu" at bounding box center [816, 410] width 131 height 21
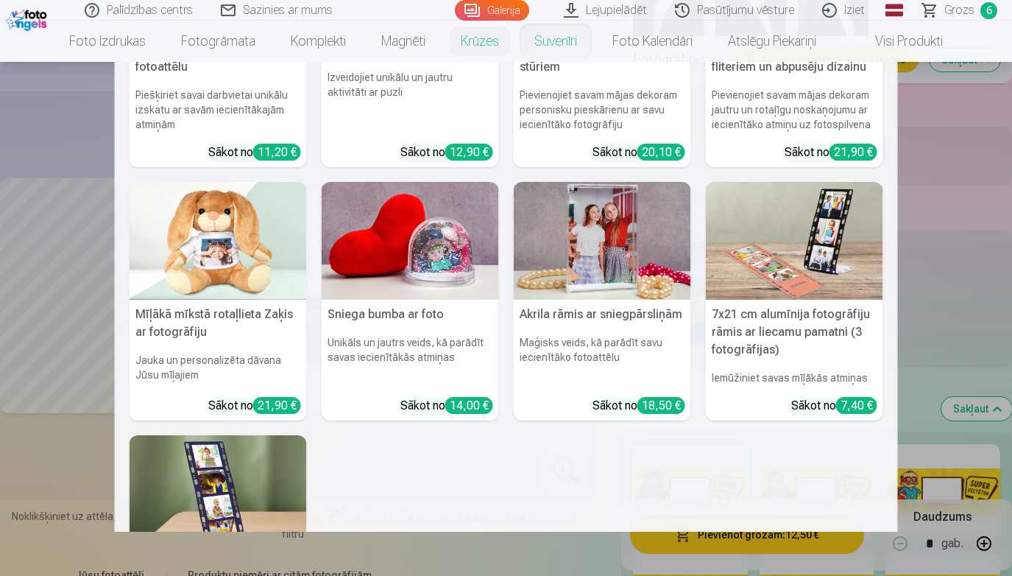
scroll to position [173, 0]
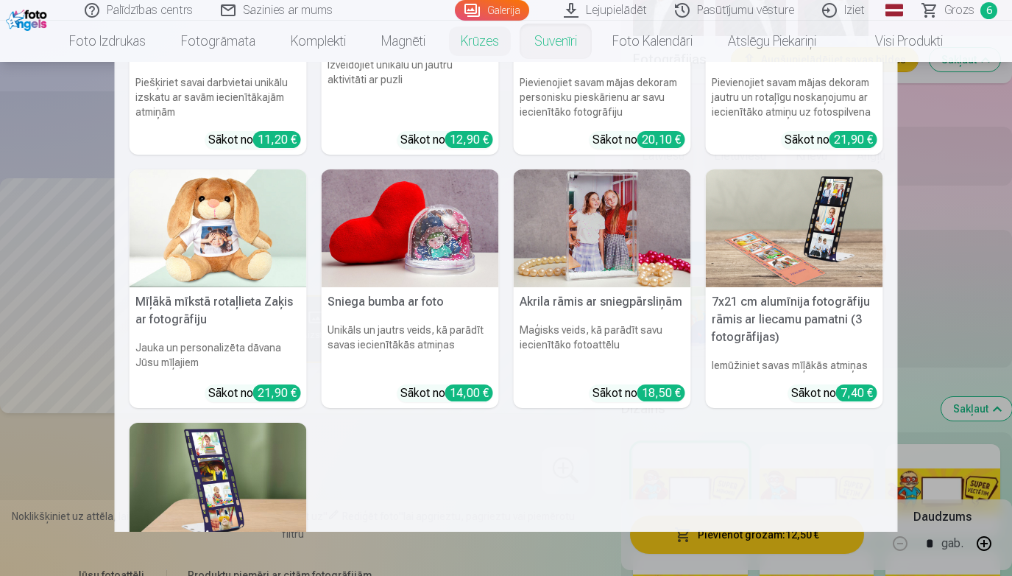
click at [584, 347] on h6 "Maģisks veids, kā parādīt savu iecienītāko fotoattēlu" at bounding box center [602, 347] width 177 height 62
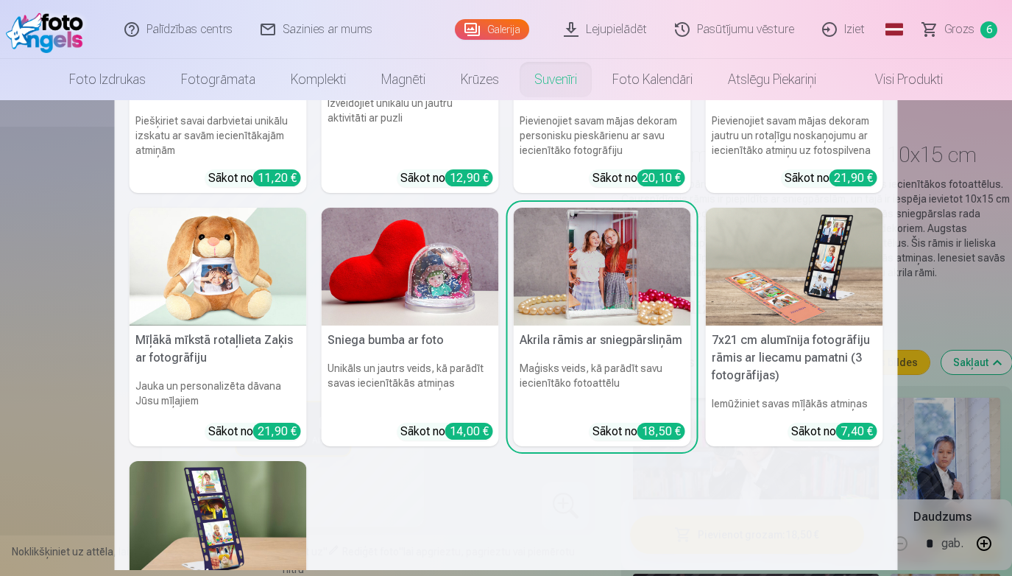
click at [648, 424] on div "18,50 €" at bounding box center [661, 430] width 48 height 17
click at [573, 278] on img at bounding box center [602, 267] width 177 height 118
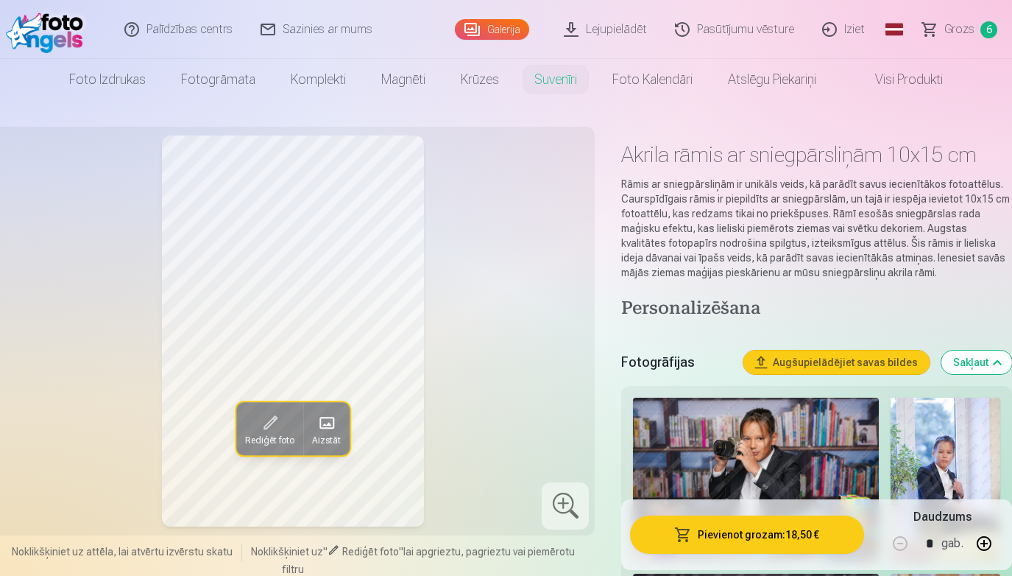
click at [971, 39] on link "Grozs 6" at bounding box center [960, 29] width 103 height 59
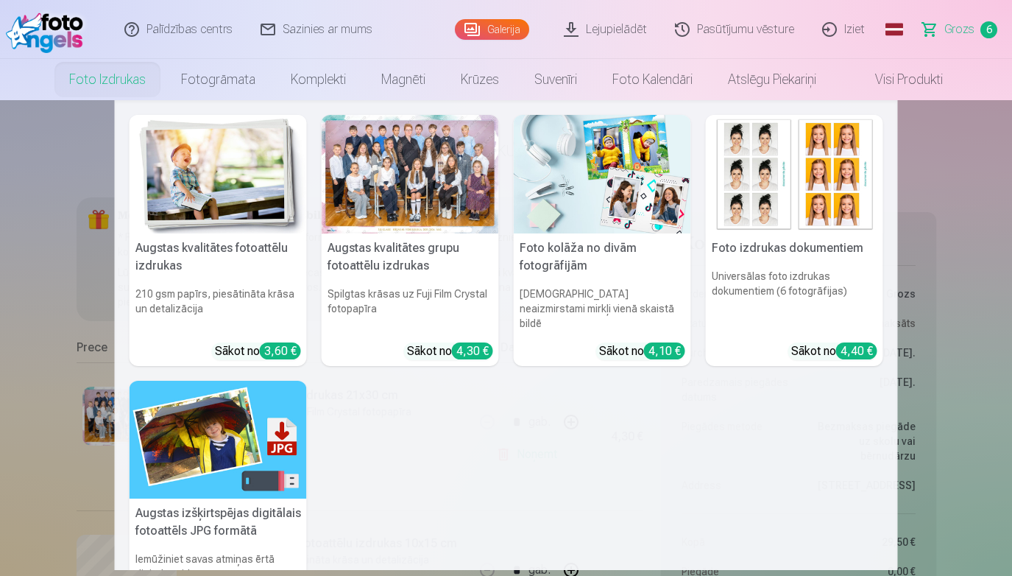
click at [110, 74] on link "Foto izdrukas" at bounding box center [108, 79] width 112 height 41
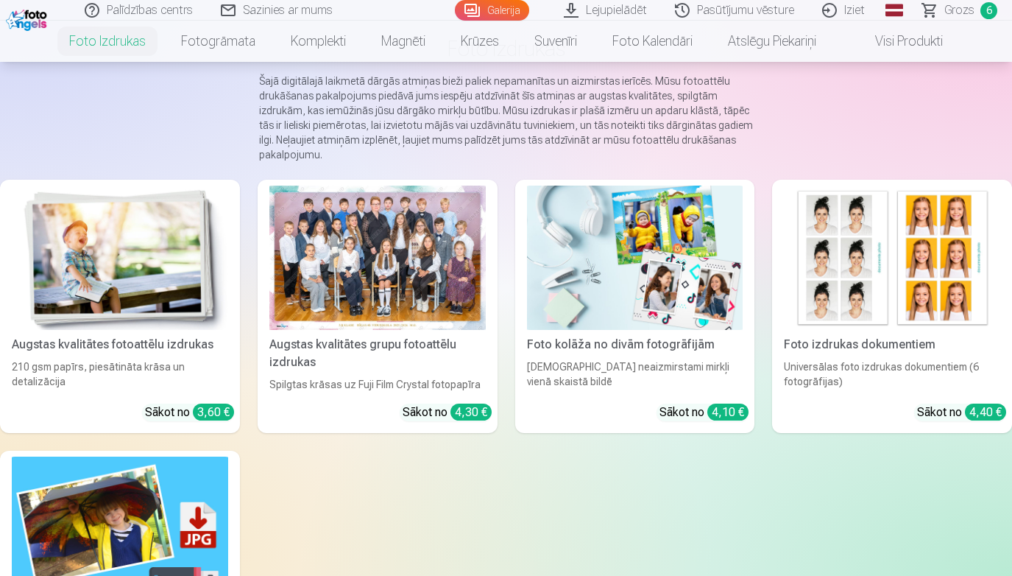
scroll to position [117, 0]
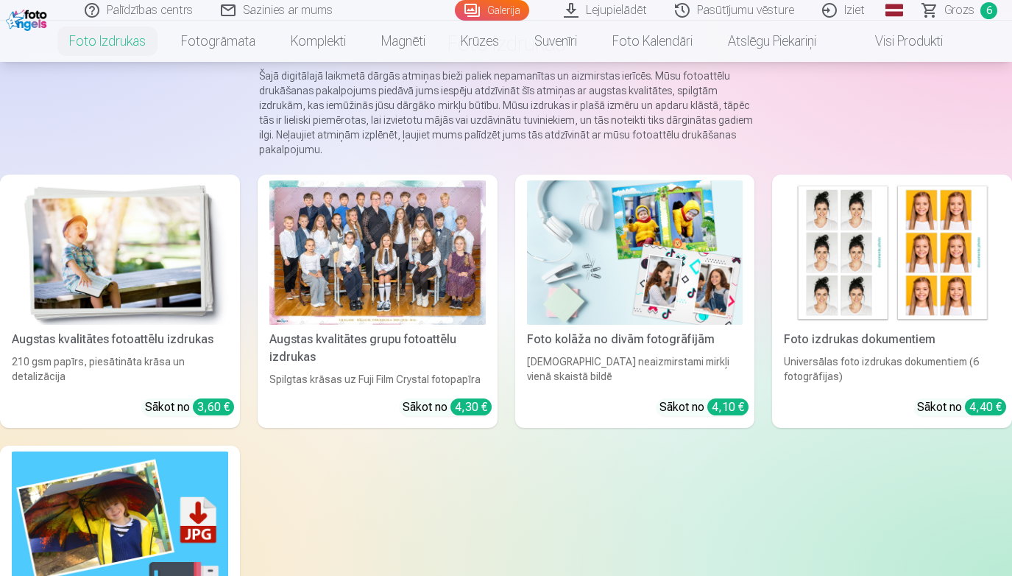
click at [159, 248] on img at bounding box center [120, 252] width 216 height 144
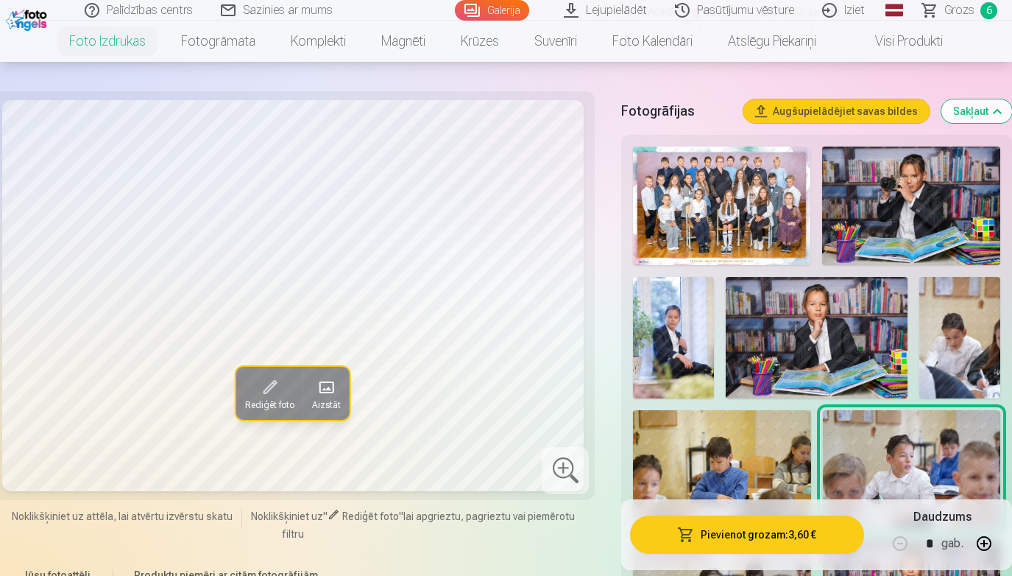
scroll to position [370, 0]
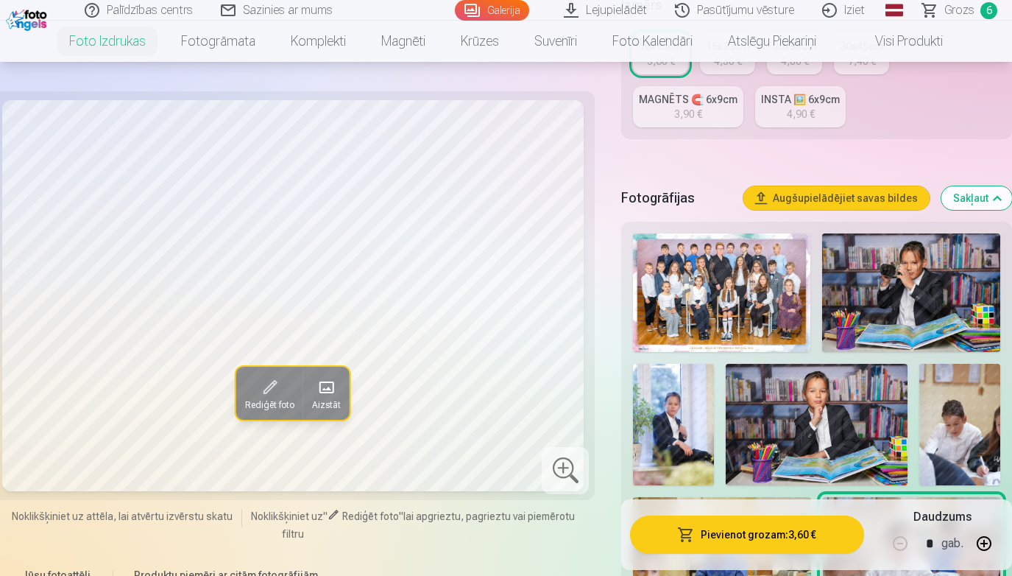
click at [976, 16] on link "Grozs 6" at bounding box center [960, 10] width 103 height 21
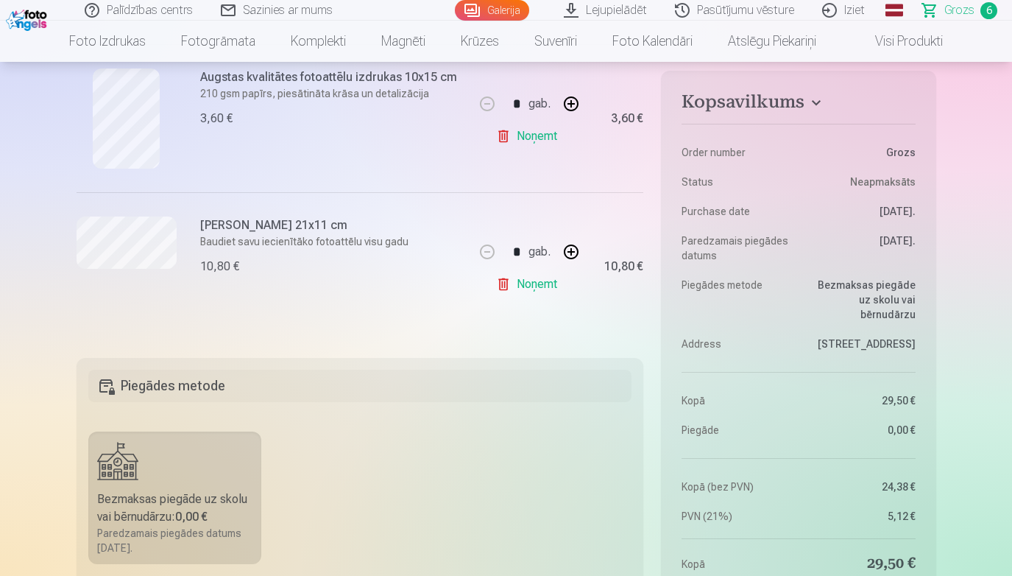
scroll to position [927, 0]
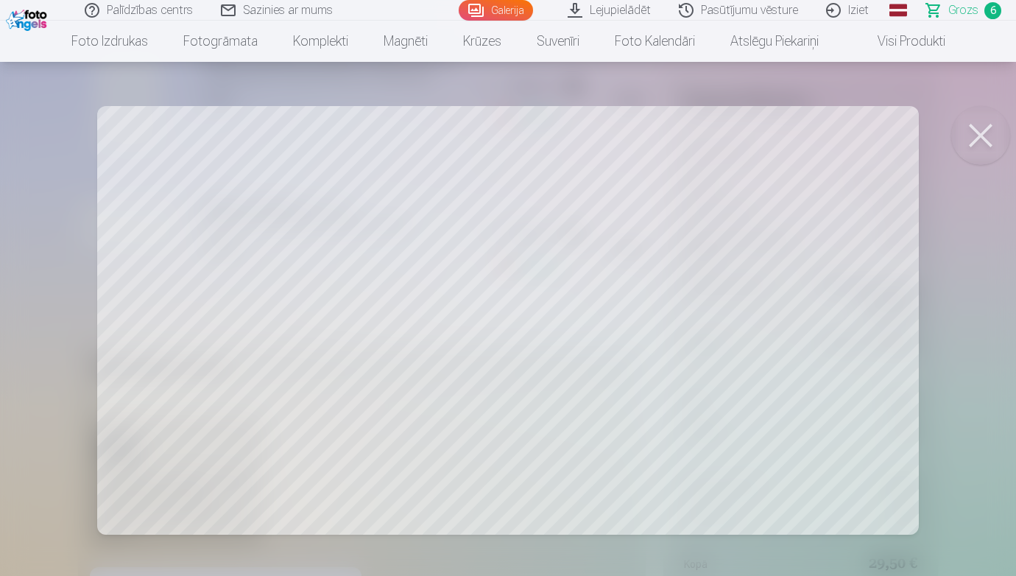
click at [986, 147] on button at bounding box center [980, 135] width 59 height 59
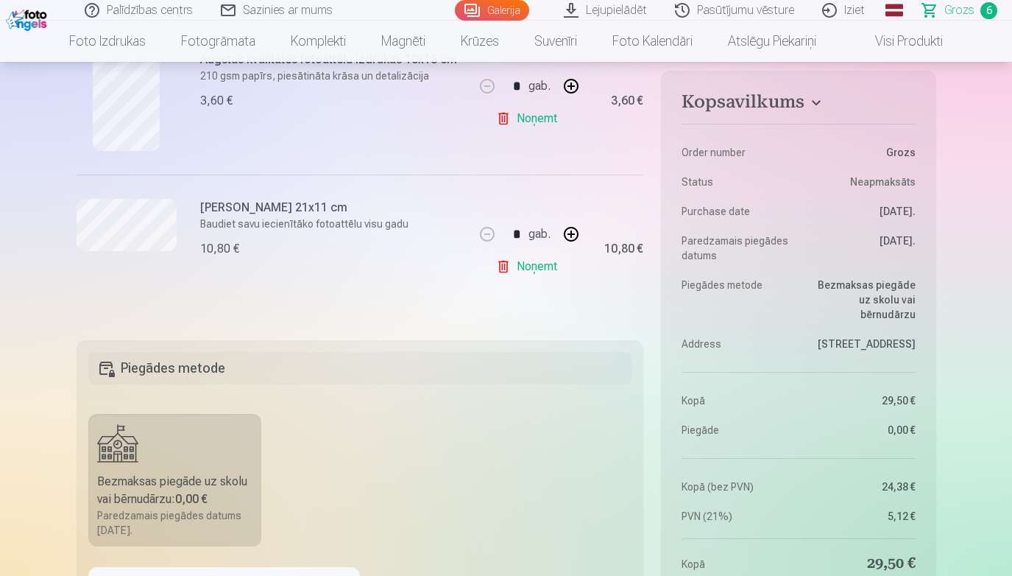
click at [306, 221] on p "Baudiet savu iecienītāko fotoattēlu visu gadu" at bounding box center [333, 223] width 266 height 15
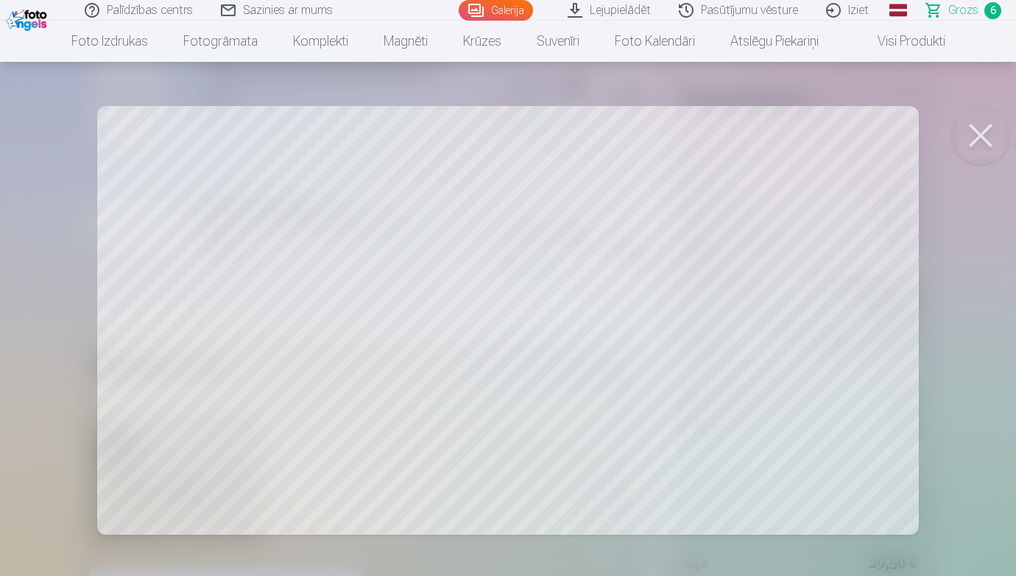
click at [138, 222] on div at bounding box center [508, 288] width 1016 height 576
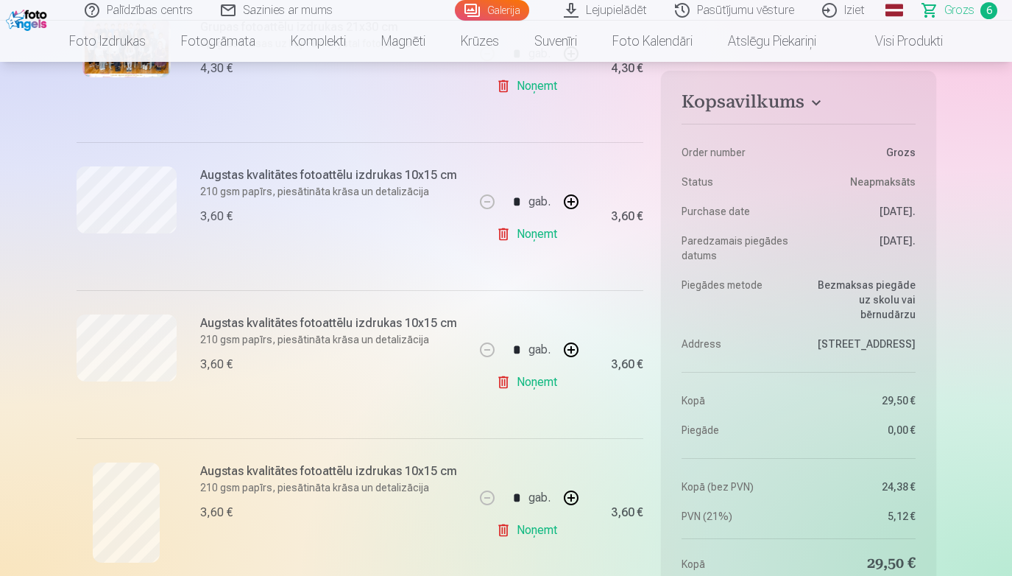
scroll to position [0, 0]
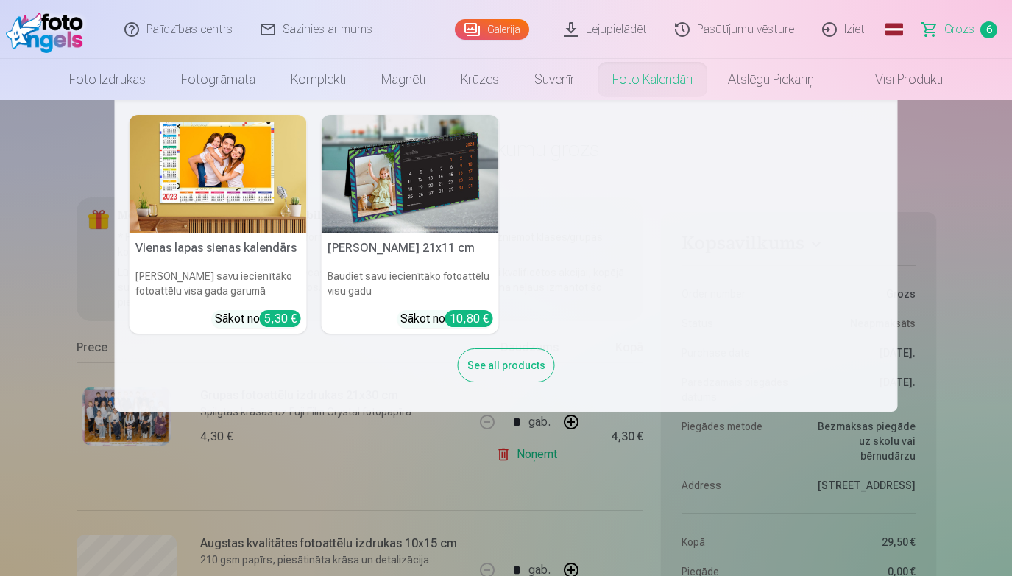
click at [415, 222] on img at bounding box center [410, 174] width 177 height 118
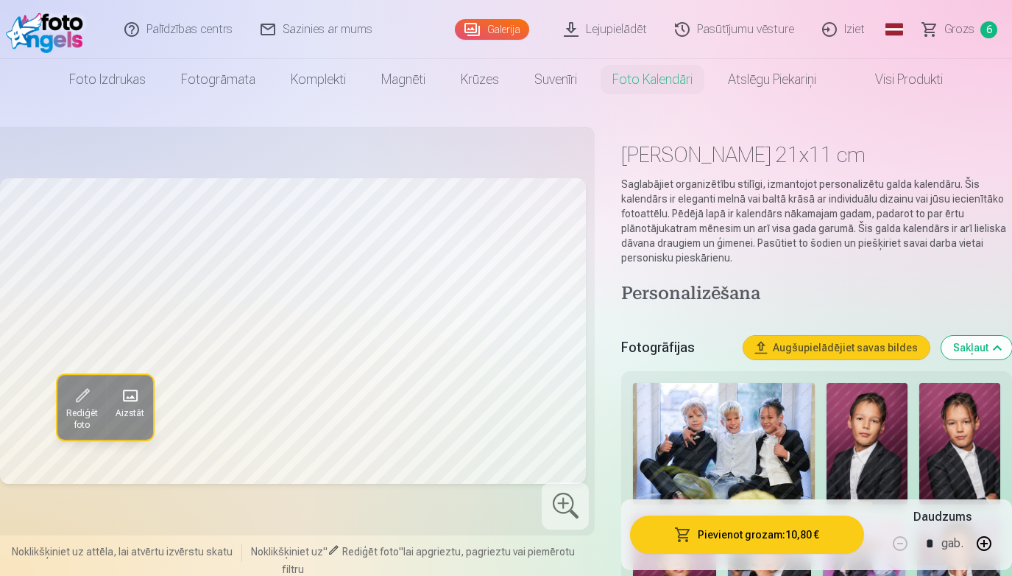
click at [952, 26] on span "Grozs" at bounding box center [959, 30] width 30 height 18
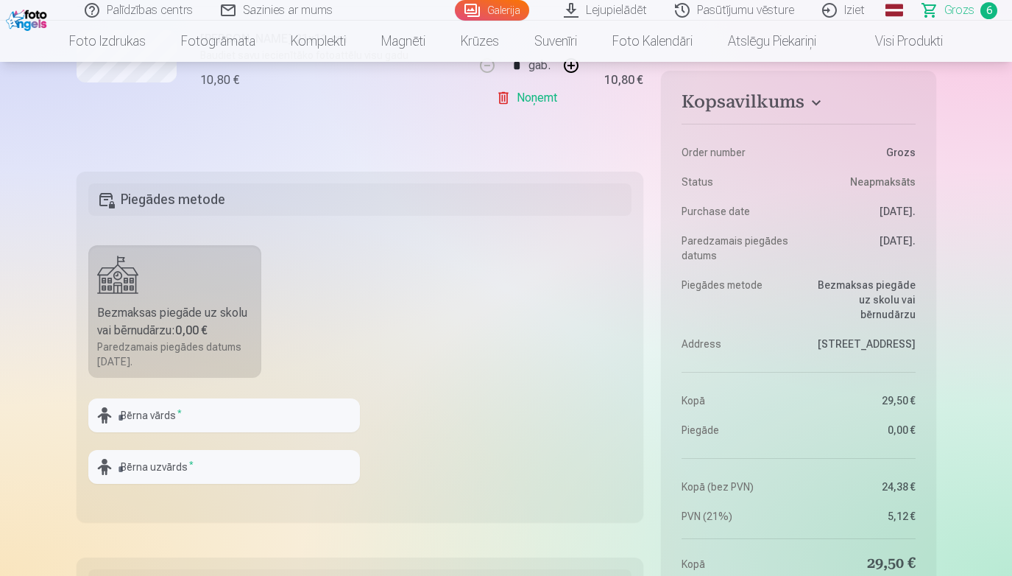
scroll to position [1097, 0]
click at [266, 405] on input "text" at bounding box center [224, 414] width 272 height 34
type input "*****"
type input "**********"
click at [566, 459] on fieldset "**********" at bounding box center [360, 345] width 567 height 350
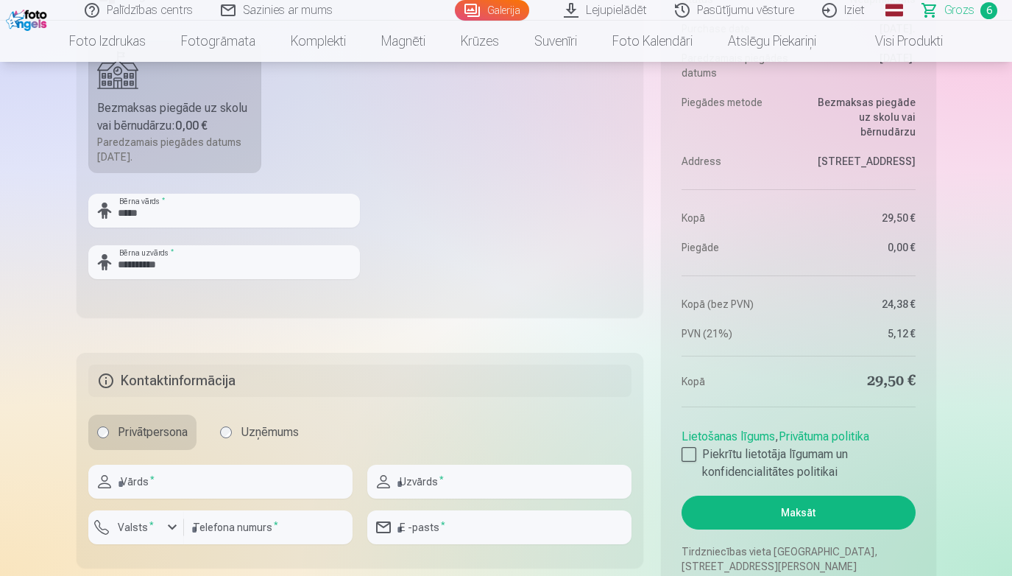
scroll to position [1309, 0]
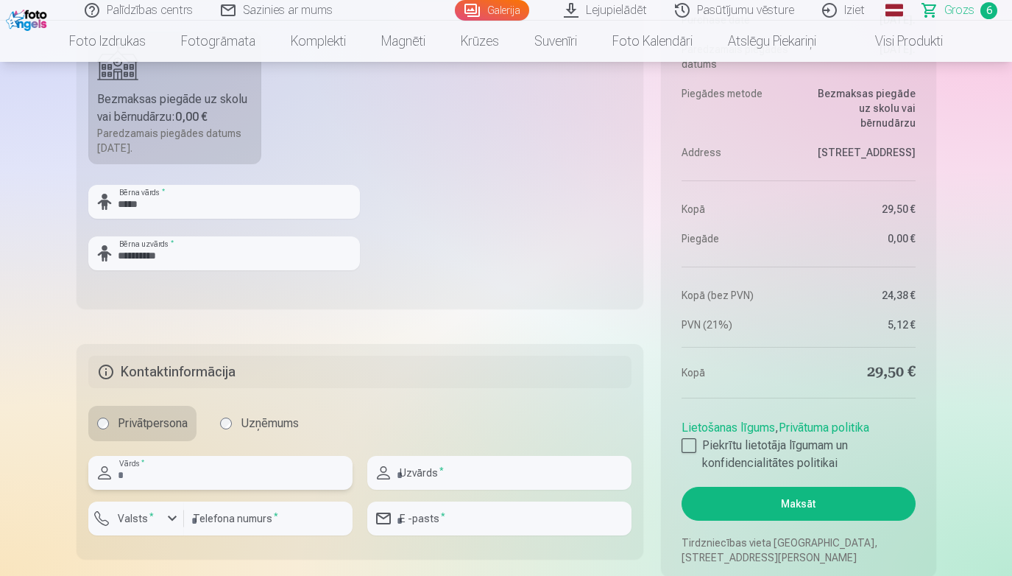
click at [275, 473] on input "text" at bounding box center [220, 473] width 264 height 34
type input "******"
type input "**********"
click at [137, 518] on label "Valsts *" at bounding box center [136, 518] width 48 height 15
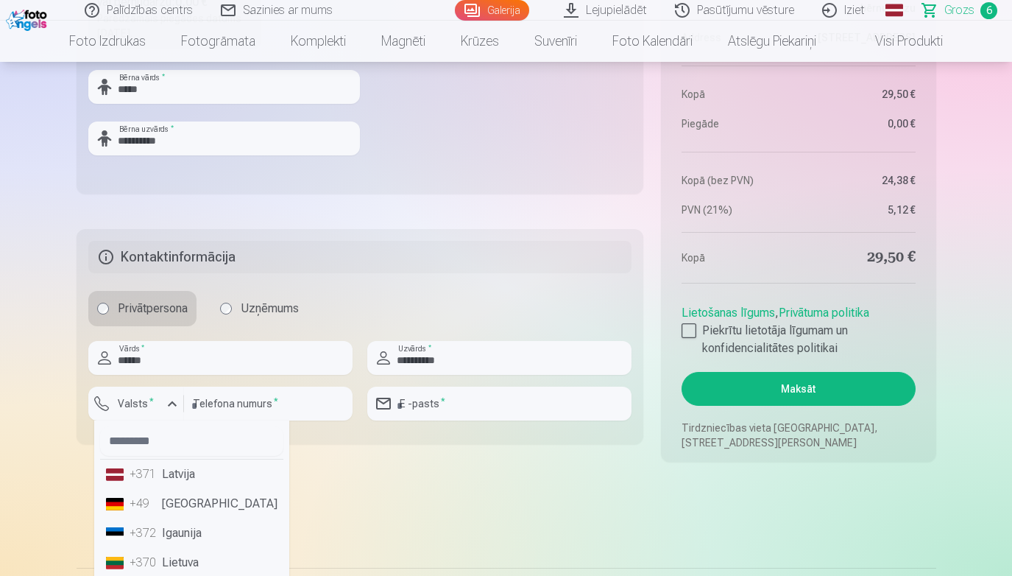
scroll to position [1425, 0]
click at [178, 480] on li "+371 Latvija" at bounding box center [191, 473] width 183 height 29
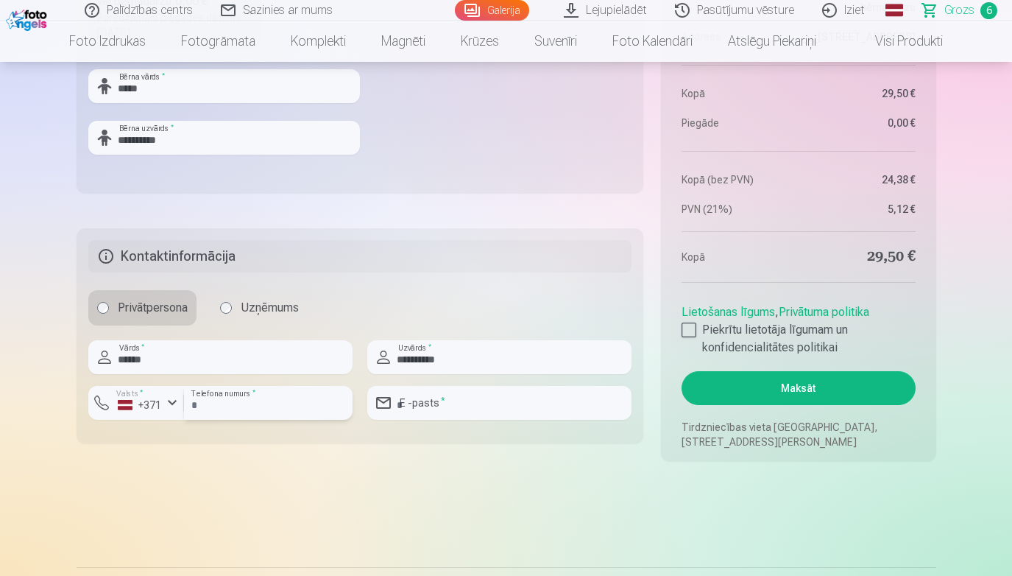
click at [244, 402] on input "number" at bounding box center [268, 403] width 169 height 34
type input "********"
click at [434, 405] on input "email" at bounding box center [499, 403] width 264 height 34
type input "**********"
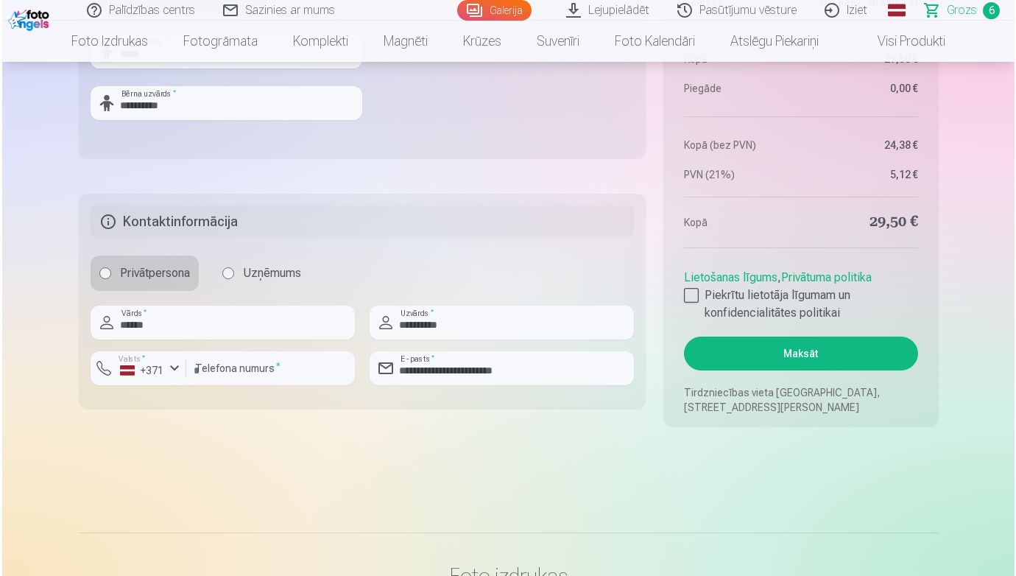
scroll to position [1471, 0]
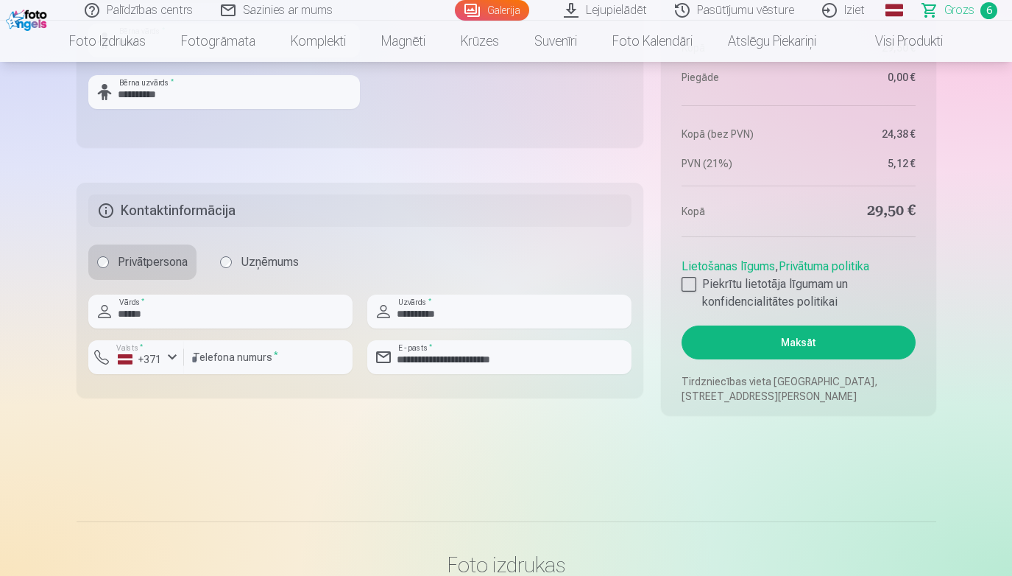
click at [700, 287] on label "Piekrītu lietotāja līgumam un konfidencialitātes politikai" at bounding box center [798, 292] width 233 height 35
click at [823, 349] on button "Maksāt" at bounding box center [798, 342] width 233 height 34
